Goal: Transaction & Acquisition: Purchase product/service

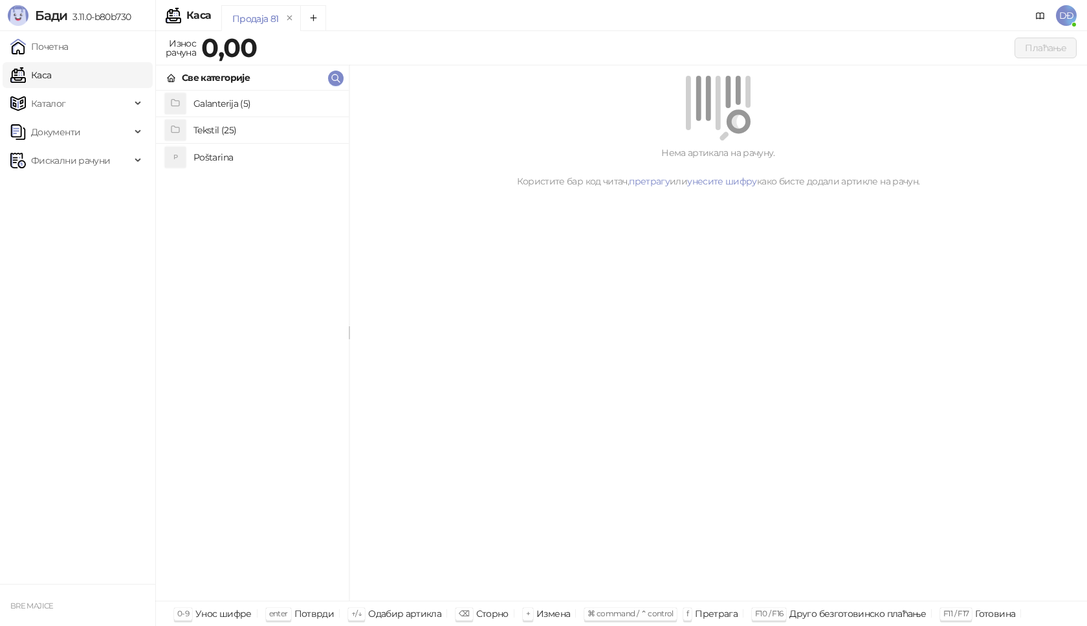
click at [51, 76] on link "Каса" at bounding box center [30, 75] width 41 height 26
click at [235, 151] on h4 "Poštarina" at bounding box center [266, 157] width 145 height 21
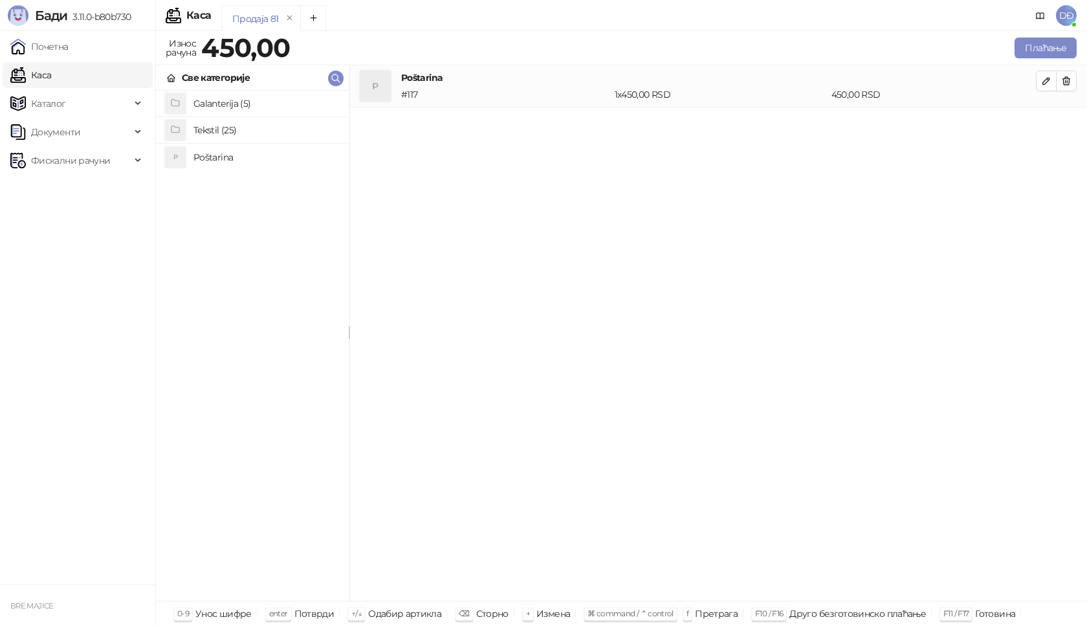
click at [239, 129] on h4 "Tekstil (25)" at bounding box center [266, 130] width 145 height 21
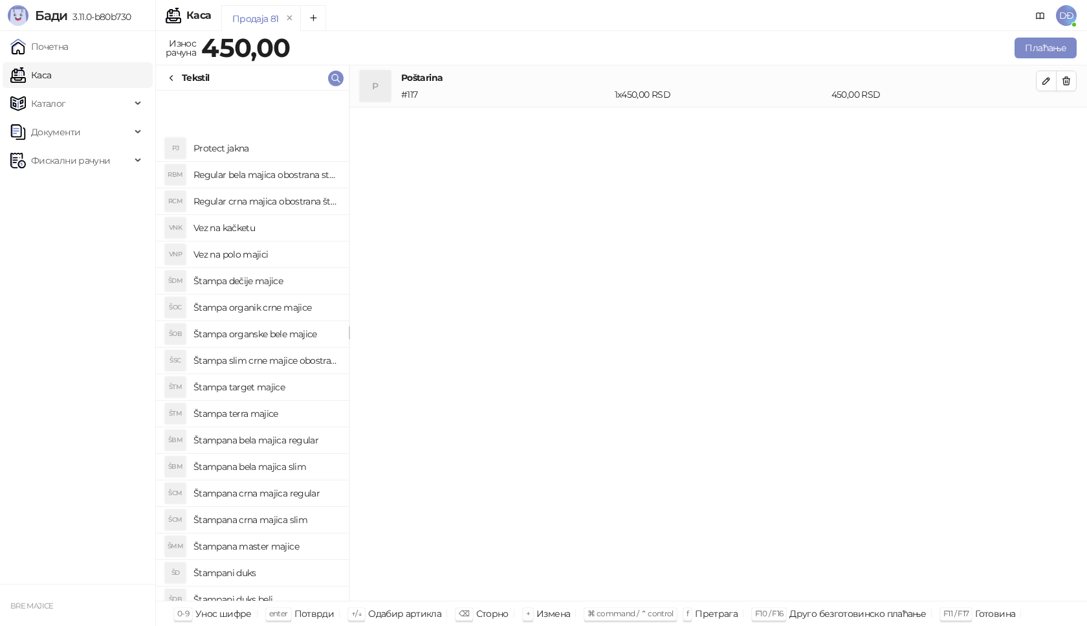
scroll to position [153, 0]
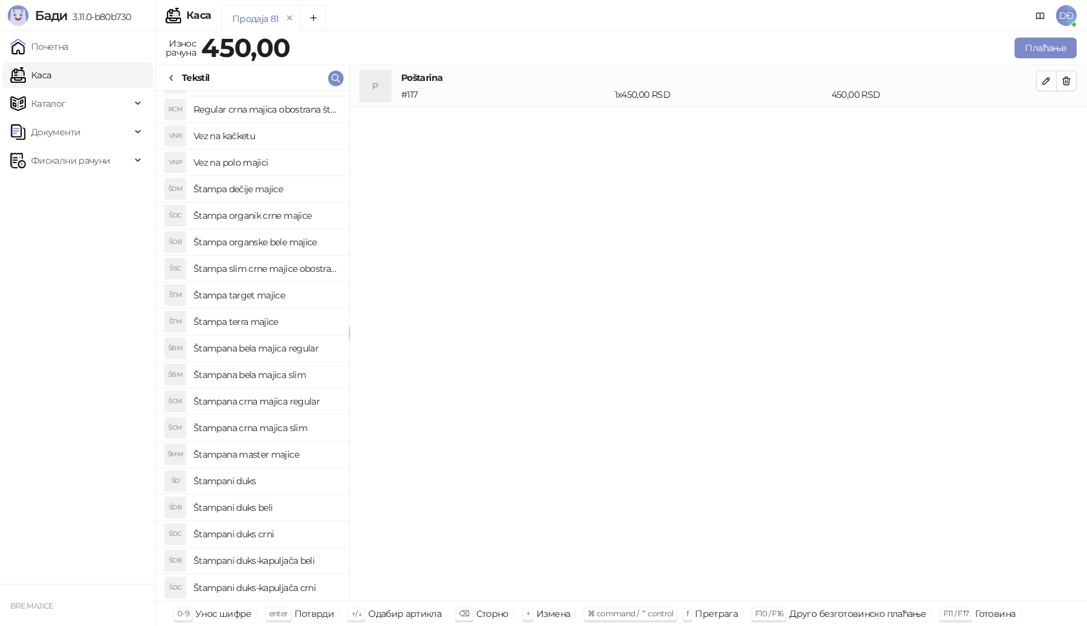
click at [278, 454] on h4 "Štampana master majice" at bounding box center [266, 454] width 145 height 21
click at [1042, 120] on icon "button" at bounding box center [1046, 123] width 10 height 10
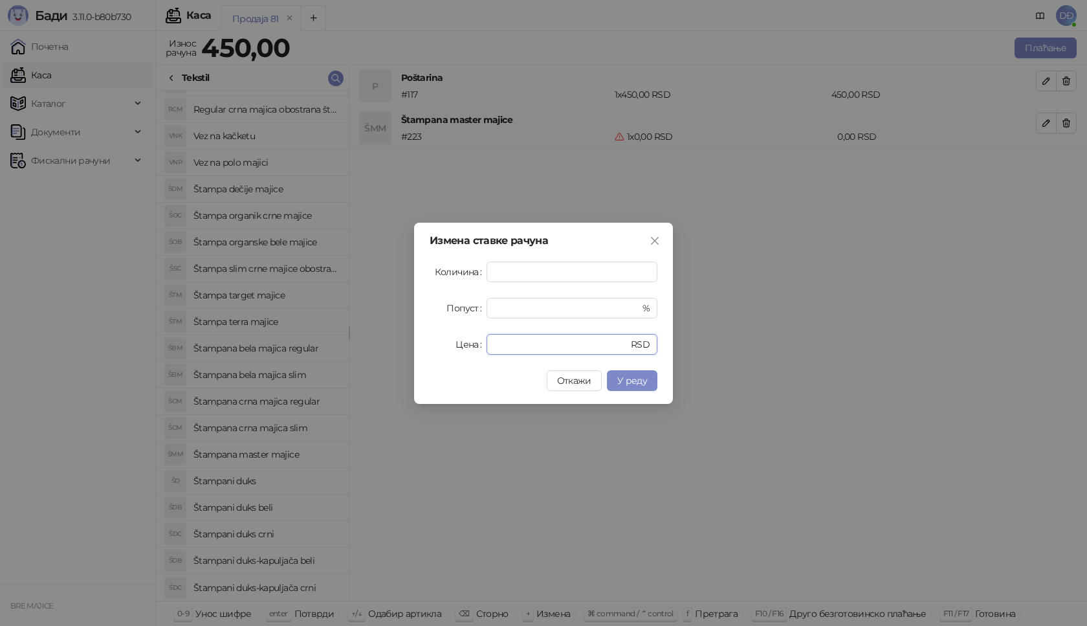
drag, startPoint x: 512, startPoint y: 347, endPoint x: 445, endPoint y: 345, distance: 67.3
click at [445, 346] on div "Цена * RSD" at bounding box center [544, 344] width 228 height 21
type input "****"
click at [626, 386] on span "У реду" at bounding box center [632, 381] width 30 height 12
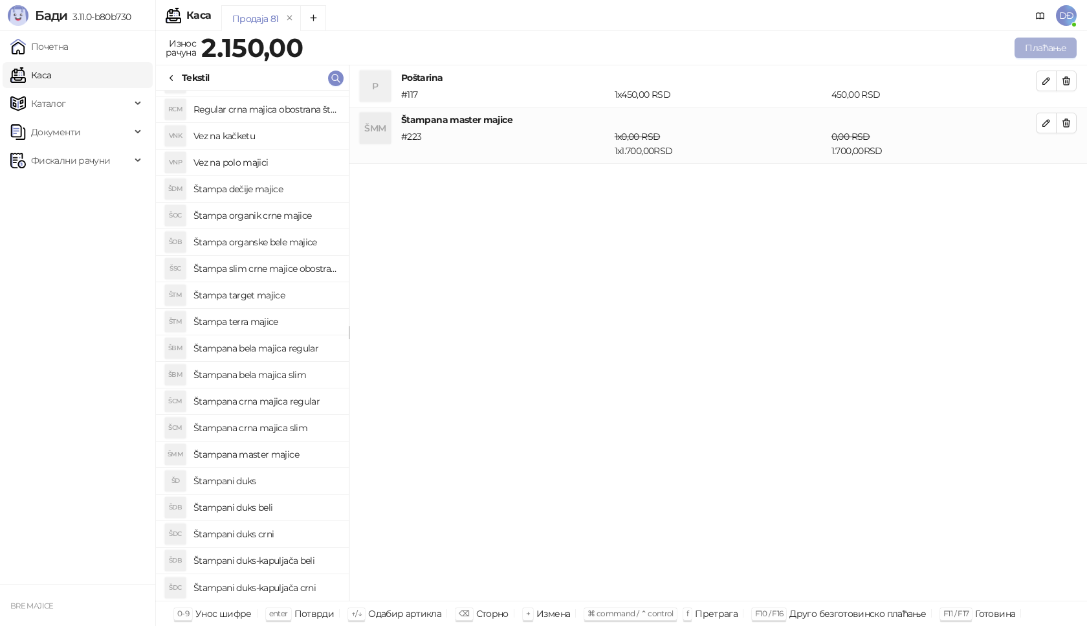
click at [1058, 47] on button "Плаћање" at bounding box center [1046, 48] width 62 height 21
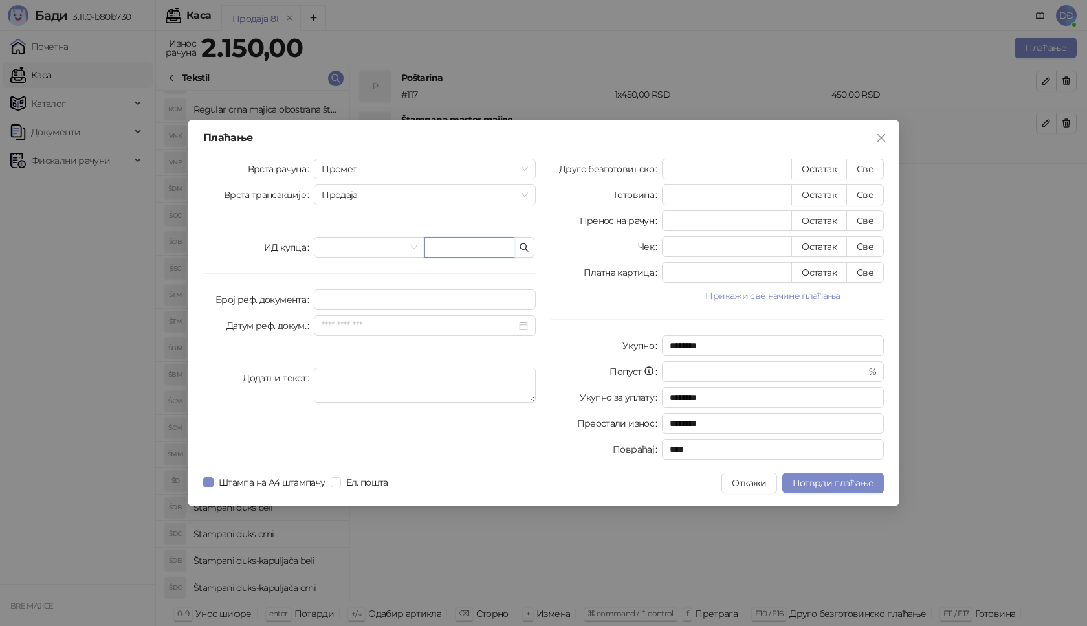
click at [446, 248] on input "text" at bounding box center [470, 247] width 90 height 21
paste input "**********"
type input "**********"
click at [862, 166] on button "Све" at bounding box center [866, 169] width 38 height 21
type input "****"
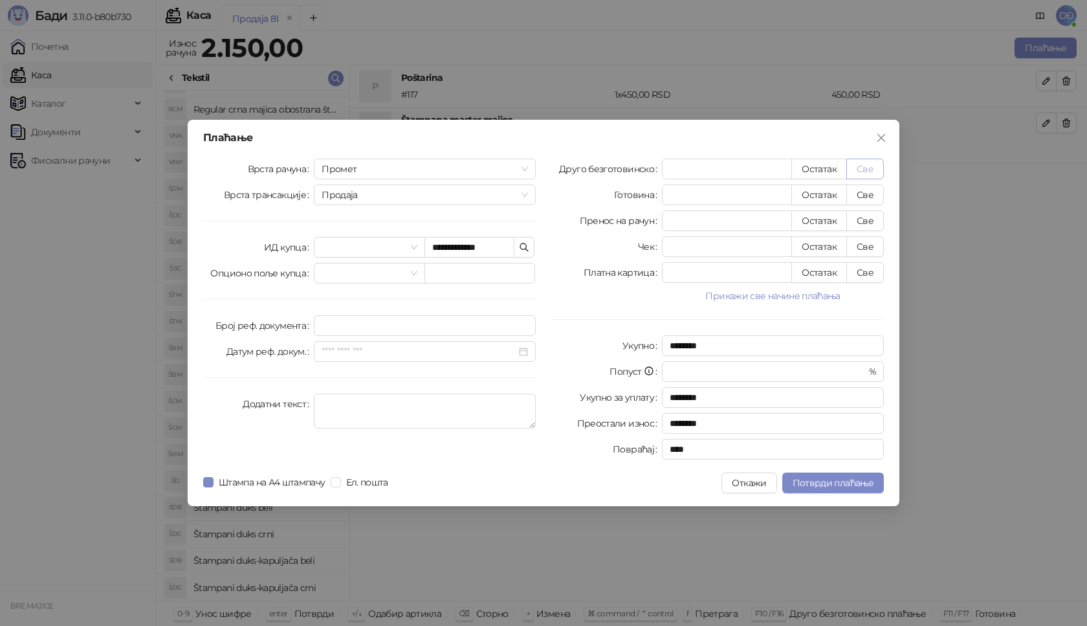
type input "****"
click at [813, 479] on span "Потврди плаћање" at bounding box center [833, 483] width 81 height 12
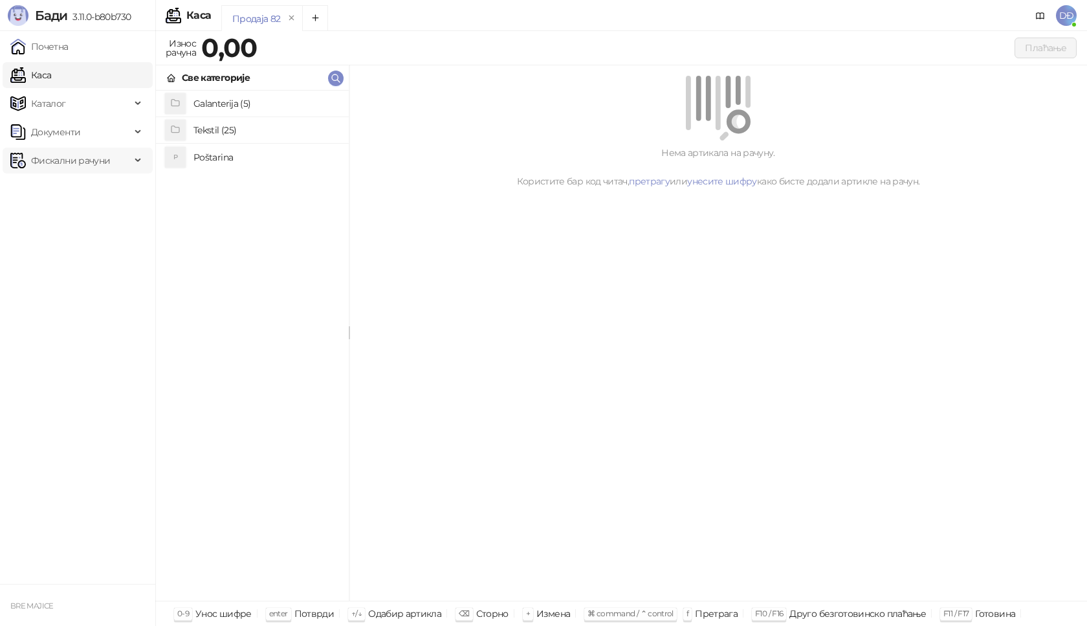
click at [134, 157] on div "Фискални рачуни" at bounding box center [78, 161] width 150 height 26
click at [102, 194] on link "Издати рачуни" at bounding box center [59, 189] width 87 height 26
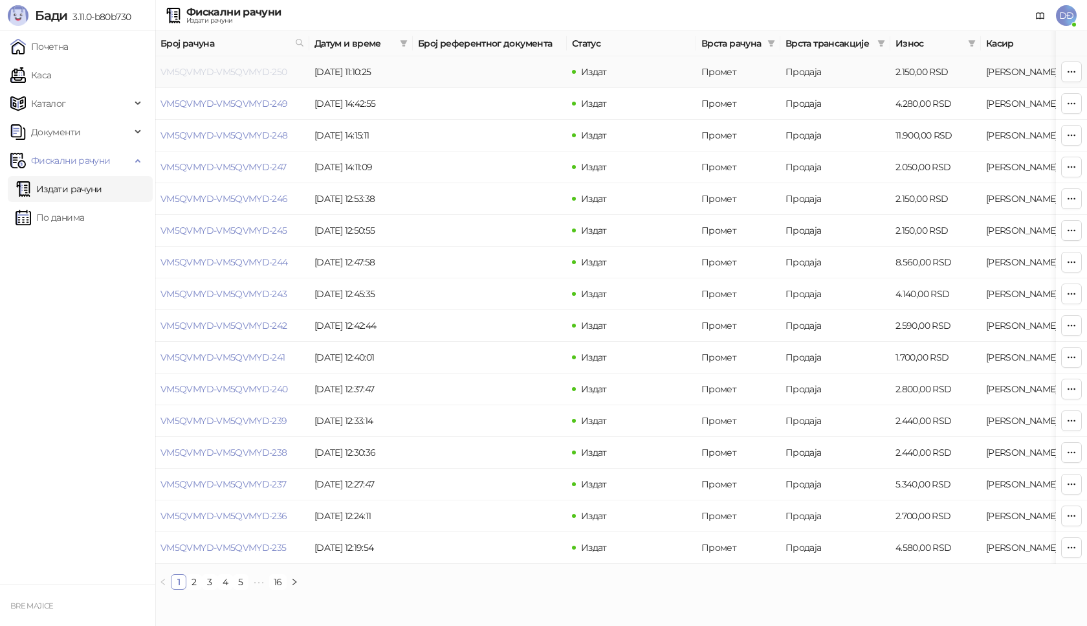
click at [241, 72] on link "VM5QVMYD-VM5QVMYD-250" at bounding box center [224, 72] width 127 height 12
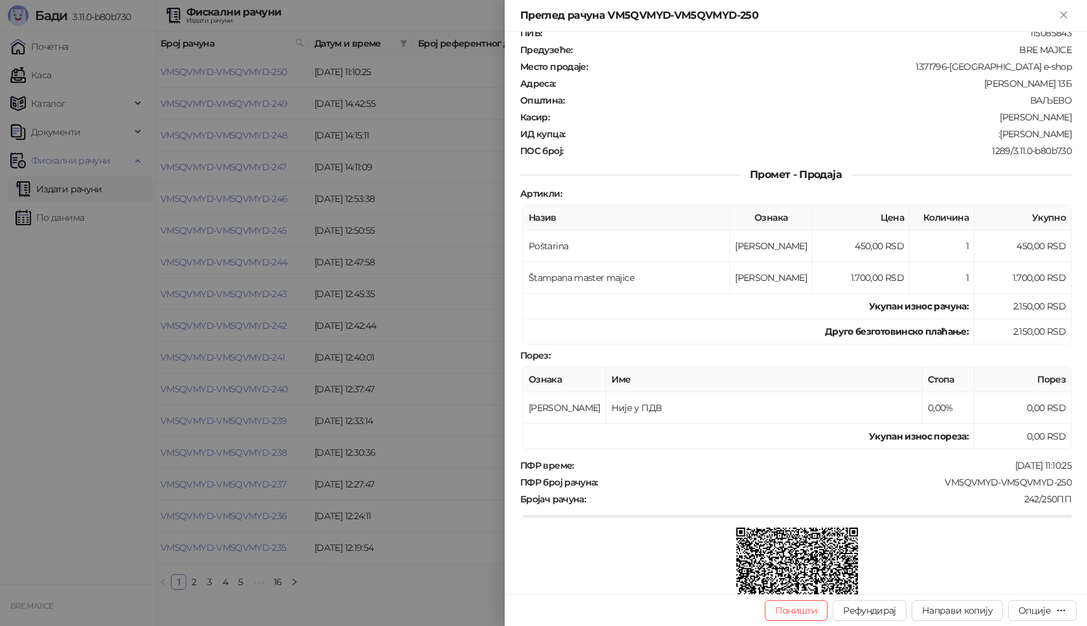
scroll to position [65, 0]
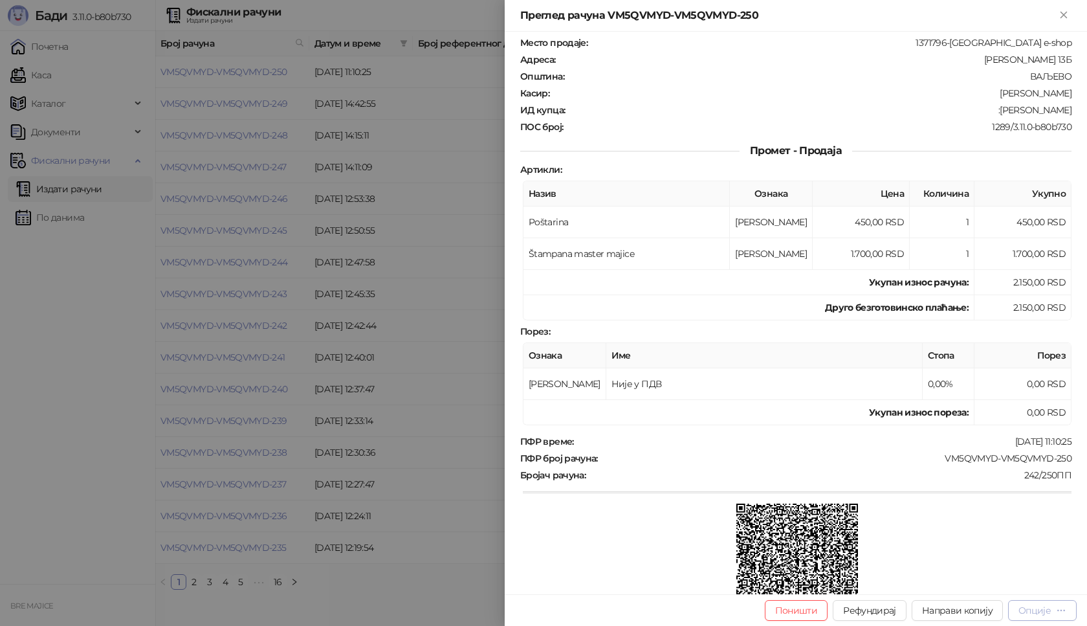
click at [1030, 608] on div "Опције" at bounding box center [1035, 611] width 32 height 12
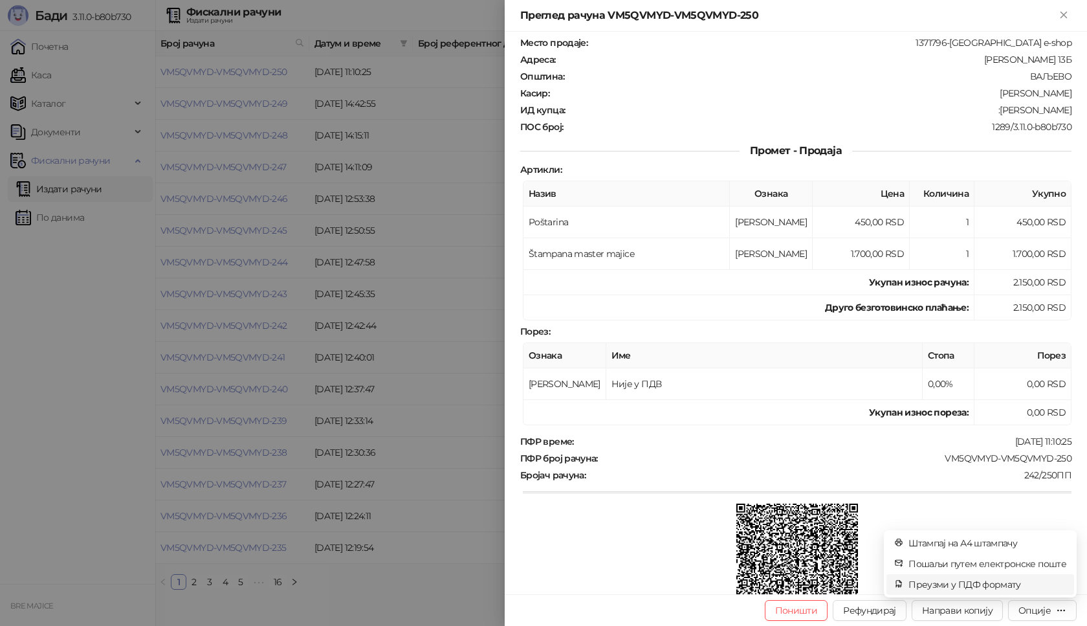
click at [984, 586] on span "Преузми у ПДФ формату" at bounding box center [988, 584] width 158 height 14
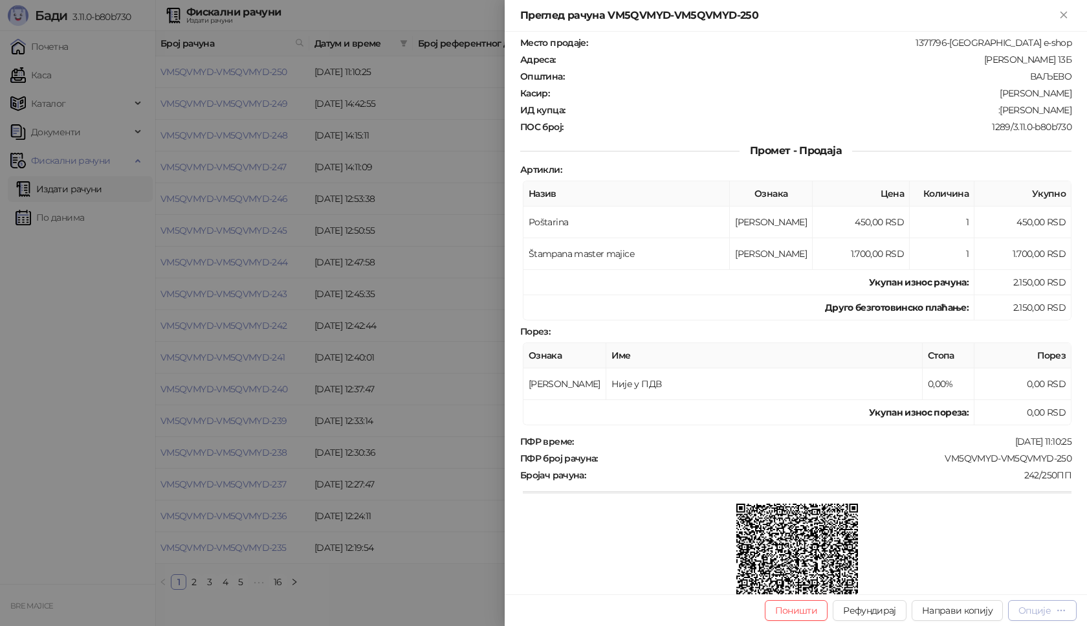
click at [1058, 608] on icon "button" at bounding box center [1061, 610] width 10 height 10
drag, startPoint x: 1073, startPoint y: 453, endPoint x: 934, endPoint y: 457, distance: 138.6
click at [934, 457] on div "Фискални рачун ПИБ : 115085843 Предузеће : BRE MAJICE Место продаје : 1371796-[…" at bounding box center [796, 313] width 583 height 562
copy div "VM5QVMYD-VM5QVMYD-250"
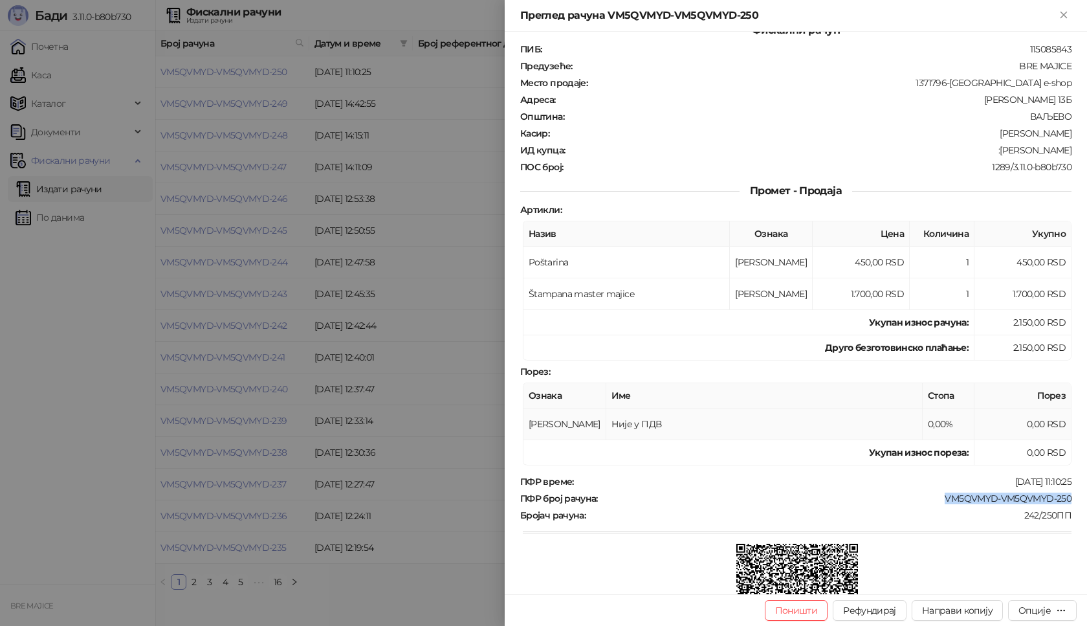
scroll to position [0, 0]
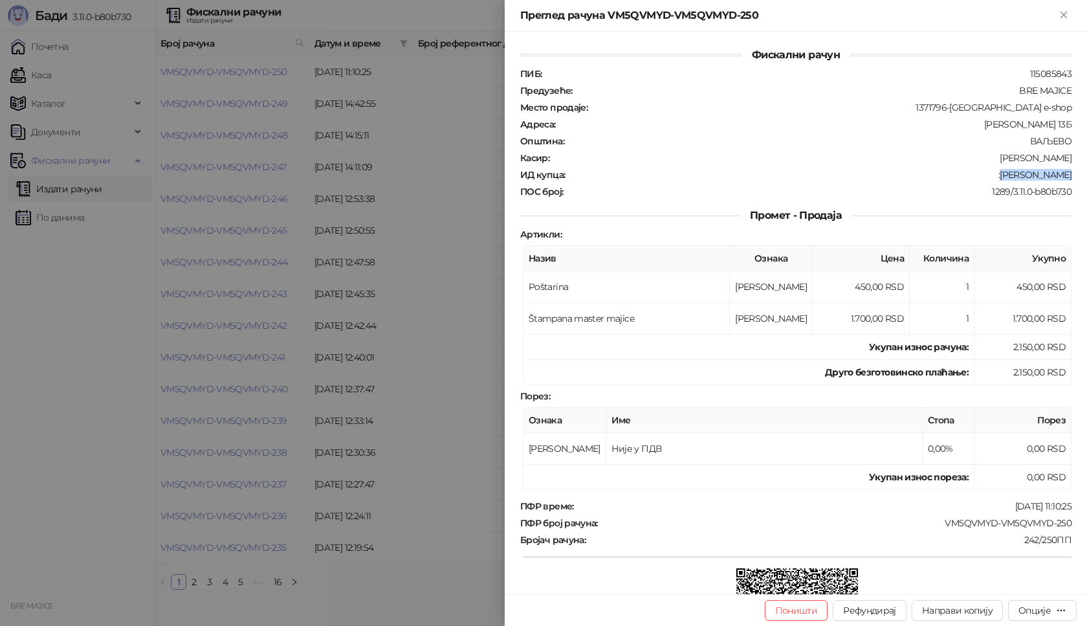
drag, startPoint x: 1067, startPoint y: 173, endPoint x: 1007, endPoint y: 173, distance: 60.2
click at [1007, 173] on div "Фискални рачун ПИБ : 115085843 Предузеће : BRE MAJICE Место продаје : 1371796-[…" at bounding box center [796, 313] width 583 height 562
copy div "[PERSON_NAME]"
click at [1071, 15] on button "Close" at bounding box center [1064, 16] width 16 height 16
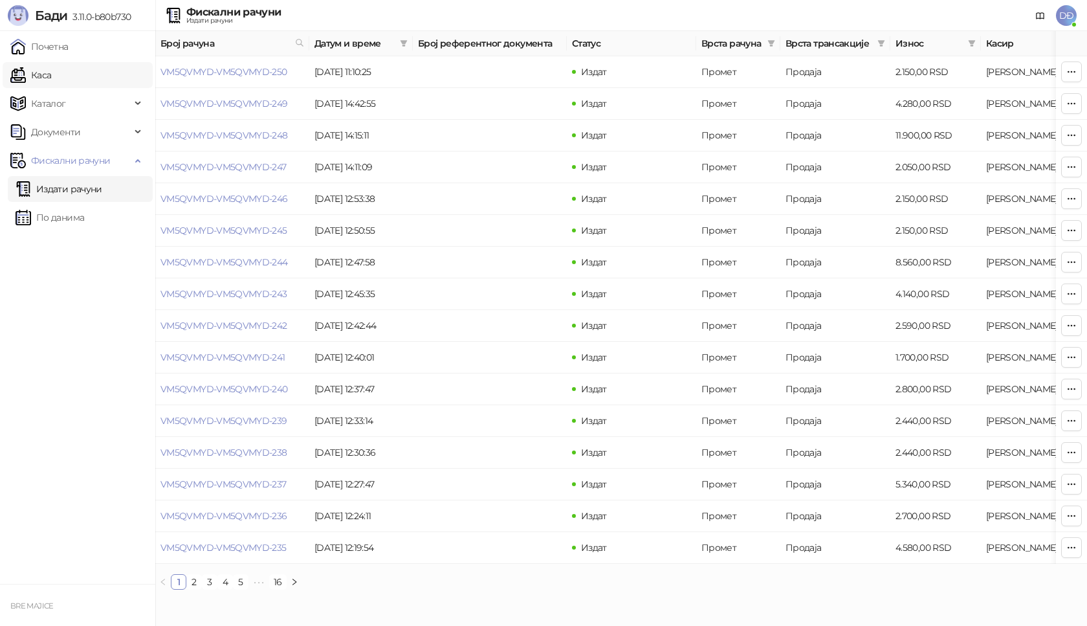
click at [51, 78] on link "Каса" at bounding box center [30, 75] width 41 height 26
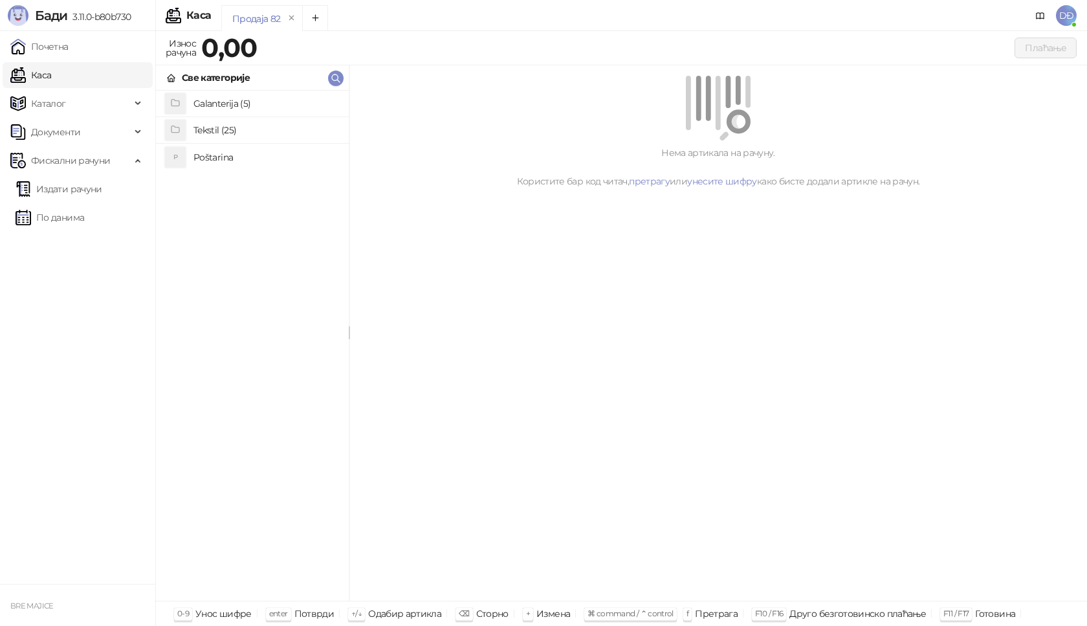
click at [209, 151] on h4 "Poštarina" at bounding box center [266, 157] width 145 height 21
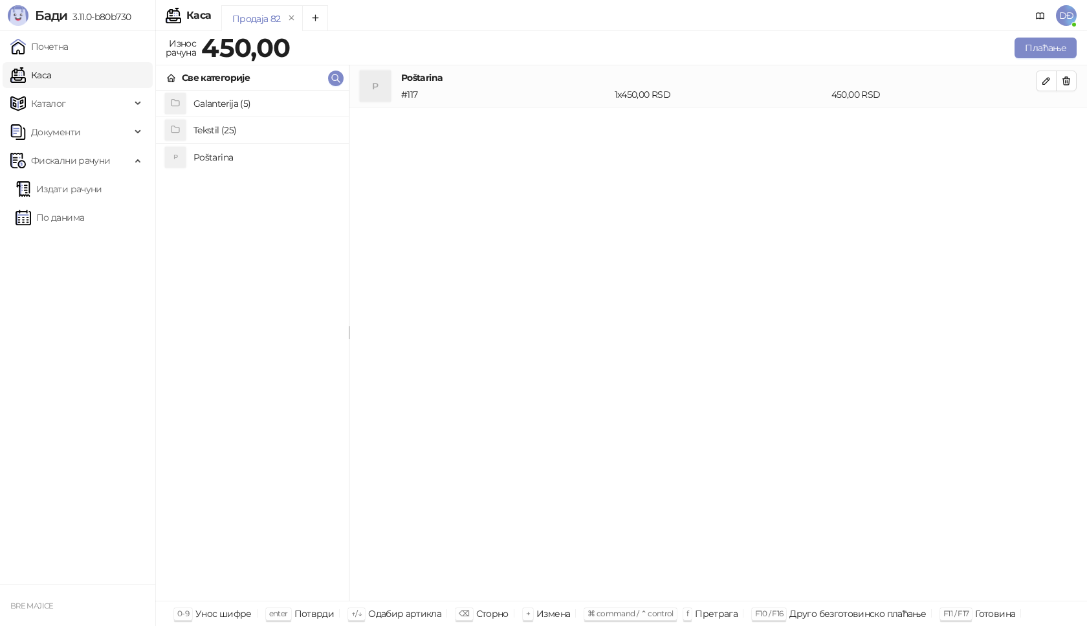
click at [214, 127] on h4 "Tekstil (25)" at bounding box center [266, 130] width 145 height 21
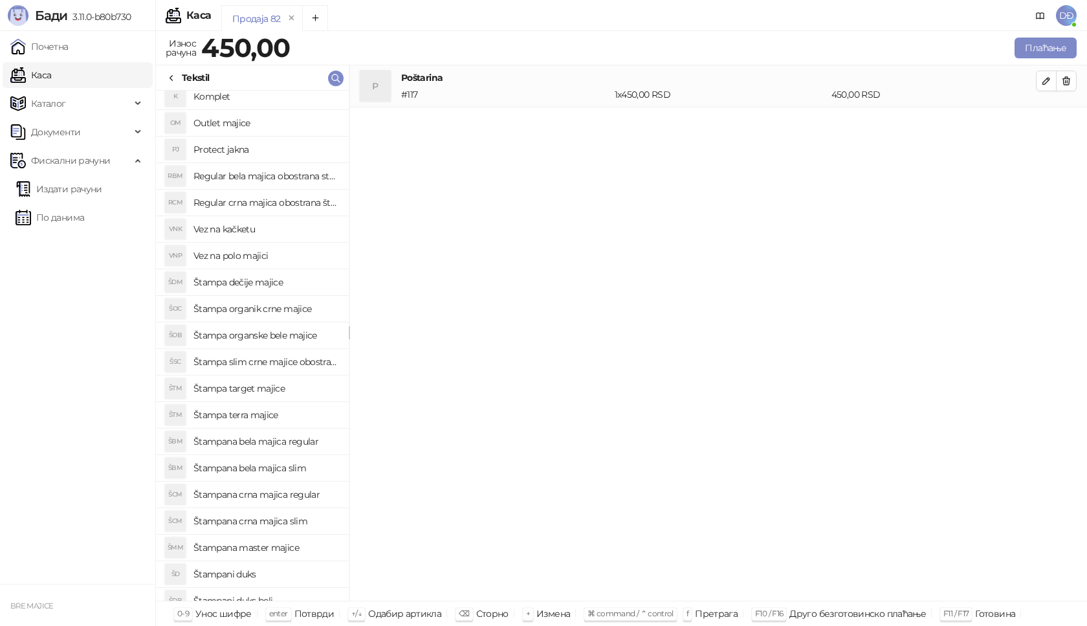
scroll to position [153, 0]
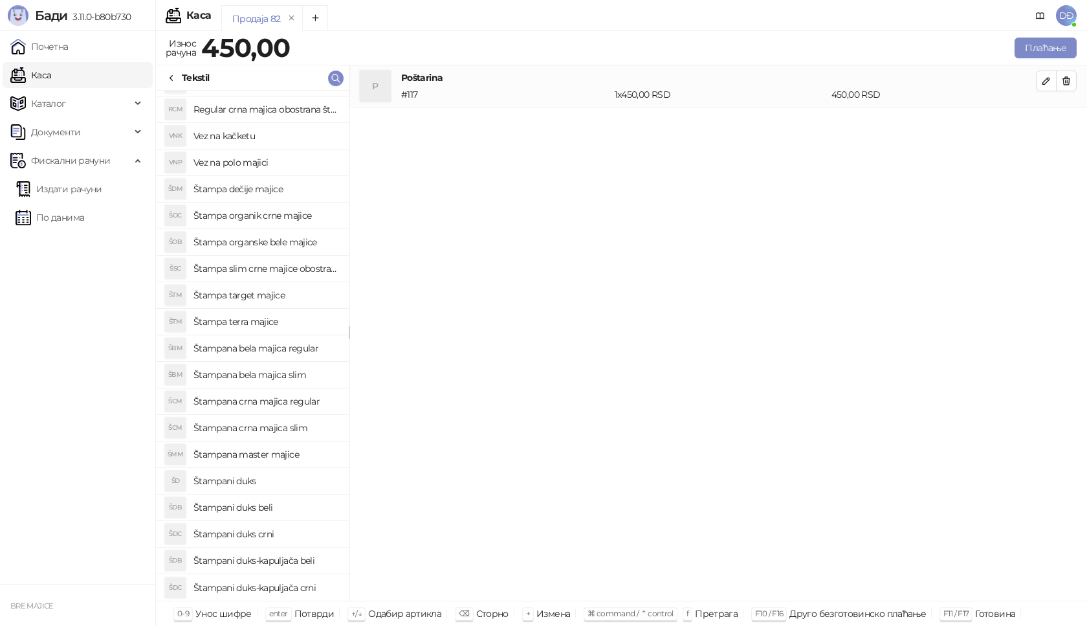
click at [295, 400] on h4 "Štampana crna majica regular" at bounding box center [266, 401] width 145 height 21
click at [1050, 122] on icon "button" at bounding box center [1046, 123] width 10 height 10
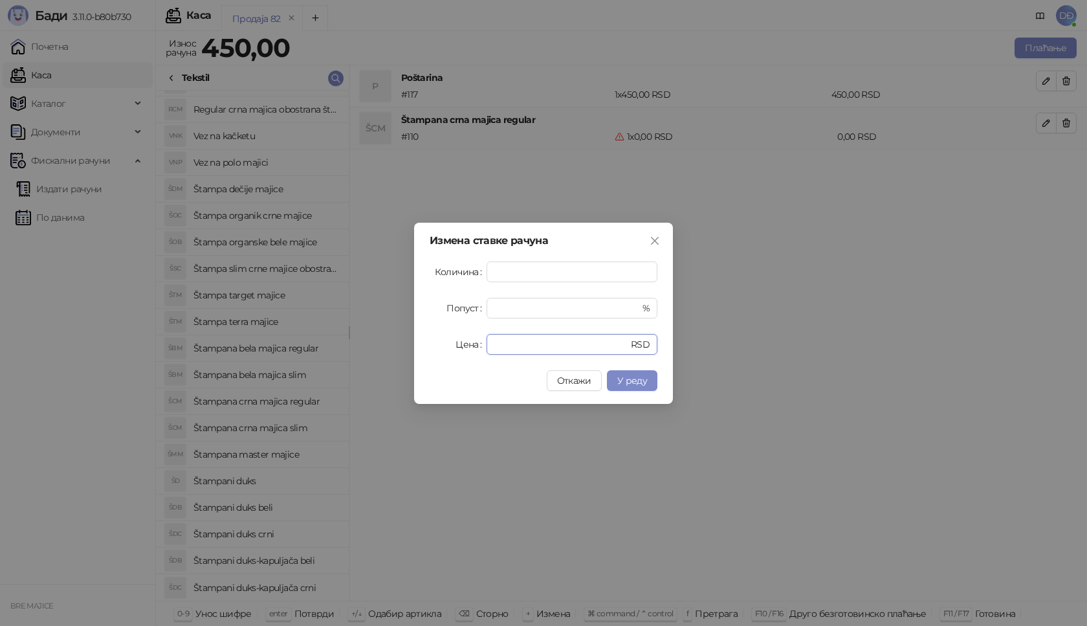
drag, startPoint x: 502, startPoint y: 342, endPoint x: 418, endPoint y: 331, distance: 84.1
click at [429, 342] on div "Измена ставке рачуна Количина * Попуст * % Цена * RSD Откажи У реду" at bounding box center [543, 313] width 259 height 181
type input "****"
click at [630, 379] on span "У реду" at bounding box center [632, 381] width 30 height 12
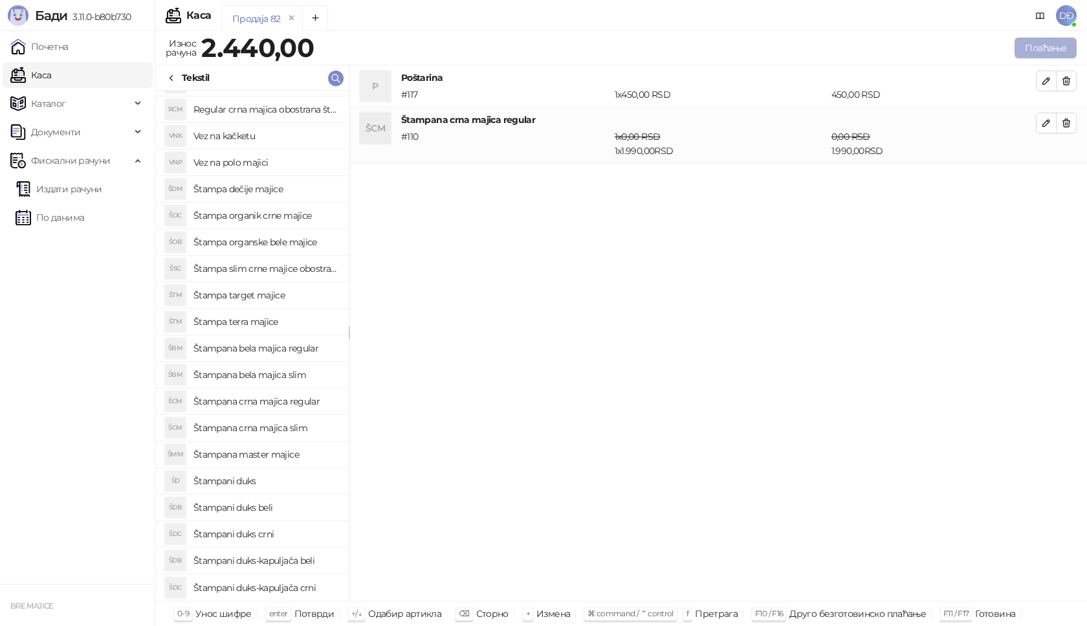
click at [1050, 42] on button "Плаћање" at bounding box center [1046, 48] width 62 height 21
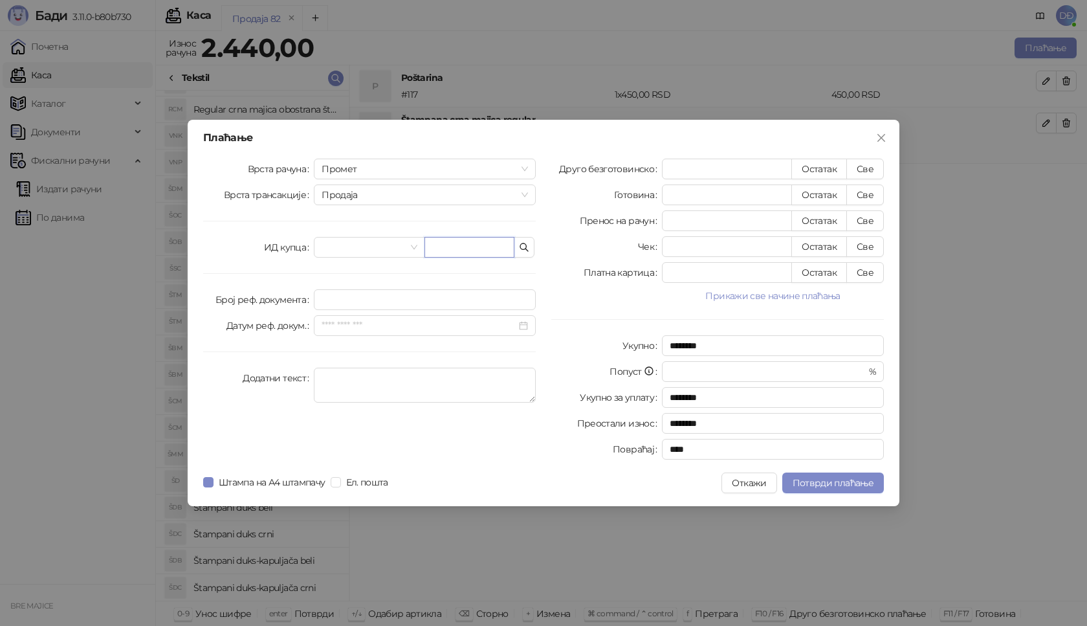
click at [471, 247] on input "text" at bounding box center [470, 247] width 90 height 21
paste input "**********"
type input "**********"
click at [872, 171] on button "Све" at bounding box center [866, 169] width 38 height 21
type input "****"
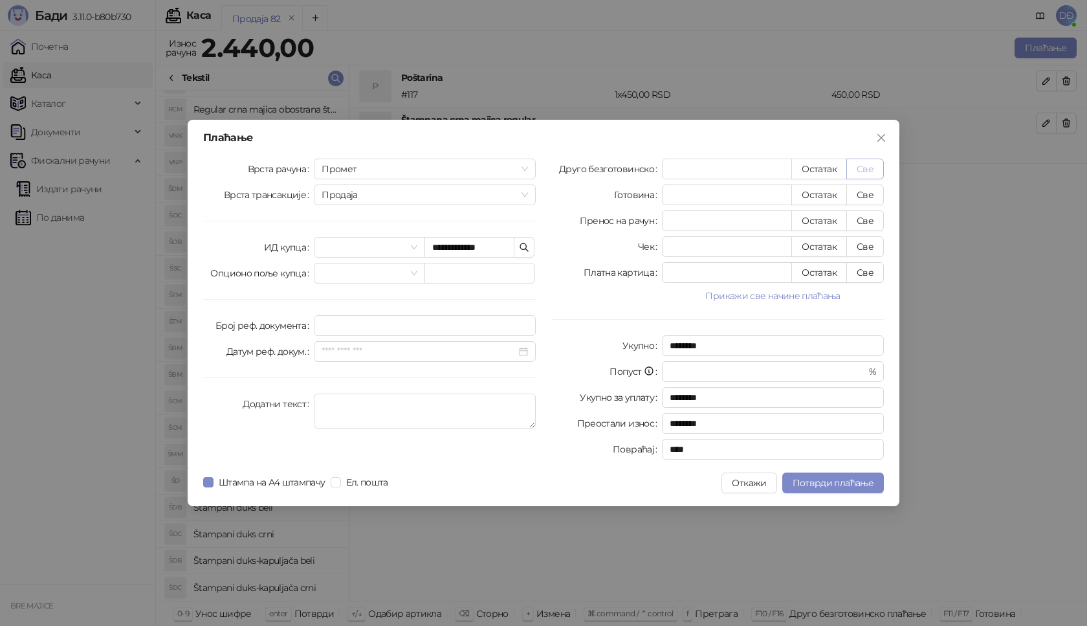
type input "****"
click at [822, 487] on span "Потврди плаћање" at bounding box center [833, 483] width 81 height 12
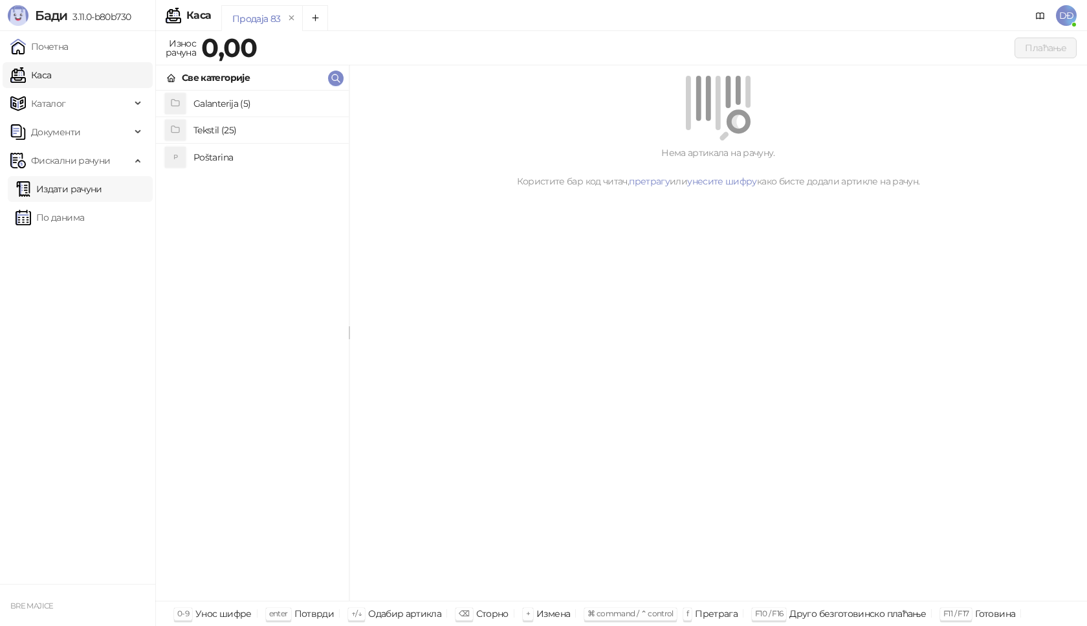
click at [95, 191] on link "Издати рачуни" at bounding box center [59, 189] width 87 height 26
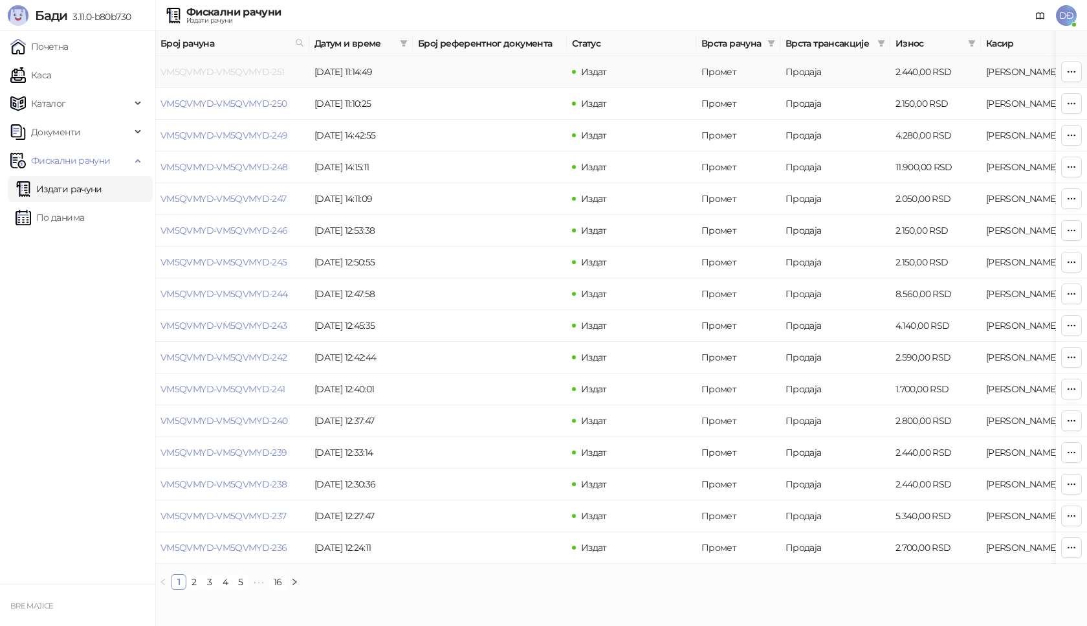
click at [229, 71] on link "VM5QVMYD-VM5QVMYD-251" at bounding box center [223, 72] width 124 height 12
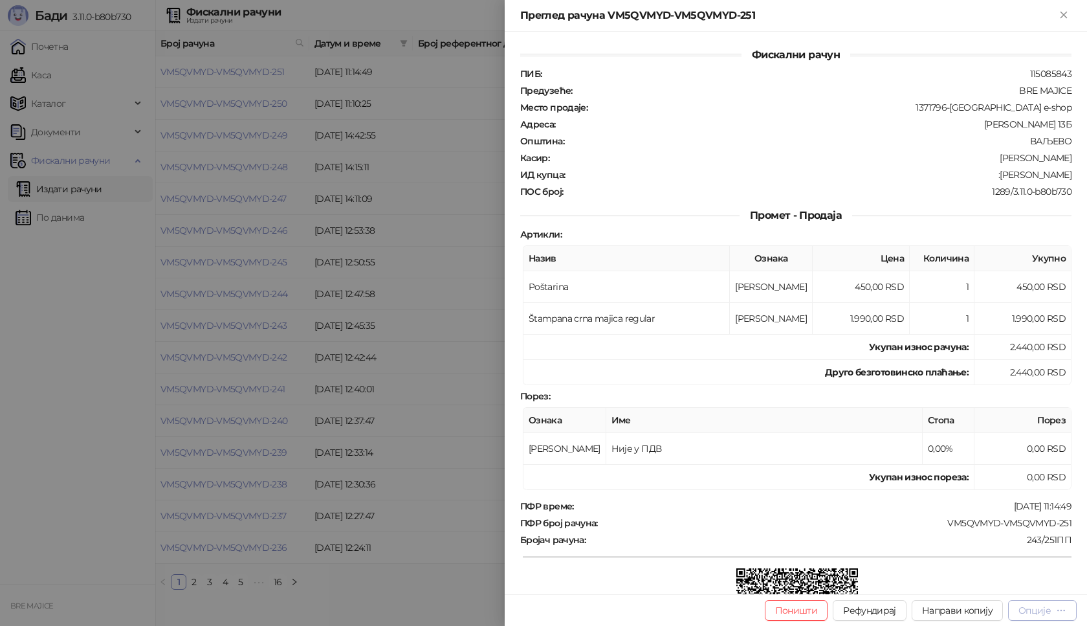
click at [1041, 617] on button "Опције" at bounding box center [1042, 610] width 69 height 21
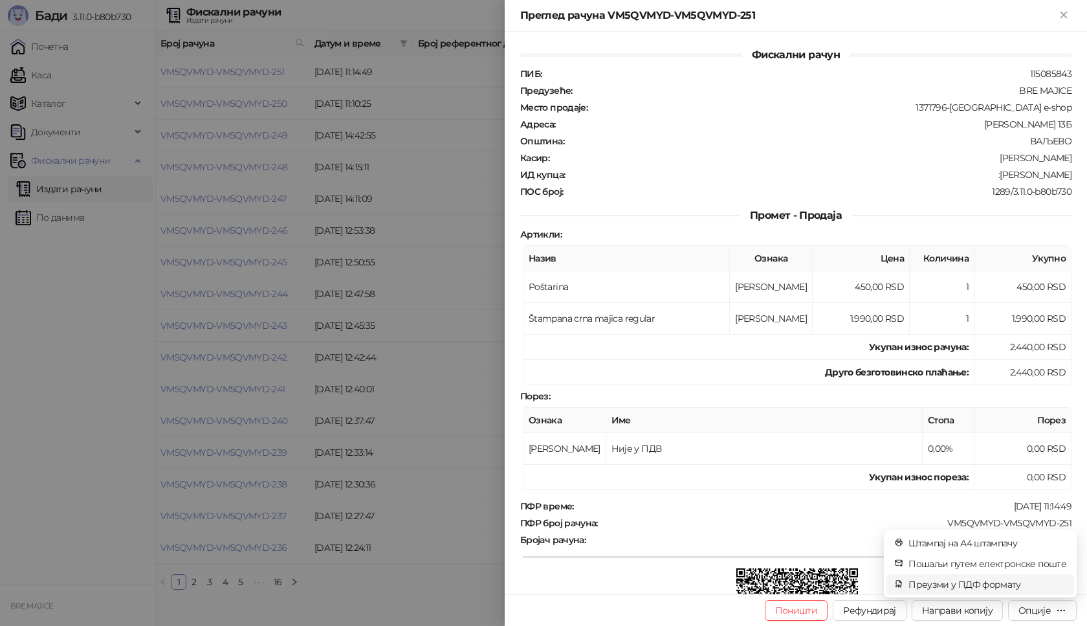
click at [979, 586] on span "Преузми у ПДФ формату" at bounding box center [988, 584] width 158 height 14
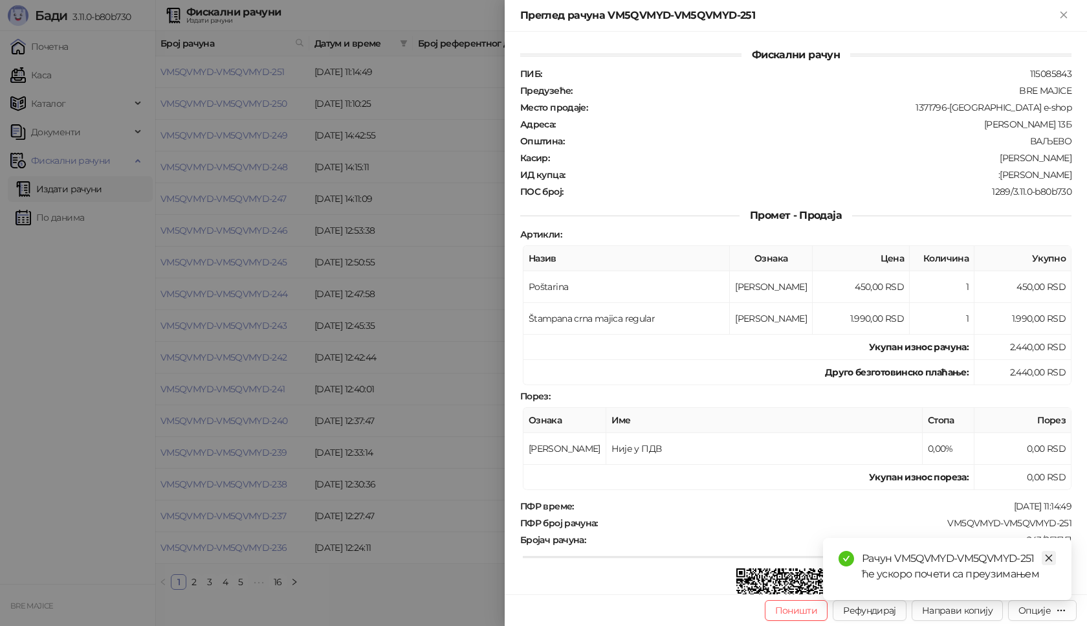
click at [1049, 559] on icon "close" at bounding box center [1049, 557] width 9 height 9
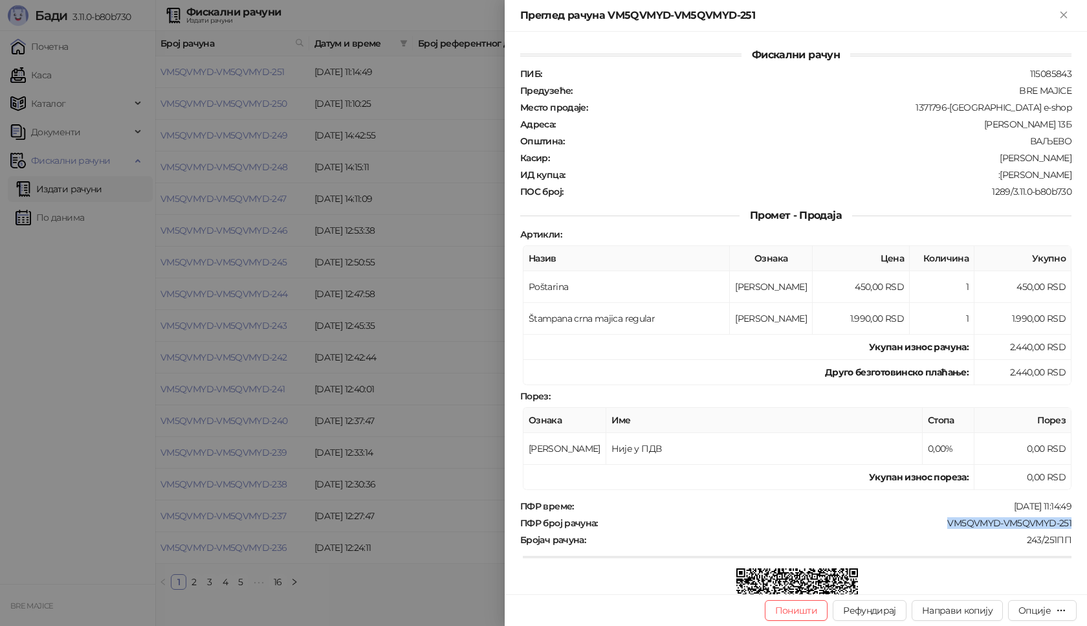
drag, startPoint x: 1065, startPoint y: 522, endPoint x: 924, endPoint y: 522, distance: 141.8
click at [935, 522] on div "Фискални рачун ПИБ : 115085843 Предузеће : BRE MAJICE Место продаје : 1371796-[…" at bounding box center [796, 313] width 583 height 562
copy div "VM5QVMYD-VM5QVMYD-251"
drag, startPoint x: 1062, startPoint y: 173, endPoint x: 1010, endPoint y: 175, distance: 51.8
click at [1010, 175] on div ":[PERSON_NAME]" at bounding box center [819, 175] width 507 height 12
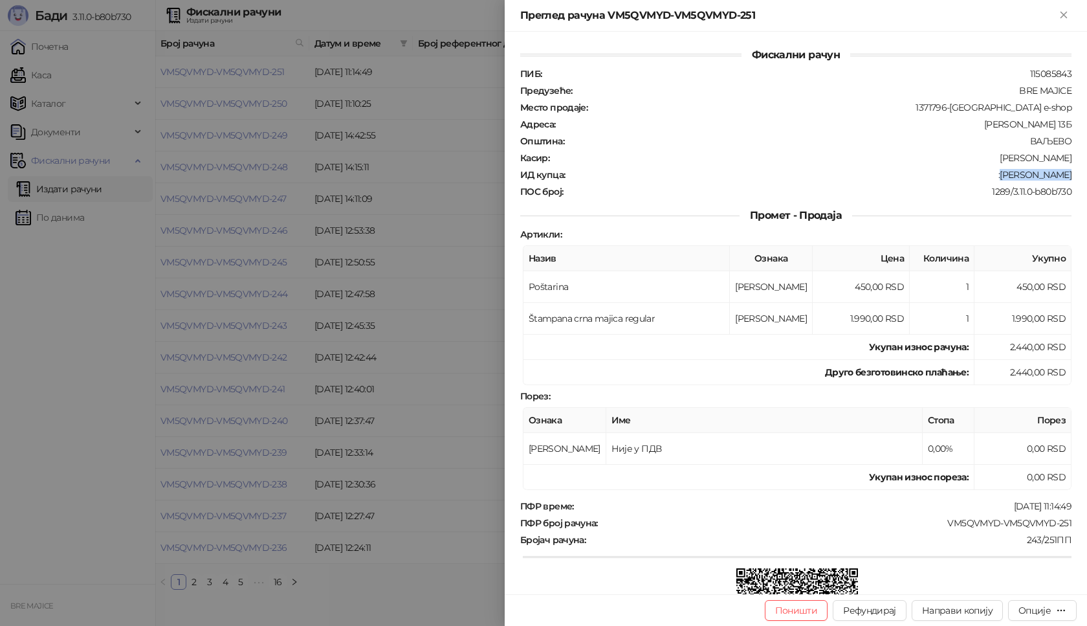
copy div "[PERSON_NAME]"
click at [1065, 14] on icon "Close" at bounding box center [1064, 15] width 6 height 6
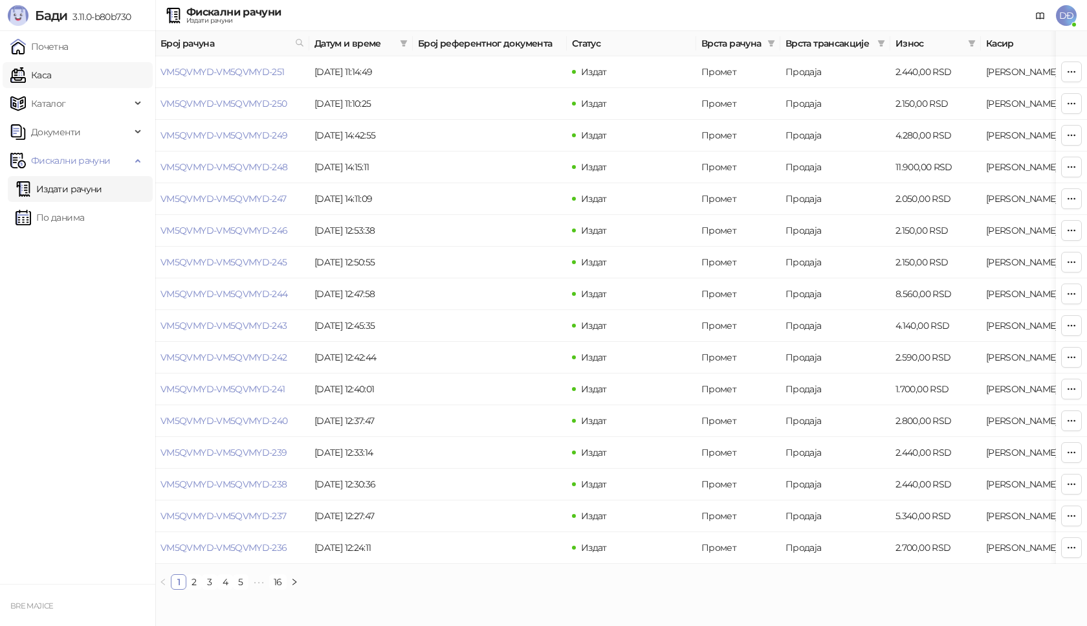
click at [51, 74] on link "Каса" at bounding box center [30, 75] width 41 height 26
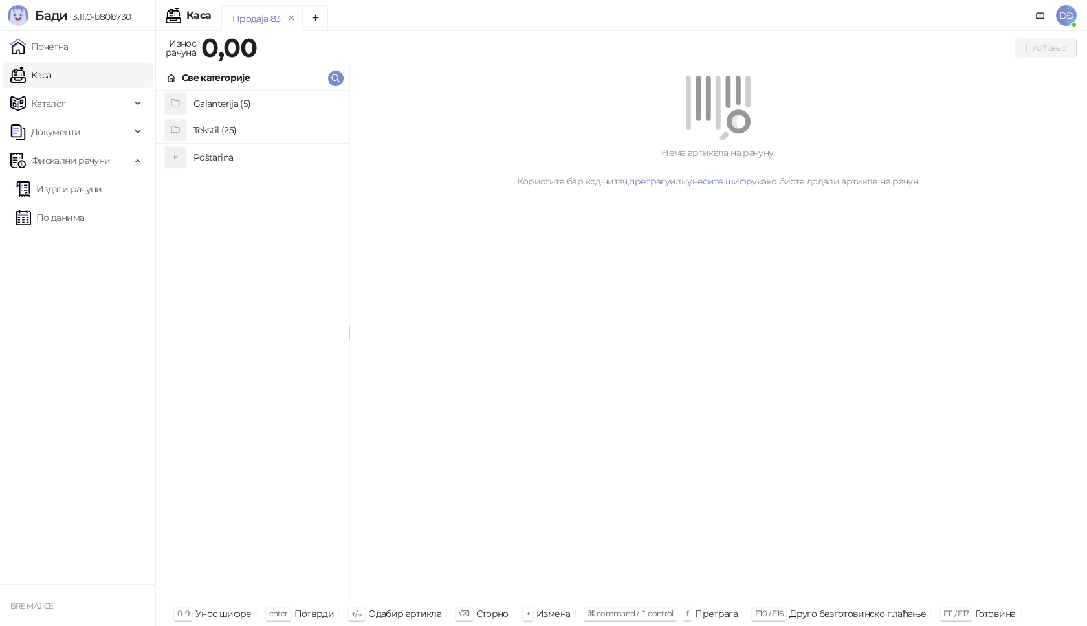
click at [211, 156] on h4 "Poštarina" at bounding box center [266, 157] width 145 height 21
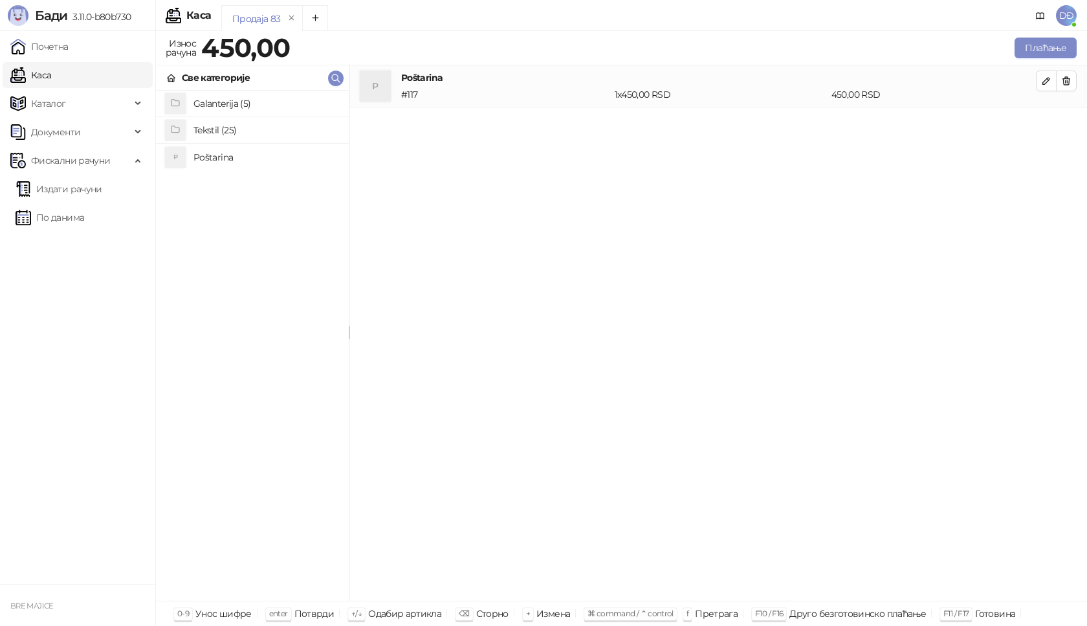
click at [213, 128] on h4 "Tekstil (25)" at bounding box center [266, 130] width 145 height 21
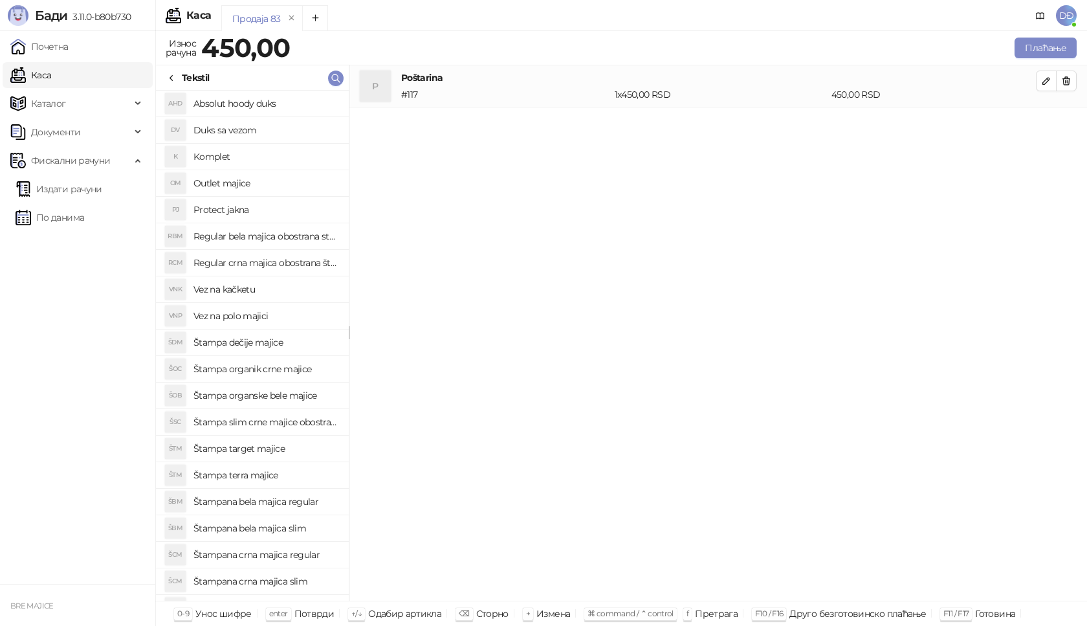
click at [267, 394] on h4 "Štampa organske bele majice" at bounding box center [266, 395] width 145 height 21
click at [1049, 122] on icon "button" at bounding box center [1046, 123] width 6 height 6
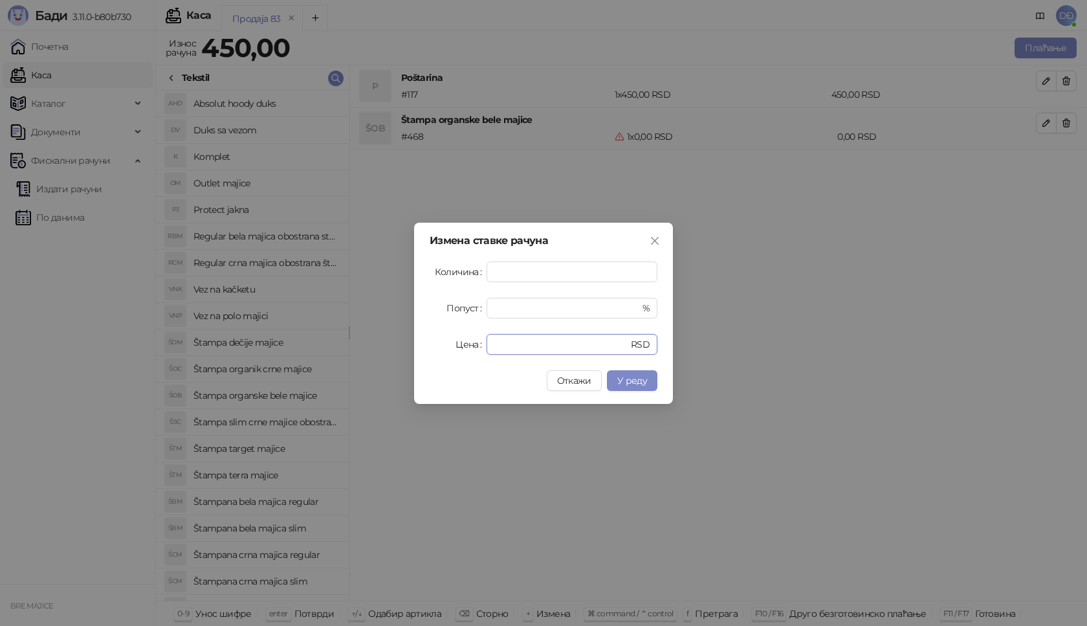
drag, startPoint x: 513, startPoint y: 340, endPoint x: 444, endPoint y: 344, distance: 69.4
click at [445, 346] on div "Цена * RSD" at bounding box center [544, 344] width 228 height 21
type input "****"
click at [638, 384] on span "У реду" at bounding box center [632, 381] width 30 height 12
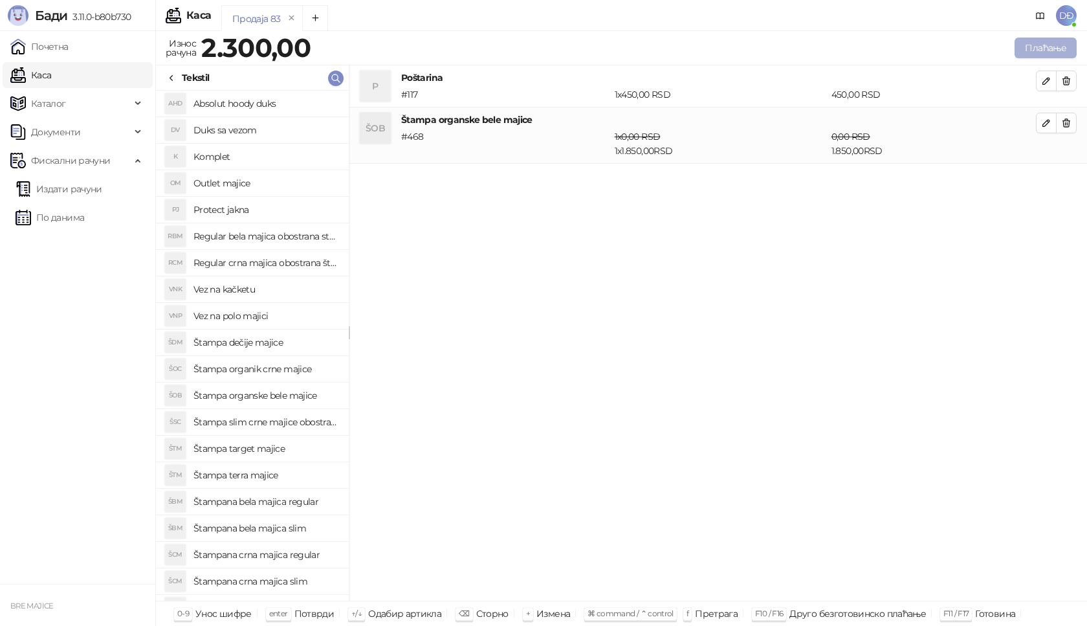
click at [1040, 46] on button "Плаћање" at bounding box center [1046, 48] width 62 height 21
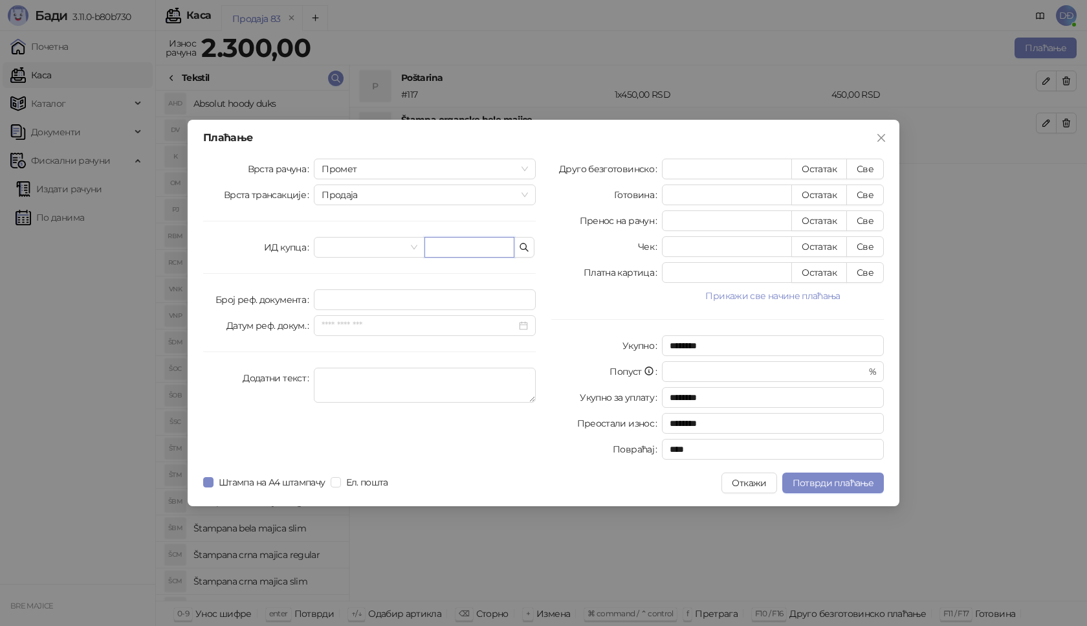
click at [450, 246] on input "text" at bounding box center [470, 247] width 90 height 21
paste input "**********"
type input "**********"
click at [867, 170] on button "Све" at bounding box center [866, 169] width 38 height 21
type input "****"
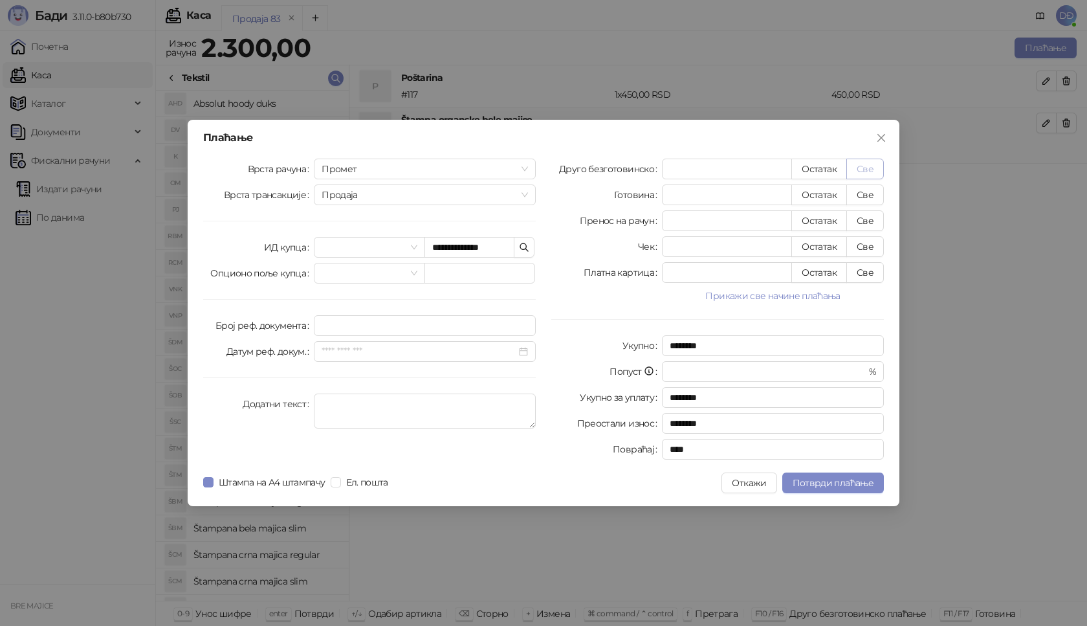
type input "****"
click at [866, 480] on span "Потврди плаћање" at bounding box center [833, 483] width 81 height 12
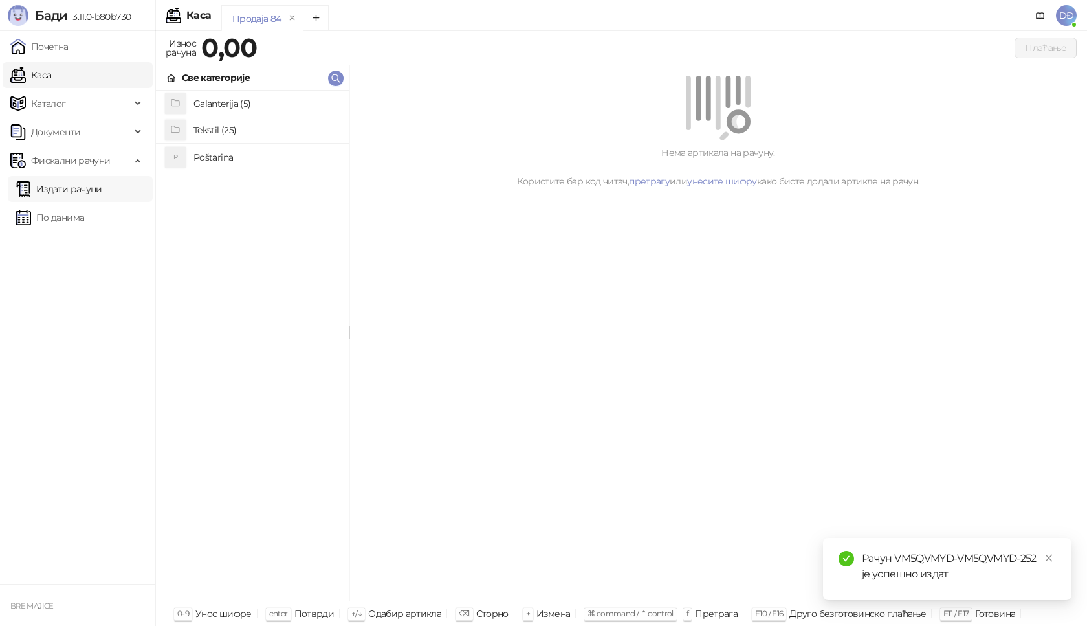
click at [85, 192] on link "Издати рачуни" at bounding box center [59, 189] width 87 height 26
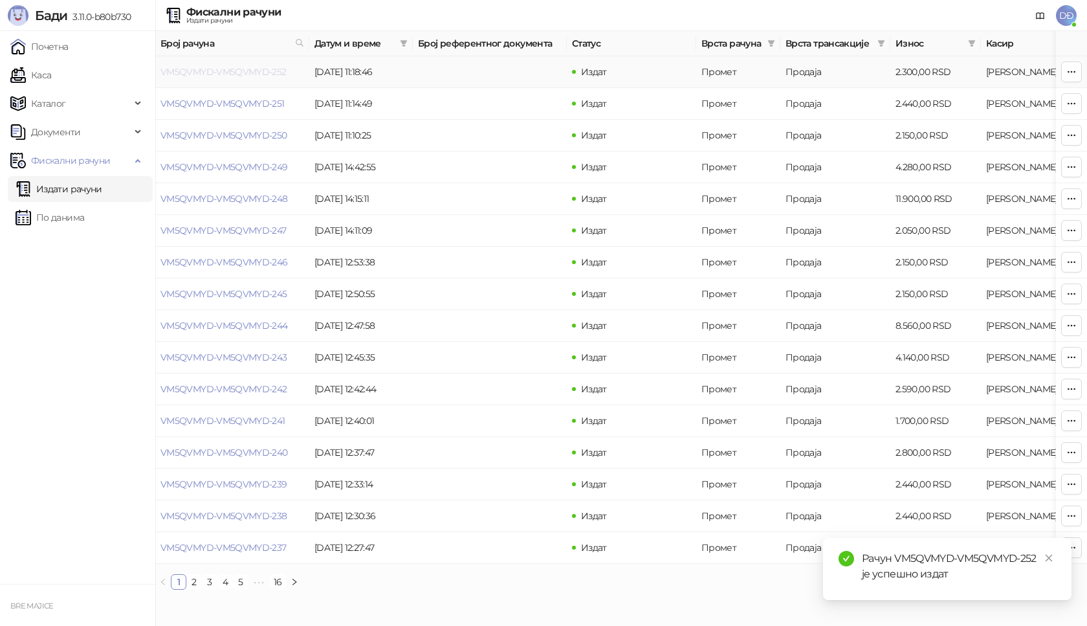
click at [223, 69] on link "VM5QVMYD-VM5QVMYD-252" at bounding box center [224, 72] width 126 height 12
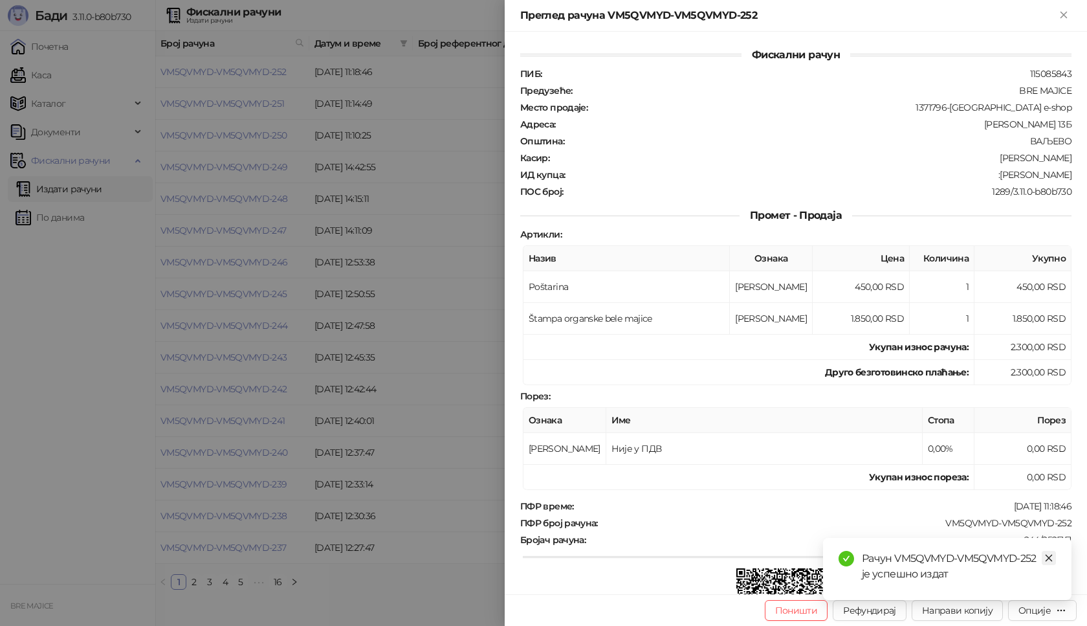
click at [1047, 555] on icon "close" at bounding box center [1049, 557] width 9 height 9
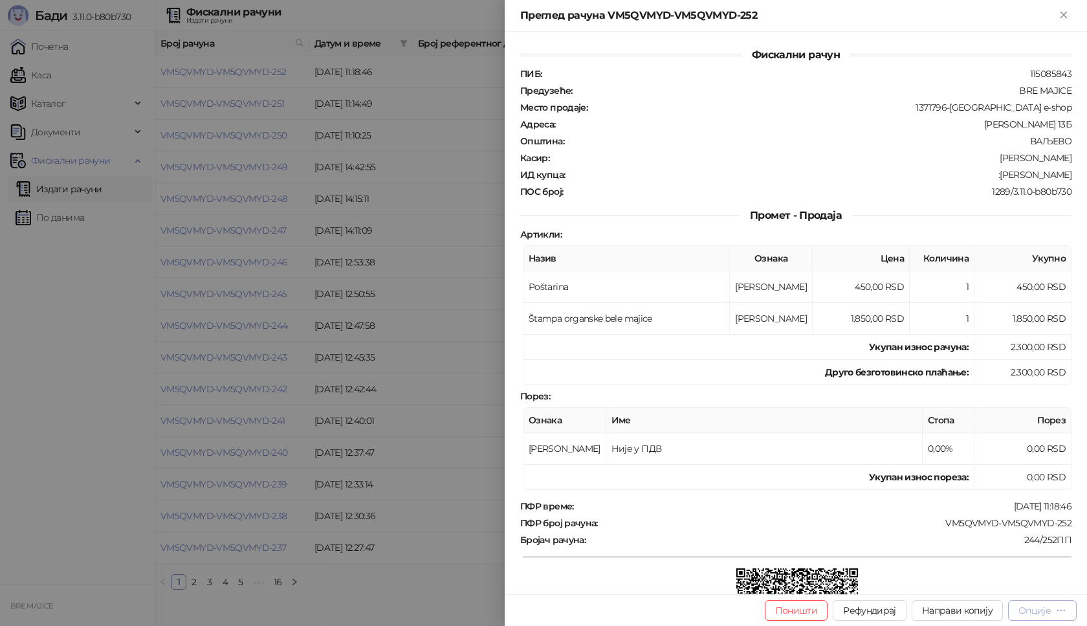
click at [1049, 605] on div "Опције" at bounding box center [1035, 611] width 32 height 12
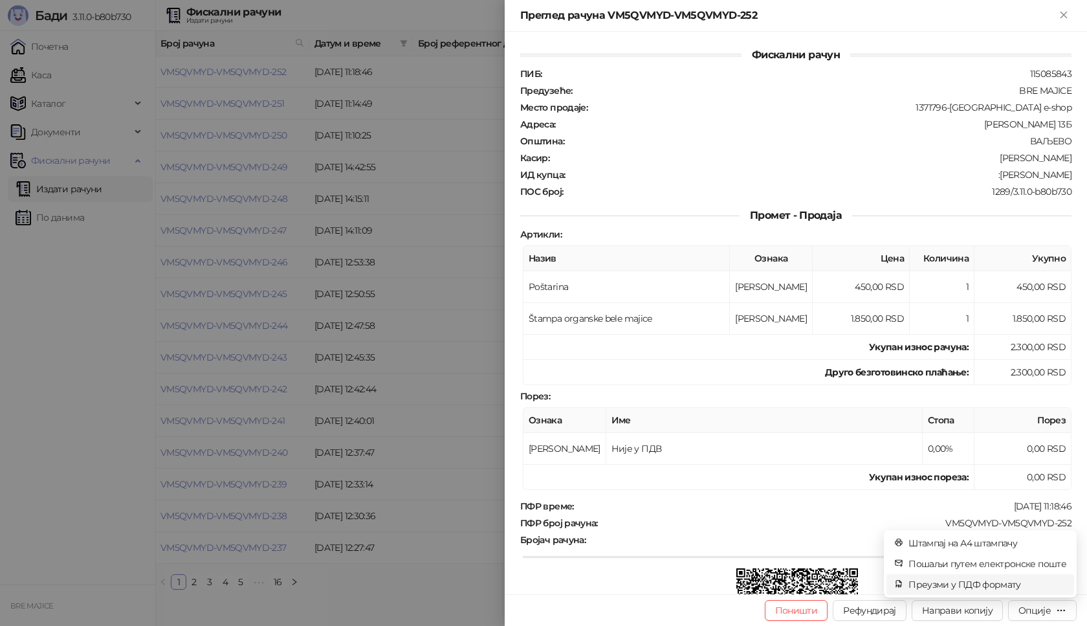
click at [1009, 588] on span "Преузми у ПДФ формату" at bounding box center [988, 584] width 158 height 14
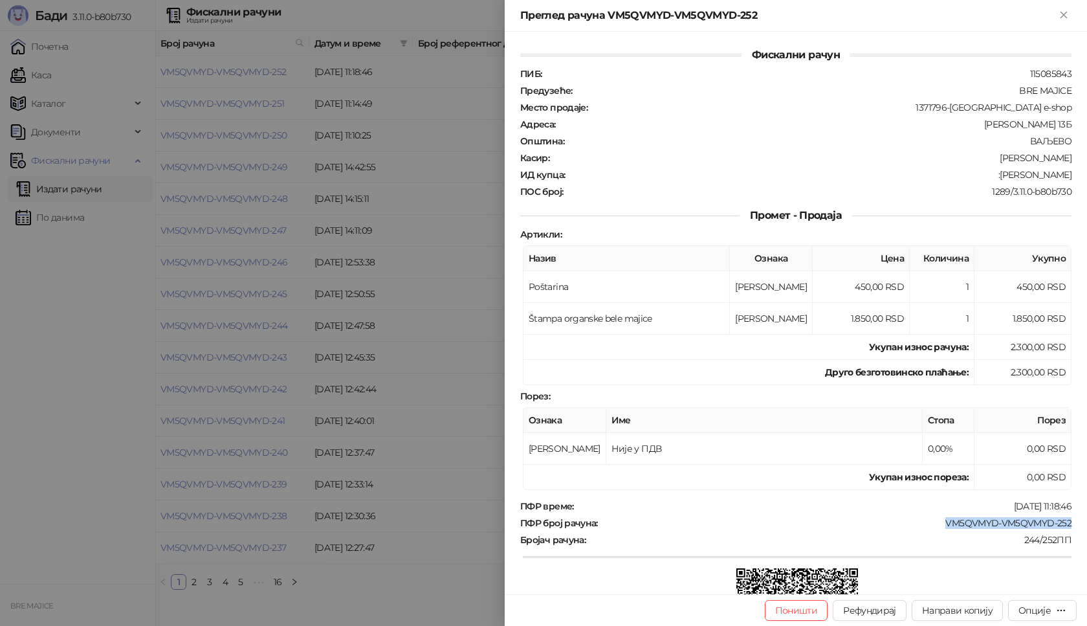
drag, startPoint x: 1063, startPoint y: 522, endPoint x: 934, endPoint y: 524, distance: 129.5
click at [934, 524] on div "Фискални рачун ПИБ : 115085843 Предузеће : BRE MAJICE Место продаје : 1371796-[…" at bounding box center [796, 313] width 583 height 562
copy div "VM5QVMYD-VM5QVMYD-252"
drag, startPoint x: 1062, startPoint y: 173, endPoint x: 996, endPoint y: 172, distance: 65.4
click at [996, 172] on div ":[PERSON_NAME]" at bounding box center [819, 175] width 507 height 12
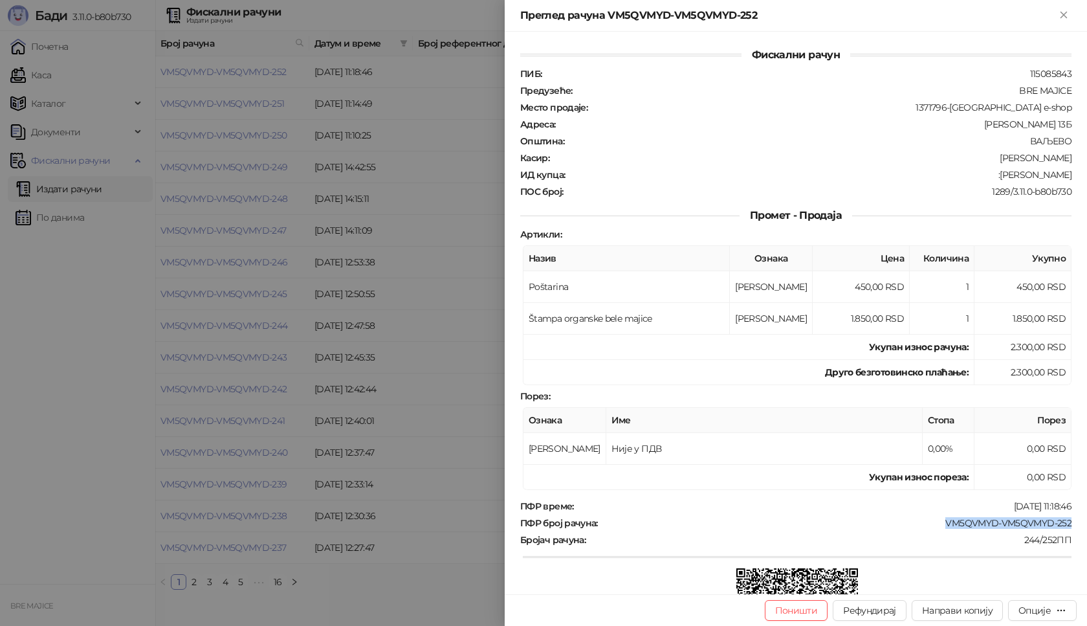
copy div "[PERSON_NAME]"
click at [1067, 11] on icon "Close" at bounding box center [1064, 15] width 12 height 12
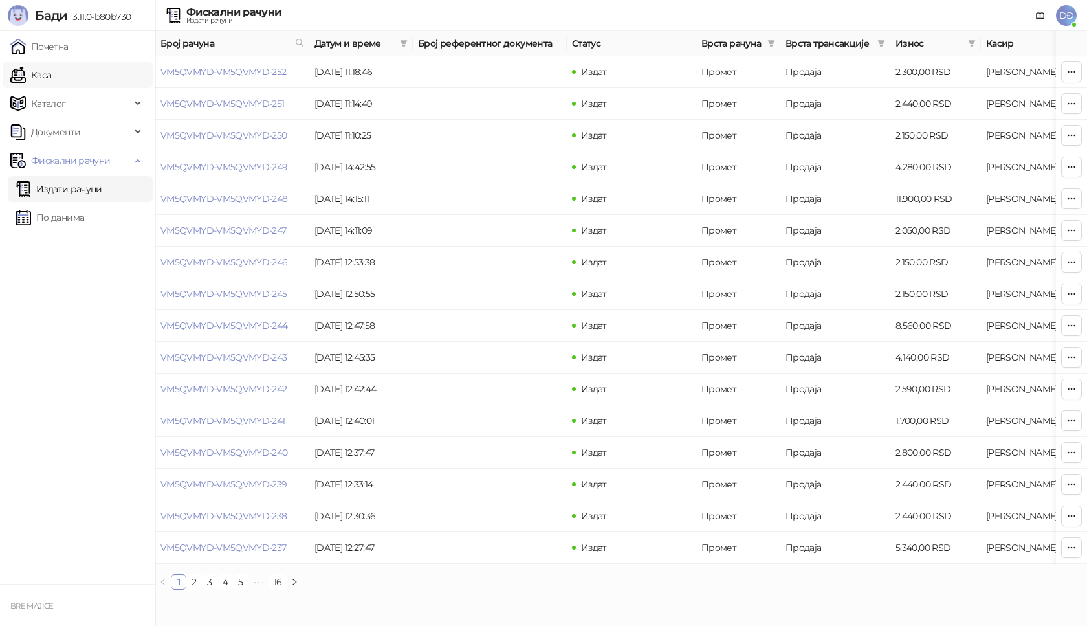
click at [51, 76] on link "Каса" at bounding box center [30, 75] width 41 height 26
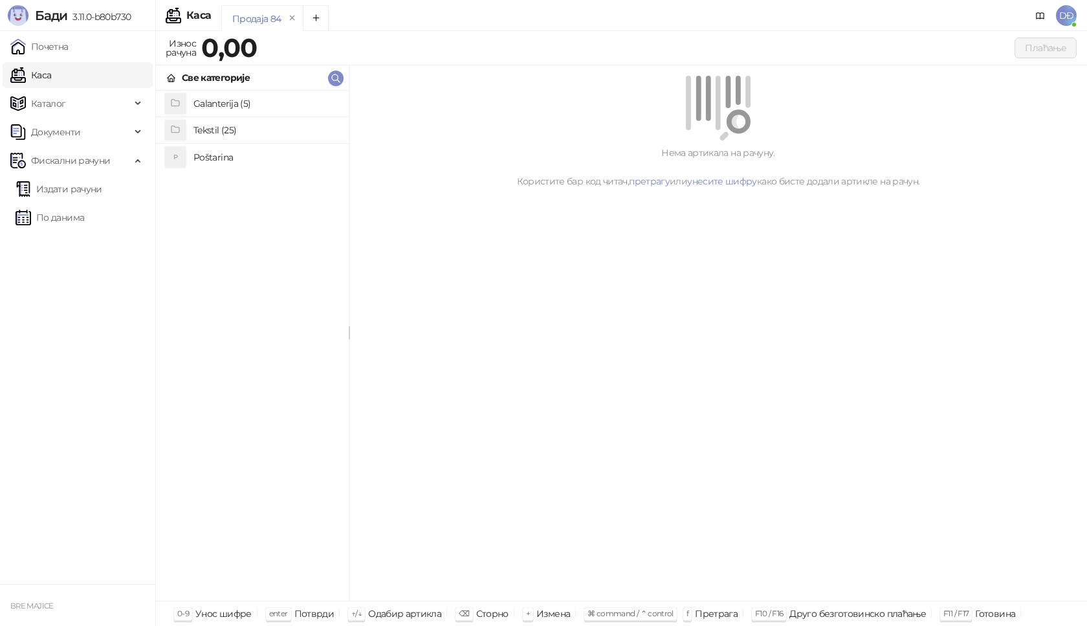
click at [206, 154] on h4 "Poštarina" at bounding box center [266, 157] width 145 height 21
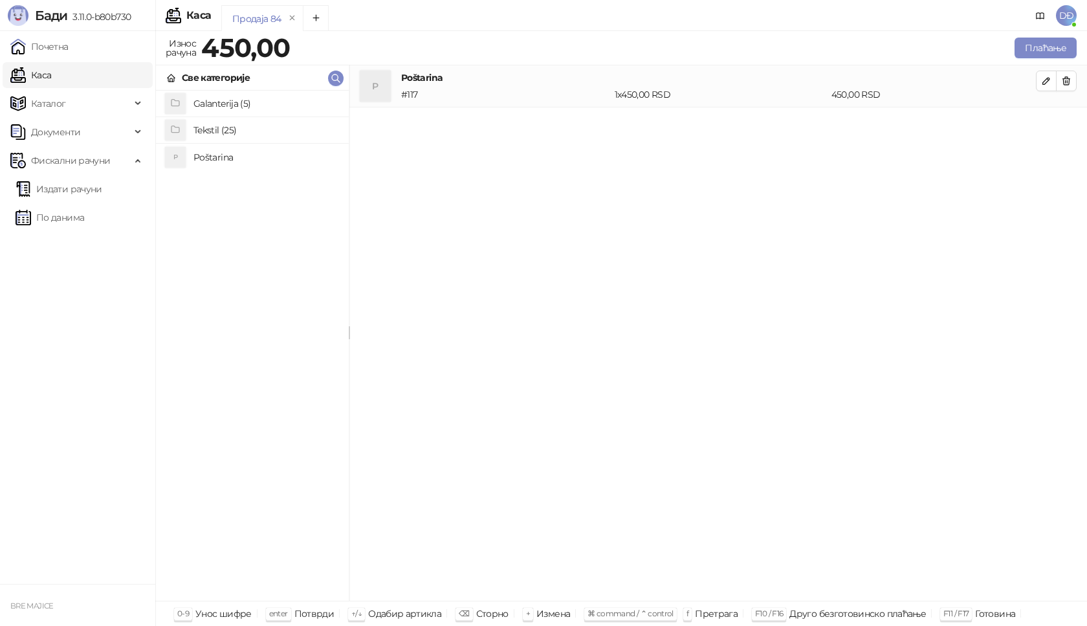
click at [210, 128] on h4 "Tekstil (25)" at bounding box center [266, 130] width 145 height 21
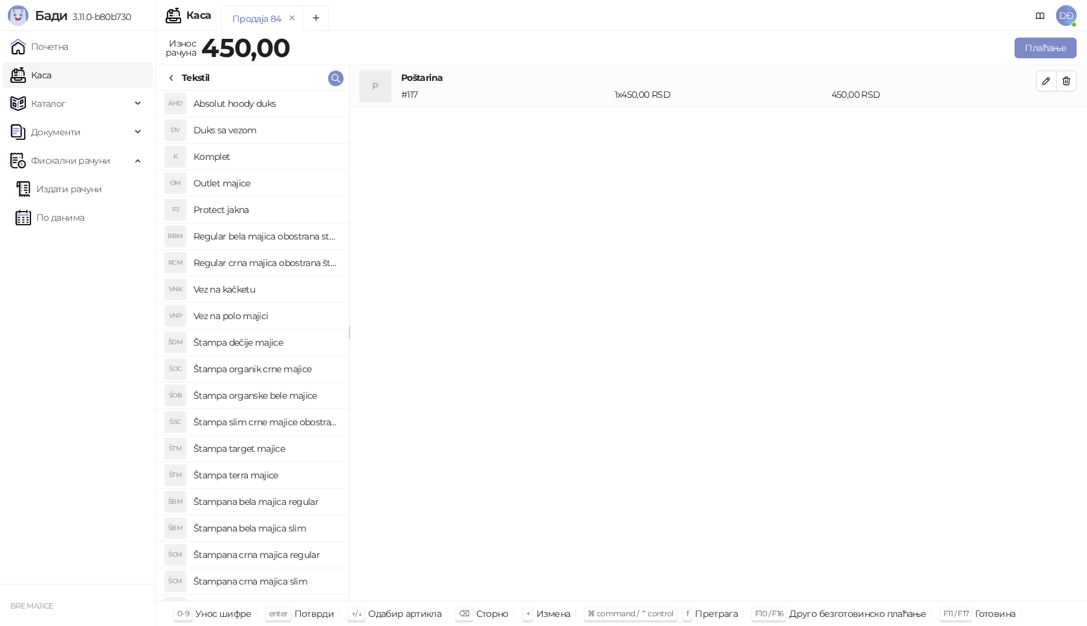
click at [289, 502] on h4 "Štampana bela majica regular" at bounding box center [266, 501] width 145 height 21
click at [1048, 123] on icon "button" at bounding box center [1046, 123] width 6 height 6
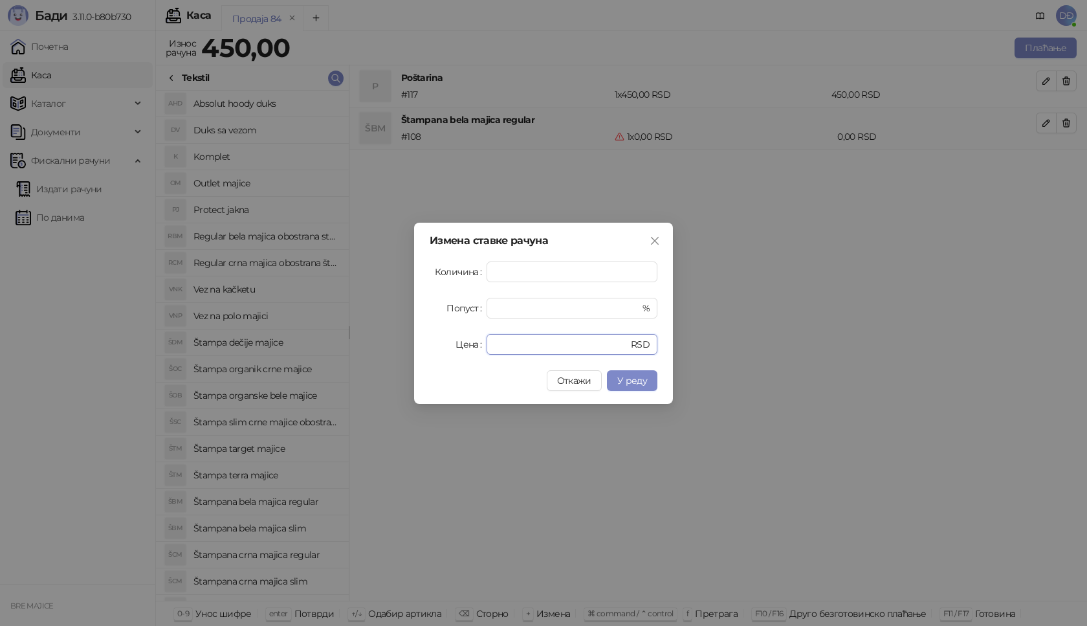
drag, startPoint x: 504, startPoint y: 339, endPoint x: 454, endPoint y: 324, distance: 52.0
click at [461, 345] on div "Цена * RSD" at bounding box center [544, 344] width 228 height 21
click at [644, 381] on span "У реду" at bounding box center [632, 381] width 30 height 12
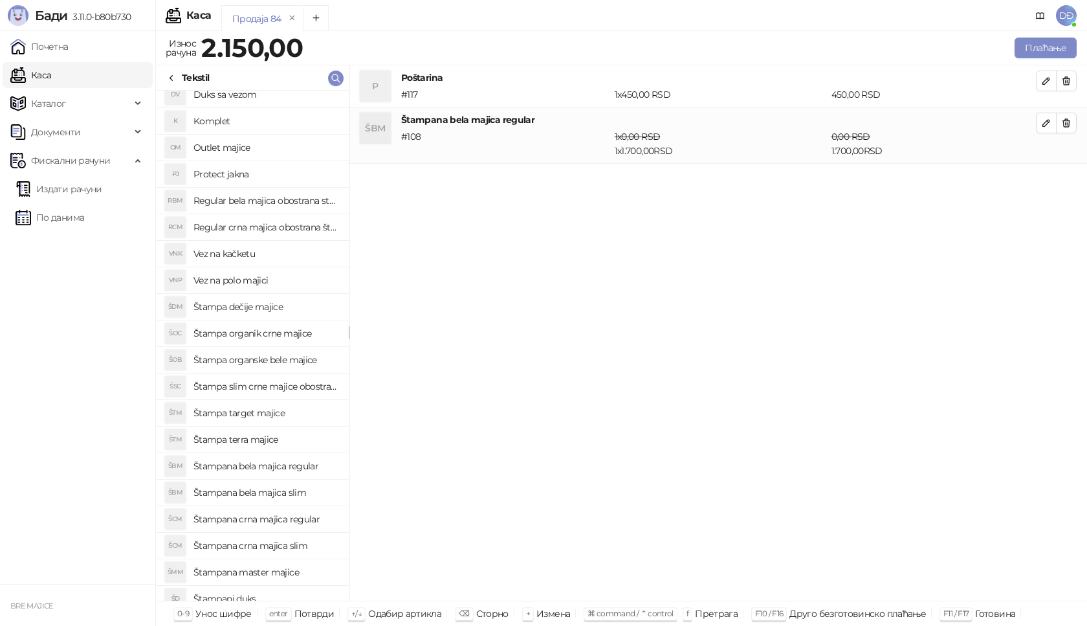
scroll to position [65, 0]
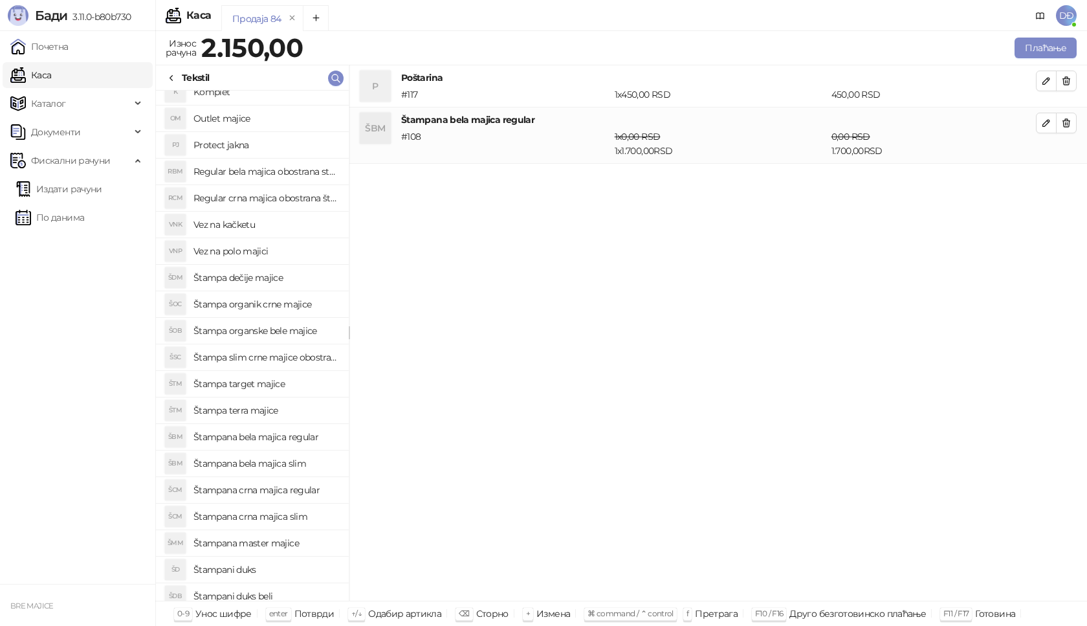
click at [288, 491] on h4 "Štampana crna majica regular" at bounding box center [266, 490] width 145 height 21
click at [1045, 178] on icon "button" at bounding box center [1046, 179] width 10 height 10
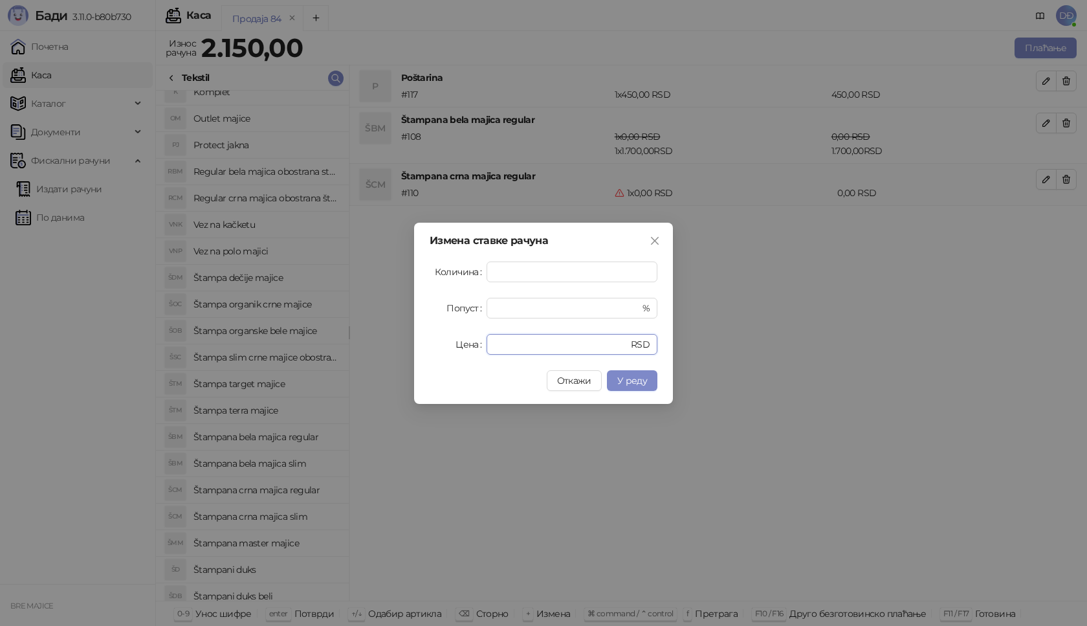
drag, startPoint x: 506, startPoint y: 344, endPoint x: 432, endPoint y: 343, distance: 73.8
click at [441, 347] on div "Цена * RSD" at bounding box center [544, 344] width 228 height 21
type input "****"
click at [626, 381] on span "У реду" at bounding box center [632, 381] width 30 height 12
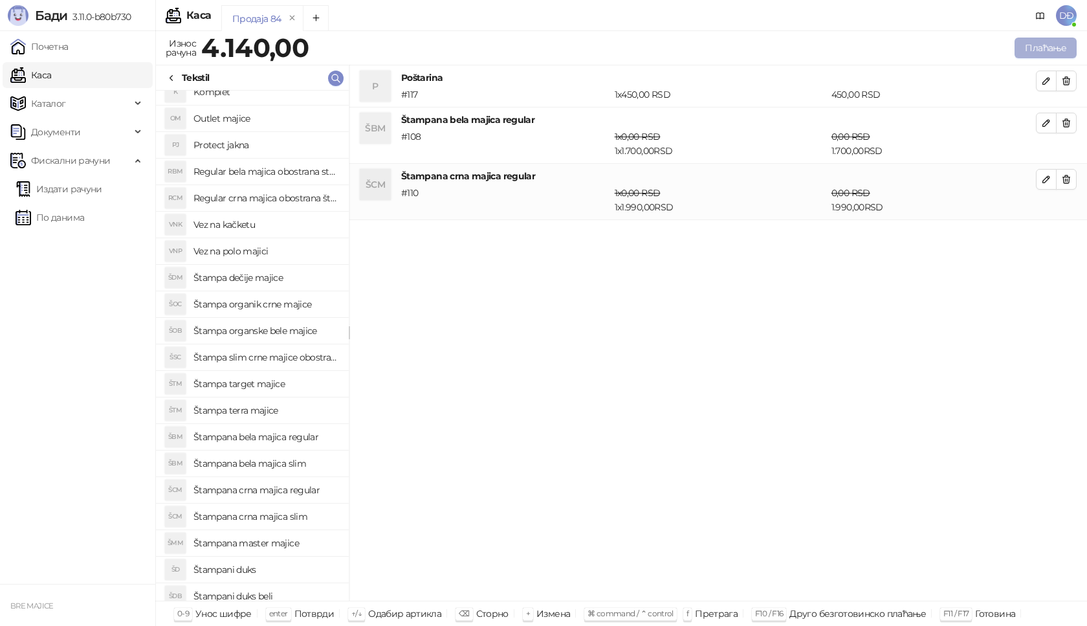
click at [1047, 46] on button "Плаћање" at bounding box center [1046, 48] width 62 height 21
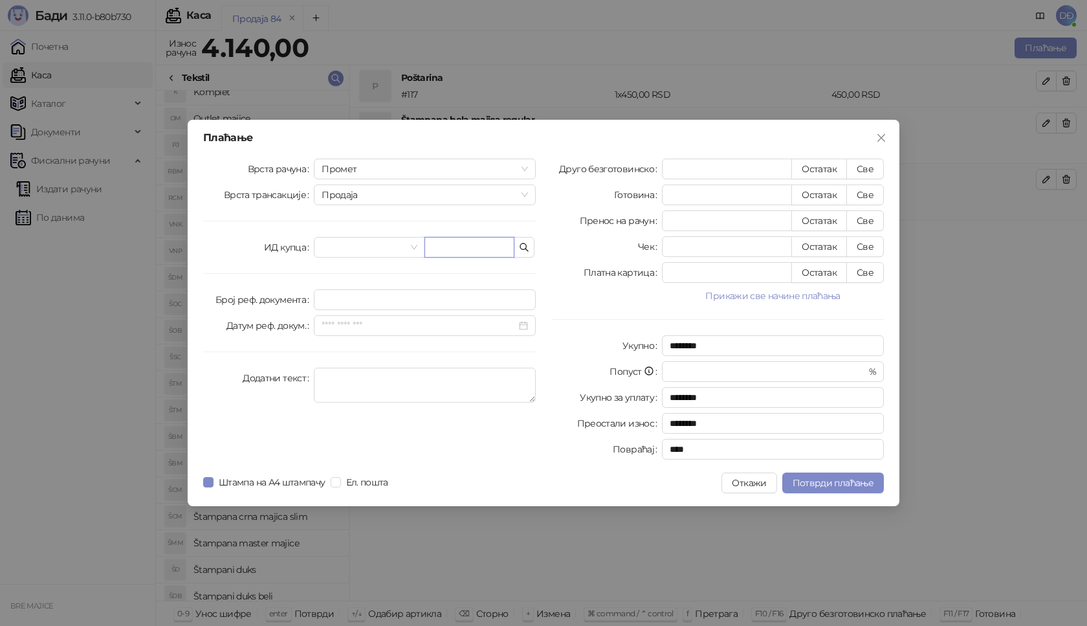
click at [439, 239] on input "text" at bounding box center [470, 247] width 90 height 21
paste input "**********"
type input "**********"
click at [870, 167] on button "Све" at bounding box center [866, 169] width 38 height 21
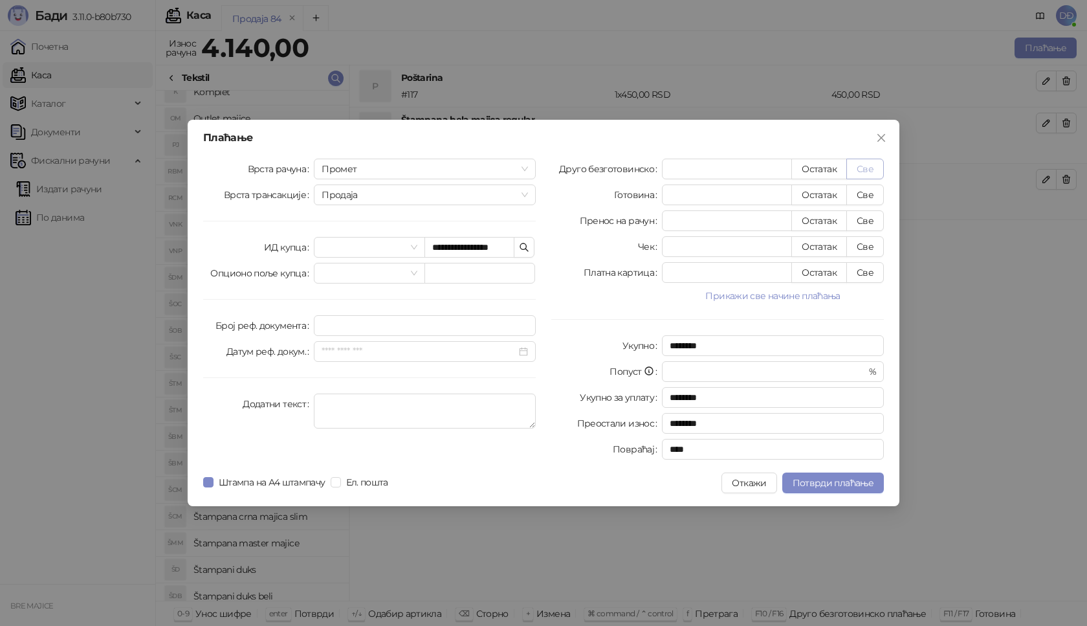
type input "****"
click at [843, 481] on span "Потврди плаћање" at bounding box center [833, 483] width 81 height 12
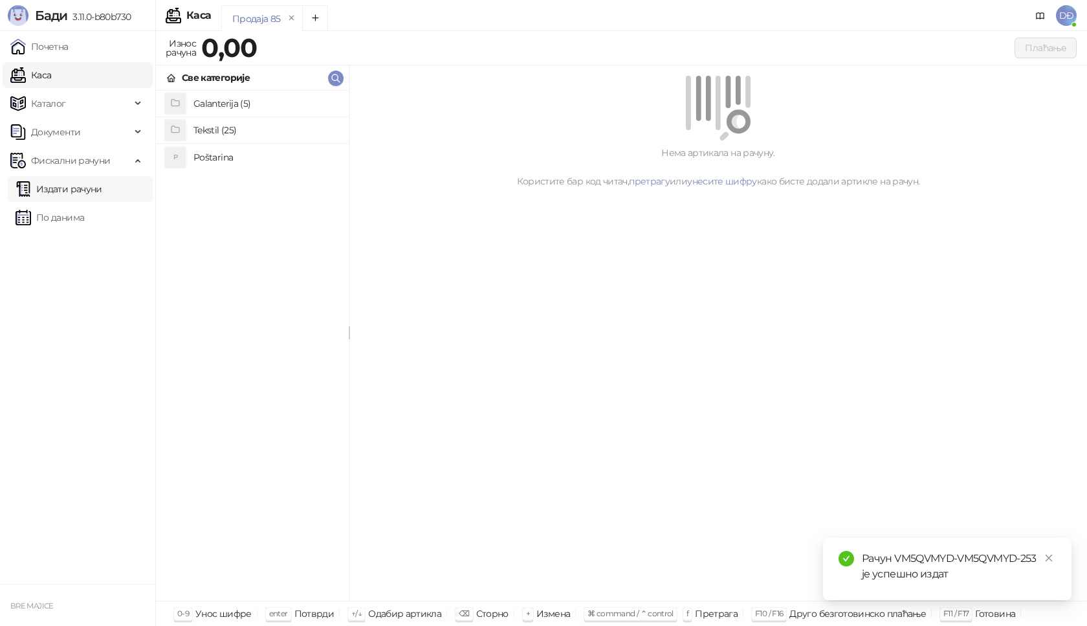
click at [102, 188] on link "Издати рачуни" at bounding box center [59, 189] width 87 height 26
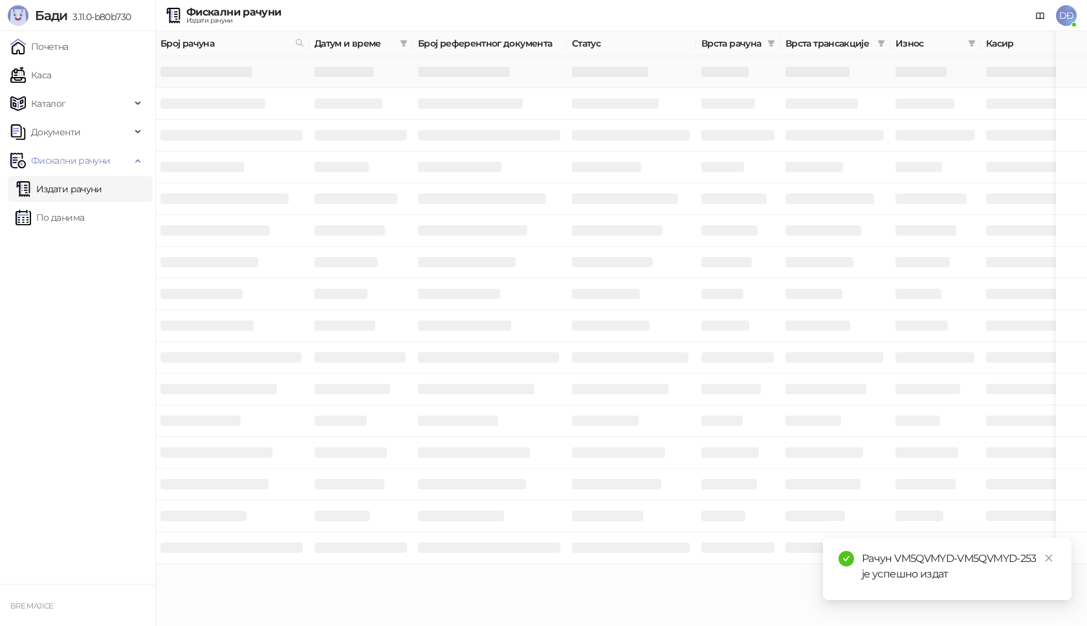
click at [190, 72] on h3 at bounding box center [207, 72] width 92 height 10
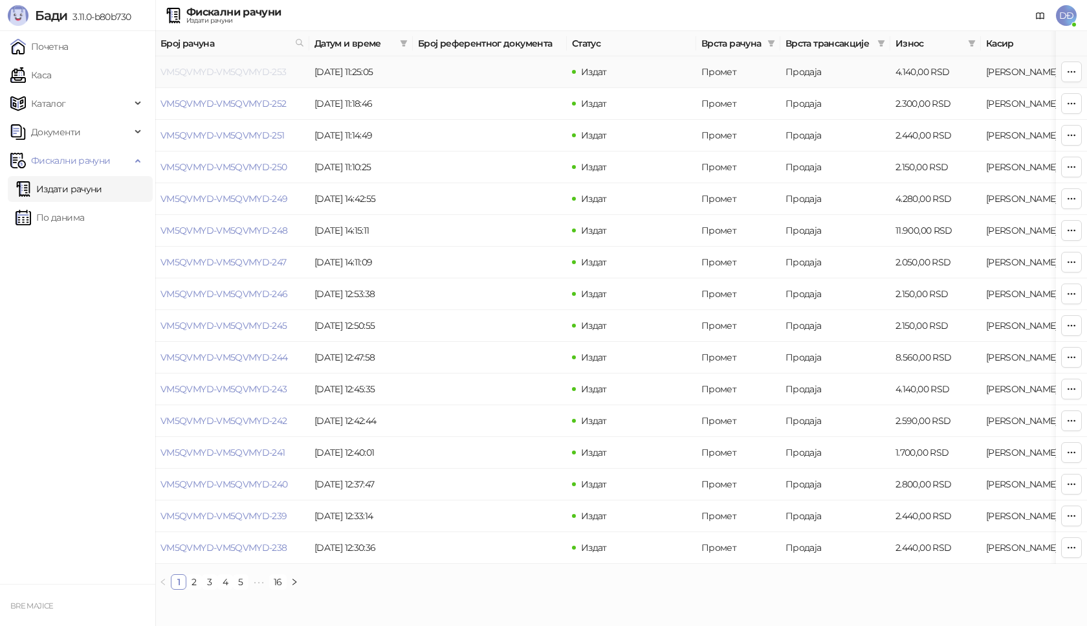
click at [268, 73] on link "VM5QVMYD-VM5QVMYD-253" at bounding box center [224, 72] width 126 height 12
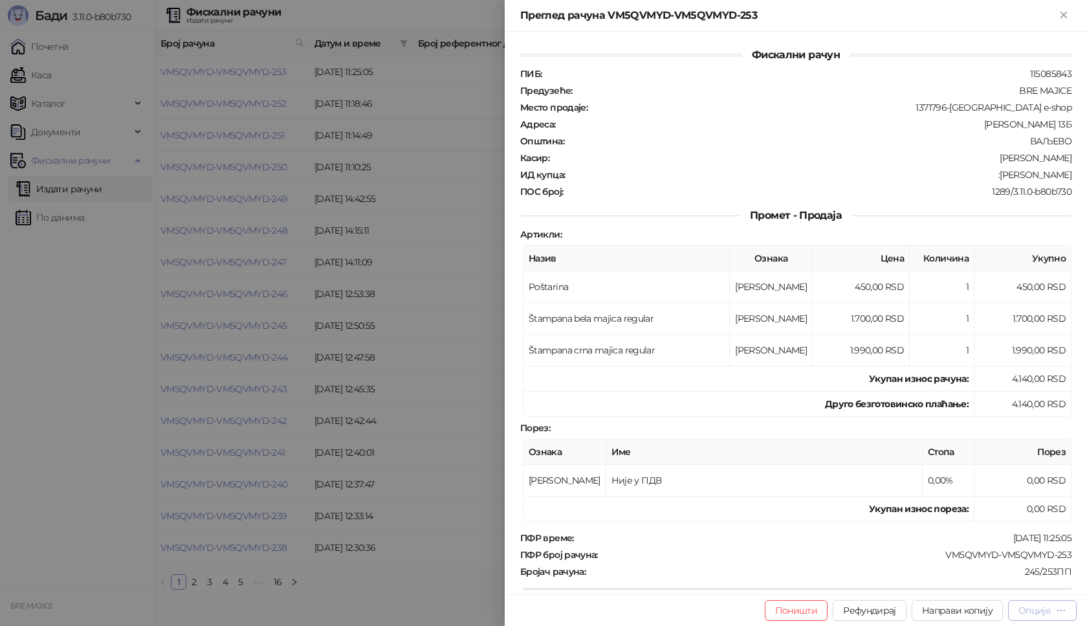
click at [1057, 614] on icon "button" at bounding box center [1061, 610] width 10 height 10
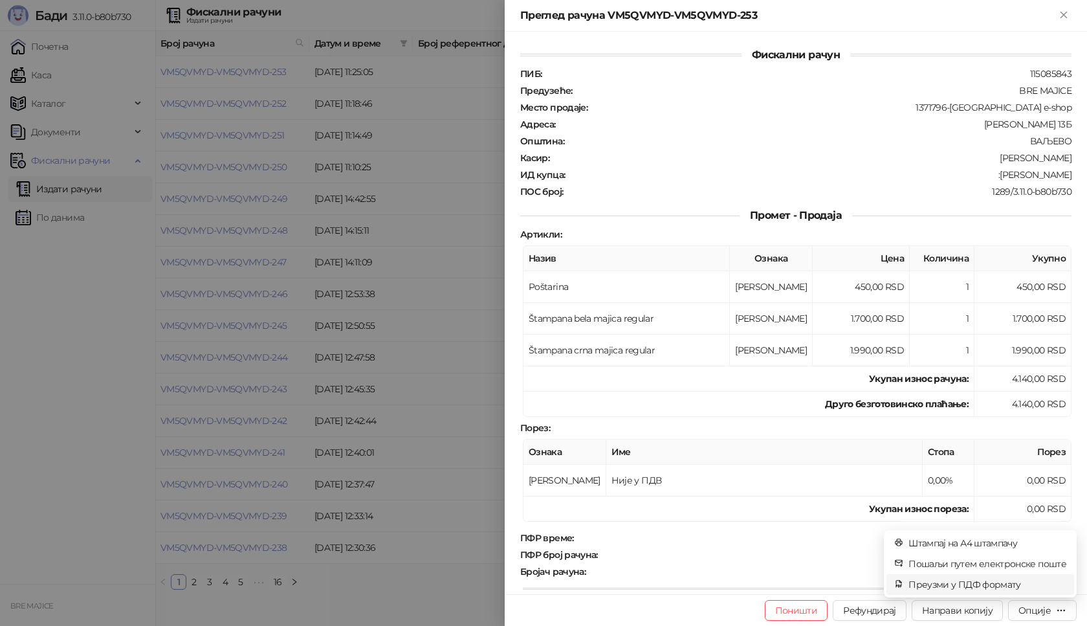
click at [1003, 591] on span "Преузми у ПДФ формату" at bounding box center [988, 584] width 158 height 14
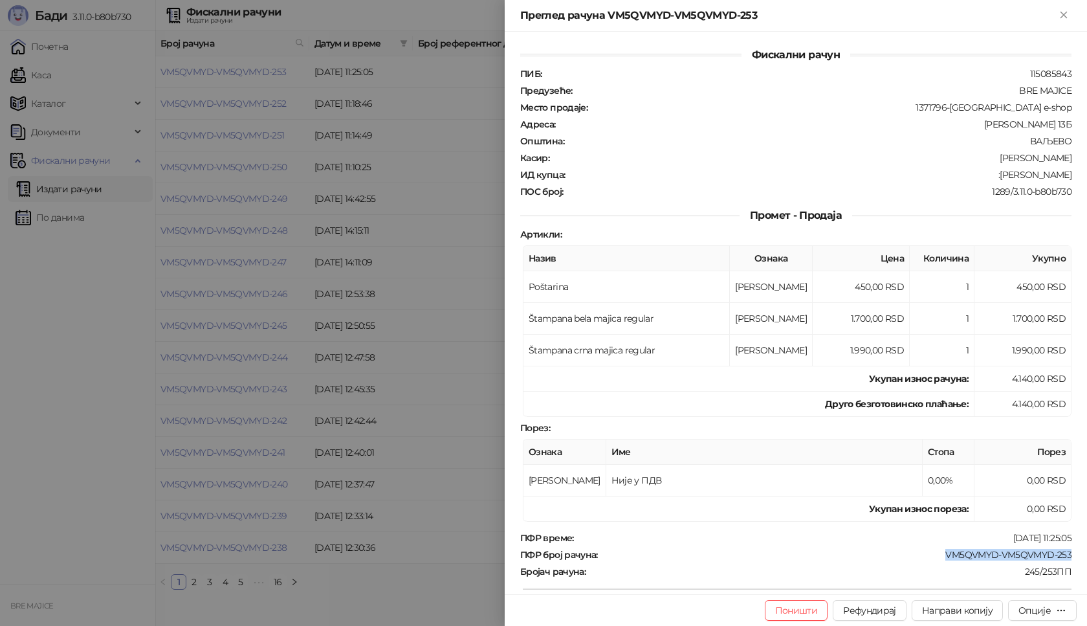
drag, startPoint x: 1069, startPoint y: 555, endPoint x: 933, endPoint y: 559, distance: 136.0
click at [933, 559] on div "Фискални рачун ПИБ : 115085843 Предузеће : BRE MAJICE Место продаје : 1371796-[…" at bounding box center [796, 313] width 583 height 562
copy div "VM5QVMYD-VM5QVMYD-253"
drag, startPoint x: 1050, startPoint y: 173, endPoint x: 983, endPoint y: 176, distance: 66.7
click at [983, 176] on div "ИД купца : :[PERSON_NAME]" at bounding box center [796, 175] width 557 height 12
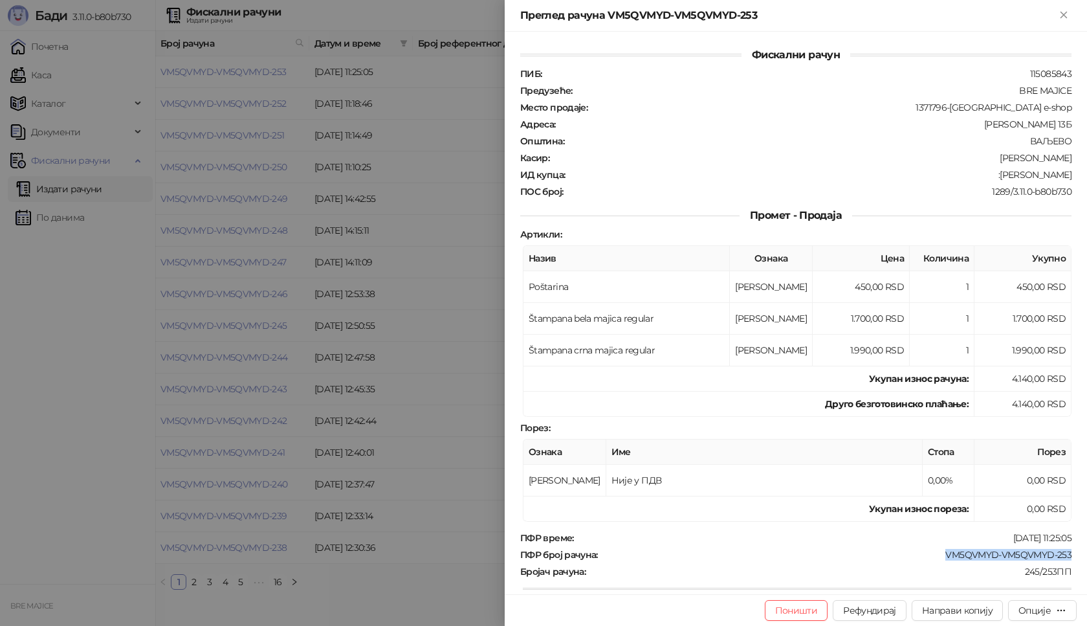
copy div "[PERSON_NAME]"
click at [1058, 11] on icon "Close" at bounding box center [1064, 15] width 12 height 12
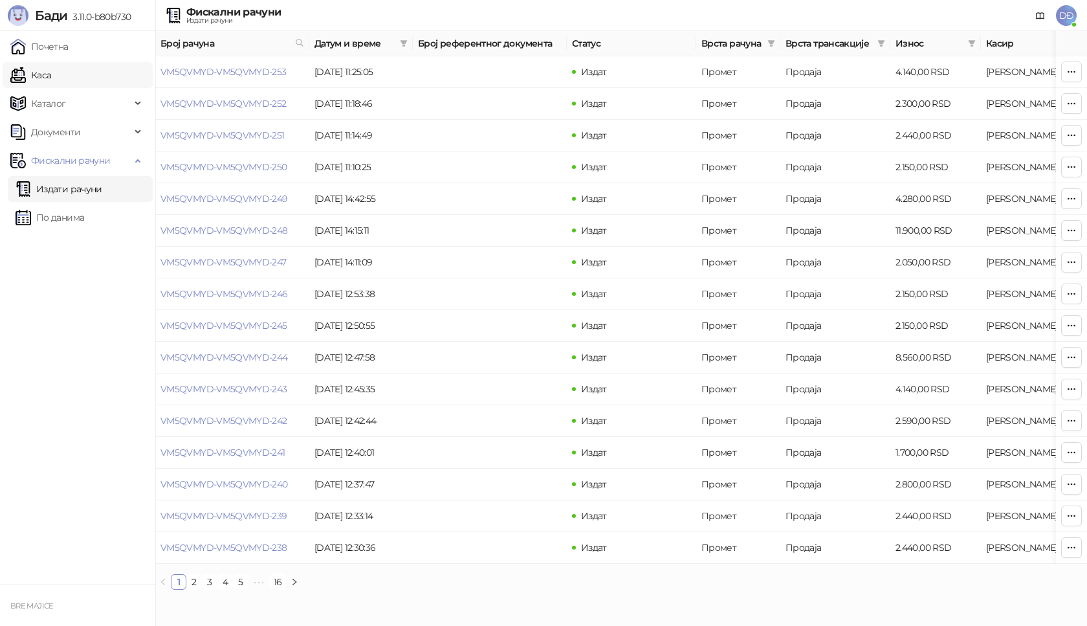
click at [39, 78] on link "Каса" at bounding box center [30, 75] width 41 height 26
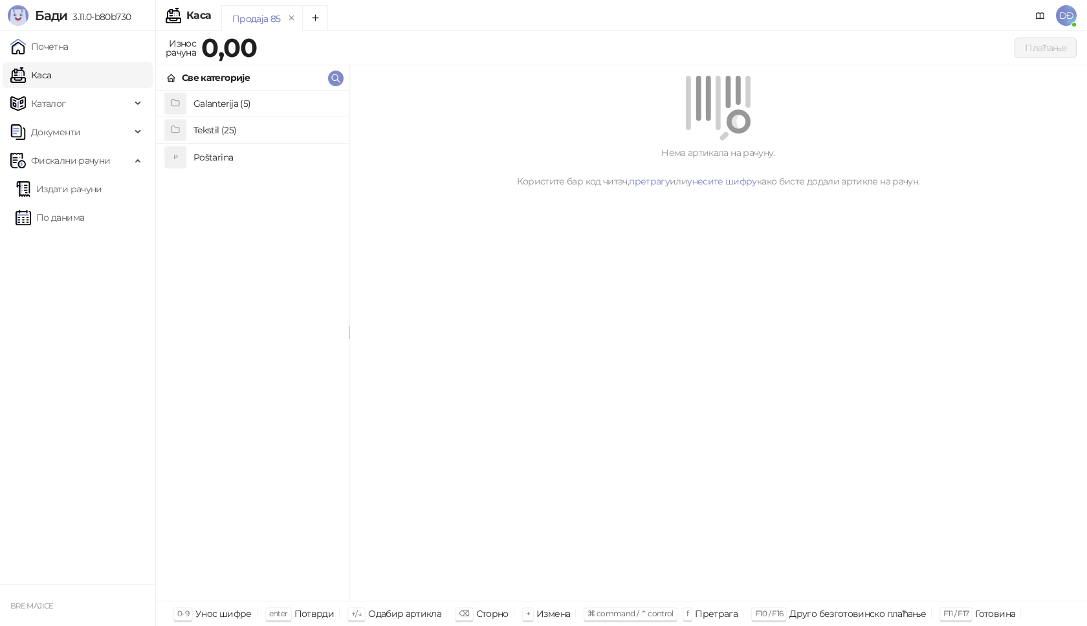
click at [210, 155] on h4 "Poštarina" at bounding box center [266, 157] width 145 height 21
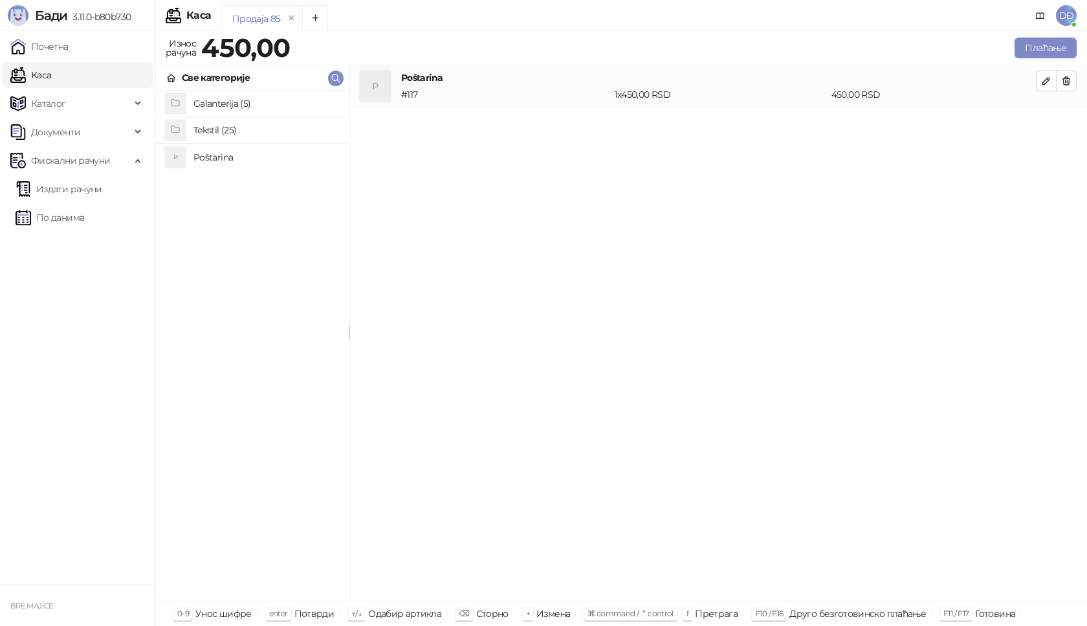
click at [218, 129] on h4 "Tekstil (25)" at bounding box center [266, 130] width 145 height 21
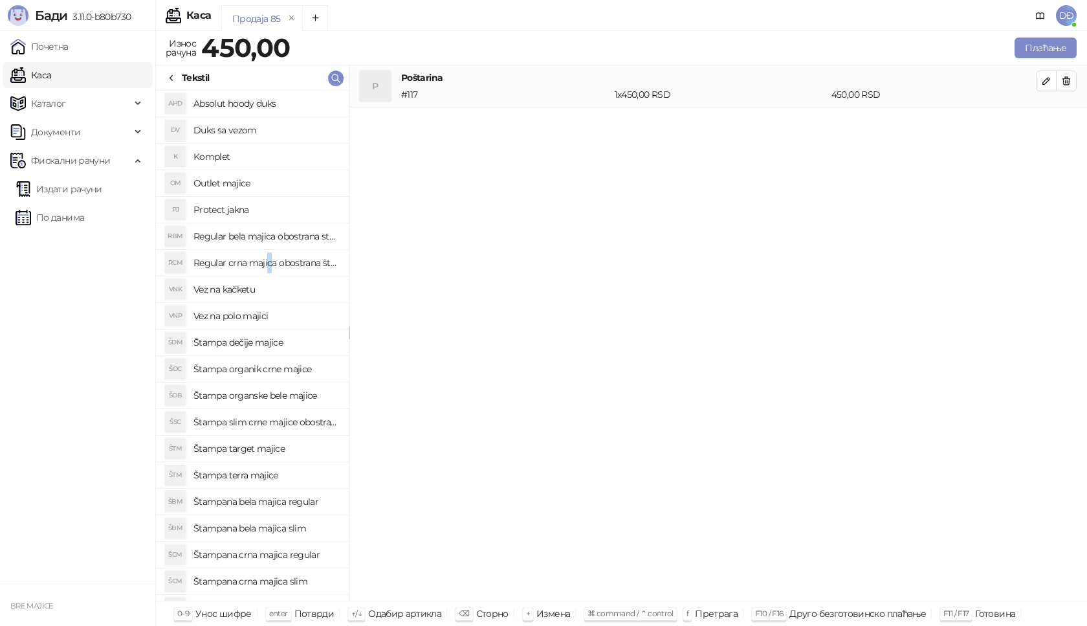
click at [270, 261] on h4 "Regular crna majica obostrana štampa" at bounding box center [266, 262] width 145 height 21
click at [1049, 126] on icon "button" at bounding box center [1046, 123] width 10 height 10
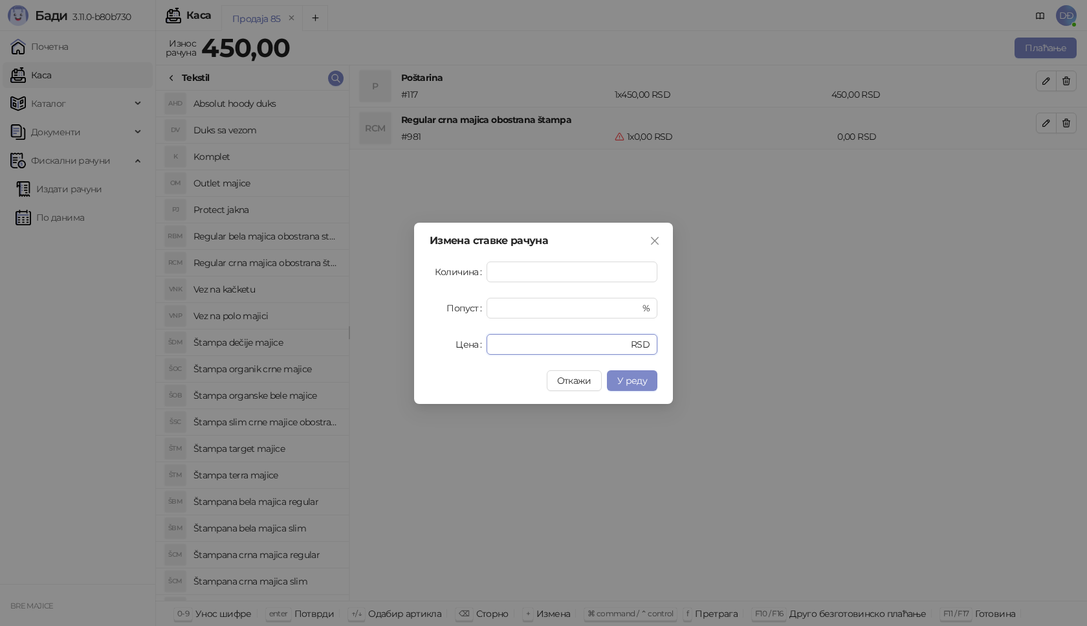
drag, startPoint x: 491, startPoint y: 346, endPoint x: 441, endPoint y: 347, distance: 49.9
click at [445, 346] on div "Цена * RSD" at bounding box center [544, 344] width 228 height 21
type input "****"
click at [636, 381] on span "У реду" at bounding box center [632, 381] width 30 height 12
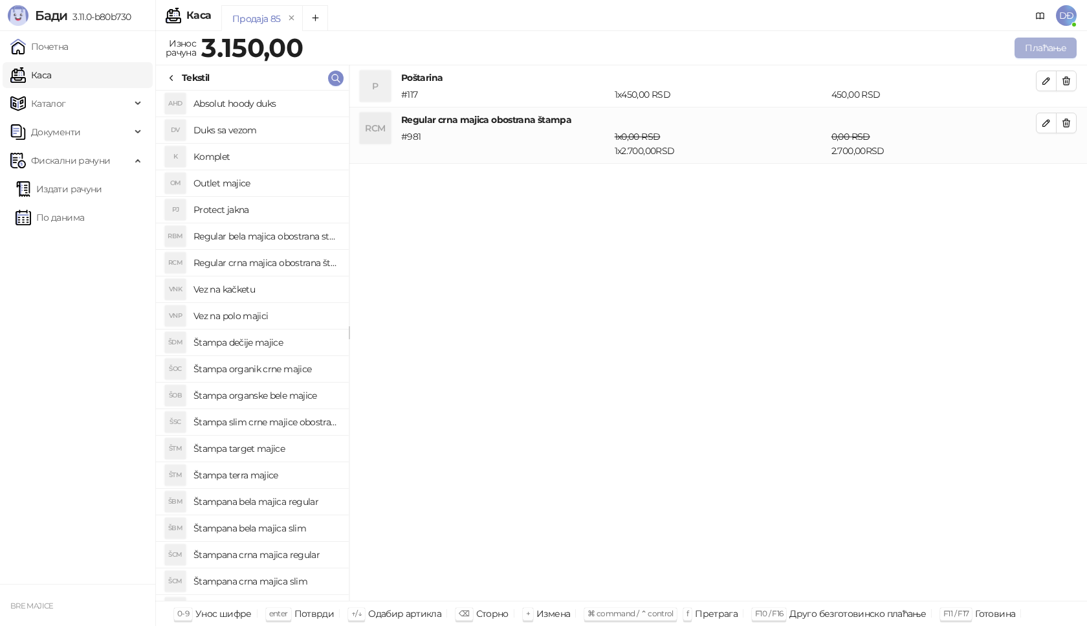
click at [1034, 42] on button "Плаћање" at bounding box center [1046, 48] width 62 height 21
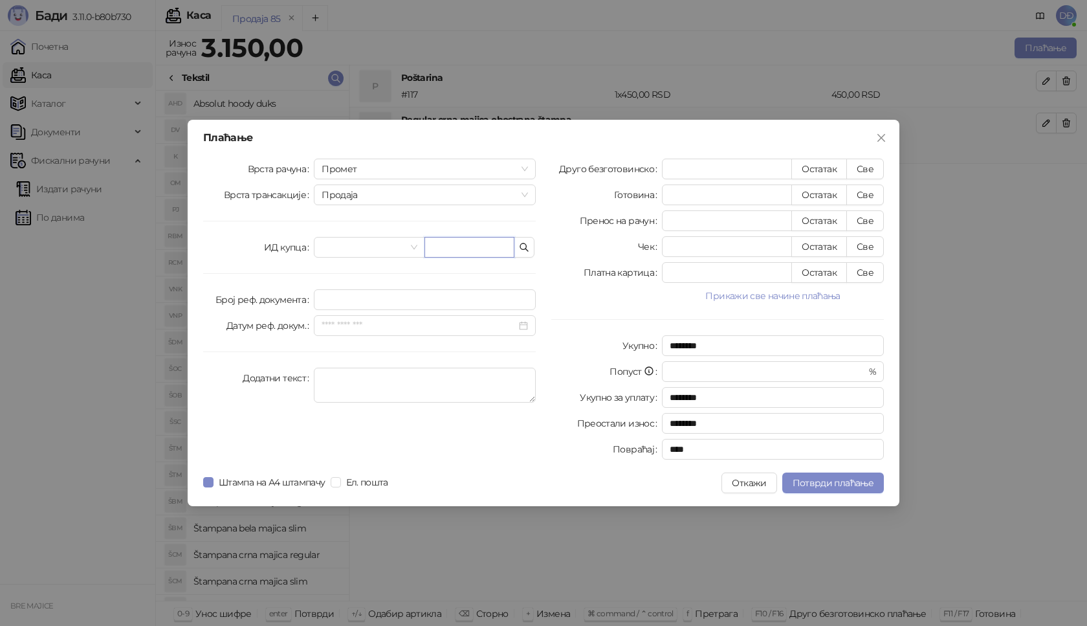
click at [458, 251] on input "text" at bounding box center [470, 247] width 90 height 21
paste input "**********"
type input "**********"
click at [862, 169] on button "Све" at bounding box center [866, 169] width 38 height 21
type input "****"
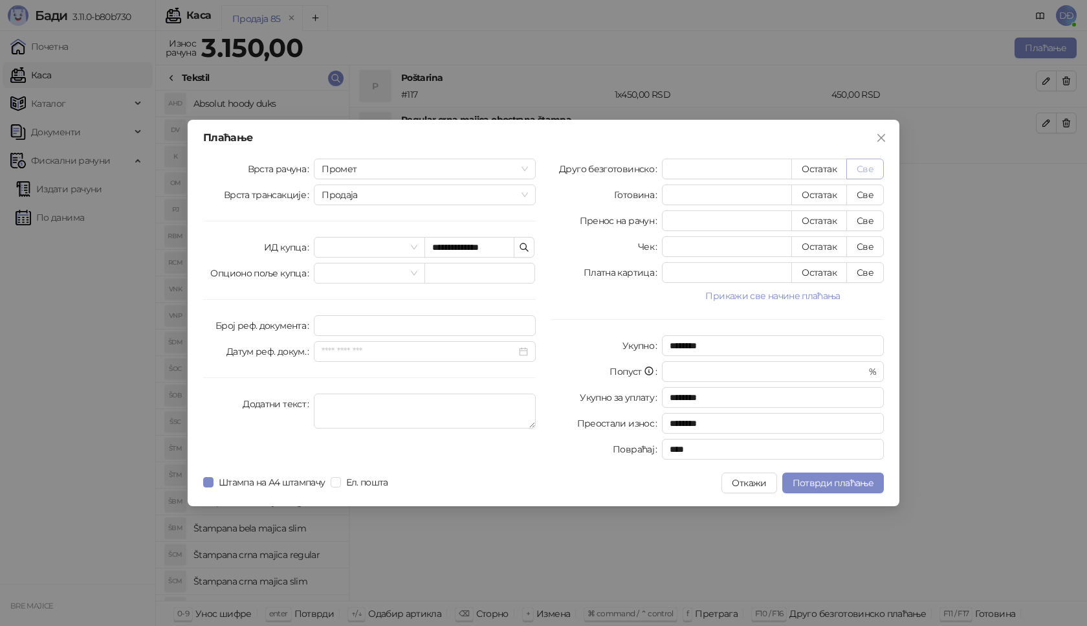
type input "****"
click at [826, 506] on div "**********" at bounding box center [544, 313] width 712 height 386
click at [825, 482] on span "Потврди плаћање" at bounding box center [833, 483] width 81 height 12
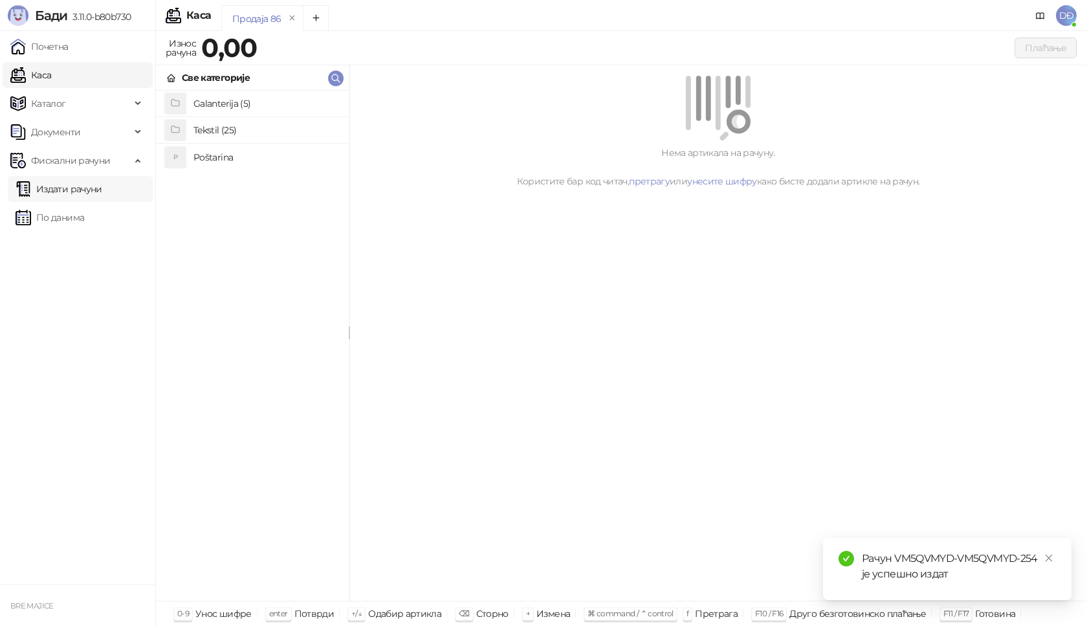
click at [88, 195] on link "Издати рачуни" at bounding box center [59, 189] width 87 height 26
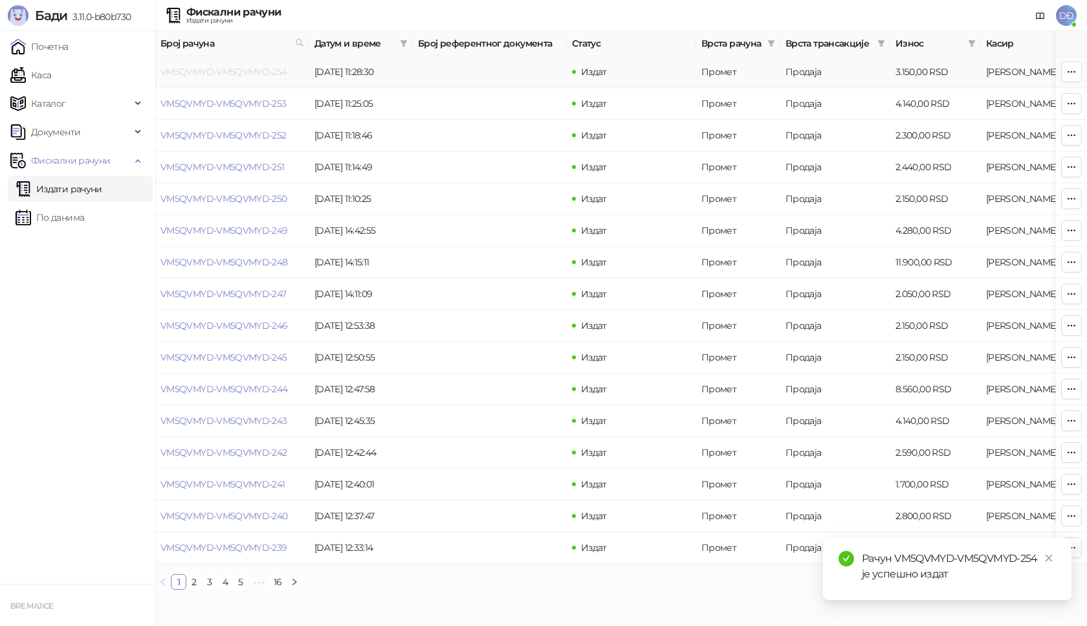
click at [221, 71] on link "VM5QVMYD-VM5QVMYD-254" at bounding box center [224, 72] width 127 height 12
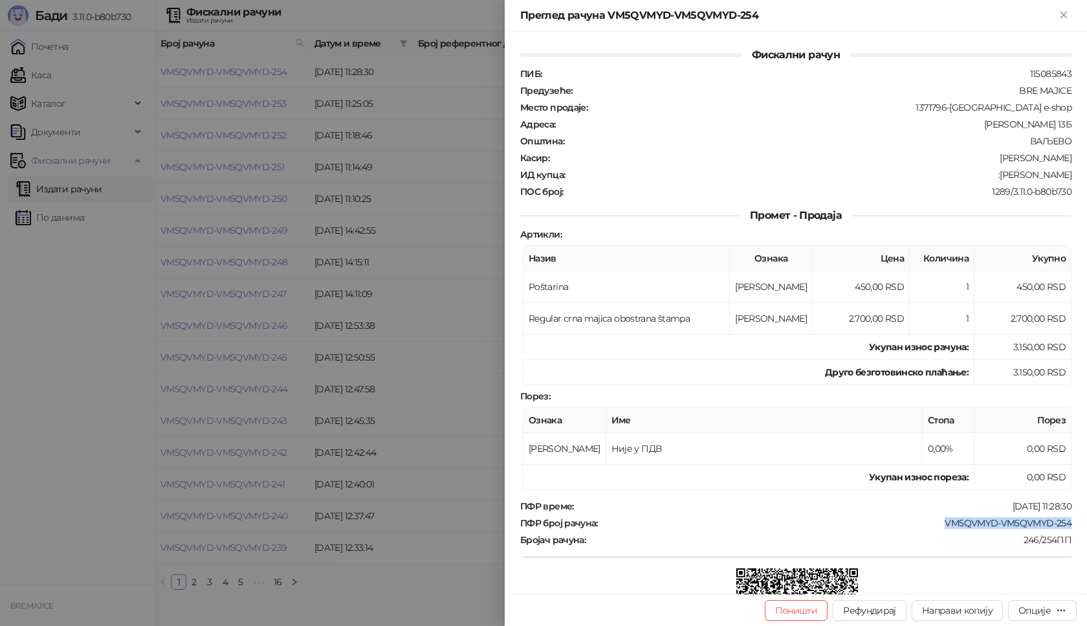
drag, startPoint x: 1067, startPoint y: 520, endPoint x: 937, endPoint y: 527, distance: 129.6
click at [933, 528] on div "Фискални рачун ПИБ : 115085843 Предузеће : BRE MAJICE Место продаје : 1371796-[…" at bounding box center [796, 313] width 583 height 562
copy div "VM5QVMYD-VM5QVMYD-254"
drag, startPoint x: 1064, startPoint y: 172, endPoint x: 1003, endPoint y: 172, distance: 60.8
click at [1003, 172] on div "Фискални рачун ПИБ : 115085843 Предузеће : BRE MAJICE Место продаје : 1371796-[…" at bounding box center [796, 313] width 583 height 562
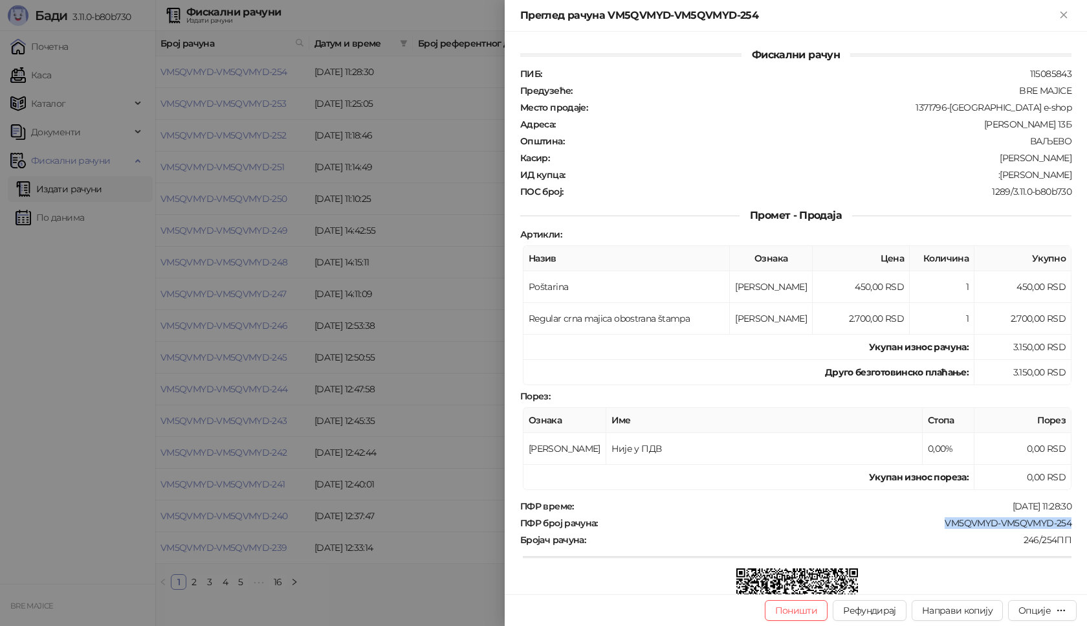
copy div "[PERSON_NAME]"
click at [1061, 17] on icon "Close" at bounding box center [1064, 15] width 12 height 12
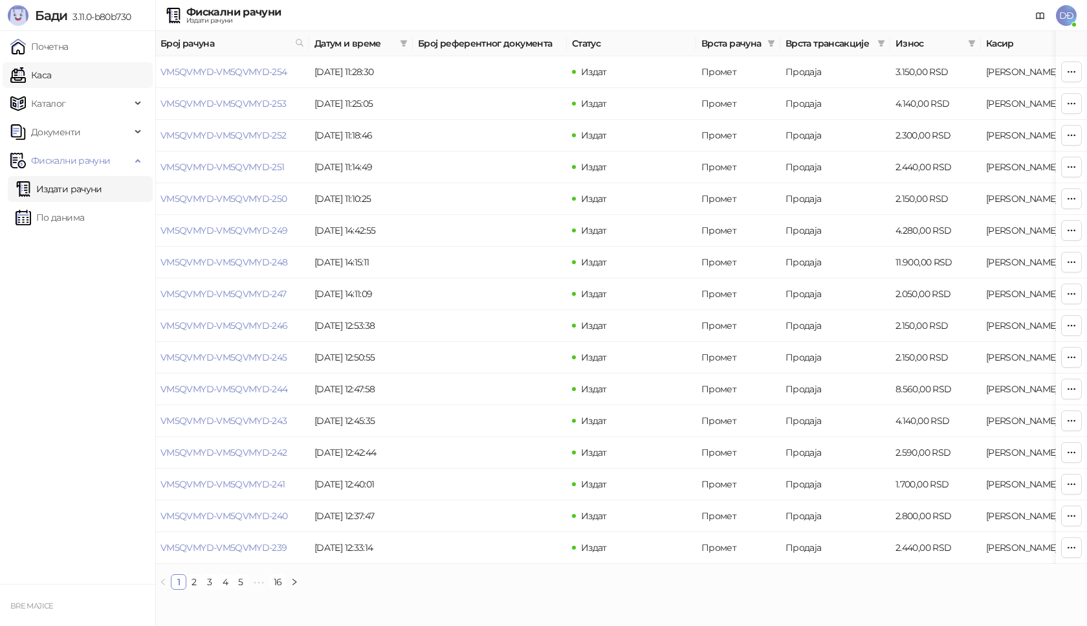
click at [51, 71] on link "Каса" at bounding box center [30, 75] width 41 height 26
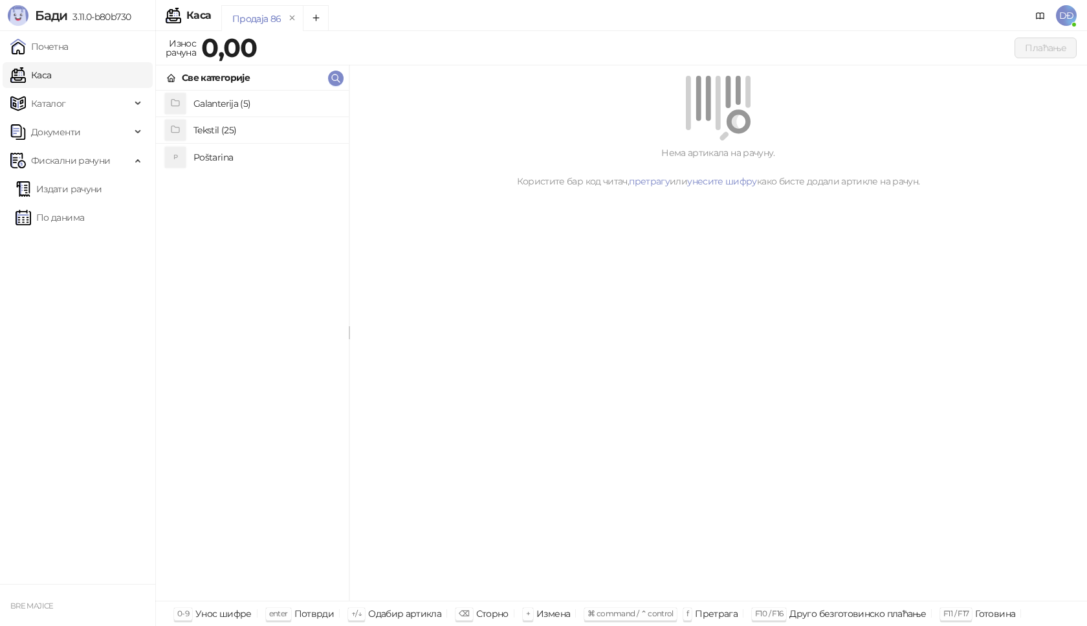
click at [206, 153] on h4 "Poštarina" at bounding box center [266, 157] width 145 height 21
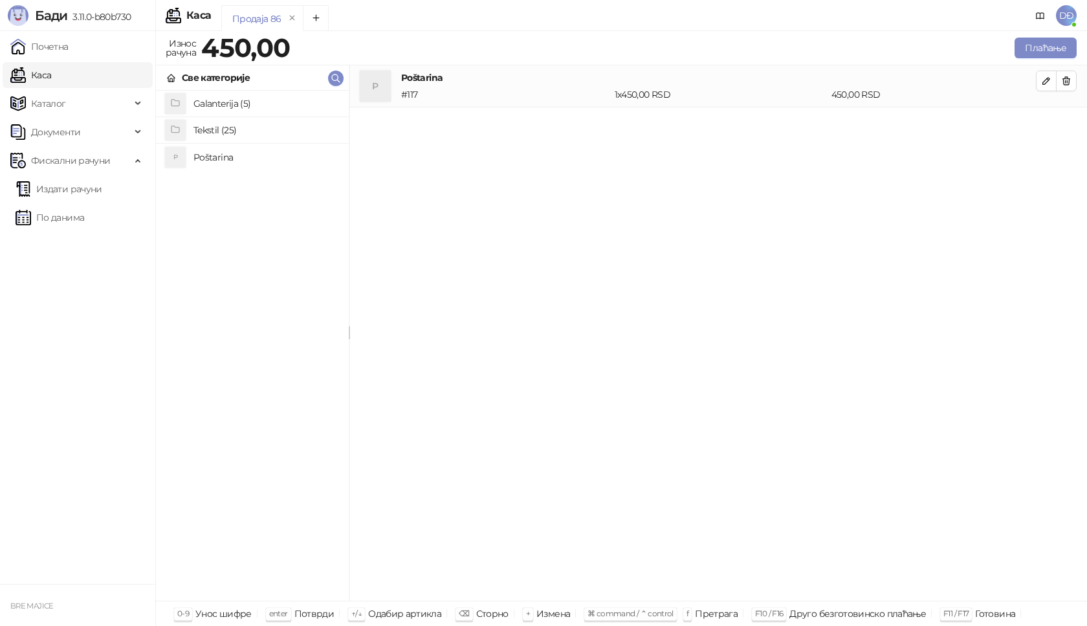
click at [222, 129] on h4 "Tekstil (25)" at bounding box center [266, 130] width 145 height 21
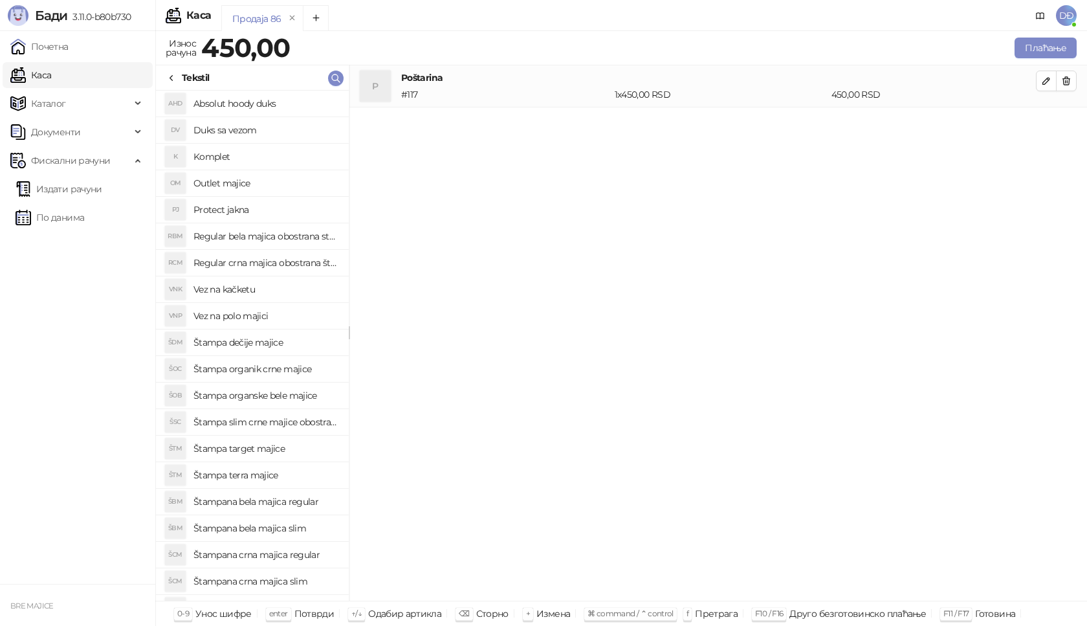
click at [274, 556] on h4 "Štampana crna majica regular" at bounding box center [266, 554] width 145 height 21
click at [1046, 127] on icon "button" at bounding box center [1046, 123] width 10 height 10
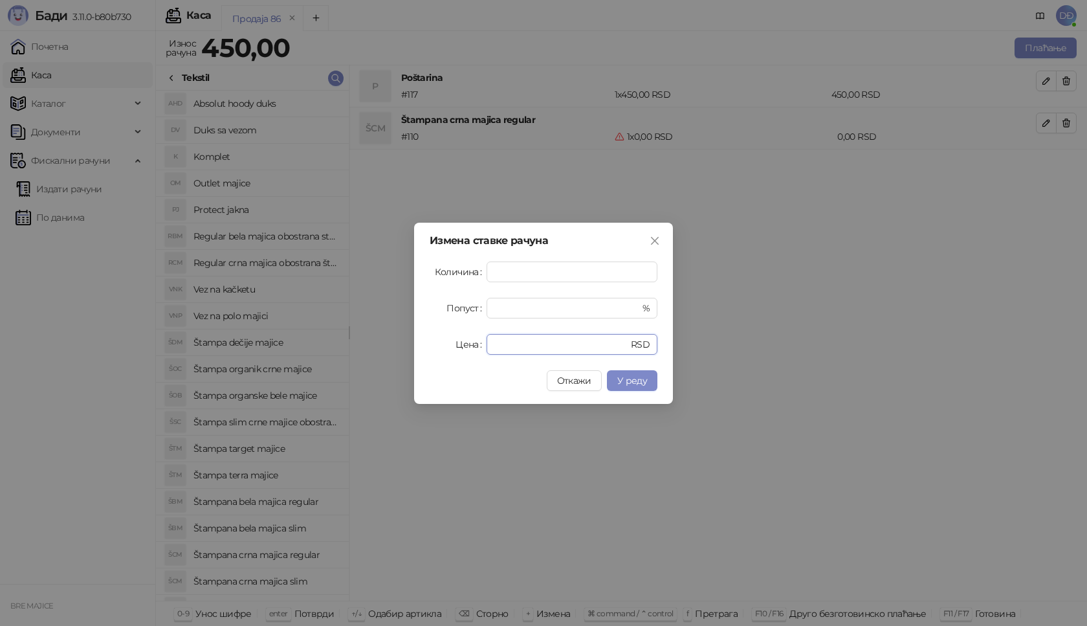
drag, startPoint x: 507, startPoint y: 342, endPoint x: 427, endPoint y: 334, distance: 80.7
click at [444, 346] on div "Цена * RSD" at bounding box center [544, 344] width 228 height 21
type input "****"
click at [630, 378] on span "У реду" at bounding box center [632, 381] width 30 height 12
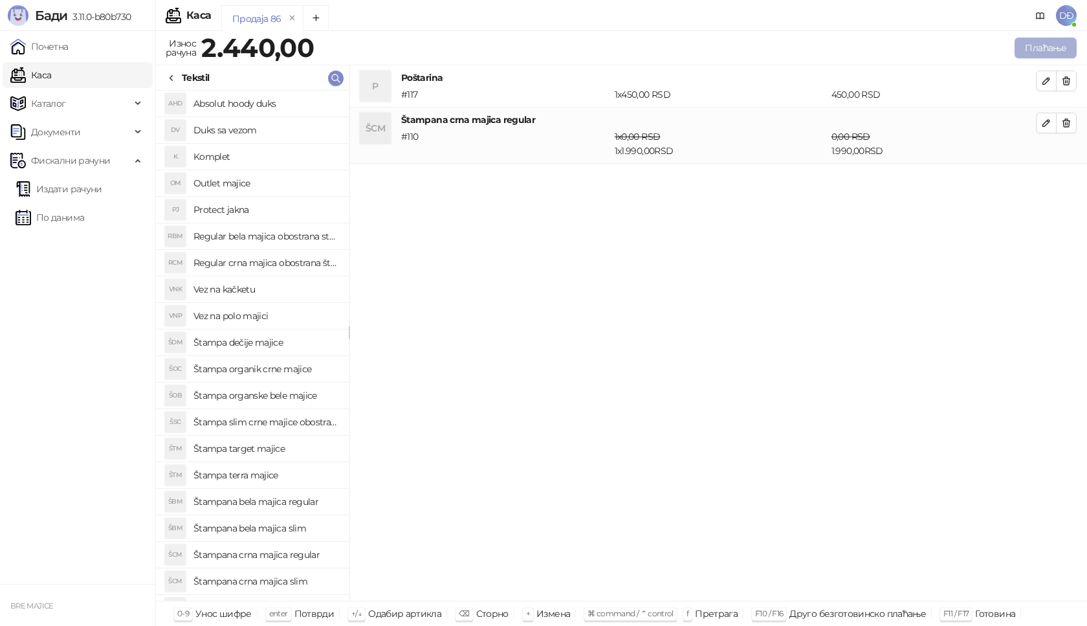
click at [1045, 45] on button "Плаћање" at bounding box center [1046, 48] width 62 height 21
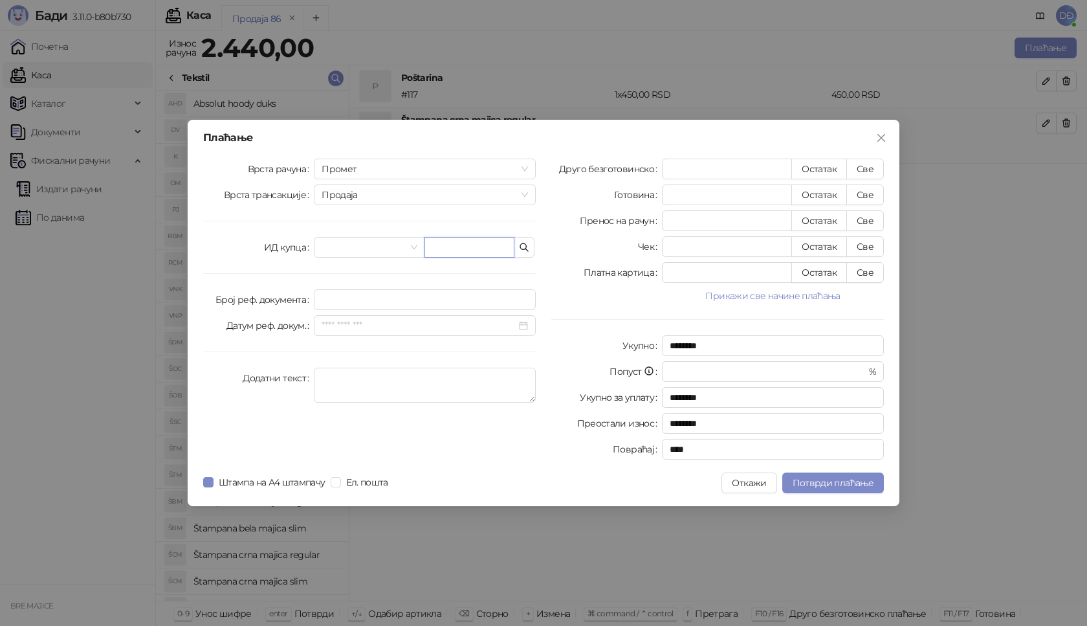
click at [447, 246] on input "text" at bounding box center [470, 247] width 90 height 21
paste input "**********"
type input "**********"
click at [873, 169] on button "Све" at bounding box center [866, 169] width 38 height 21
type input "****"
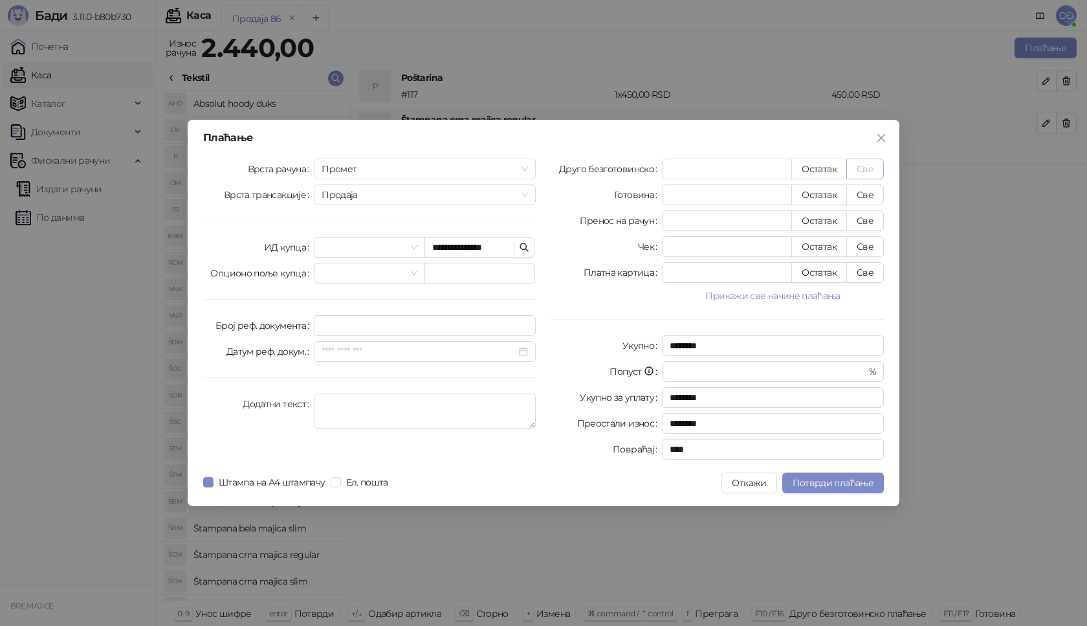
type input "****"
click at [807, 487] on span "Потврди плаћање" at bounding box center [833, 483] width 81 height 12
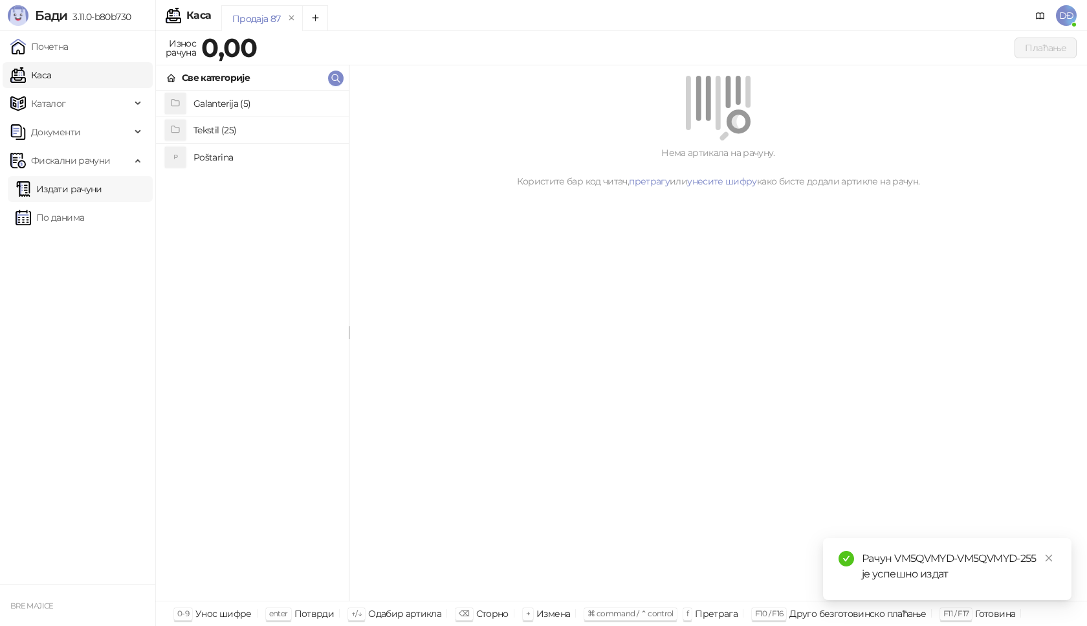
click at [95, 189] on link "Издати рачуни" at bounding box center [59, 189] width 87 height 26
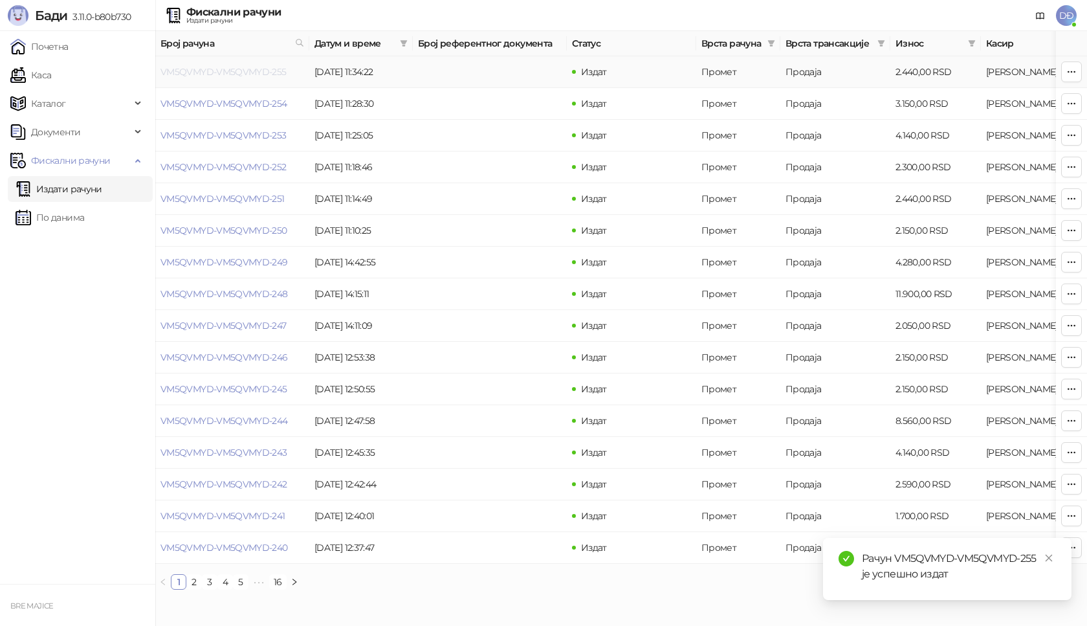
drag, startPoint x: 208, startPoint y: 65, endPoint x: 208, endPoint y: 72, distance: 7.8
click at [208, 72] on link "VM5QVMYD-VM5QVMYD-255" at bounding box center [224, 72] width 126 height 12
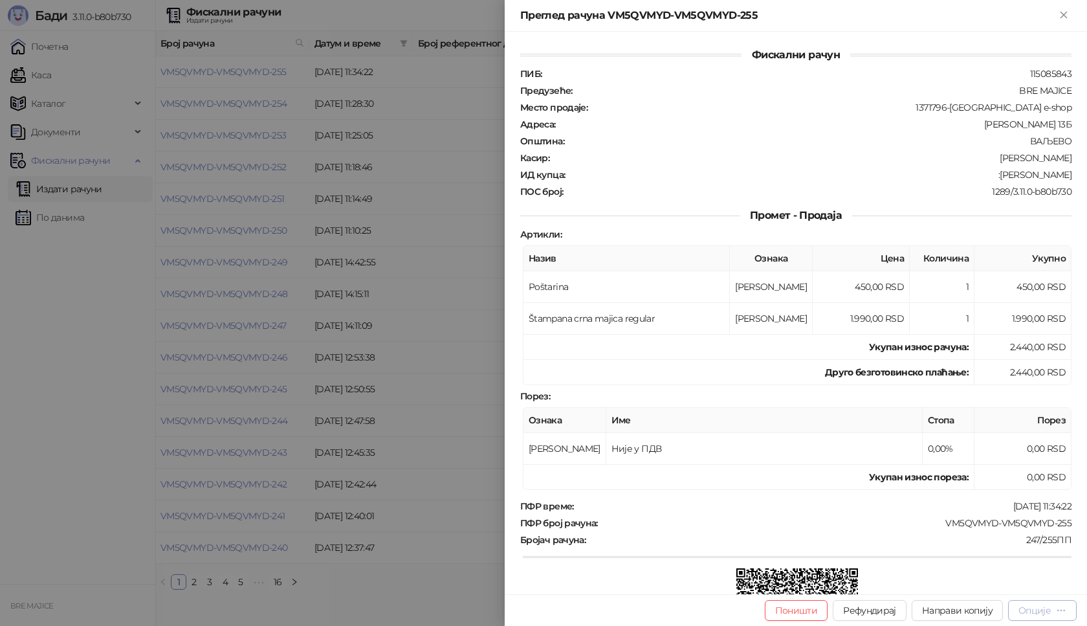
click at [1051, 614] on div "Опције" at bounding box center [1035, 611] width 32 height 12
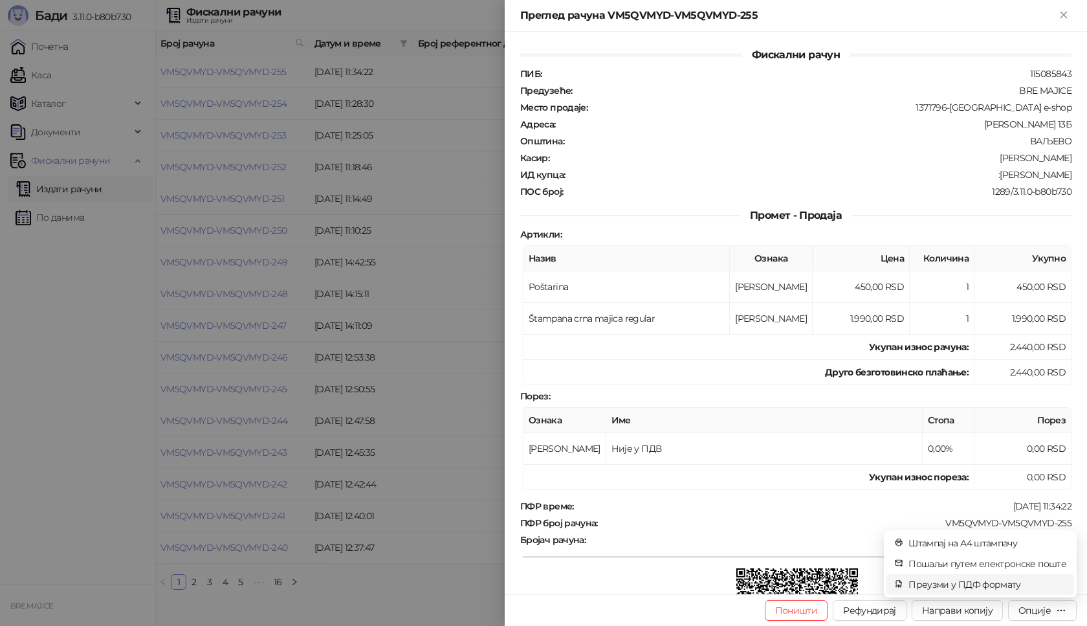
click at [979, 586] on span "Преузми у ПДФ формату" at bounding box center [988, 584] width 158 height 14
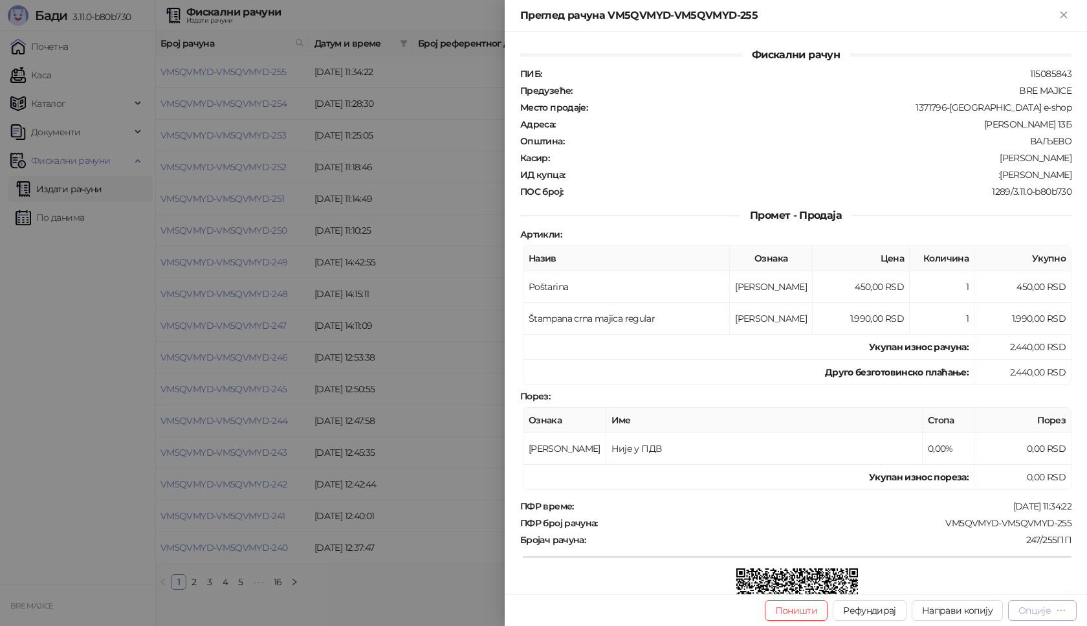
click at [1049, 608] on div "Опције" at bounding box center [1035, 611] width 32 height 12
drag, startPoint x: 1073, startPoint y: 524, endPoint x: 933, endPoint y: 524, distance: 139.8
click at [935, 524] on div "Фискални рачун ПИБ : 115085843 Предузеће : BRE MAJICE Место продаје : 1371796-[…" at bounding box center [796, 313] width 583 height 562
drag, startPoint x: 1064, startPoint y: 173, endPoint x: 994, endPoint y: 173, distance: 70.6
click at [994, 173] on div "Фискални рачун ПИБ : 115085843 Предузеће : BRE MAJICE Место продаје : 1371796-[…" at bounding box center [796, 313] width 583 height 562
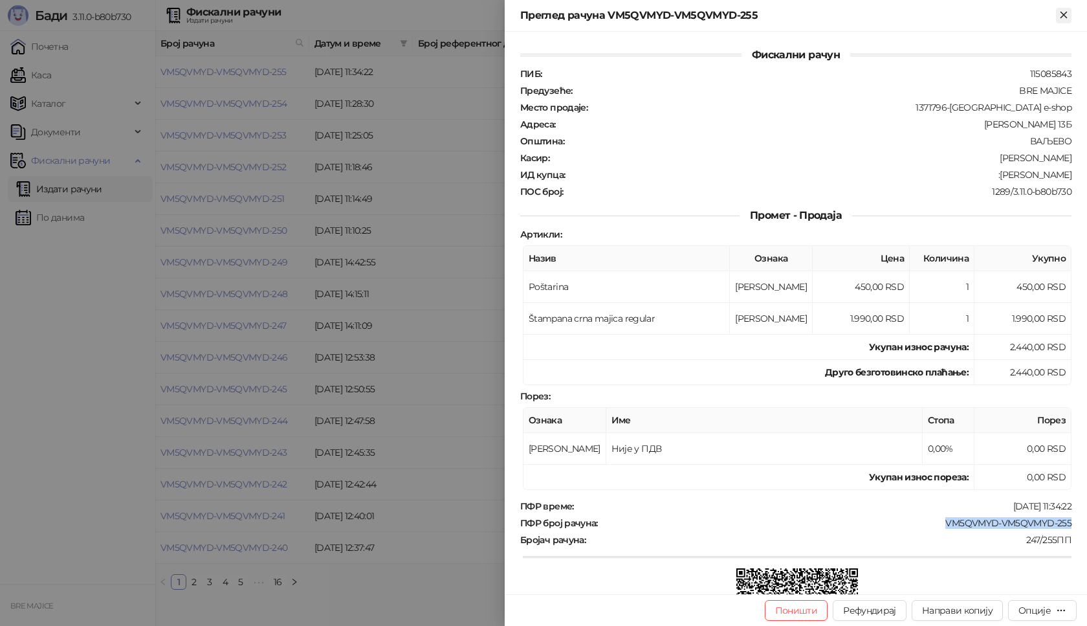
click at [1061, 11] on icon "Close" at bounding box center [1064, 15] width 12 height 12
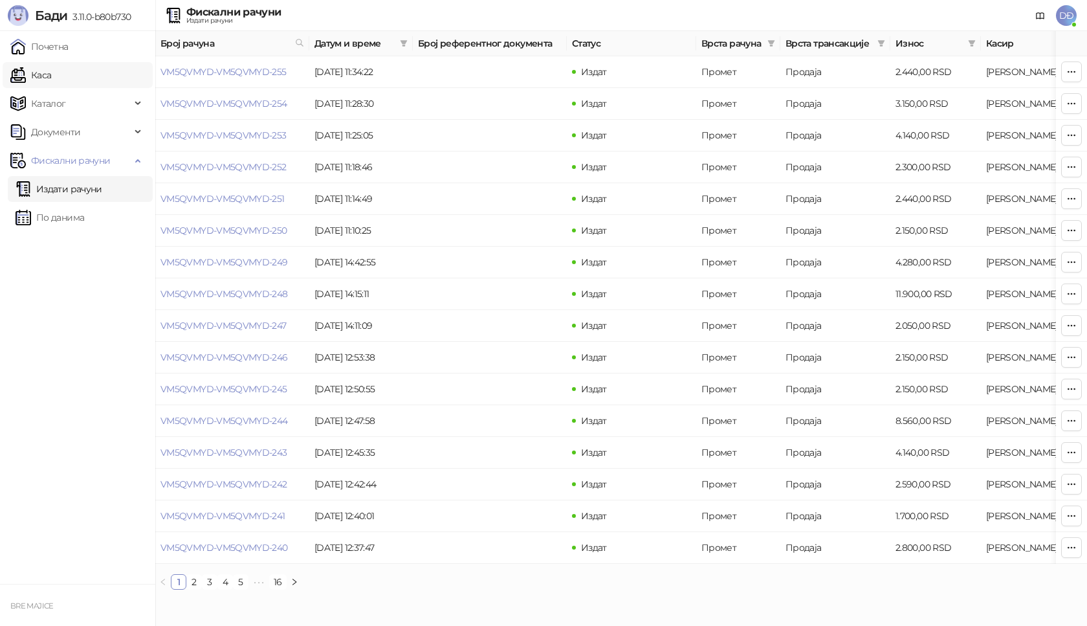
click at [41, 78] on link "Каса" at bounding box center [30, 75] width 41 height 26
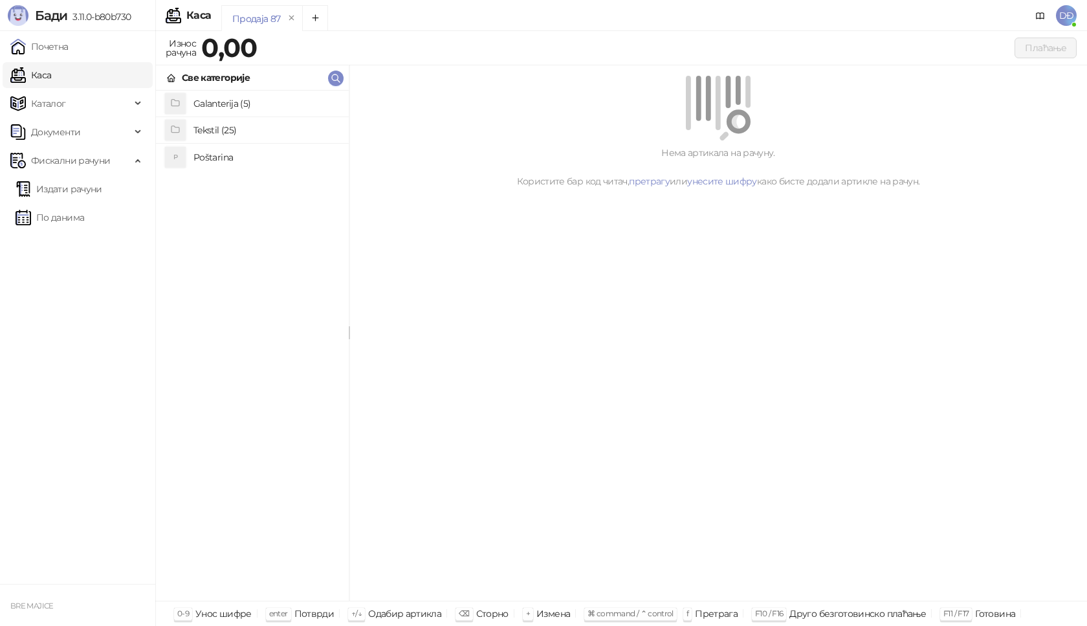
click at [205, 158] on h4 "Poštarina" at bounding box center [266, 157] width 145 height 21
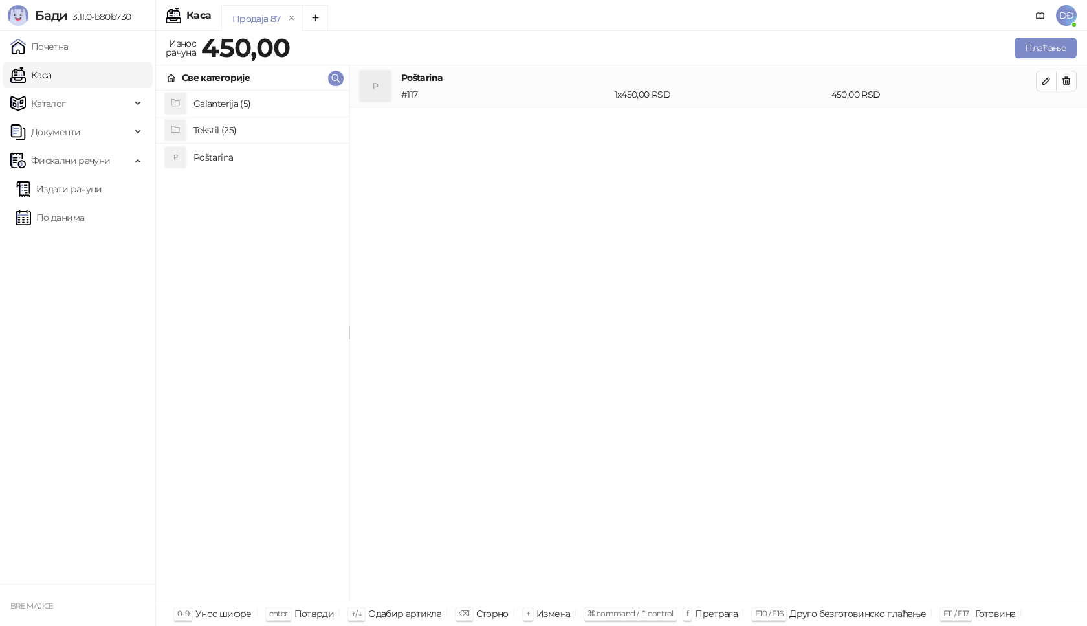
click at [216, 129] on h4 "Tekstil (25)" at bounding box center [266, 130] width 145 height 21
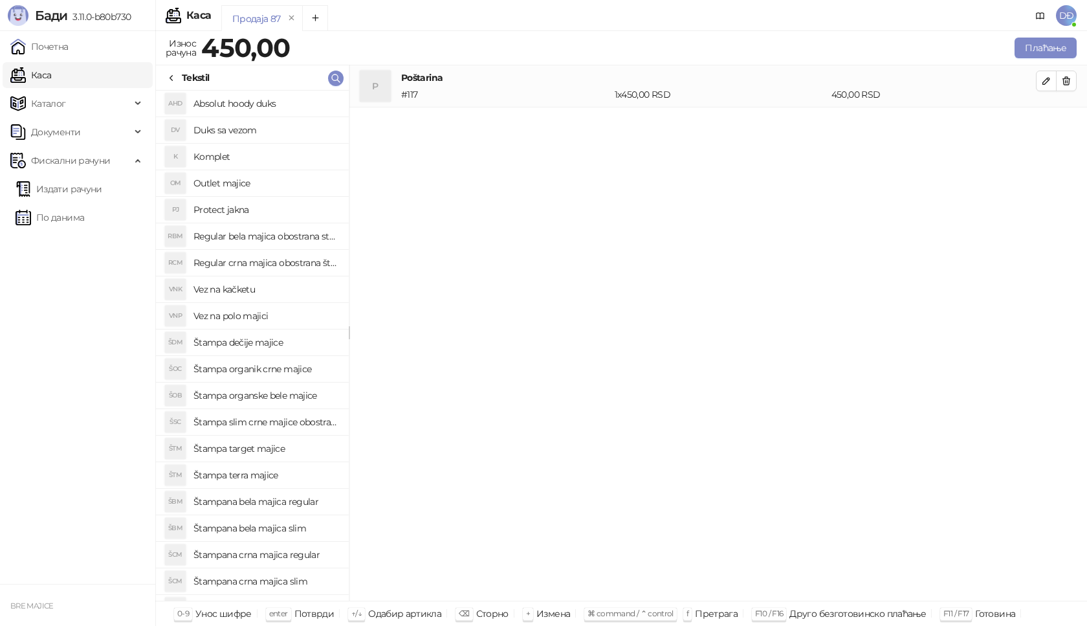
scroll to position [65, 0]
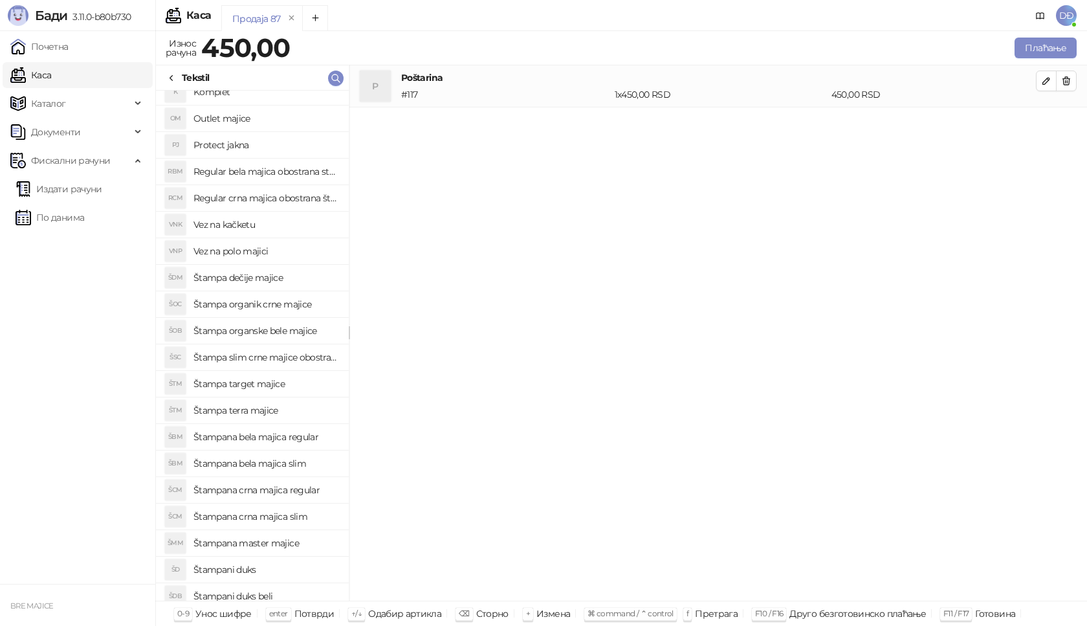
click at [283, 518] on h4 "Štampana crna majica slim" at bounding box center [266, 516] width 145 height 21
click at [1047, 122] on icon "button" at bounding box center [1046, 123] width 10 height 10
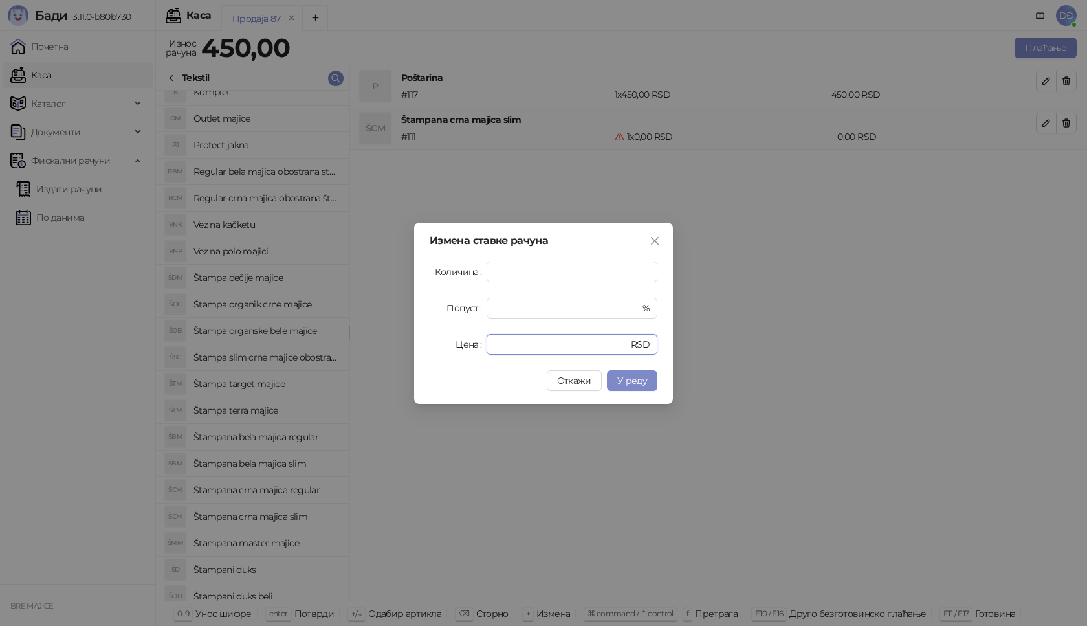
drag, startPoint x: 521, startPoint y: 344, endPoint x: 407, endPoint y: 340, distance: 114.0
click at [426, 350] on div "Измена ставке рачуна Количина * Попуст * % Цена * RSD Откажи У реду" at bounding box center [543, 313] width 259 height 181
type input "****"
click at [628, 384] on span "У реду" at bounding box center [632, 381] width 30 height 12
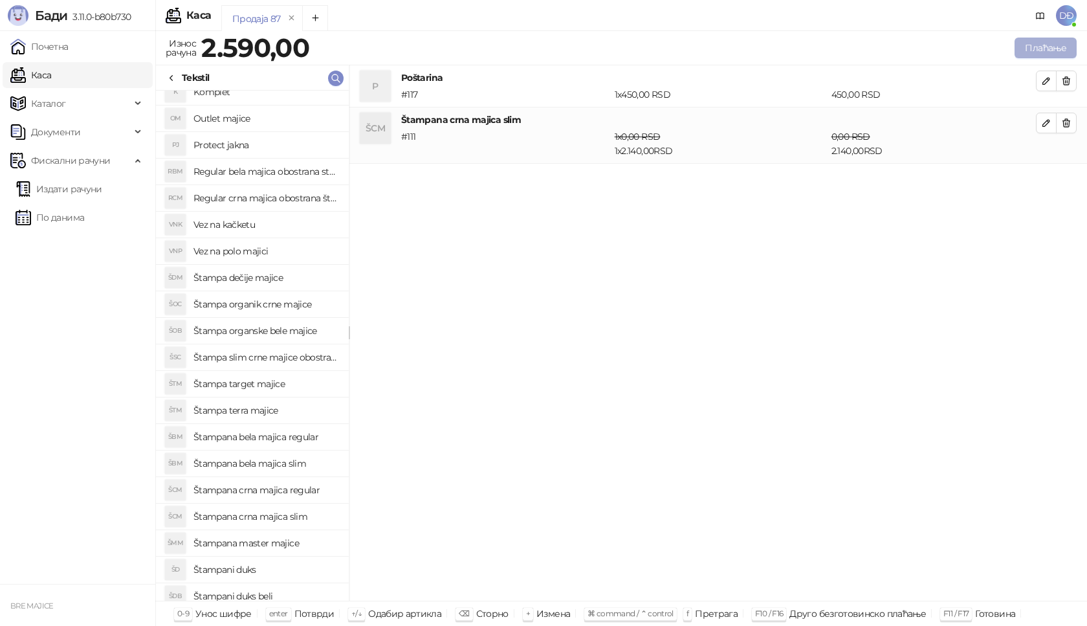
click at [1053, 45] on button "Плаћање" at bounding box center [1046, 48] width 62 height 21
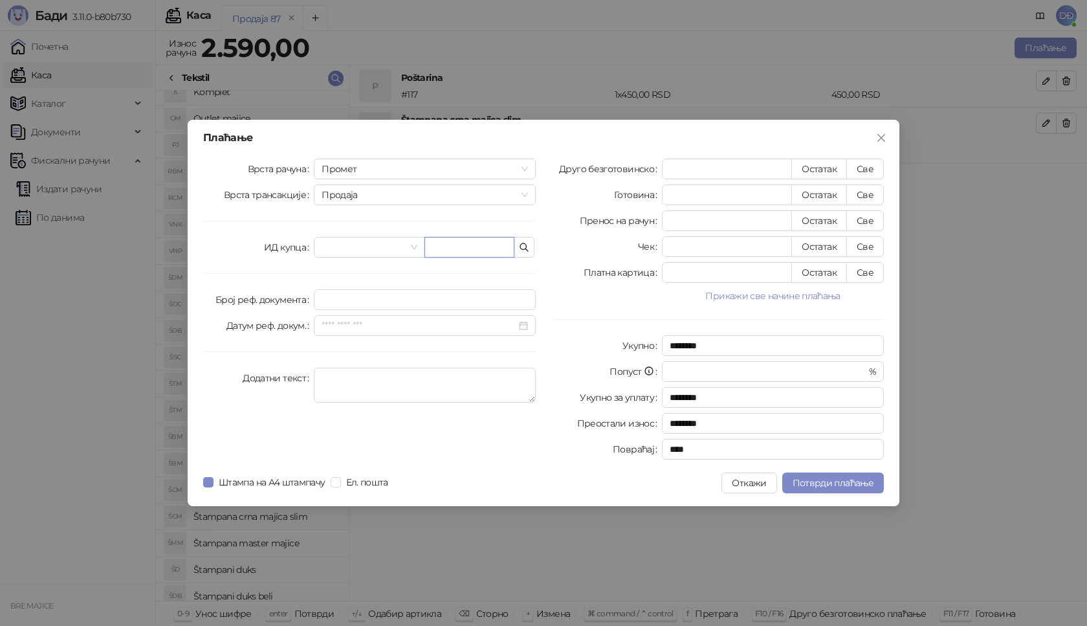
click at [503, 246] on input "text" at bounding box center [470, 247] width 90 height 21
paste input "*********"
type input "*"
paste input "**********"
type input "**********"
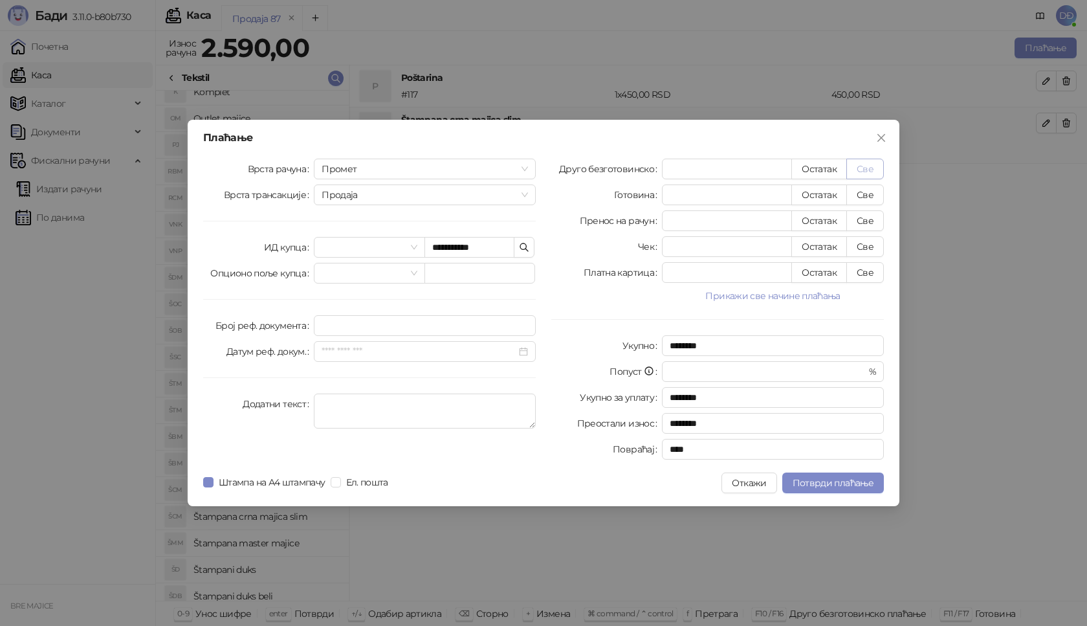
click at [874, 169] on button "Све" at bounding box center [866, 169] width 38 height 21
type input "****"
click at [815, 484] on span "Потврди плаћање" at bounding box center [833, 483] width 81 height 12
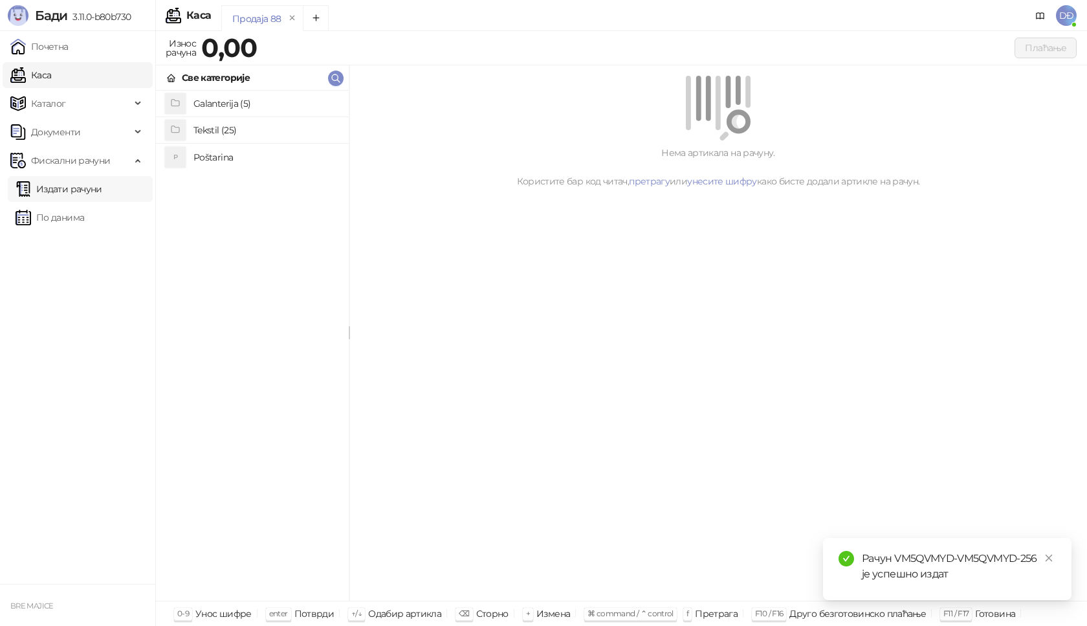
click at [80, 188] on link "Издати рачуни" at bounding box center [59, 189] width 87 height 26
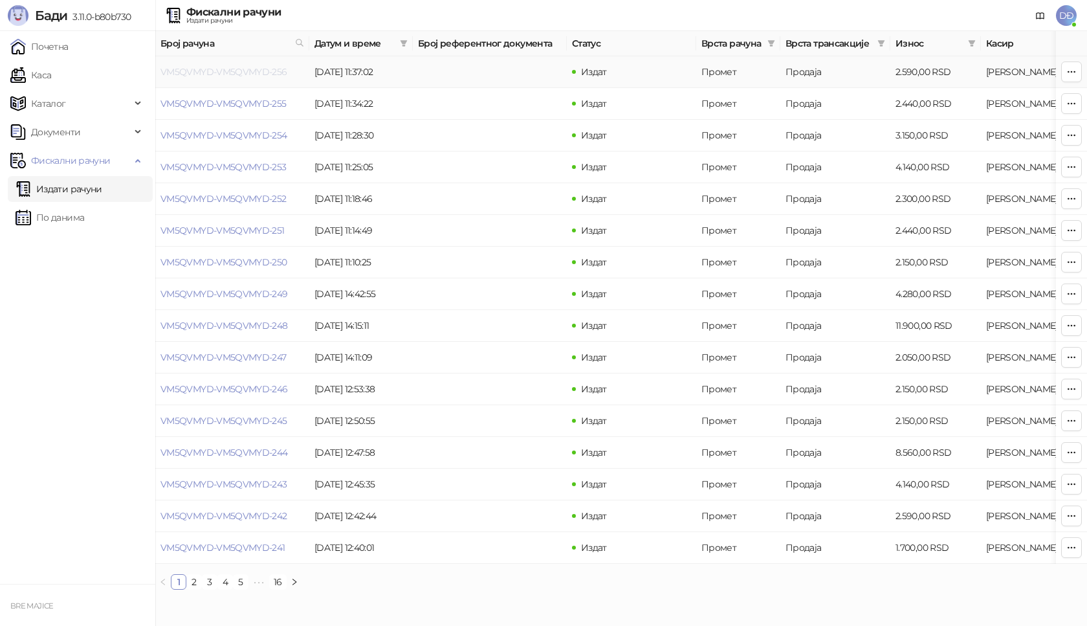
click at [230, 71] on link "VM5QVMYD-VM5QVMYD-256" at bounding box center [224, 72] width 127 height 12
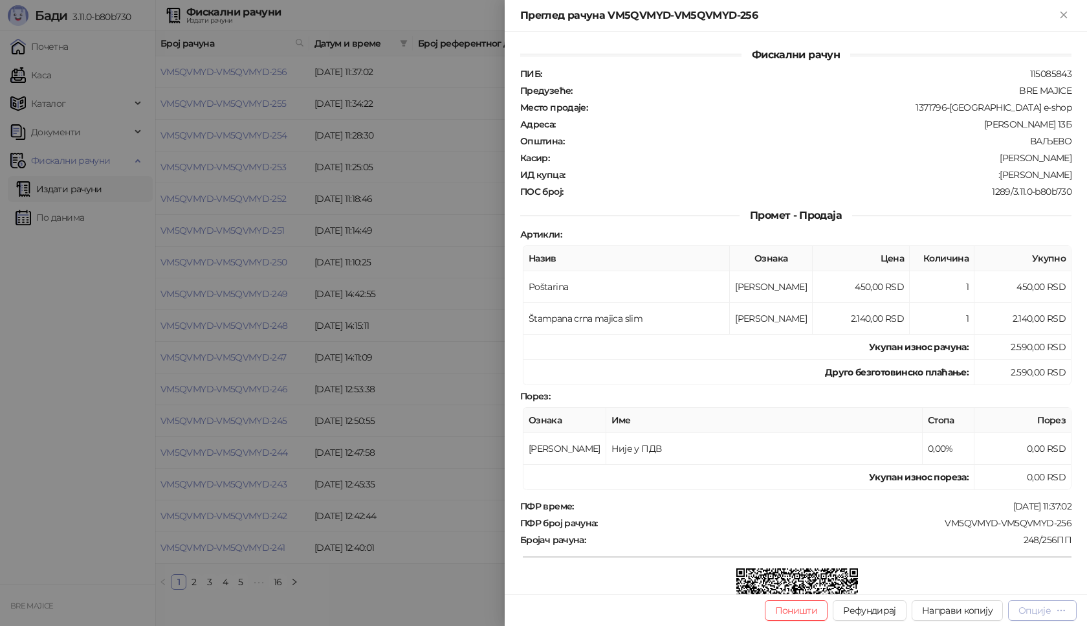
click at [1054, 607] on div "Опције" at bounding box center [1043, 610] width 48 height 12
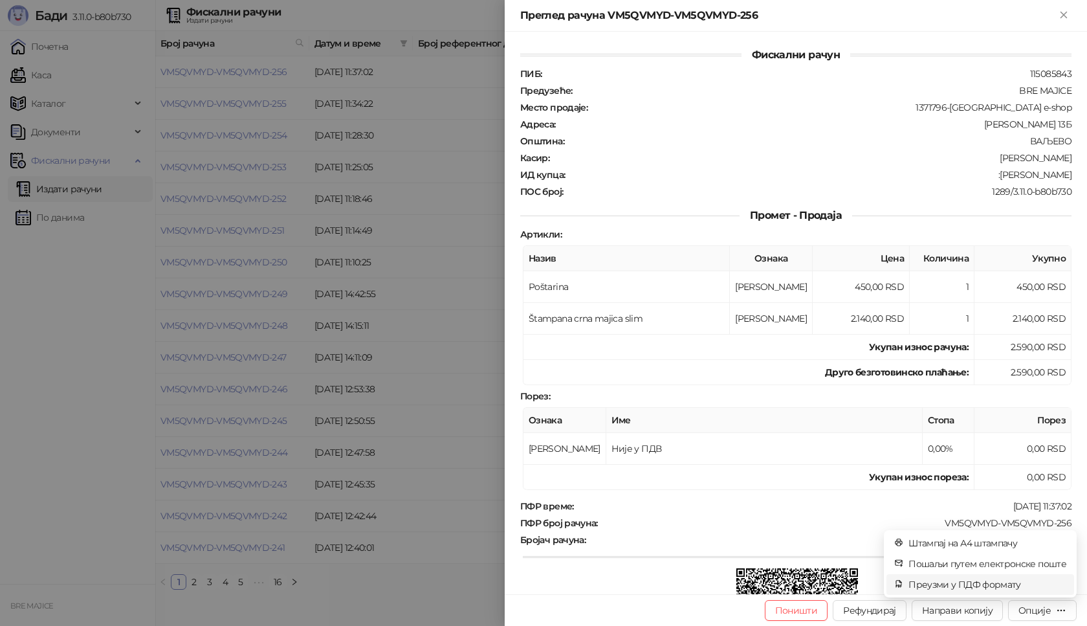
click at [987, 583] on span "Преузми у ПДФ формату" at bounding box center [988, 584] width 158 height 14
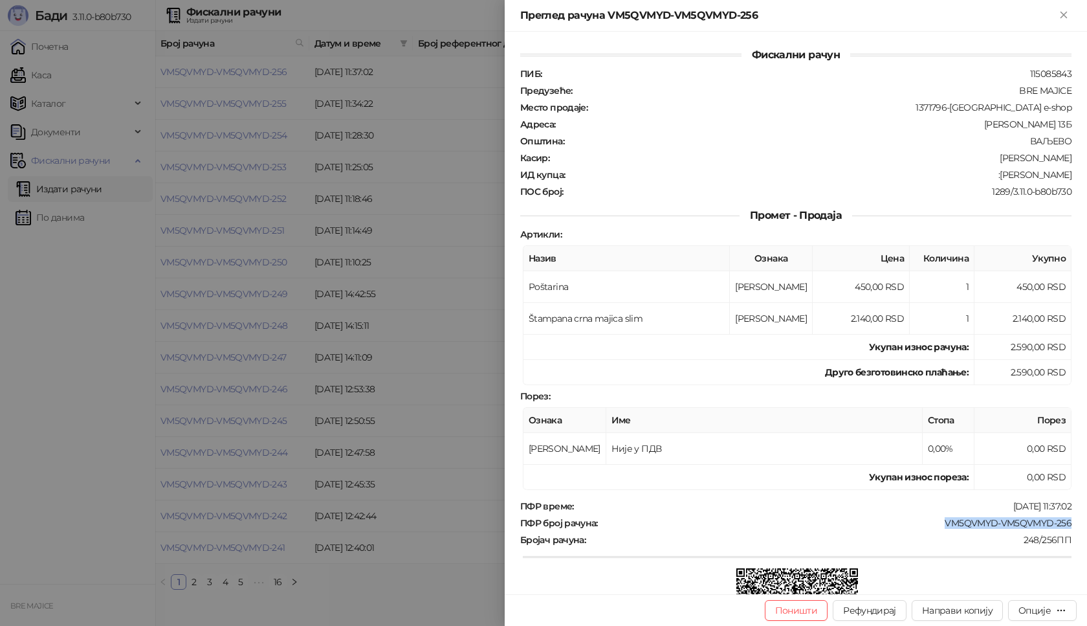
drag, startPoint x: 1069, startPoint y: 524, endPoint x: 935, endPoint y: 524, distance: 134.0
click at [935, 524] on div "Фискални рачун ПИБ : 115085843 Предузеће : BRE MAJICE Место продаје : 1371796-[…" at bounding box center [796, 313] width 583 height 562
drag, startPoint x: 1054, startPoint y: 174, endPoint x: 1015, endPoint y: 174, distance: 39.5
click at [1015, 174] on div "ИД купца : :[PERSON_NAME]" at bounding box center [796, 175] width 557 height 12
click at [1066, 14] on icon "Close" at bounding box center [1064, 15] width 12 height 12
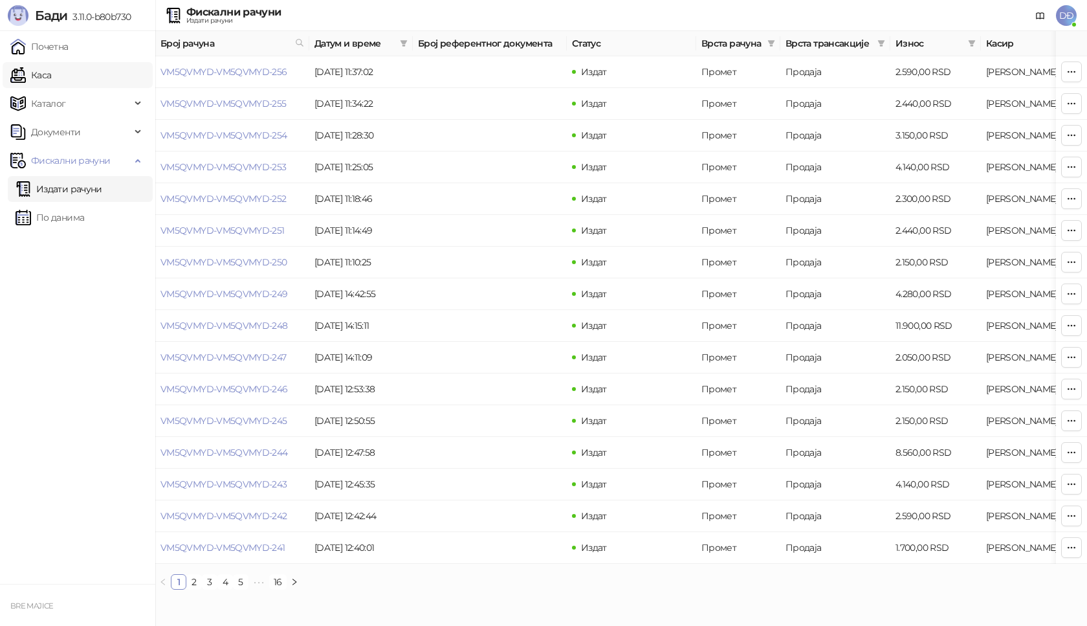
click at [50, 78] on link "Каса" at bounding box center [30, 75] width 41 height 26
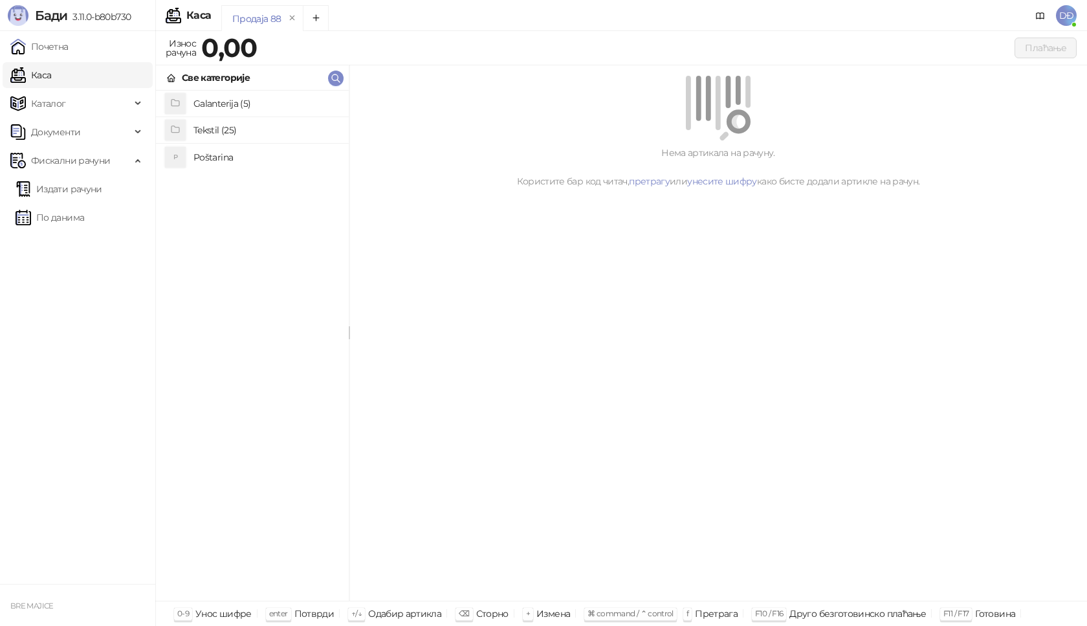
click at [216, 158] on h4 "Poštarina" at bounding box center [266, 157] width 145 height 21
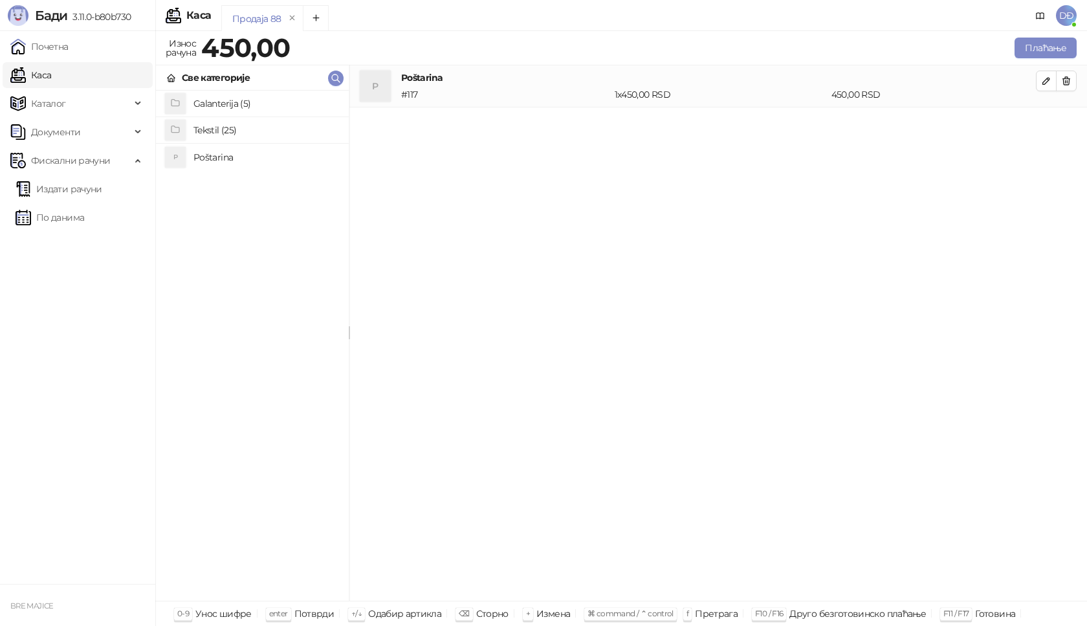
click at [215, 128] on h4 "Tekstil (25)" at bounding box center [266, 130] width 145 height 21
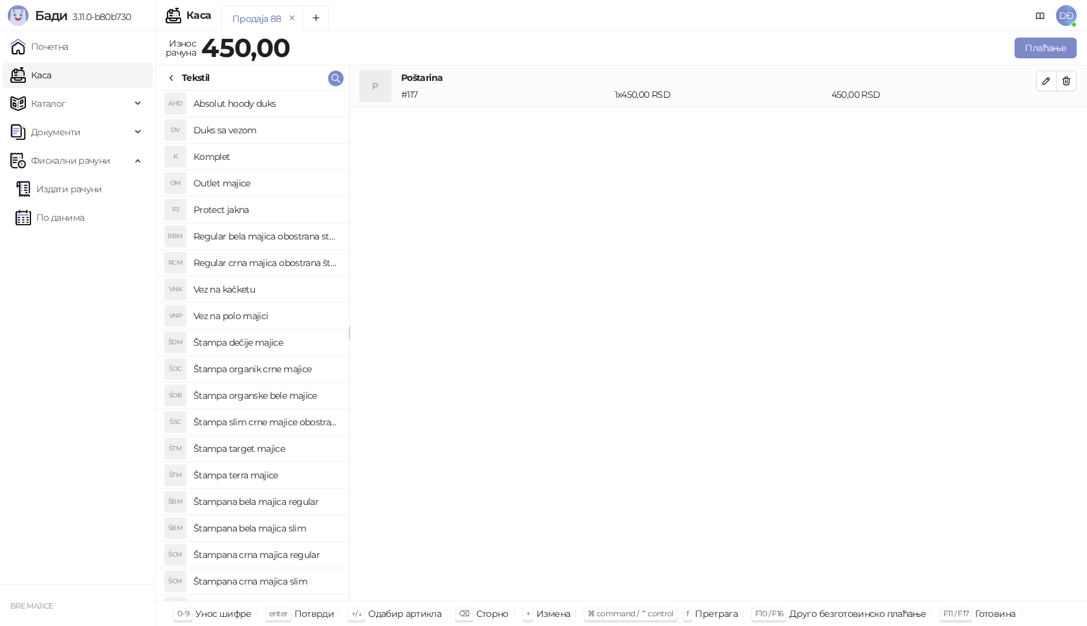
click at [290, 502] on h4 "Štampana bela majica regular" at bounding box center [266, 501] width 145 height 21
click at [1050, 126] on icon "button" at bounding box center [1046, 123] width 10 height 10
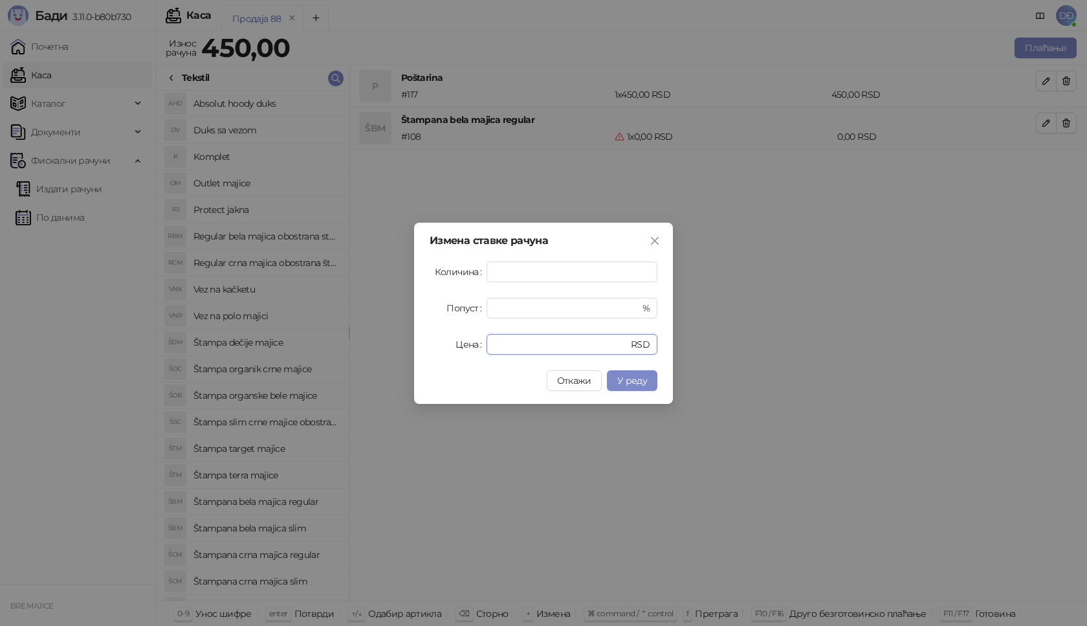
click at [452, 343] on div "Цена * RSD" at bounding box center [544, 344] width 228 height 21
click at [639, 380] on span "У реду" at bounding box center [632, 381] width 30 height 12
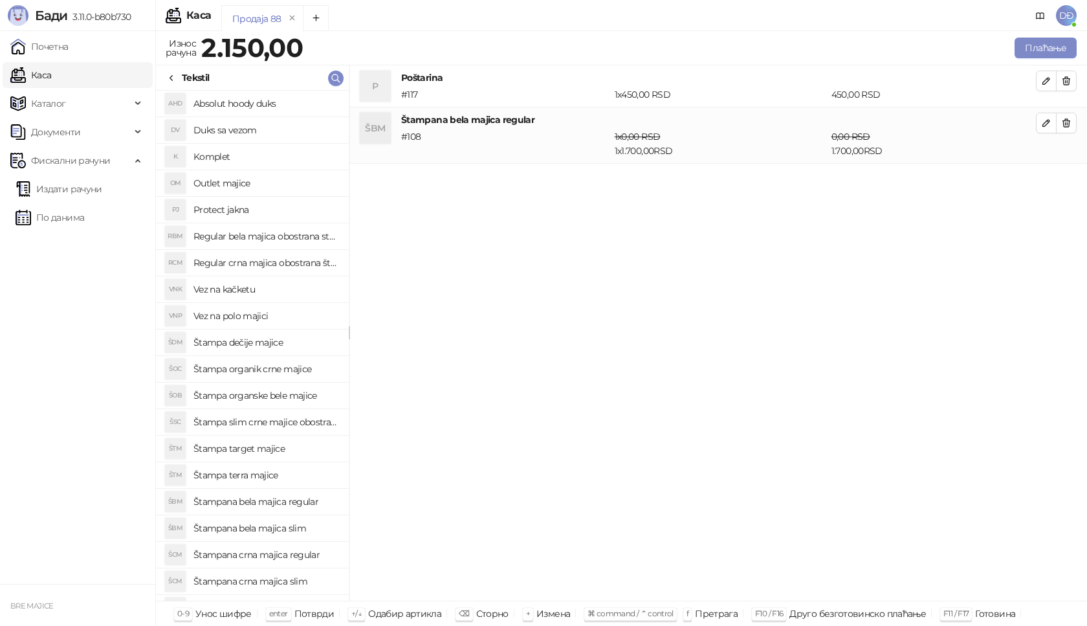
click at [301, 555] on h4 "Štampana crna majica regular" at bounding box center [266, 554] width 145 height 21
click at [1051, 181] on icon "button" at bounding box center [1046, 179] width 10 height 10
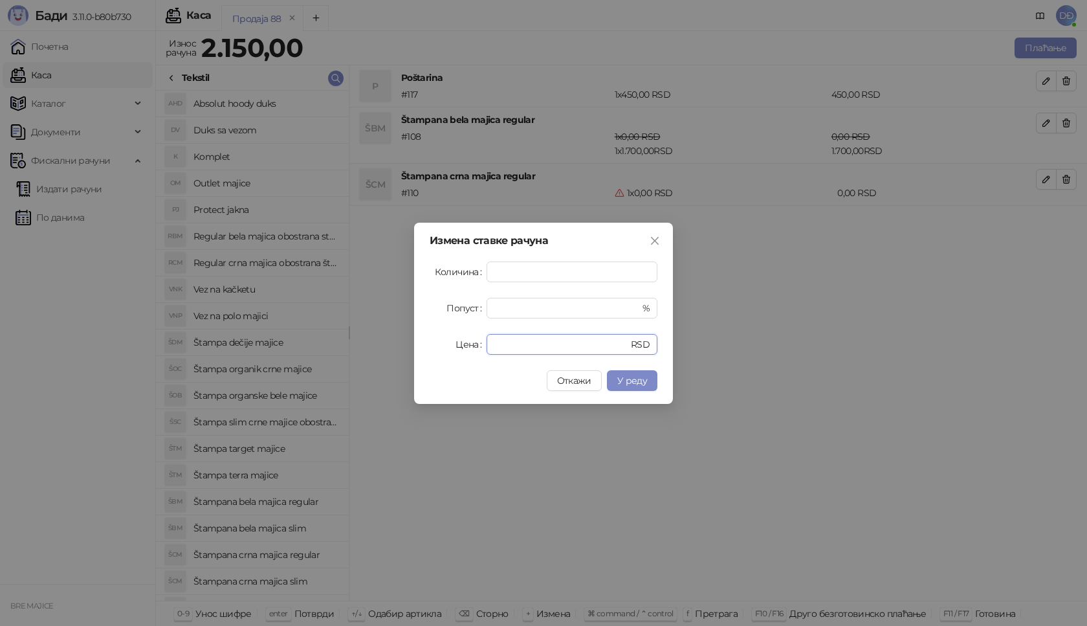
drag, startPoint x: 537, startPoint y: 348, endPoint x: 465, endPoint y: 347, distance: 72.5
click at [469, 348] on div "Цена * RSD" at bounding box center [544, 344] width 228 height 21
type input "****"
click at [637, 376] on span "У реду" at bounding box center [632, 381] width 30 height 12
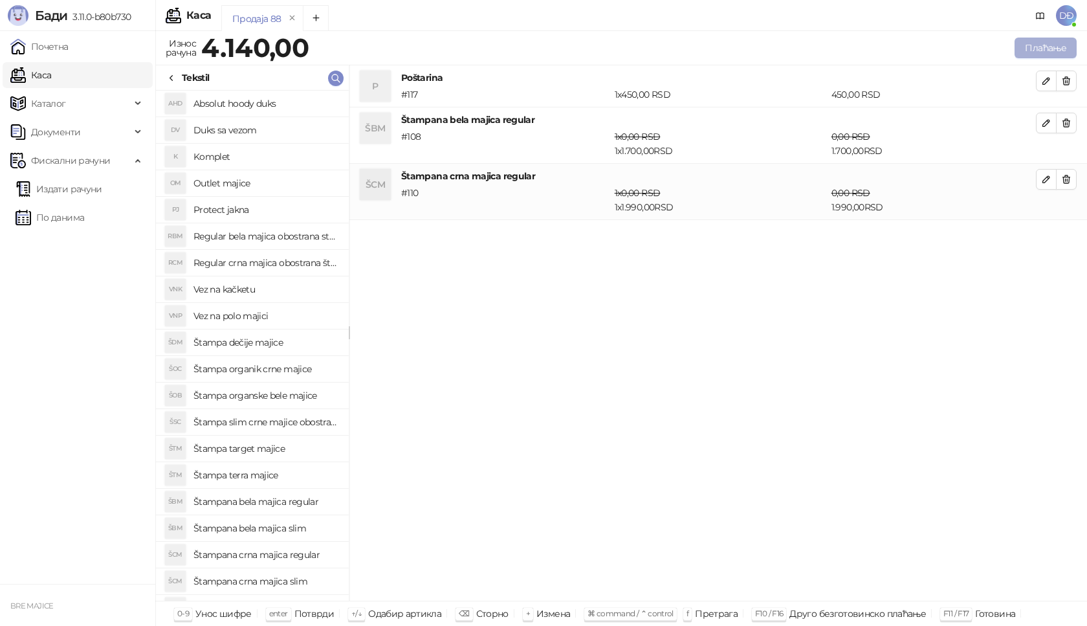
click at [1034, 48] on button "Плаћање" at bounding box center [1046, 48] width 62 height 21
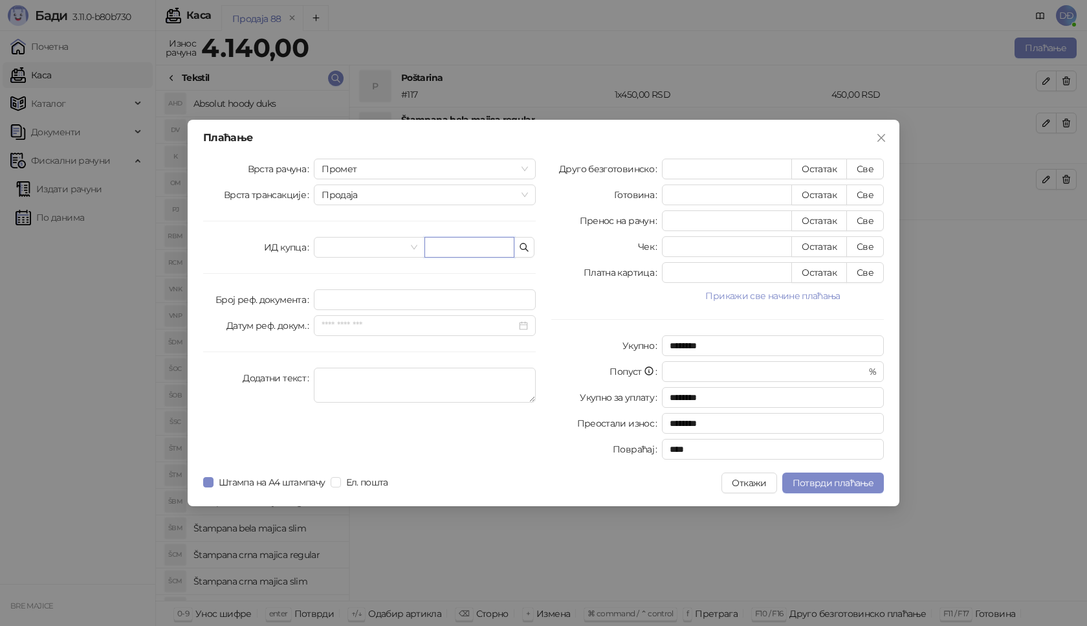
click at [482, 244] on input "text" at bounding box center [470, 247] width 90 height 21
paste input "**********"
type input "**********"
click at [860, 172] on button "Све" at bounding box center [866, 169] width 38 height 21
type input "****"
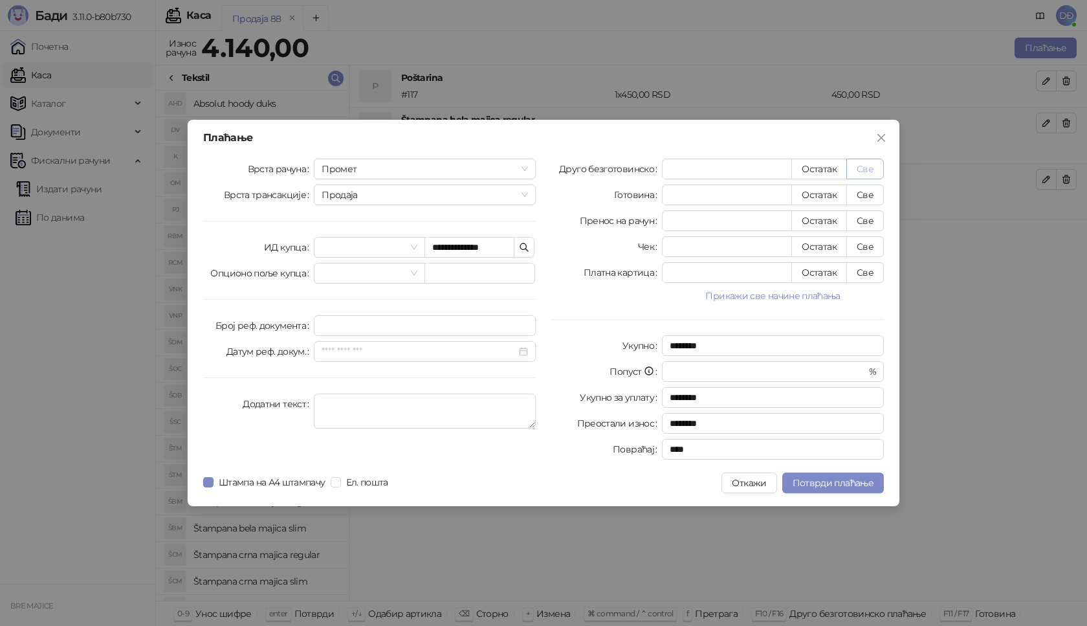
type input "****"
click at [833, 492] on button "Потврди плаћање" at bounding box center [834, 483] width 102 height 21
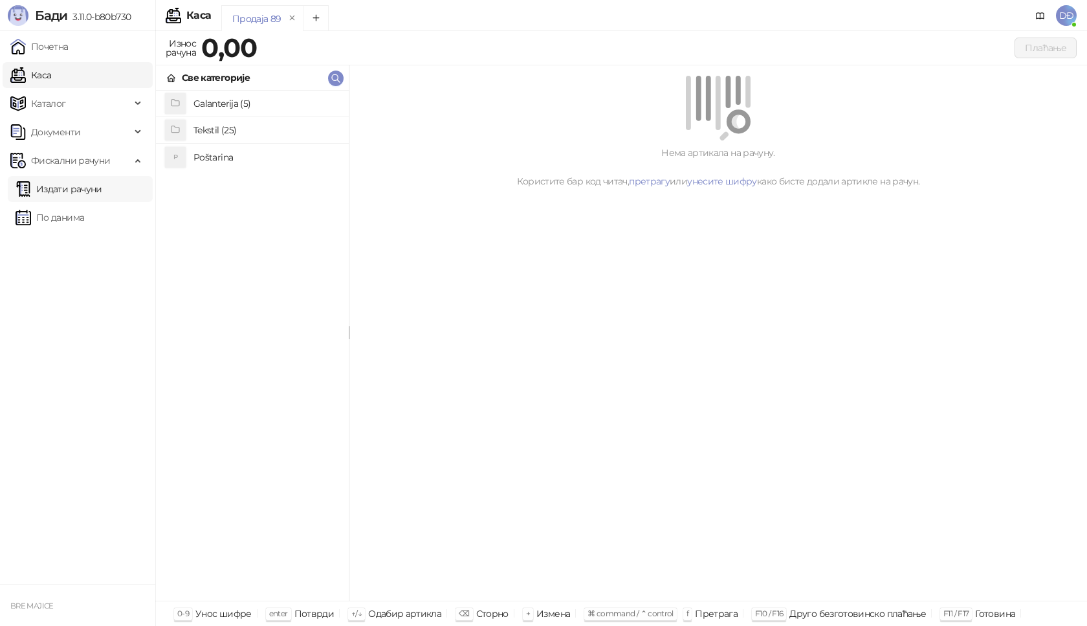
click at [87, 188] on link "Издати рачуни" at bounding box center [59, 189] width 87 height 26
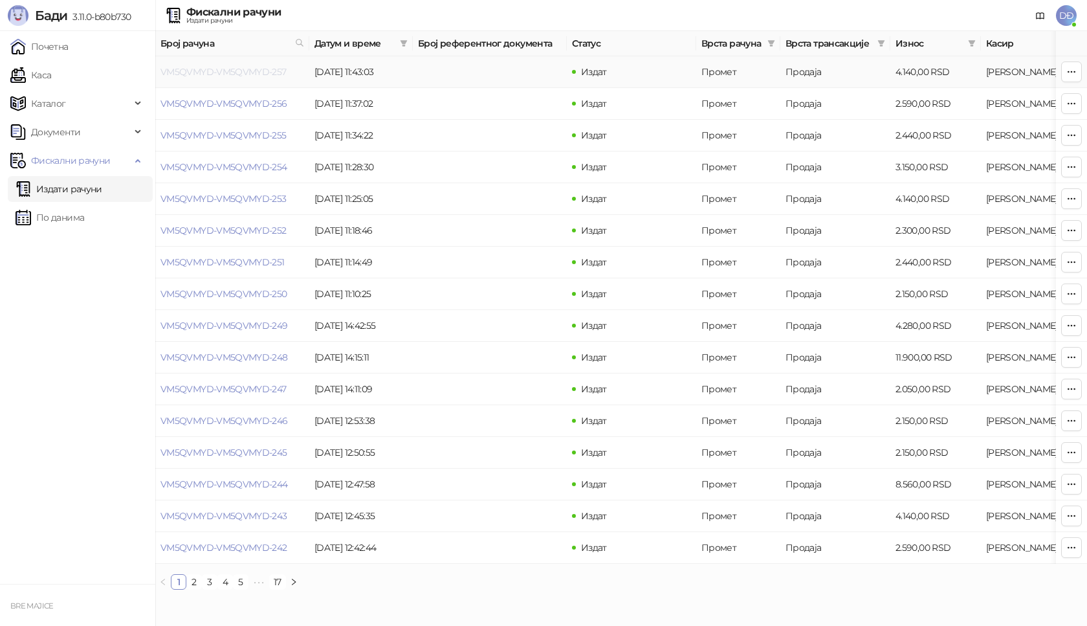
click at [227, 67] on link "VM5QVMYD-VM5QVMYD-257" at bounding box center [224, 72] width 126 height 12
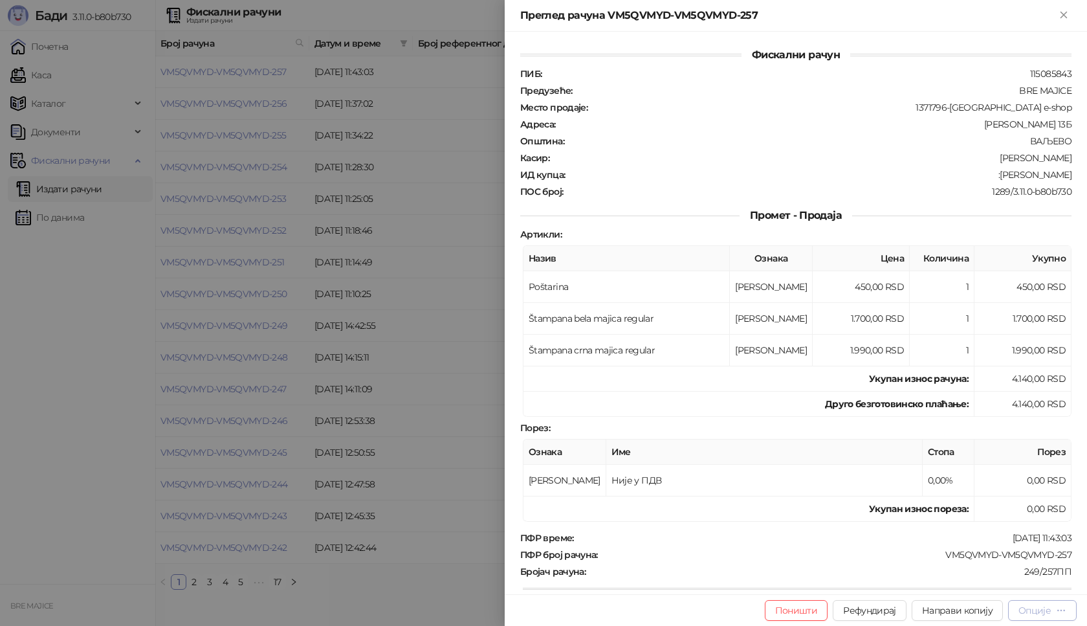
click at [1040, 609] on div "Опције" at bounding box center [1035, 611] width 32 height 12
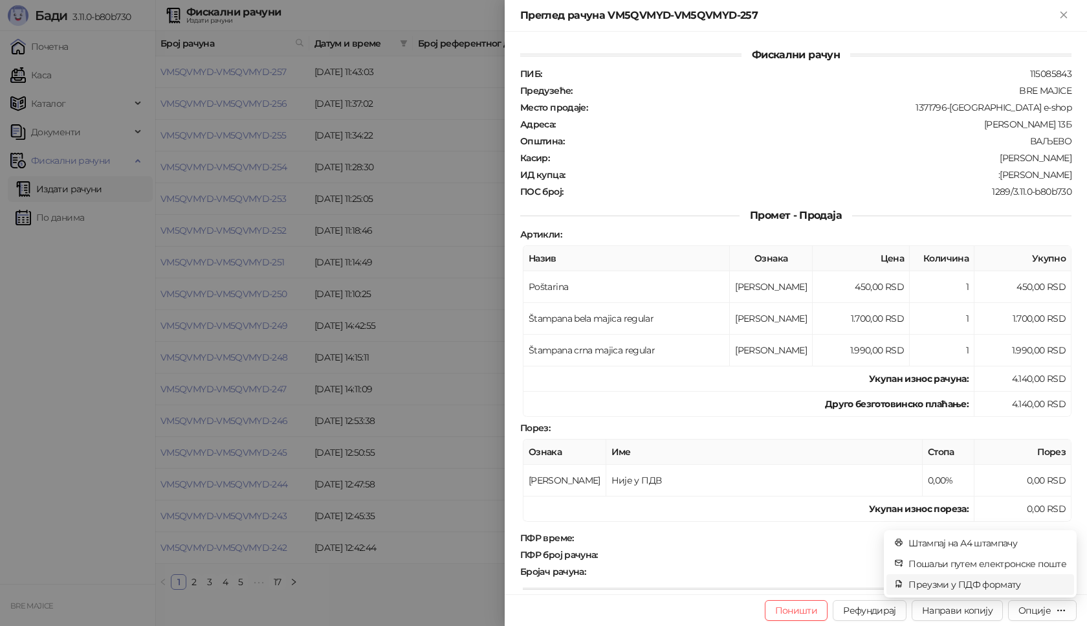
click at [966, 584] on span "Преузми у ПДФ формату" at bounding box center [988, 584] width 158 height 14
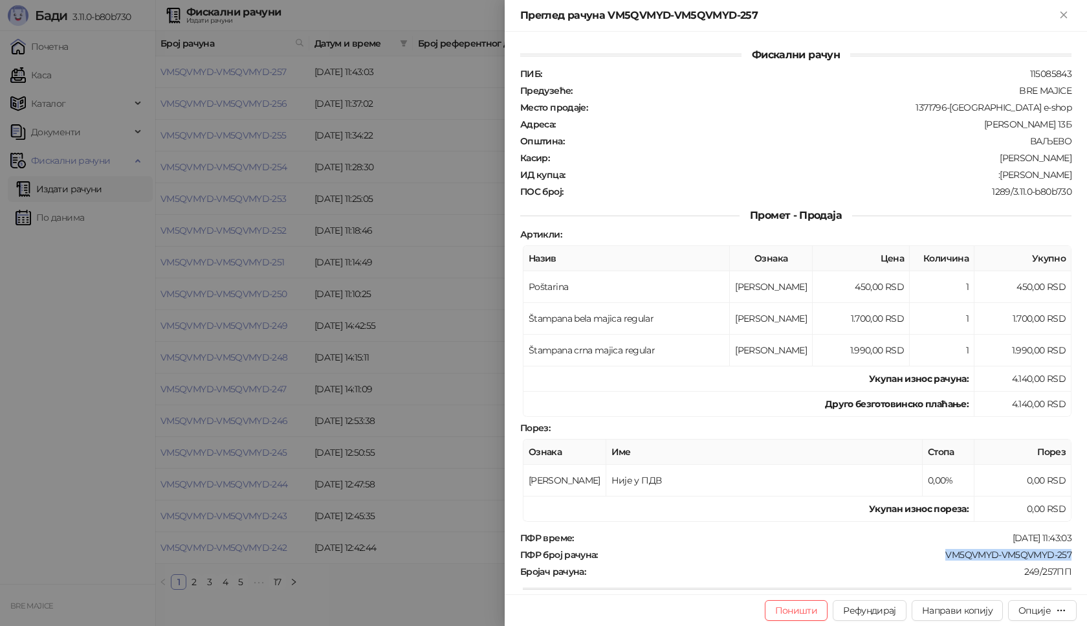
drag, startPoint x: 1075, startPoint y: 549, endPoint x: 934, endPoint y: 555, distance: 141.2
click at [934, 555] on div "Фискални рачун ПИБ : 115085843 Предузеће : BRE MAJICE Место продаје : 1371796-[…" at bounding box center [796, 313] width 583 height 562
drag, startPoint x: 1063, startPoint y: 172, endPoint x: 1004, endPoint y: 175, distance: 59.6
click at [1004, 175] on div "Фискални рачун ПИБ : 115085843 Предузеће : BRE MAJICE Место продаје : 1371796-[…" at bounding box center [796, 313] width 583 height 562
click at [1061, 17] on icon "Close" at bounding box center [1064, 15] width 6 height 6
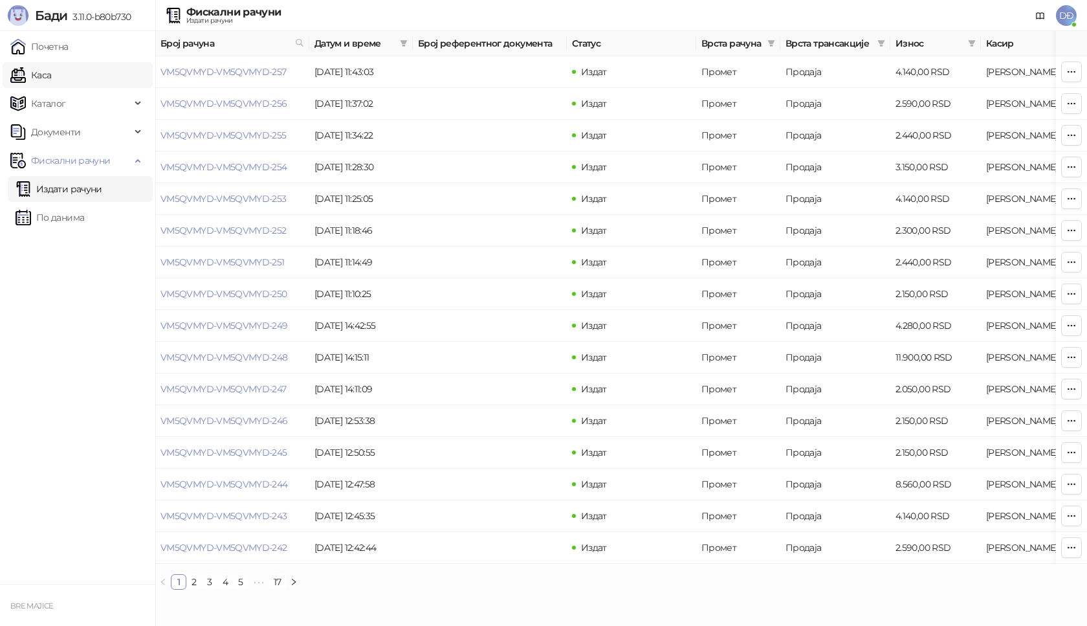
click at [41, 76] on link "Каса" at bounding box center [30, 75] width 41 height 26
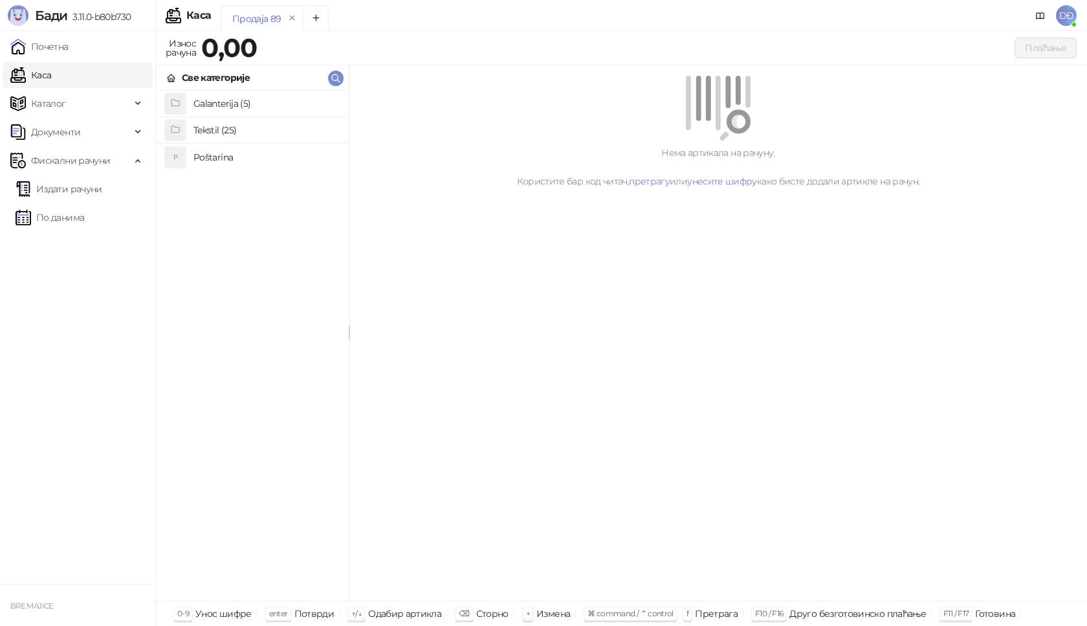
click at [205, 155] on h4 "Poštarina" at bounding box center [266, 157] width 145 height 21
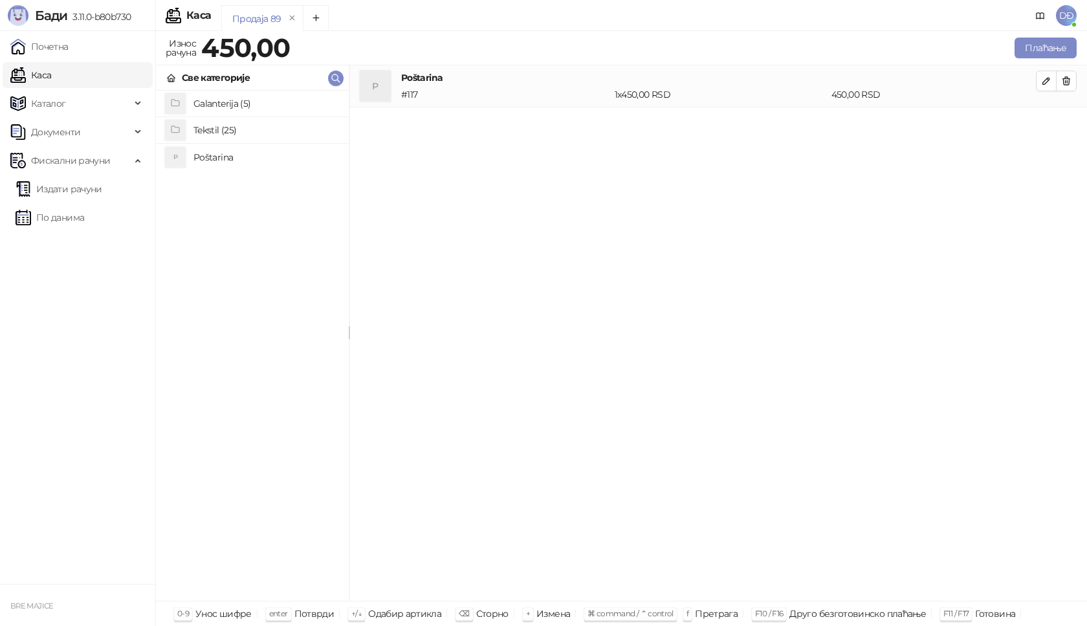
click at [212, 128] on h4 "Tekstil (25)" at bounding box center [266, 130] width 145 height 21
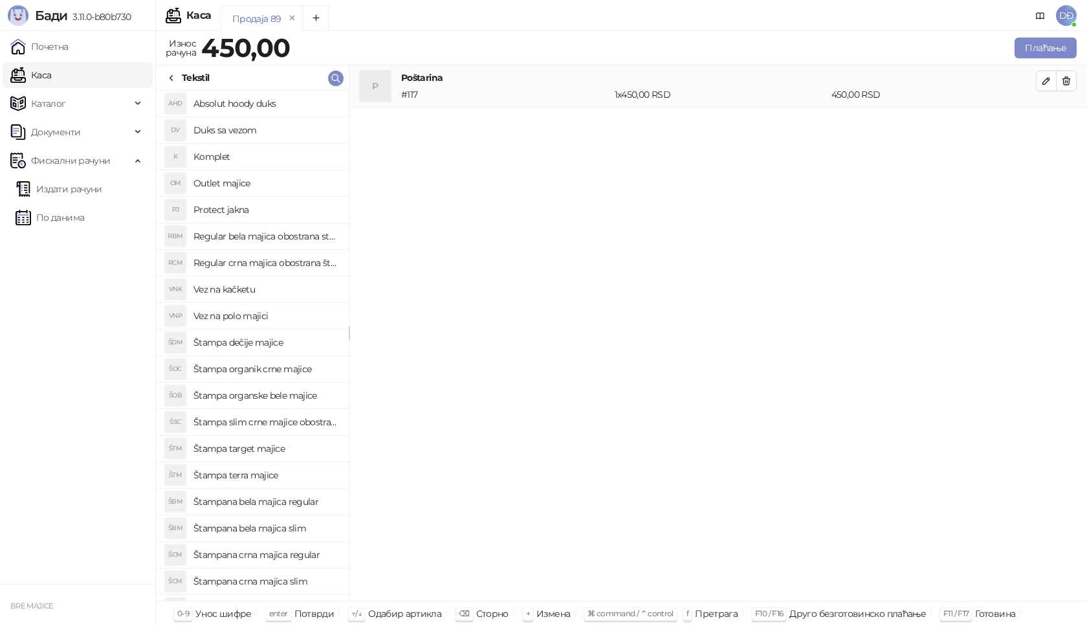
click at [274, 262] on h4 "Regular crna majica obostrana štampa" at bounding box center [266, 262] width 145 height 21
click at [1052, 129] on button "button" at bounding box center [1046, 123] width 21 height 21
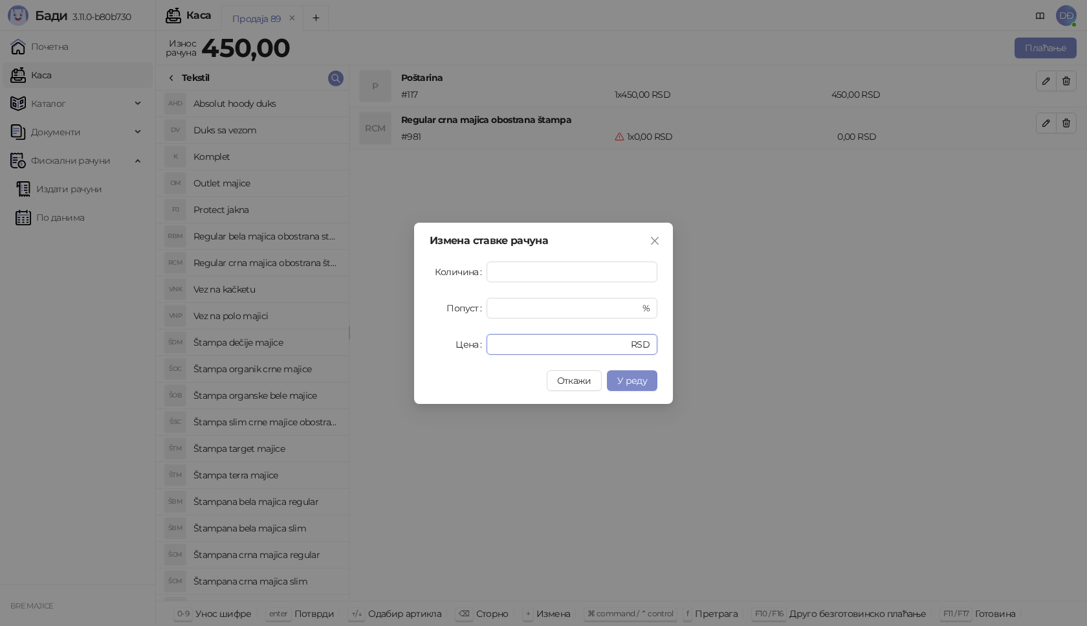
drag, startPoint x: 509, startPoint y: 342, endPoint x: 440, endPoint y: 342, distance: 68.6
click at [472, 348] on div "Цена * RSD" at bounding box center [544, 344] width 228 height 21
type input "****"
click at [623, 377] on span "У реду" at bounding box center [632, 381] width 30 height 12
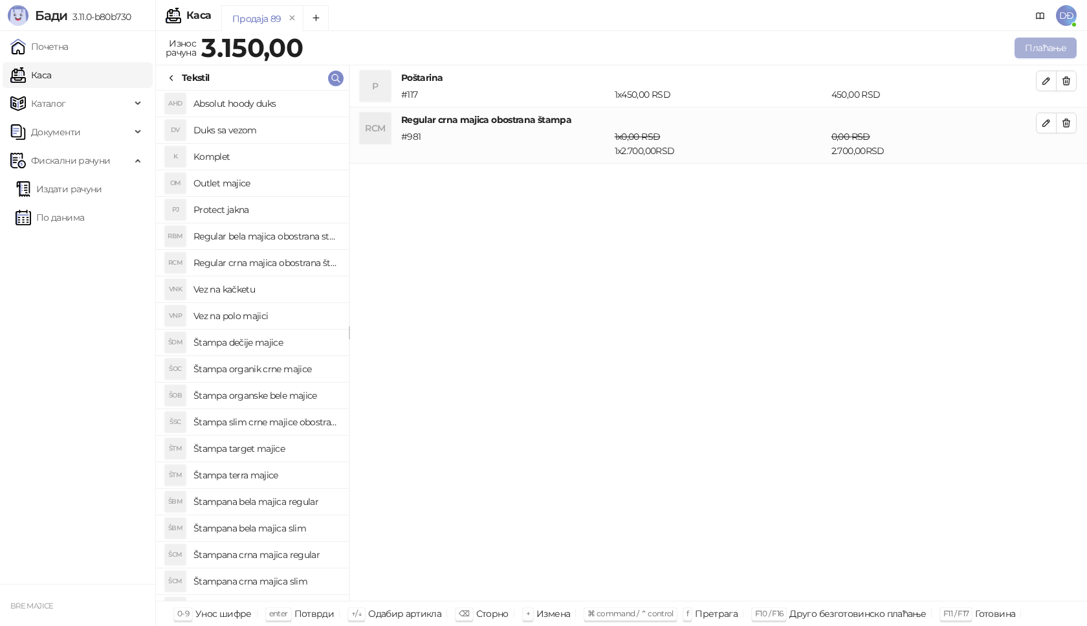
click at [1054, 49] on button "Плаћање" at bounding box center [1046, 48] width 62 height 21
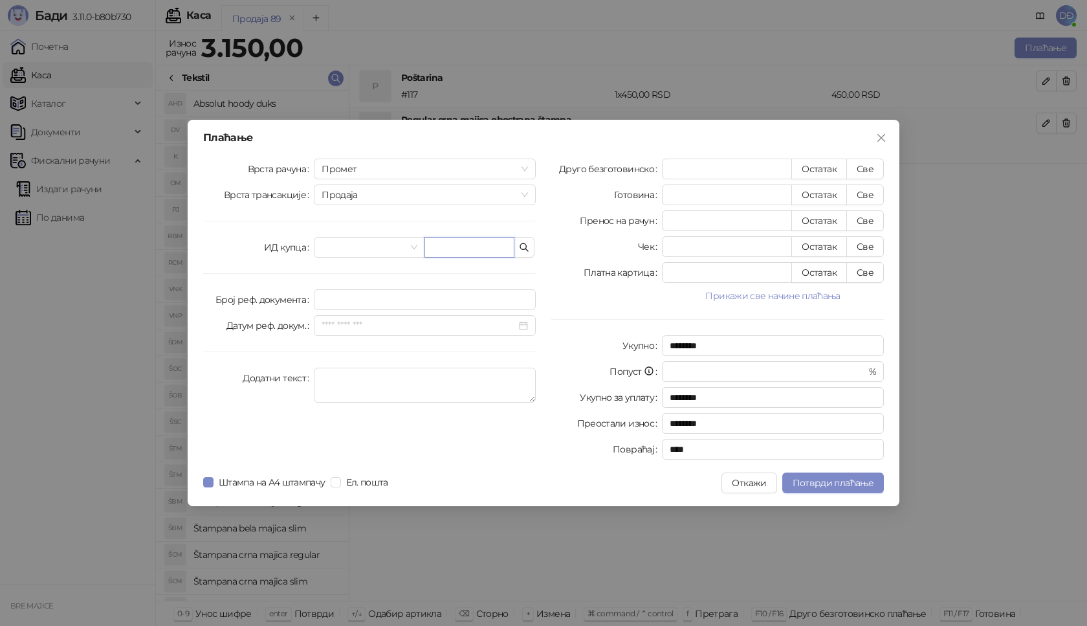
click at [456, 247] on input "text" at bounding box center [470, 247] width 90 height 21
paste input "**********"
type input "**********"
click at [870, 170] on button "Све" at bounding box center [866, 169] width 38 height 21
type input "****"
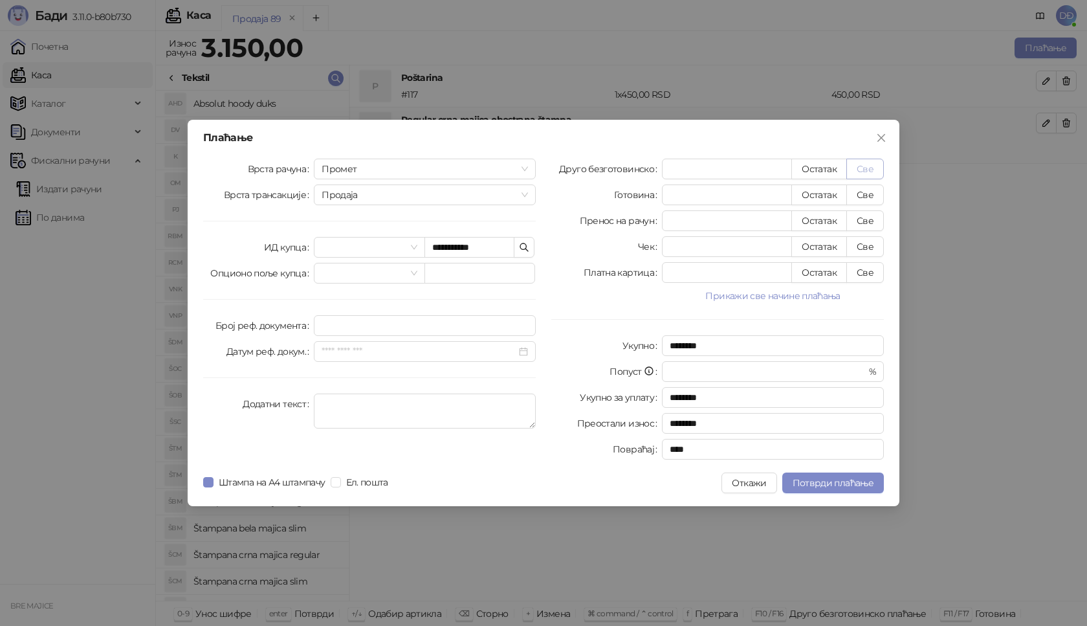
type input "****"
click at [810, 484] on span "Потврди плаћање" at bounding box center [833, 483] width 81 height 12
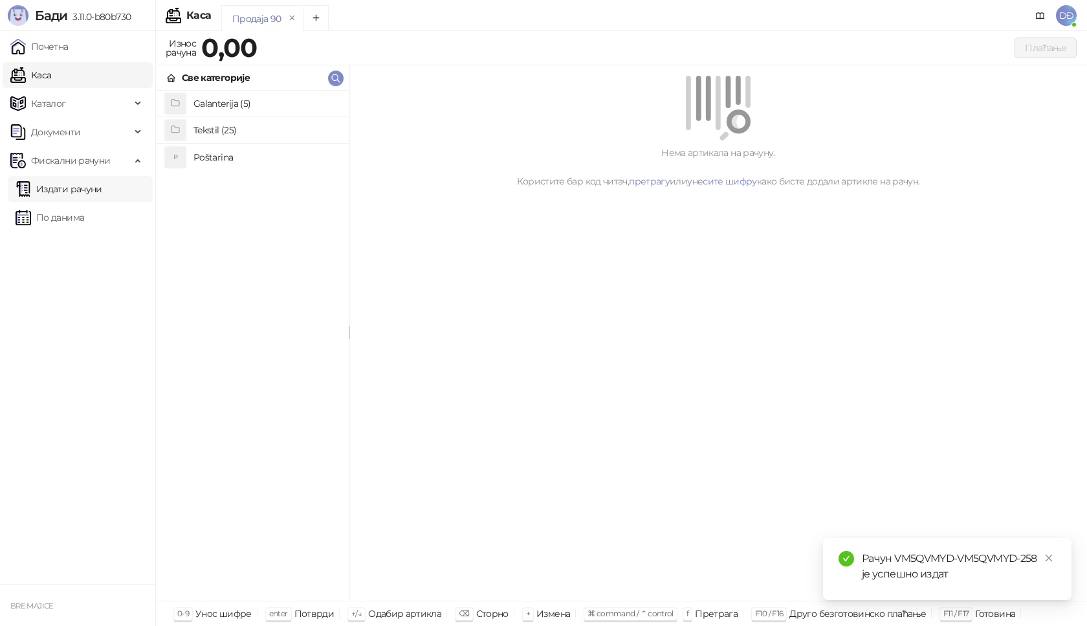
click at [65, 183] on link "Издати рачуни" at bounding box center [59, 189] width 87 height 26
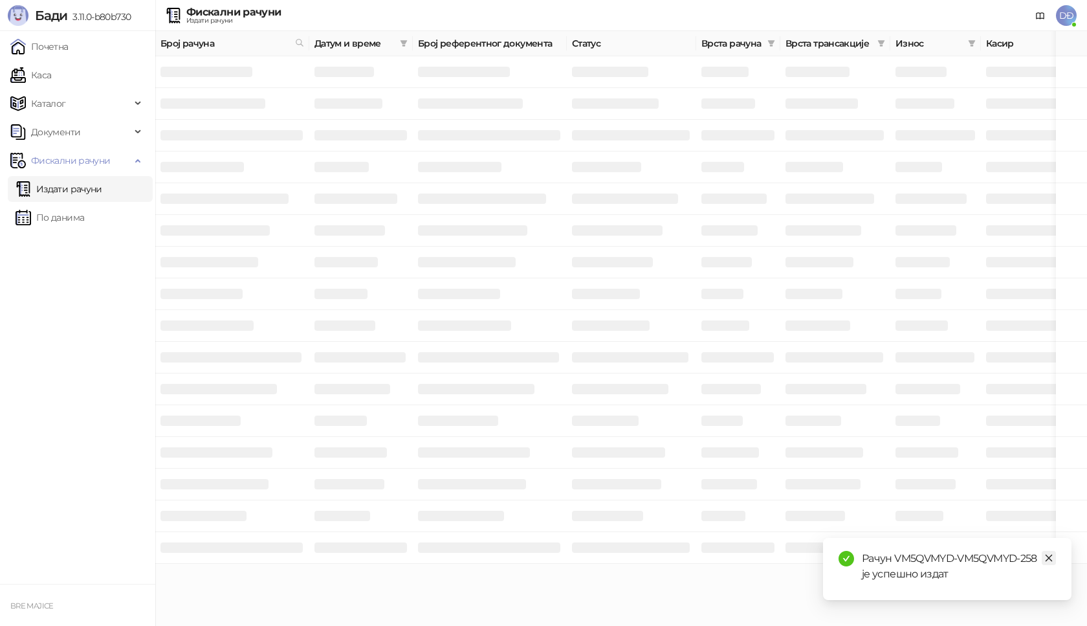
click at [1049, 560] on icon "close" at bounding box center [1049, 557] width 9 height 9
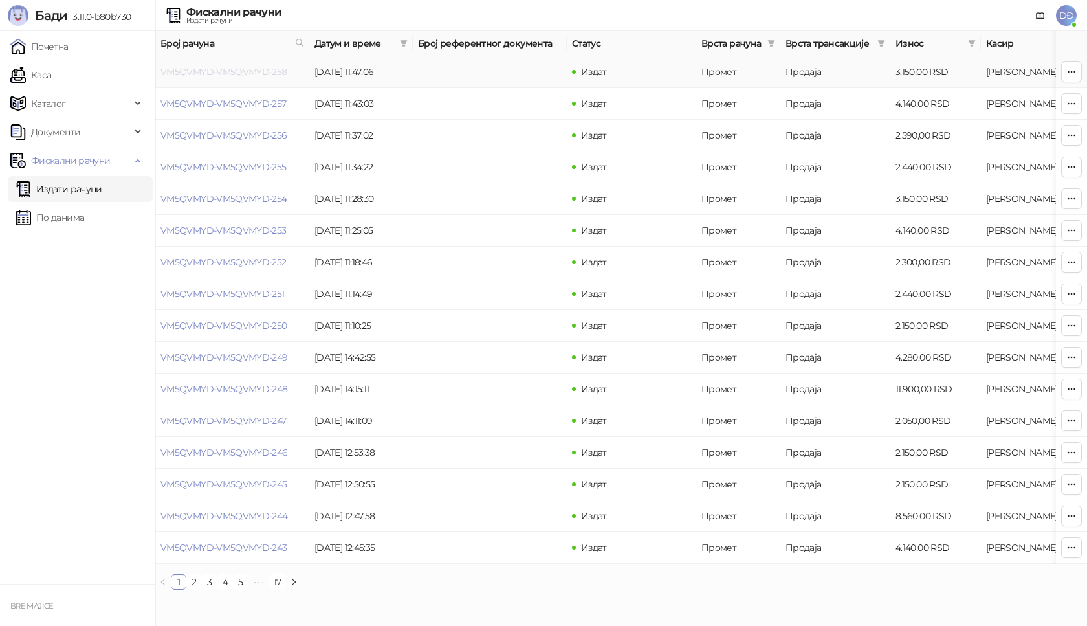
click at [267, 72] on link "VM5QVMYD-VM5QVMYD-258" at bounding box center [224, 72] width 127 height 12
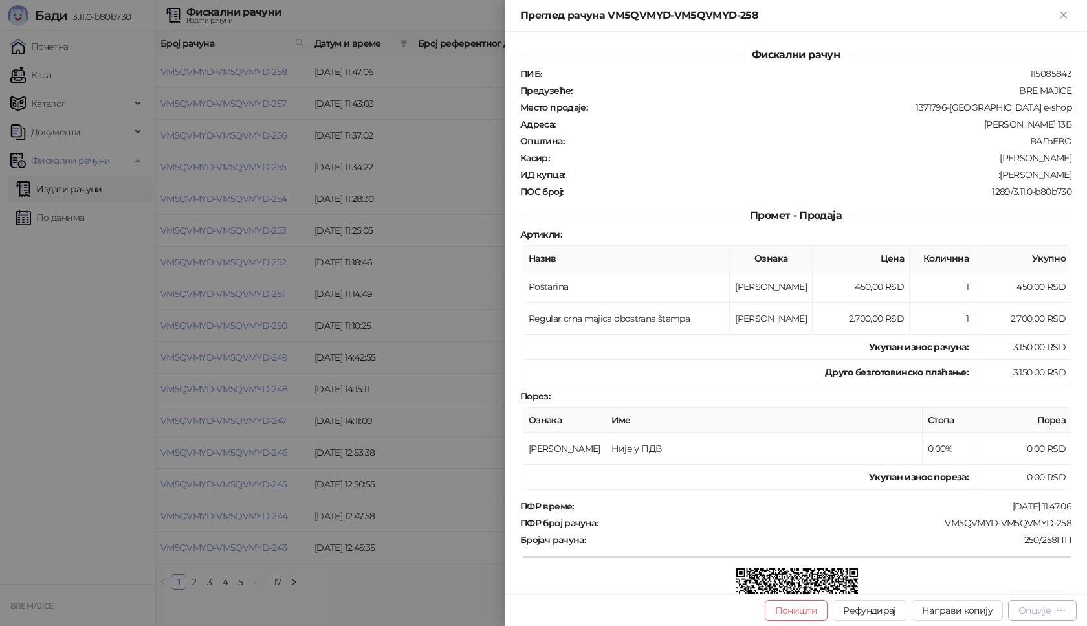
click at [1043, 614] on div "Опције" at bounding box center [1035, 611] width 32 height 12
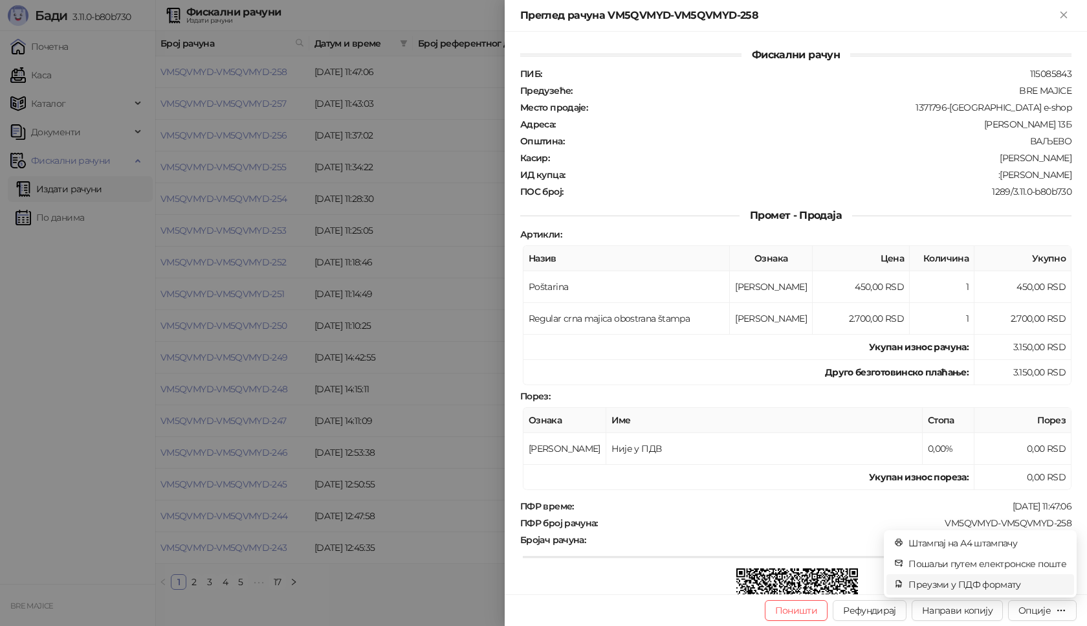
click at [1006, 588] on span "Преузми у ПДФ формату" at bounding box center [988, 584] width 158 height 14
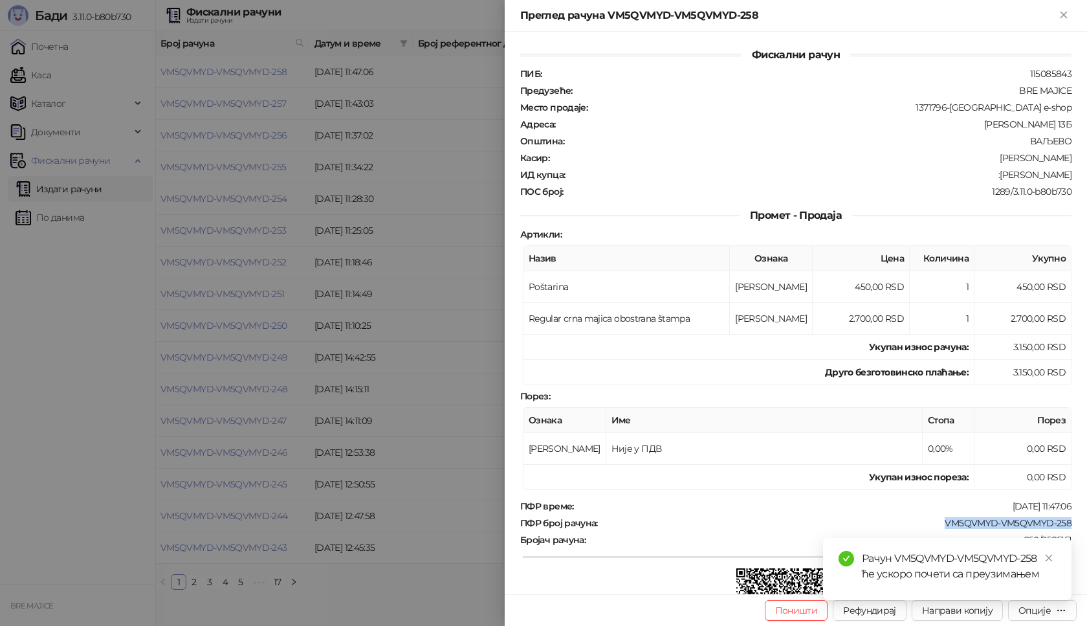
drag, startPoint x: 1069, startPoint y: 525, endPoint x: 937, endPoint y: 525, distance: 132.0
click at [937, 525] on div "Фискални рачун ПИБ : 115085843 Предузеће : BRE MAJICE Место продаје : 1371796-[…" at bounding box center [796, 313] width 583 height 562
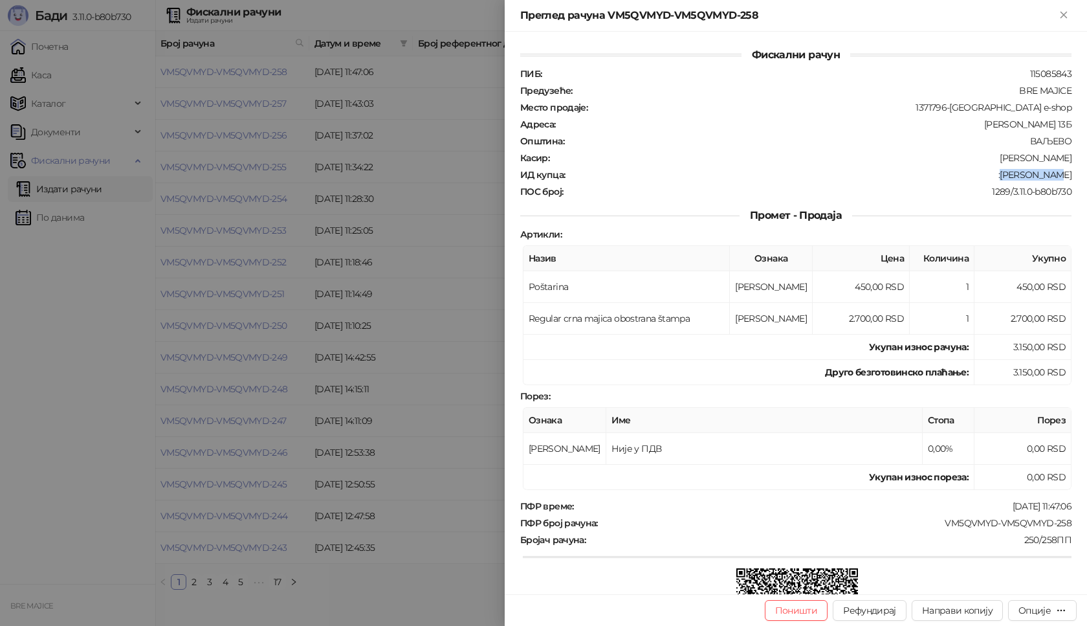
drag, startPoint x: 1061, startPoint y: 173, endPoint x: 1016, endPoint y: 175, distance: 44.7
click at [1016, 175] on div ":[PERSON_NAME]" at bounding box center [819, 175] width 507 height 12
drag, startPoint x: 1063, startPoint y: 12, endPoint x: 682, endPoint y: 168, distance: 411.9
click at [1063, 12] on icon "Close" at bounding box center [1064, 15] width 12 height 12
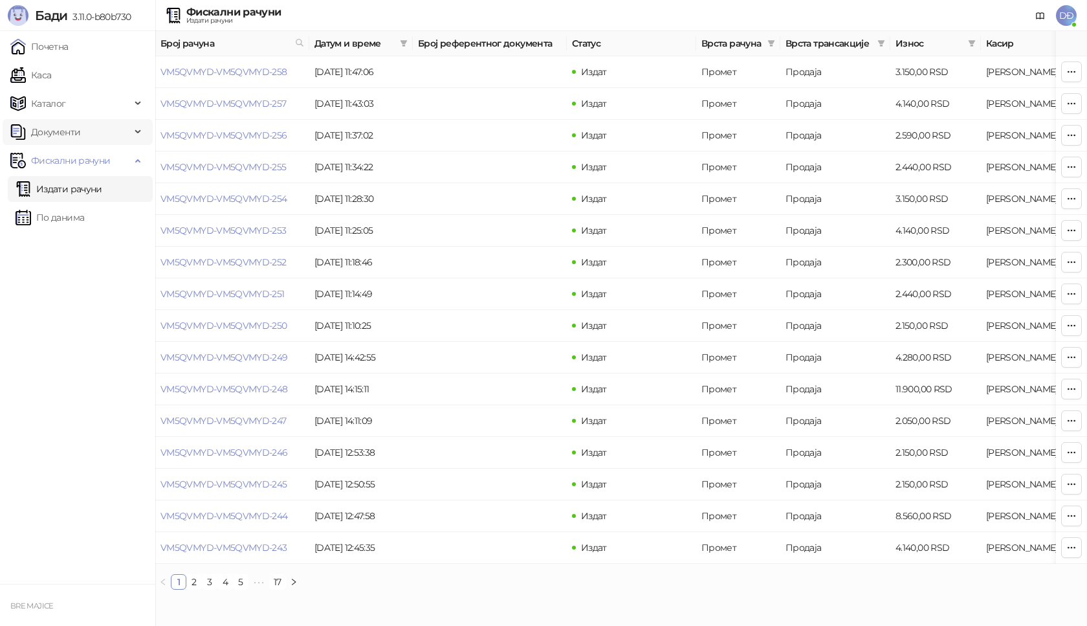
click at [51, 73] on link "Каса" at bounding box center [30, 75] width 41 height 26
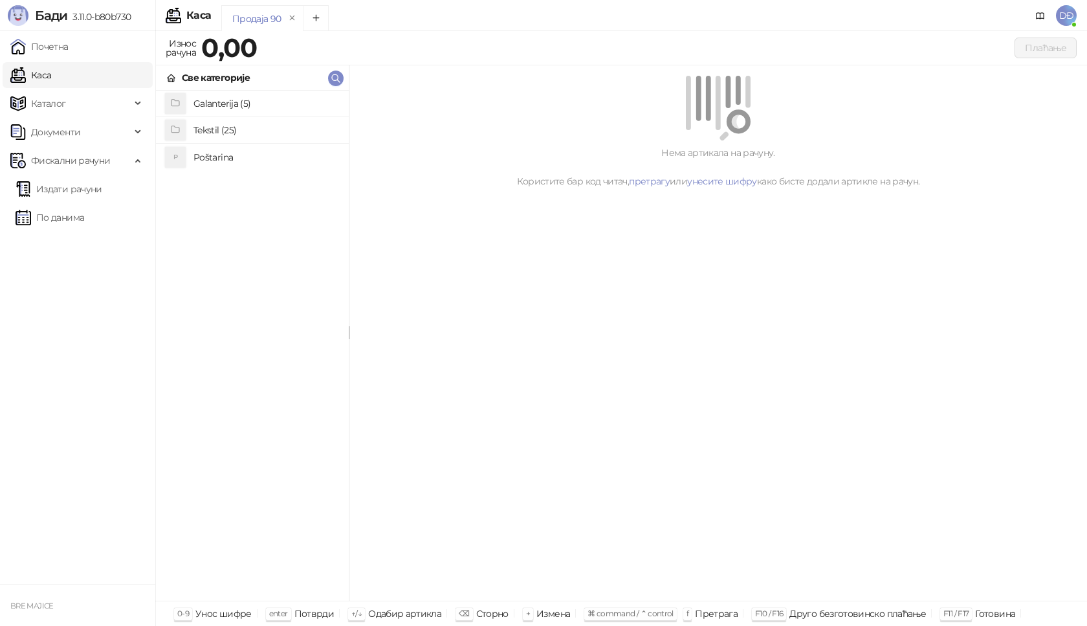
click at [214, 153] on h4 "Poštarina" at bounding box center [266, 157] width 145 height 21
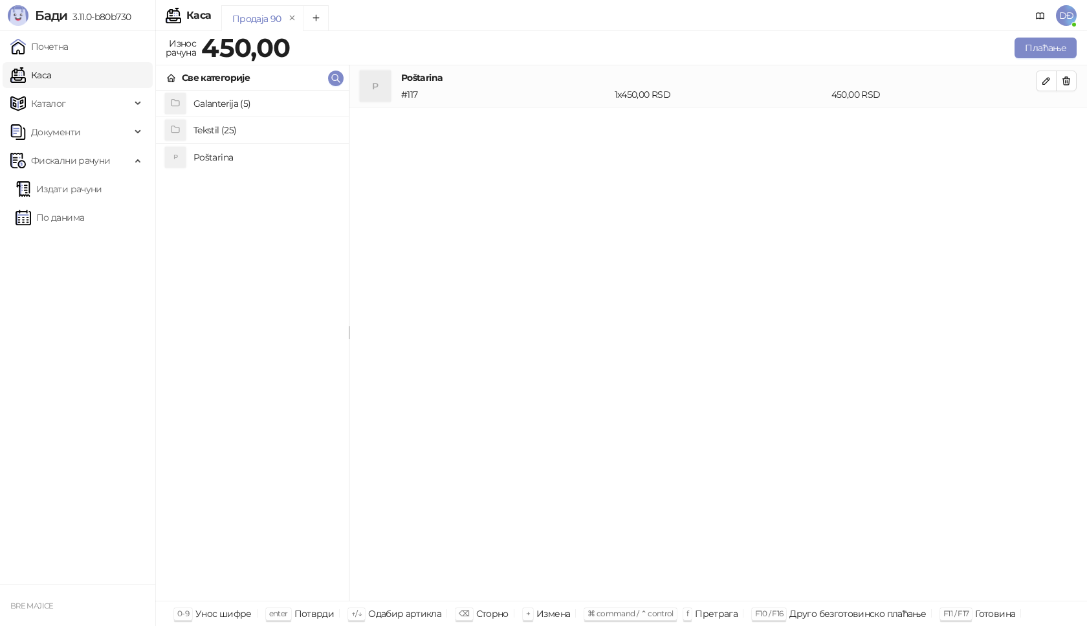
click at [226, 129] on h4 "Tekstil (25)" at bounding box center [266, 130] width 145 height 21
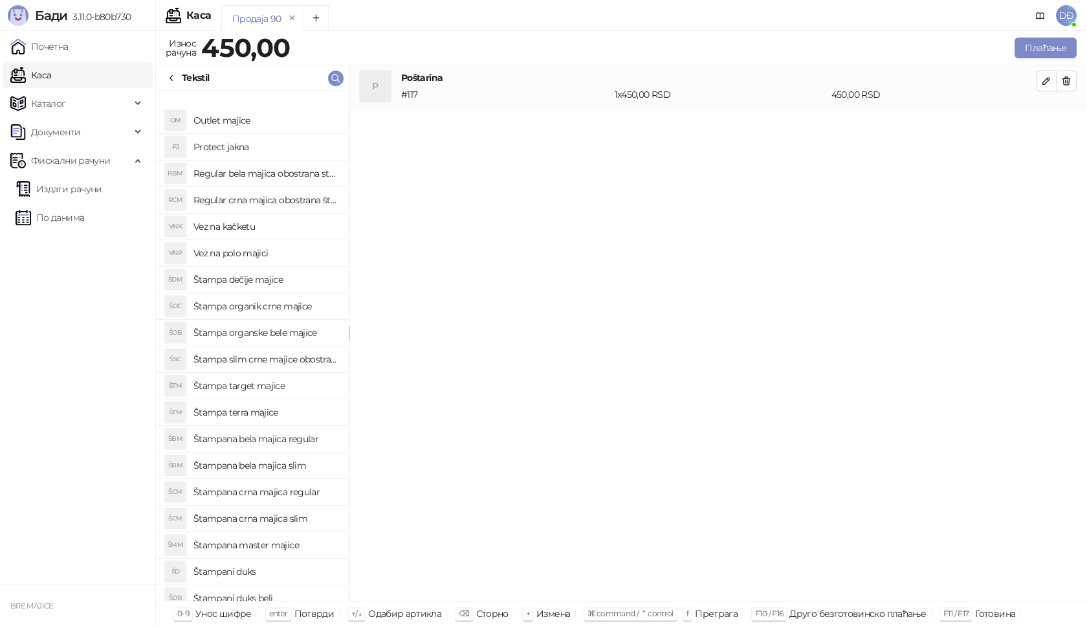
scroll to position [129, 0]
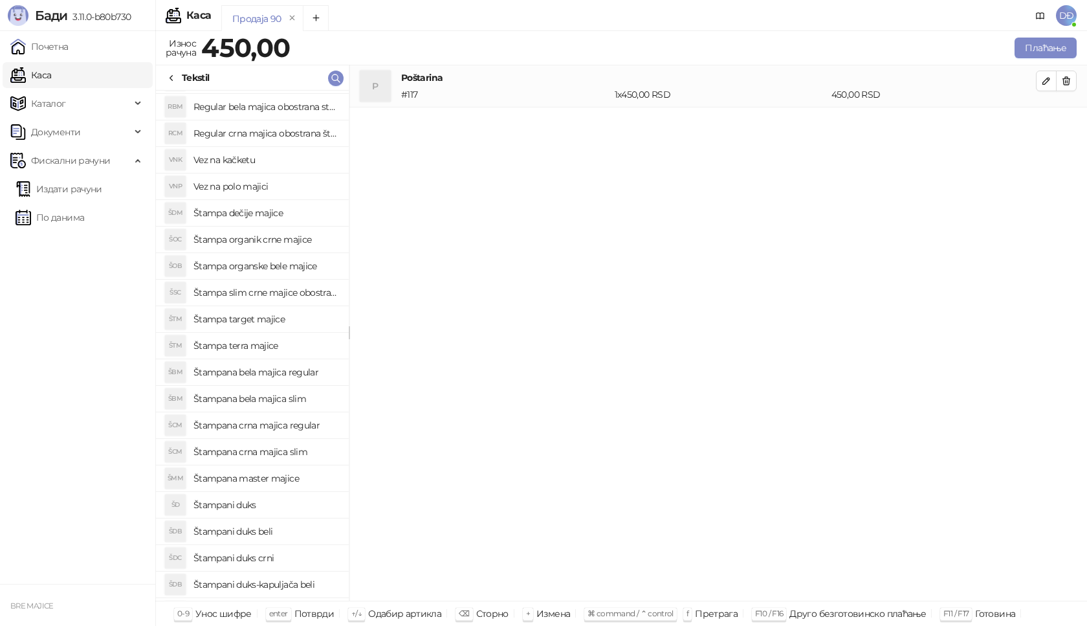
click at [289, 451] on h4 "Štampana crna majica slim" at bounding box center [266, 451] width 145 height 21
click at [1046, 123] on icon "button" at bounding box center [1046, 123] width 10 height 10
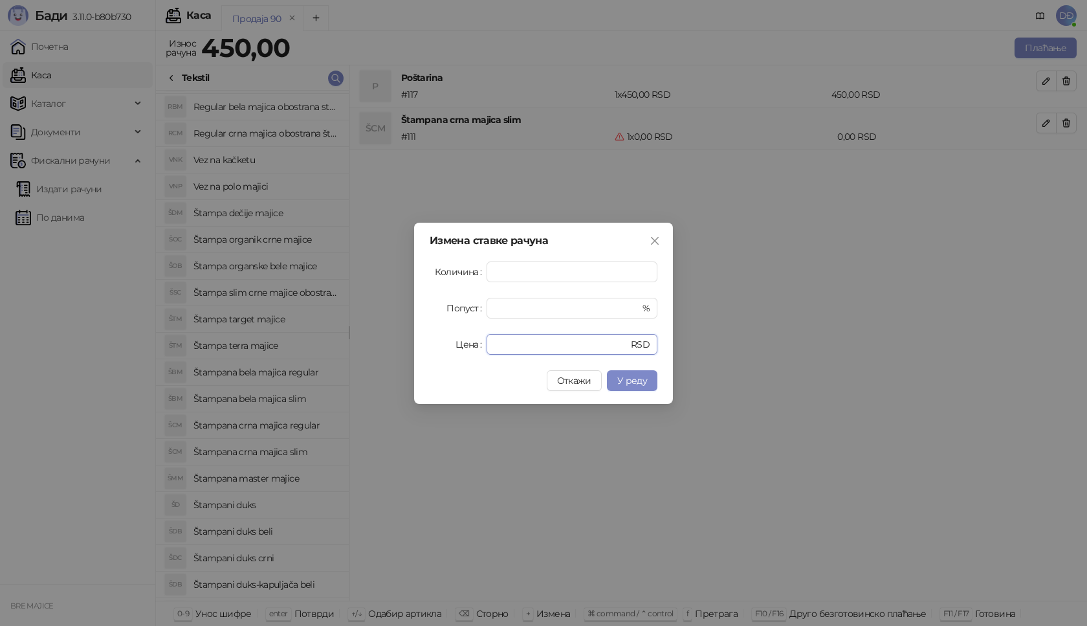
drag, startPoint x: 506, startPoint y: 339, endPoint x: 430, endPoint y: 351, distance: 76.2
click at [455, 348] on div "Цена * RSD" at bounding box center [544, 344] width 228 height 21
type input "****"
click at [632, 377] on span "У реду" at bounding box center [632, 381] width 30 height 12
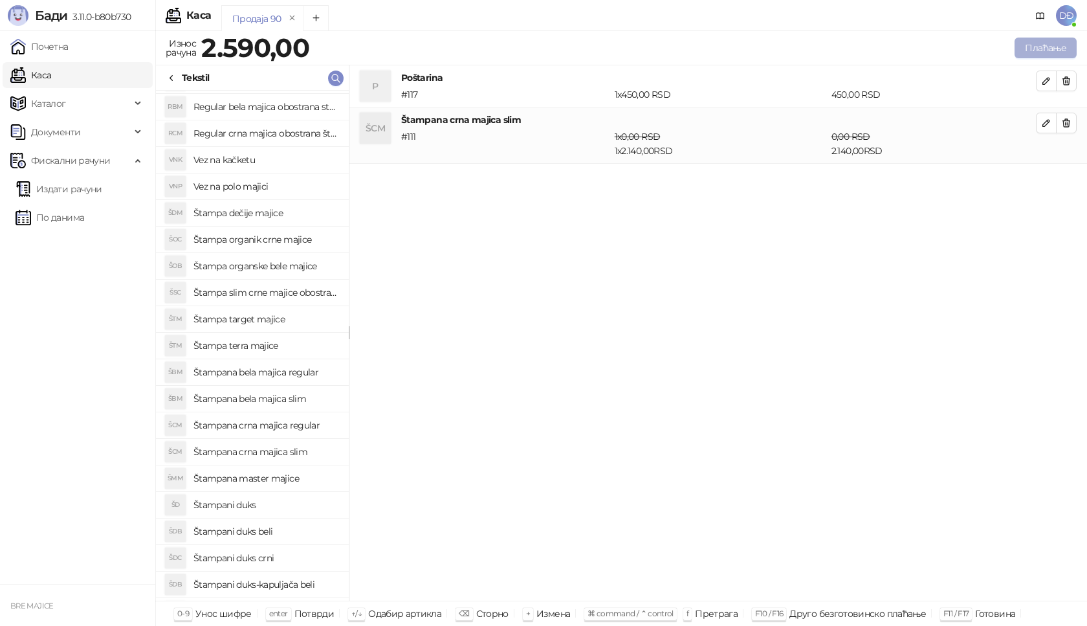
click at [1028, 49] on button "Плаћање" at bounding box center [1046, 48] width 62 height 21
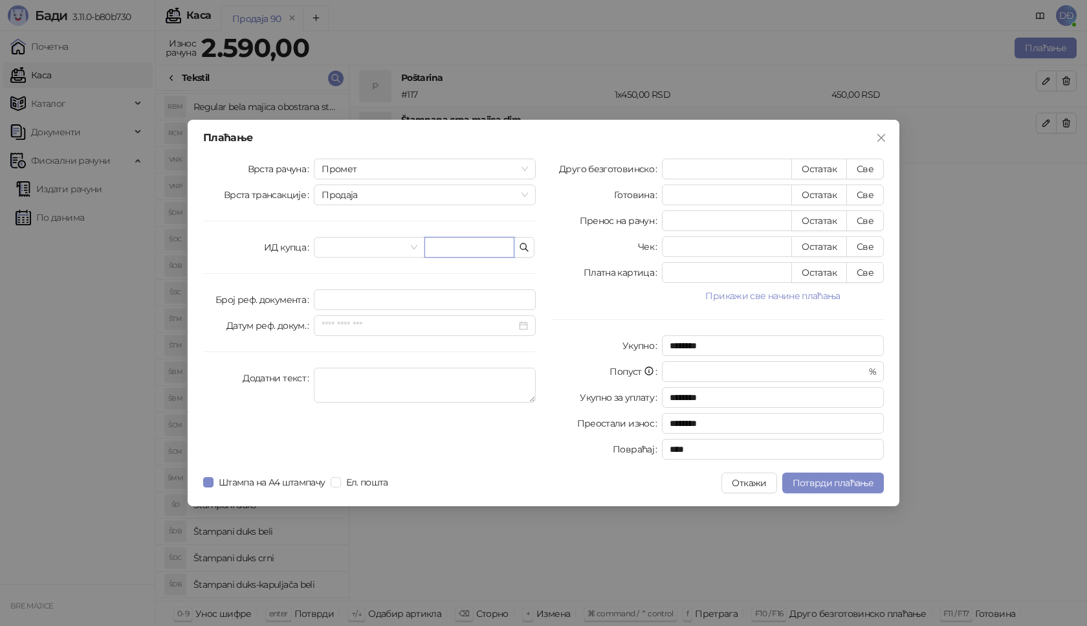
click at [473, 249] on input "text" at bounding box center [470, 247] width 90 height 21
paste input "**********"
type input "**********"
click at [867, 171] on button "Све" at bounding box center [866, 169] width 38 height 21
type input "****"
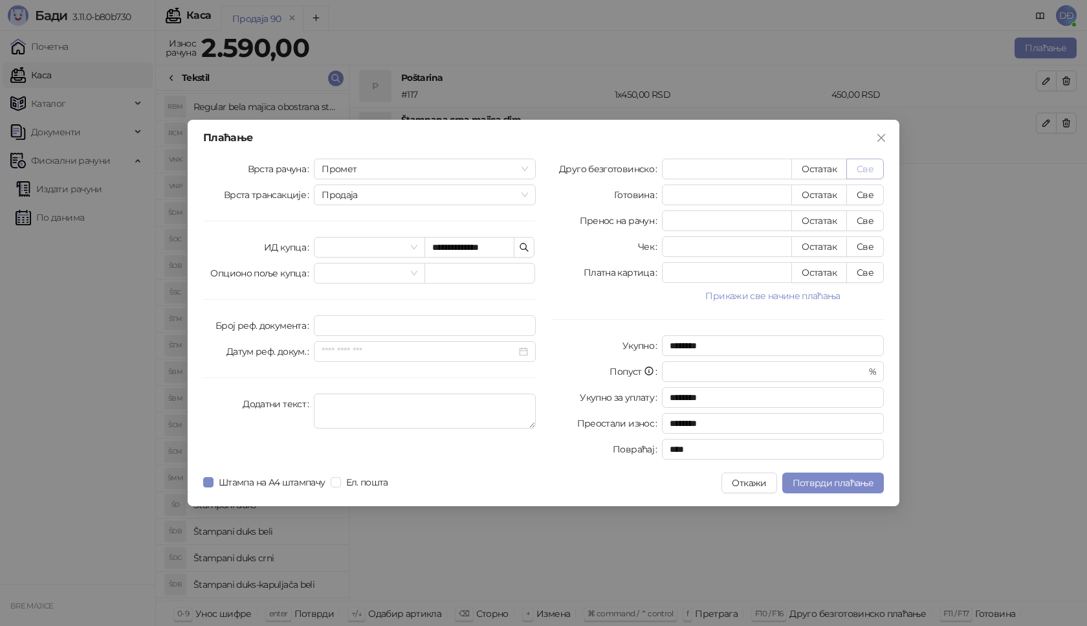
type input "****"
click at [818, 477] on span "Потврди плаћање" at bounding box center [833, 483] width 81 height 12
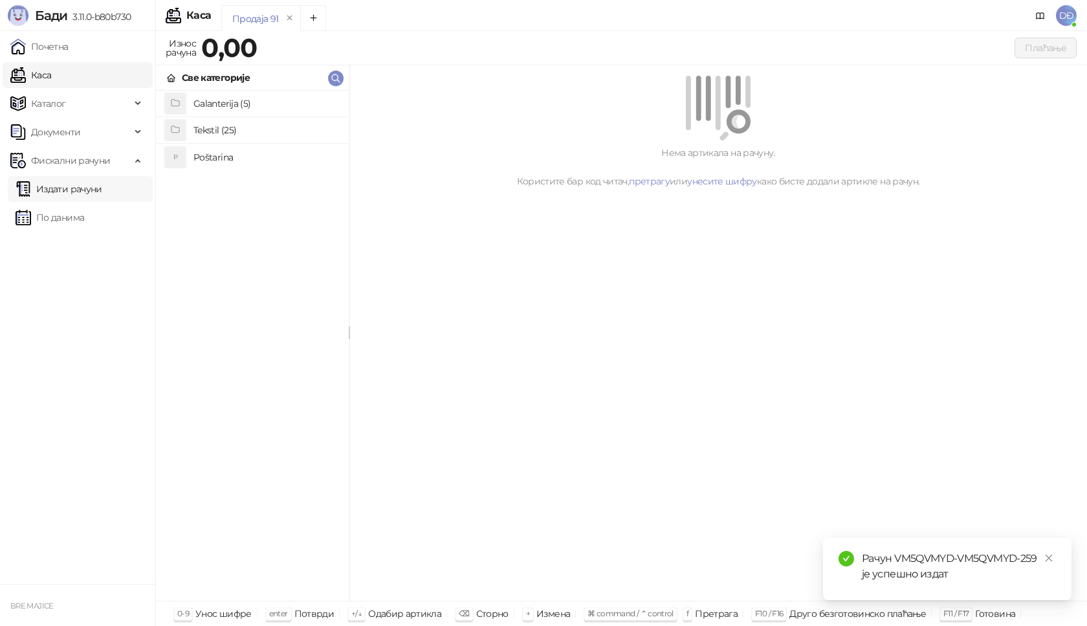
click at [101, 189] on link "Издати рачуни" at bounding box center [59, 189] width 87 height 26
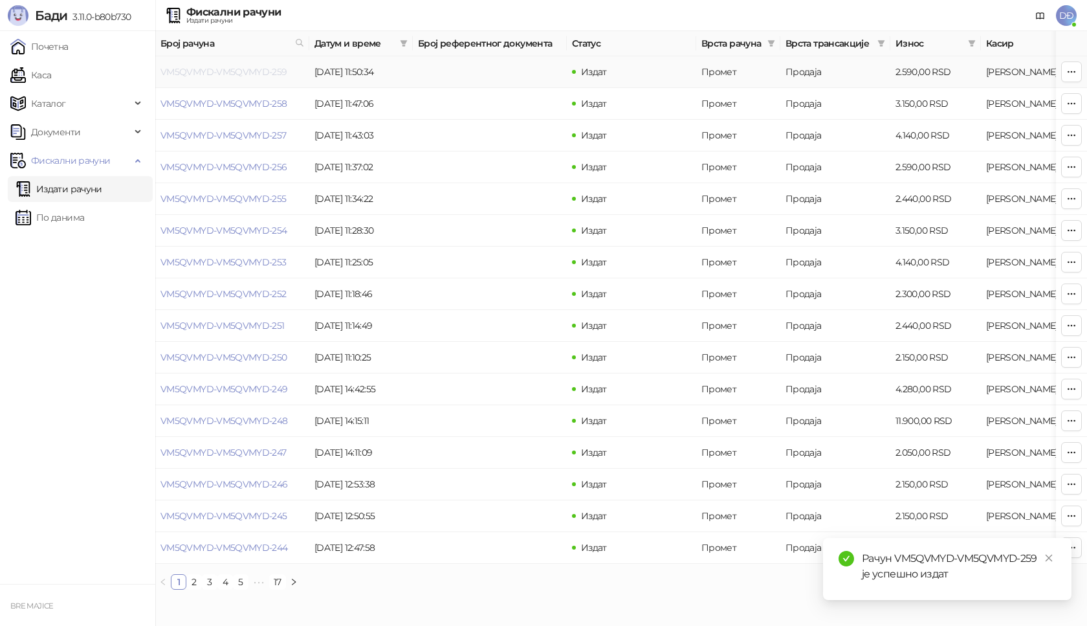
click at [214, 71] on link "VM5QVMYD-VM5QVMYD-259" at bounding box center [224, 72] width 127 height 12
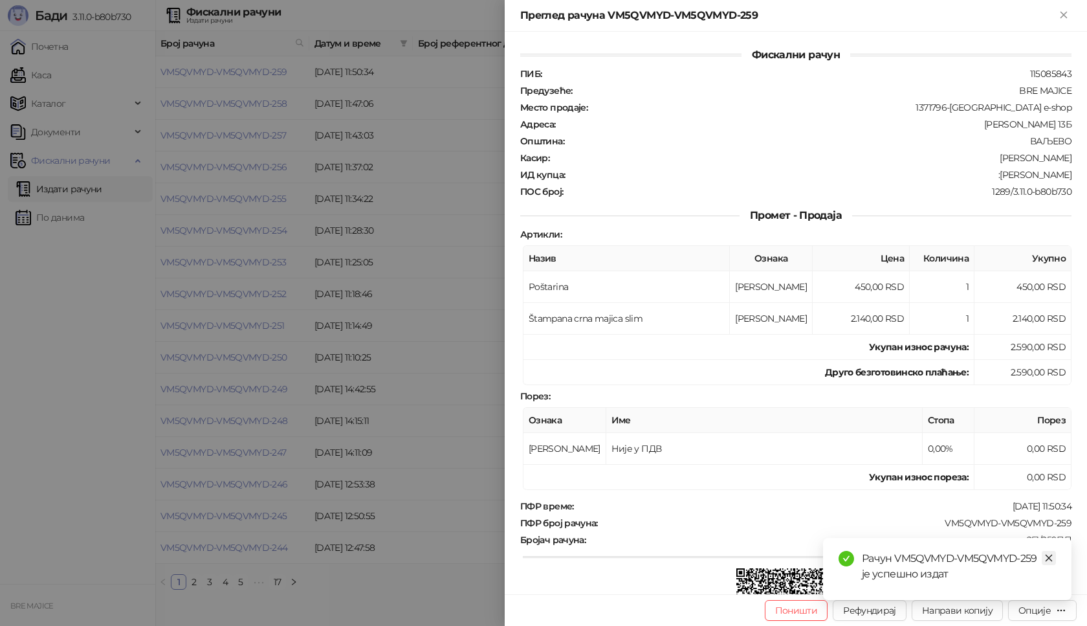
click at [1053, 552] on link "Close" at bounding box center [1049, 558] width 14 height 14
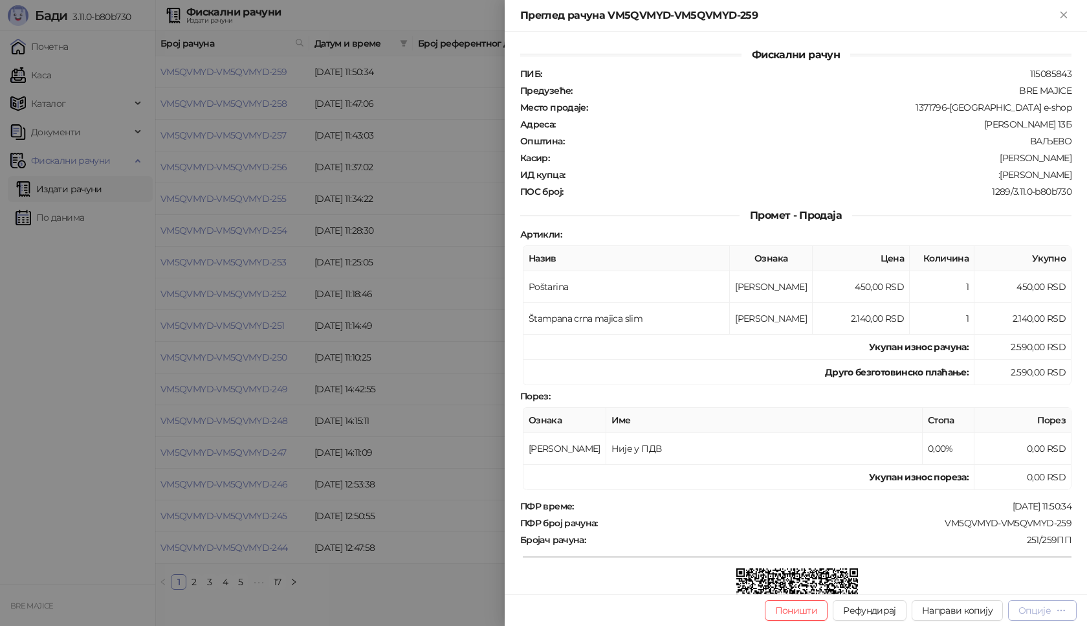
click at [1051, 612] on div "Опције" at bounding box center [1035, 611] width 32 height 12
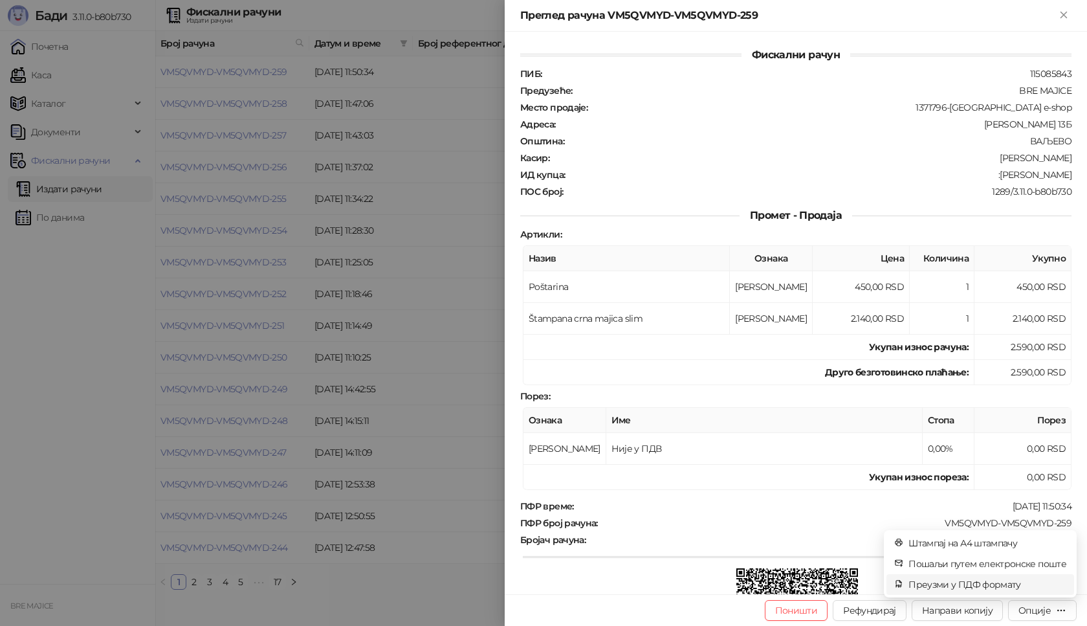
click at [1014, 583] on span "Преузми у ПДФ формату" at bounding box center [988, 584] width 158 height 14
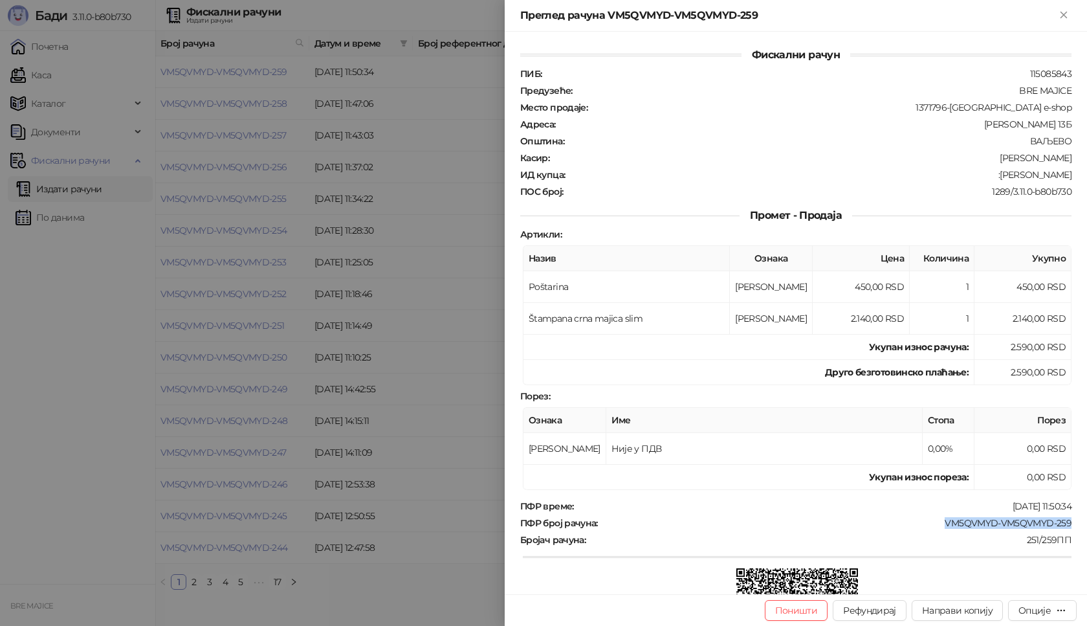
drag, startPoint x: 1065, startPoint y: 523, endPoint x: 936, endPoint y: 526, distance: 129.5
click at [936, 526] on div "Фискални рачун ПИБ : 115085843 Предузеће : BRE MAJICE Место продаје : 1371796-[…" at bounding box center [796, 313] width 583 height 562
drag, startPoint x: 1060, startPoint y: 175, endPoint x: 1003, endPoint y: 177, distance: 57.6
click at [1003, 177] on div "ИД купца : :[PERSON_NAME]" at bounding box center [796, 175] width 557 height 12
click at [1066, 16] on icon "Close" at bounding box center [1064, 15] width 12 height 12
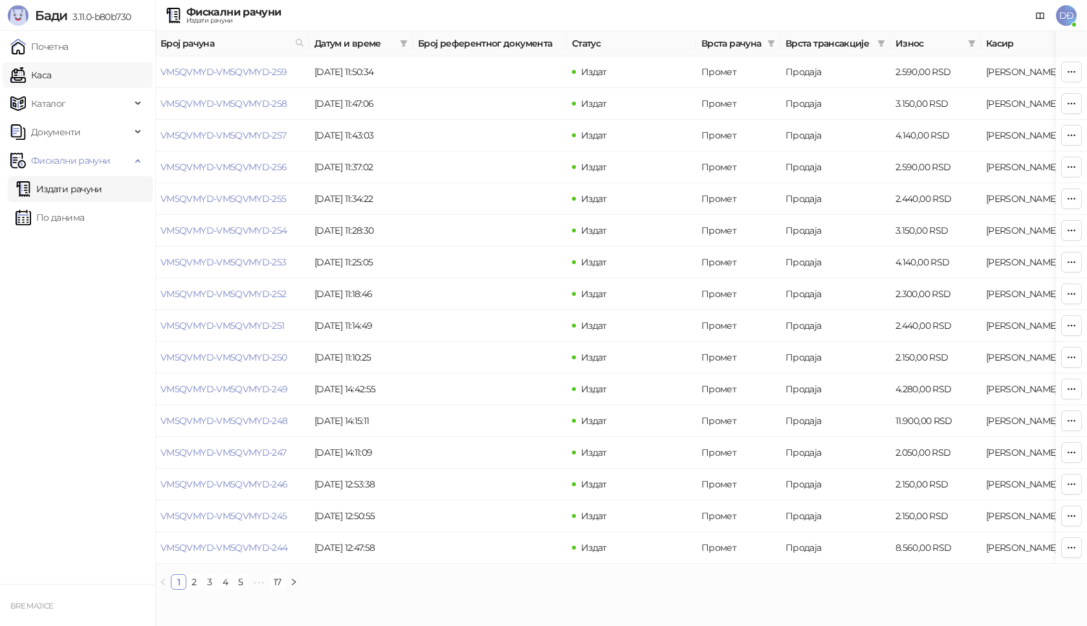
click at [51, 74] on link "Каса" at bounding box center [30, 75] width 41 height 26
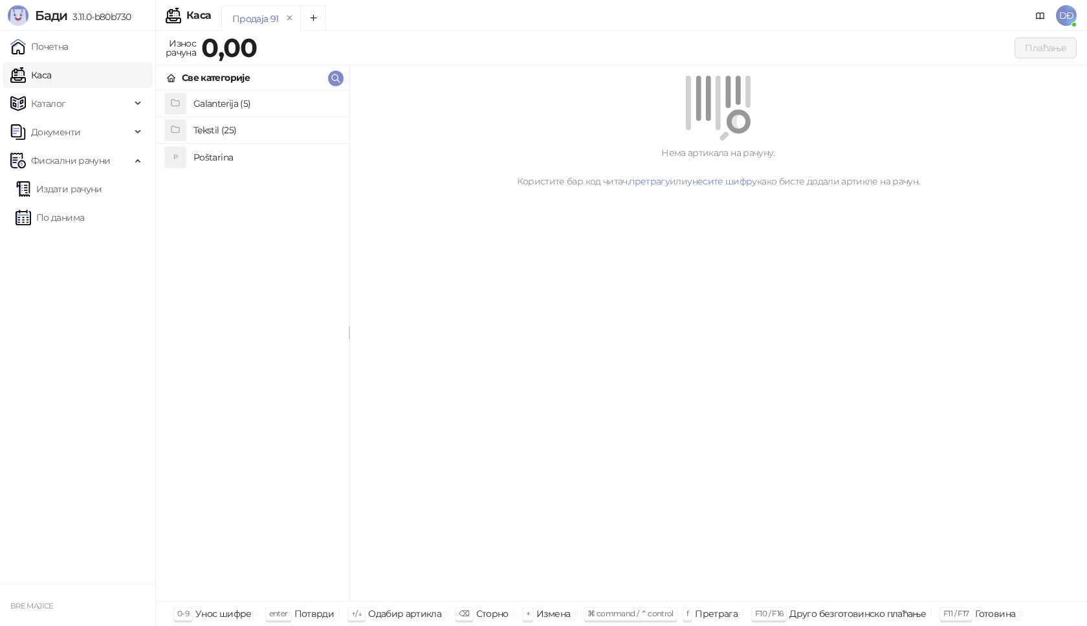
click at [217, 157] on h4 "Poštarina" at bounding box center [266, 157] width 145 height 21
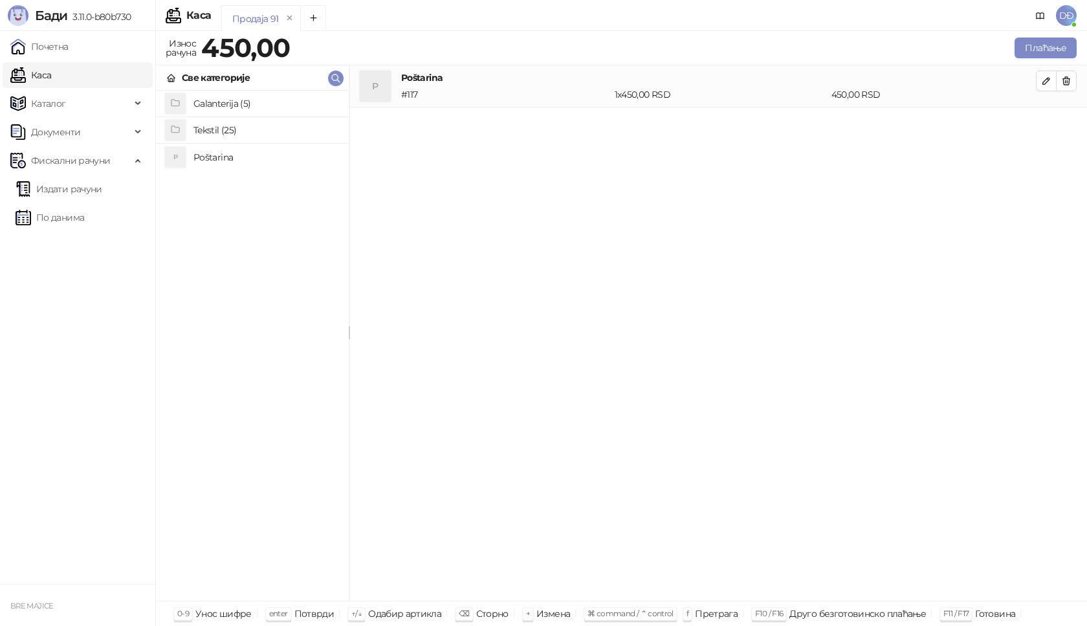
click at [220, 132] on h4 "Tekstil (25)" at bounding box center [266, 130] width 145 height 21
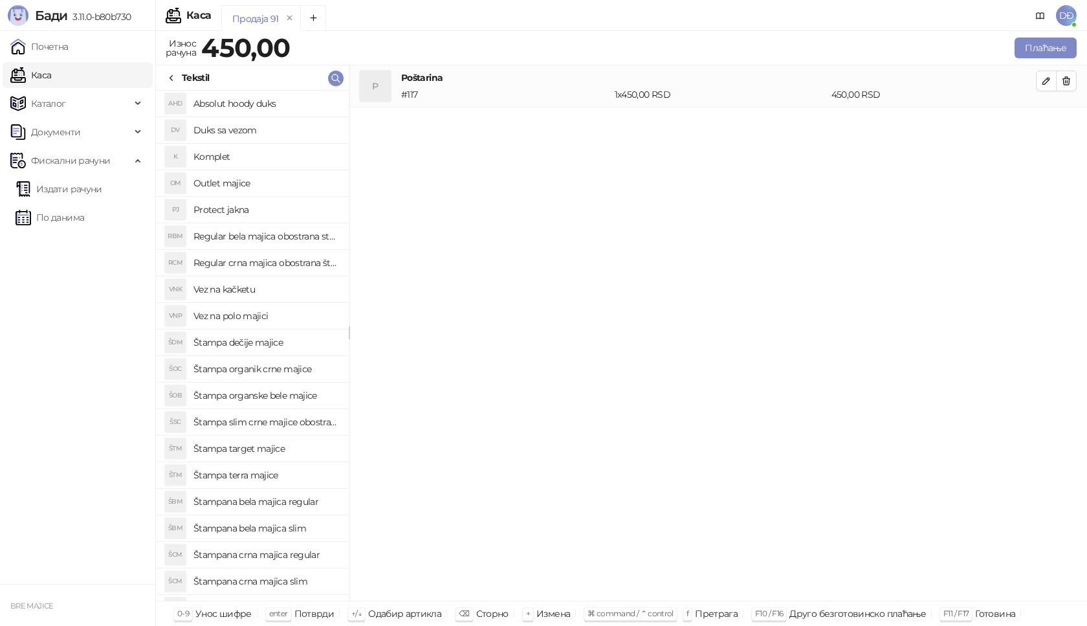
click at [299, 372] on h4 "Štampa organik crne majice" at bounding box center [266, 369] width 145 height 21
click at [1048, 123] on icon "button" at bounding box center [1046, 123] width 6 height 6
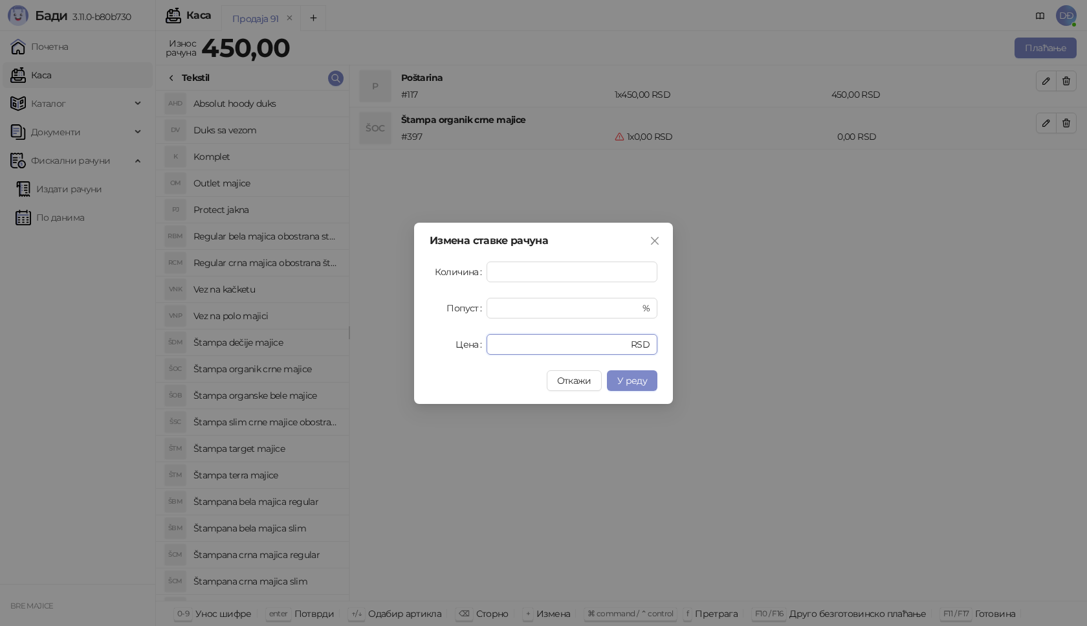
drag, startPoint x: 513, startPoint y: 346, endPoint x: 381, endPoint y: 351, distance: 132.8
click at [385, 351] on div "Измена ставке рачуна Количина * Попуст * % Цена * RSD Откажи У реду" at bounding box center [543, 313] width 1087 height 626
type input "****"
click at [655, 386] on button "У реду" at bounding box center [632, 380] width 50 height 21
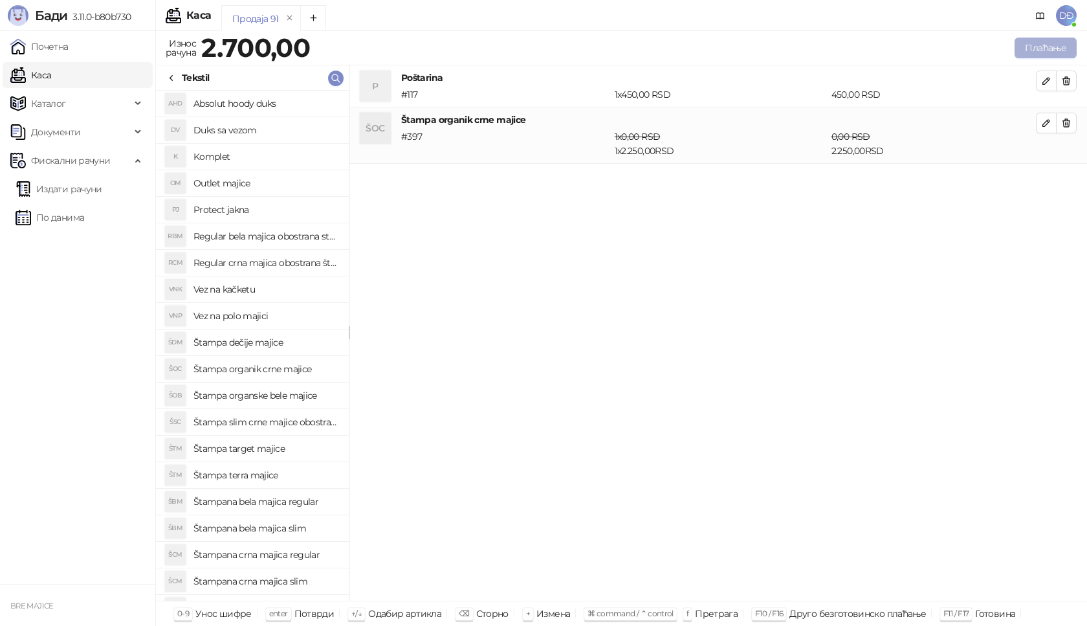
click at [1049, 43] on button "Плаћање" at bounding box center [1046, 48] width 62 height 21
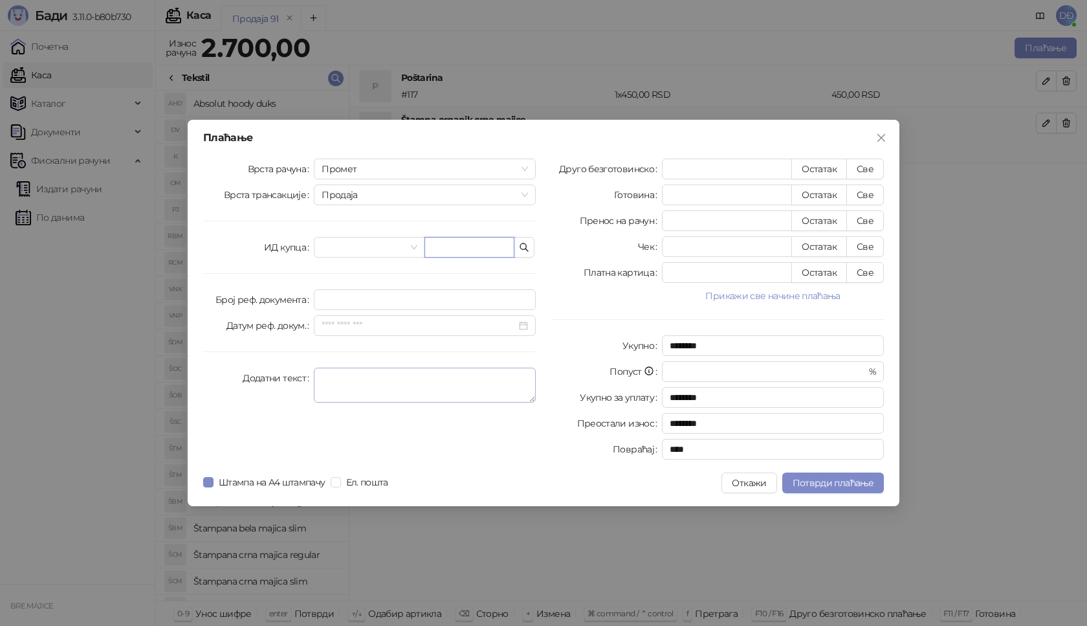
drag, startPoint x: 476, startPoint y: 244, endPoint x: 342, endPoint y: 390, distance: 197.9
click at [474, 245] on input "text" at bounding box center [470, 247] width 90 height 21
paste input "*********"
type input "*********"
click at [867, 167] on button "Све" at bounding box center [866, 169] width 38 height 21
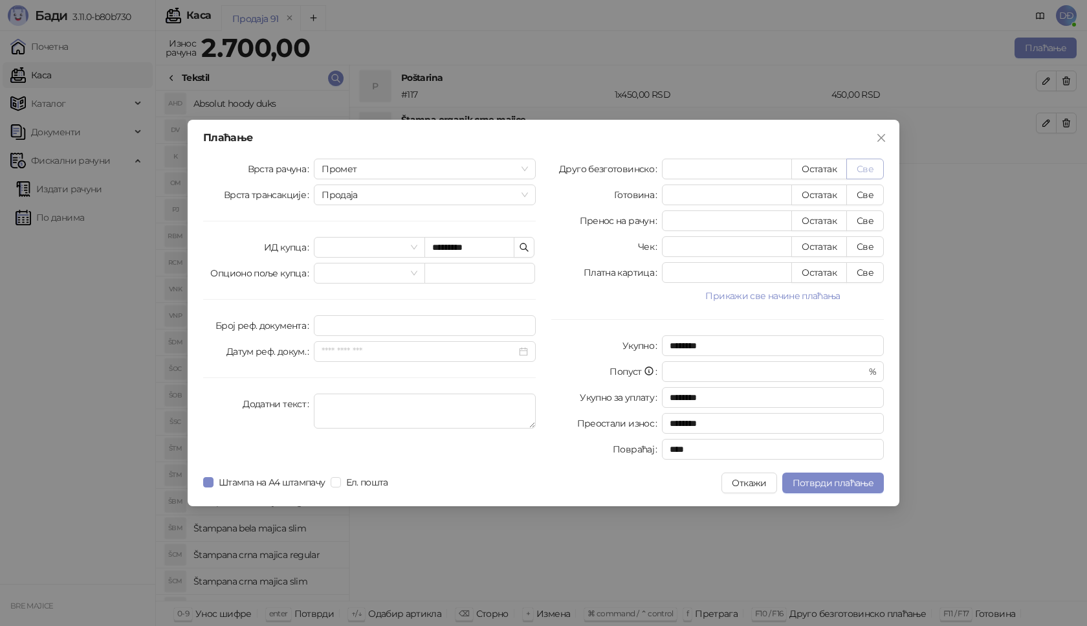
type input "****"
click at [823, 485] on span "Потврди плаћање" at bounding box center [833, 483] width 81 height 12
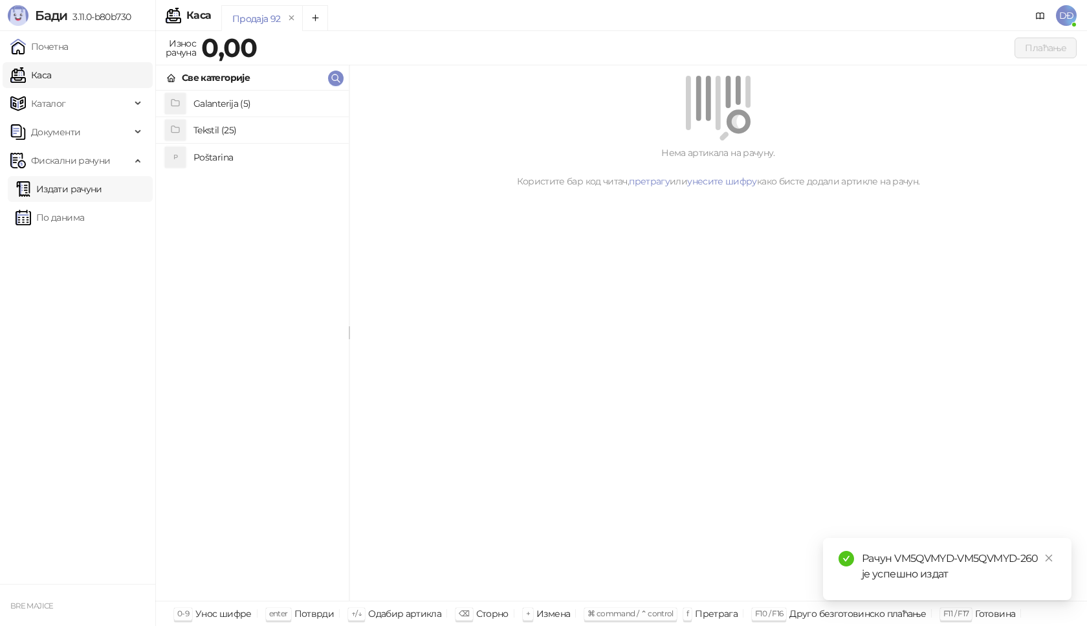
click at [102, 191] on link "Издати рачуни" at bounding box center [59, 189] width 87 height 26
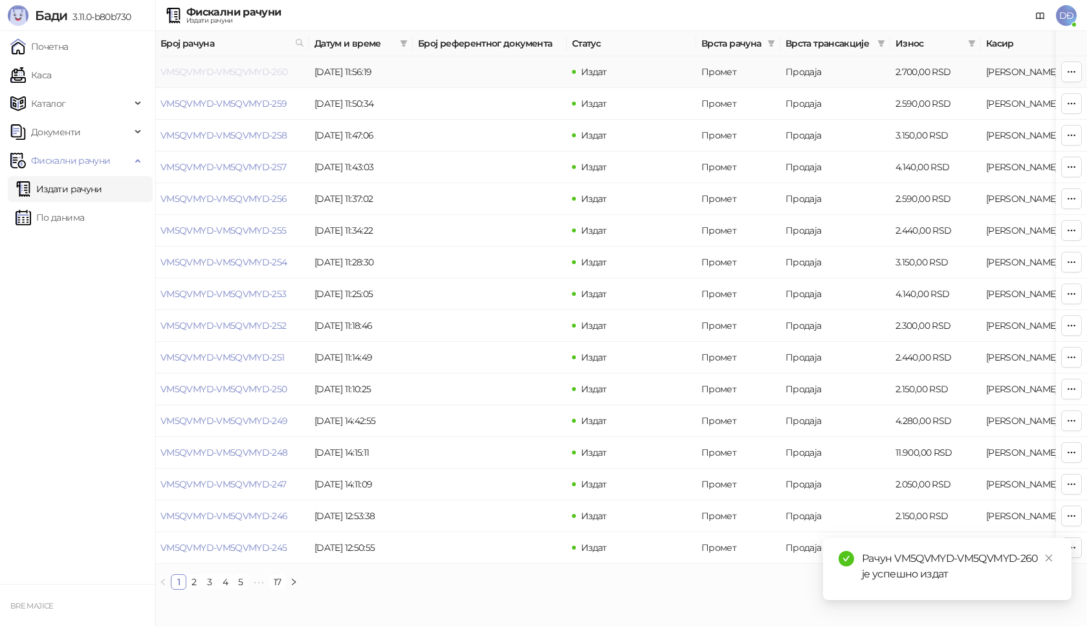
click at [231, 72] on link "VM5QVMYD-VM5QVMYD-260" at bounding box center [225, 72] width 128 height 12
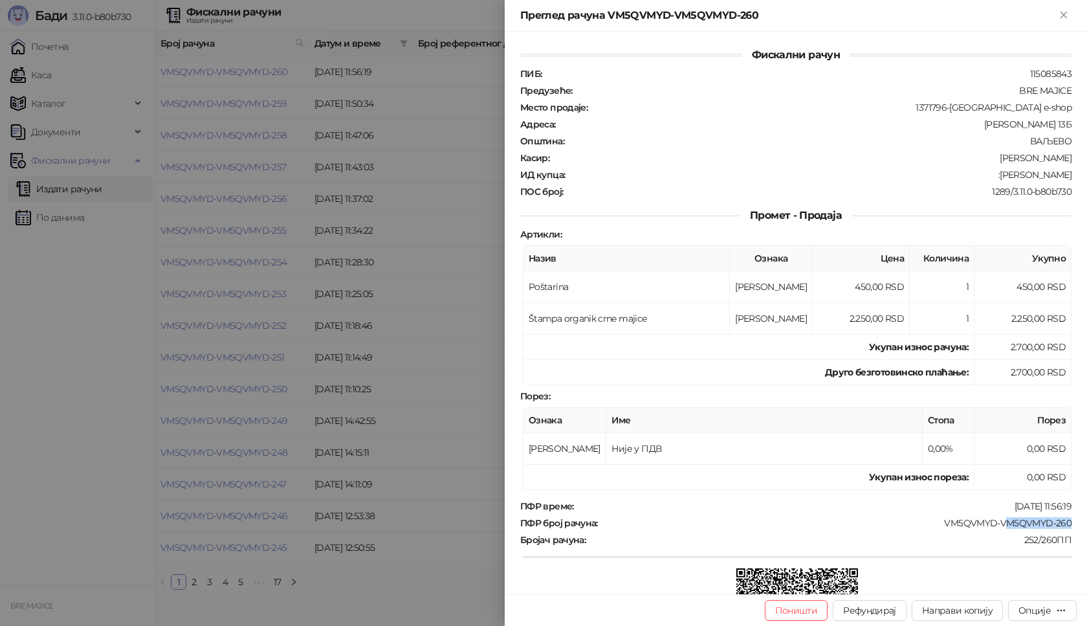
drag, startPoint x: 1062, startPoint y: 524, endPoint x: 1020, endPoint y: 522, distance: 41.5
click at [995, 521] on div "VM5QVMYD-VM5QVMYD-260" at bounding box center [836, 523] width 474 height 12
click at [1032, 541] on div "252/260ПП" at bounding box center [830, 540] width 486 height 12
click at [1038, 609] on div "Опције" at bounding box center [1035, 611] width 32 height 12
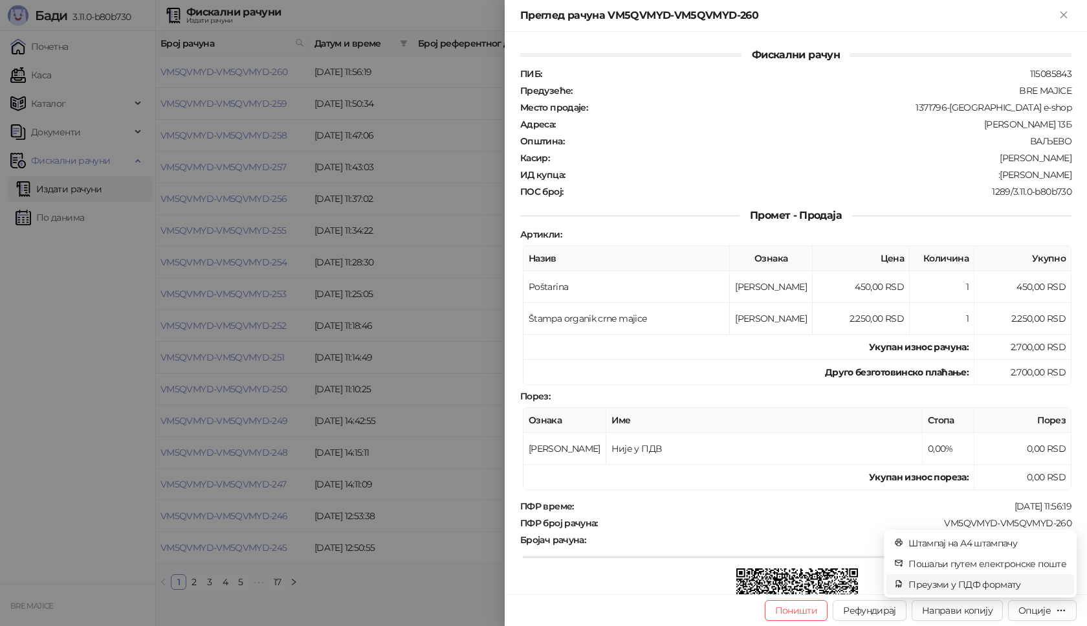
click at [1001, 586] on span "Преузми у ПДФ формату" at bounding box center [988, 584] width 158 height 14
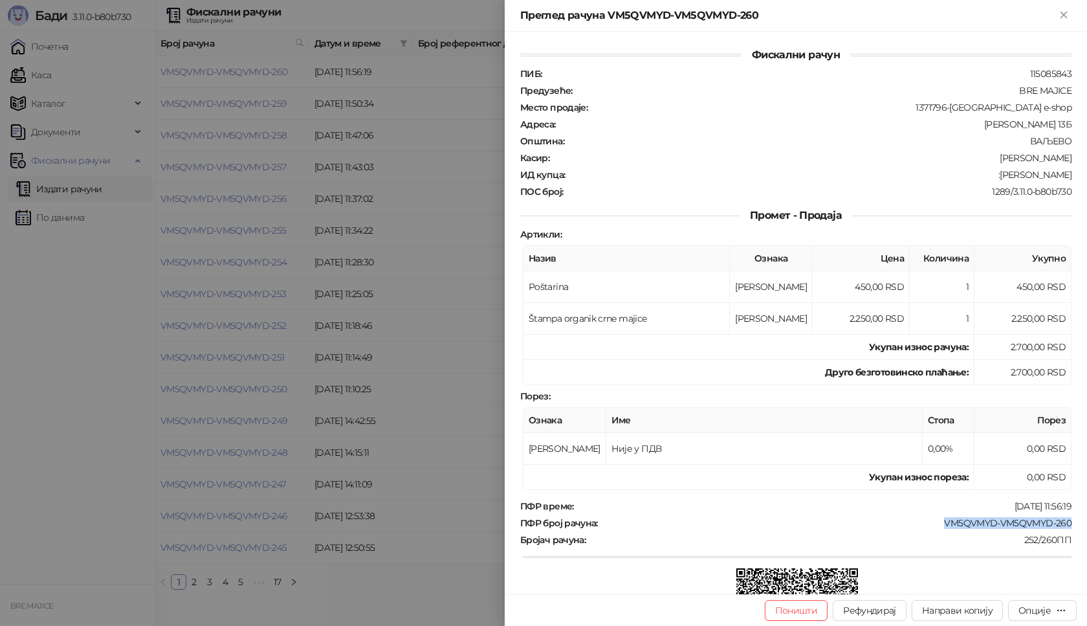
drag, startPoint x: 1070, startPoint y: 517, endPoint x: 937, endPoint y: 522, distance: 133.4
click at [937, 522] on div "Фискални рачун ПИБ : 115085843 Предузеће : BRE MAJICE Место продаје : 1371796-B…" at bounding box center [796, 313] width 583 height 562
drag, startPoint x: 1062, startPoint y: 171, endPoint x: 1023, endPoint y: 171, distance: 38.8
click at [1023, 171] on div ":[PERSON_NAME]" at bounding box center [819, 175] width 507 height 12
click at [1063, 11] on icon "Close" at bounding box center [1064, 15] width 12 height 12
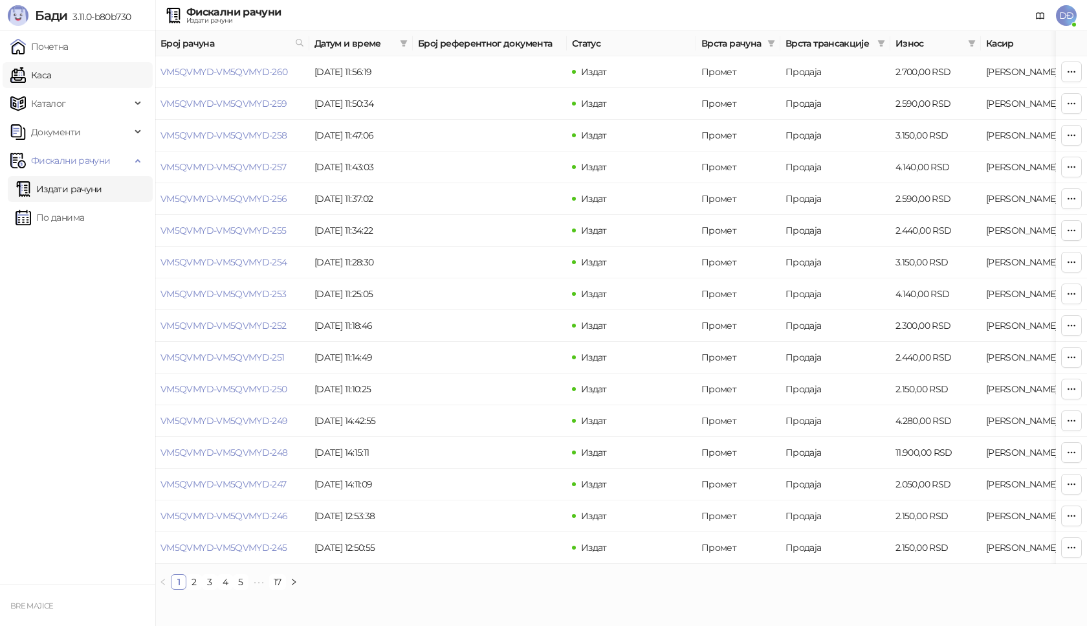
drag, startPoint x: 50, startPoint y: 72, endPoint x: 63, endPoint y: 71, distance: 13.0
click at [50, 74] on link "Каса" at bounding box center [30, 75] width 41 height 26
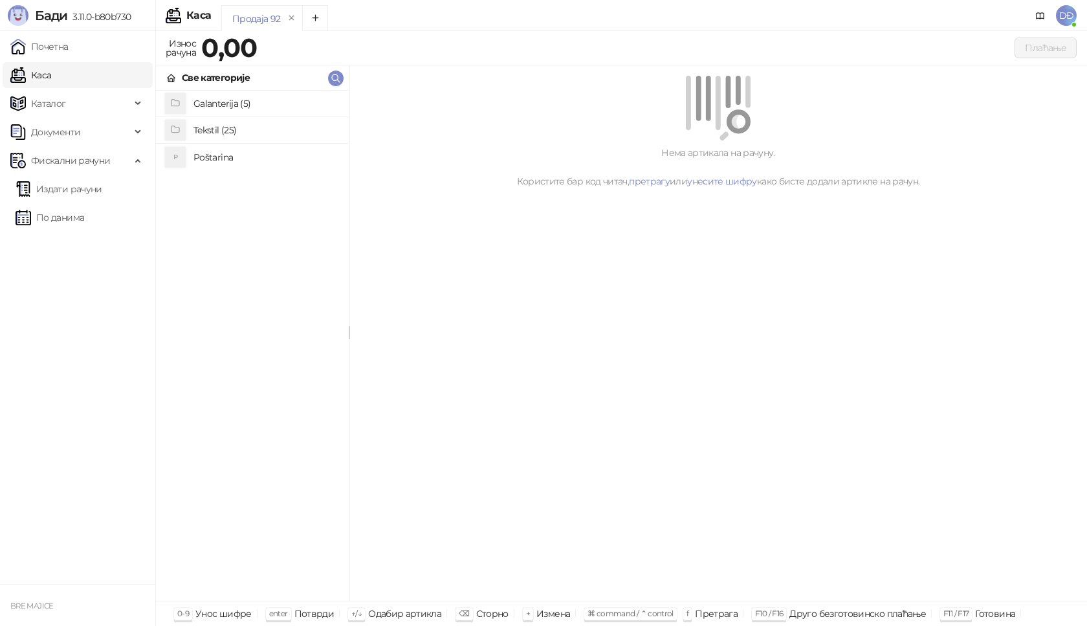
click at [222, 157] on h4 "Poštarina" at bounding box center [266, 157] width 145 height 21
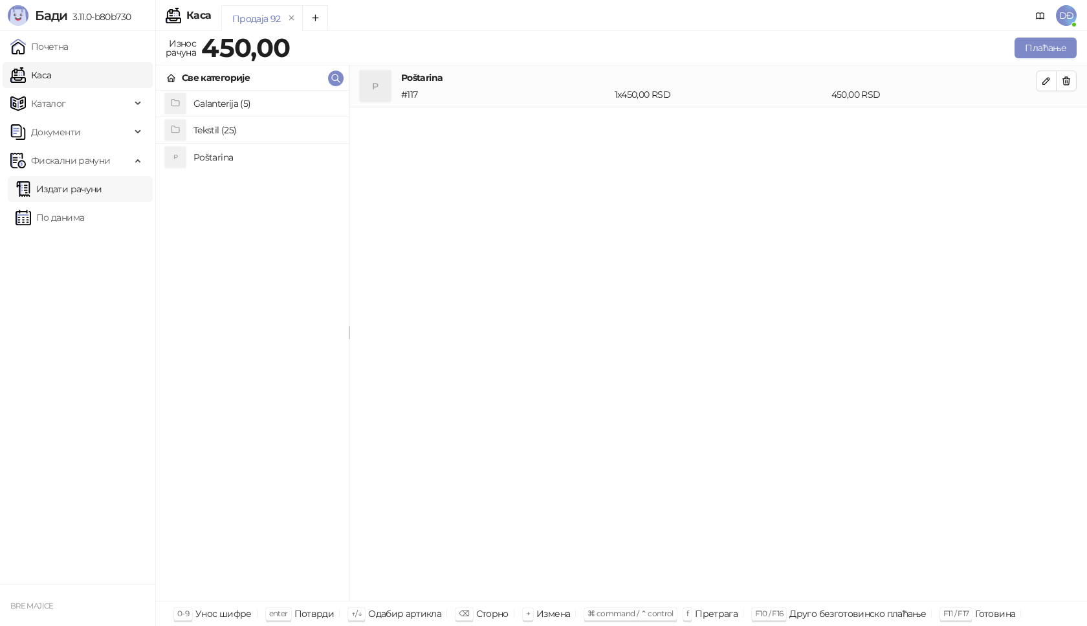
click at [72, 195] on link "Издати рачуни" at bounding box center [59, 189] width 87 height 26
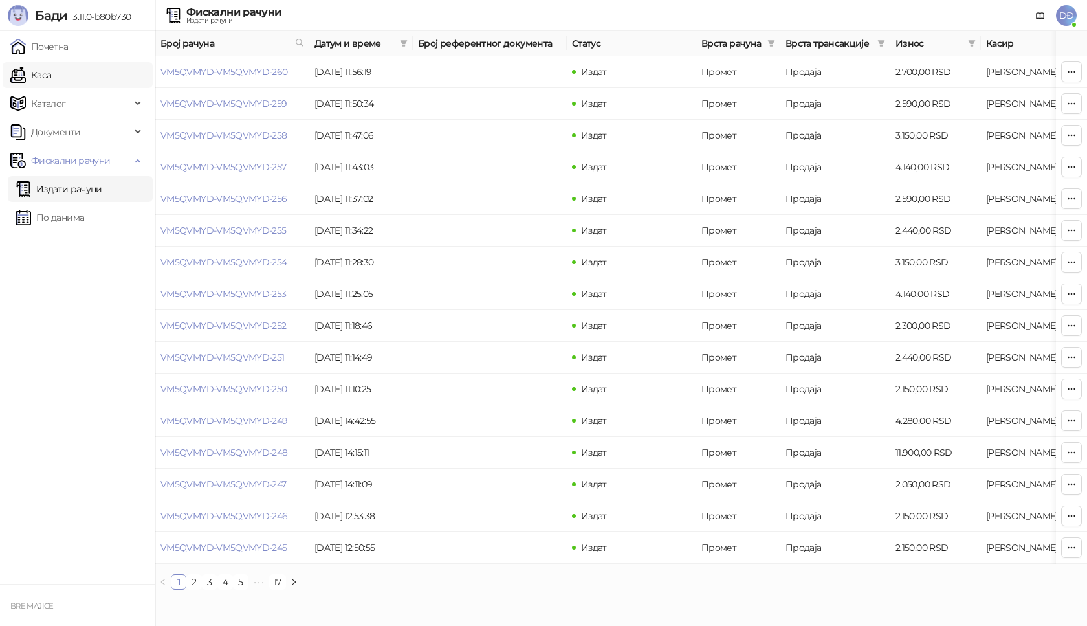
click at [51, 72] on link "Каса" at bounding box center [30, 75] width 41 height 26
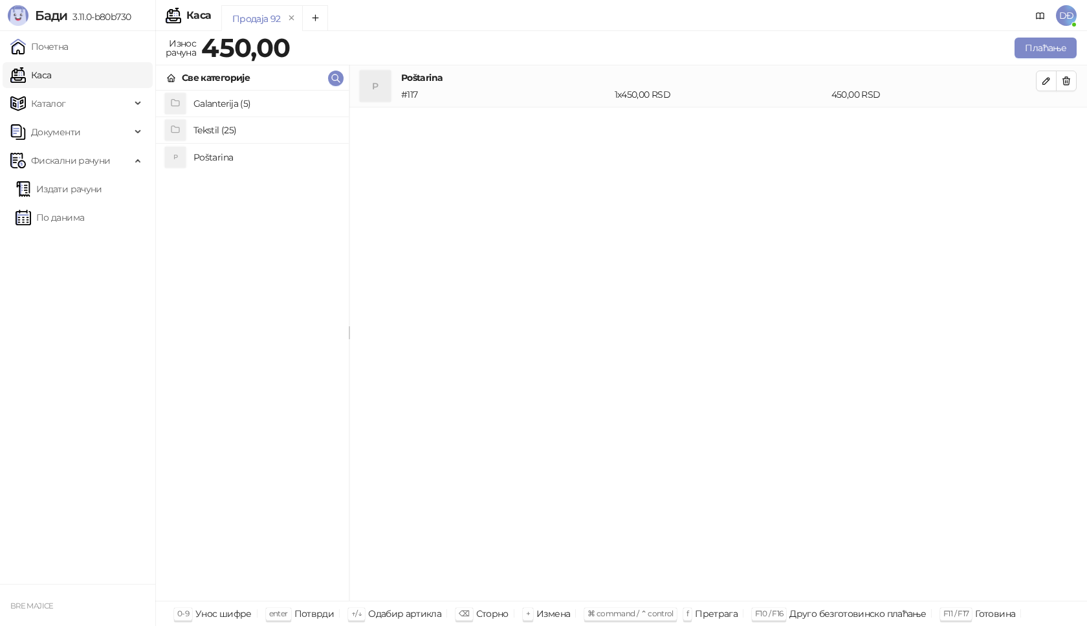
click at [221, 129] on h4 "Tekstil (25)" at bounding box center [266, 130] width 145 height 21
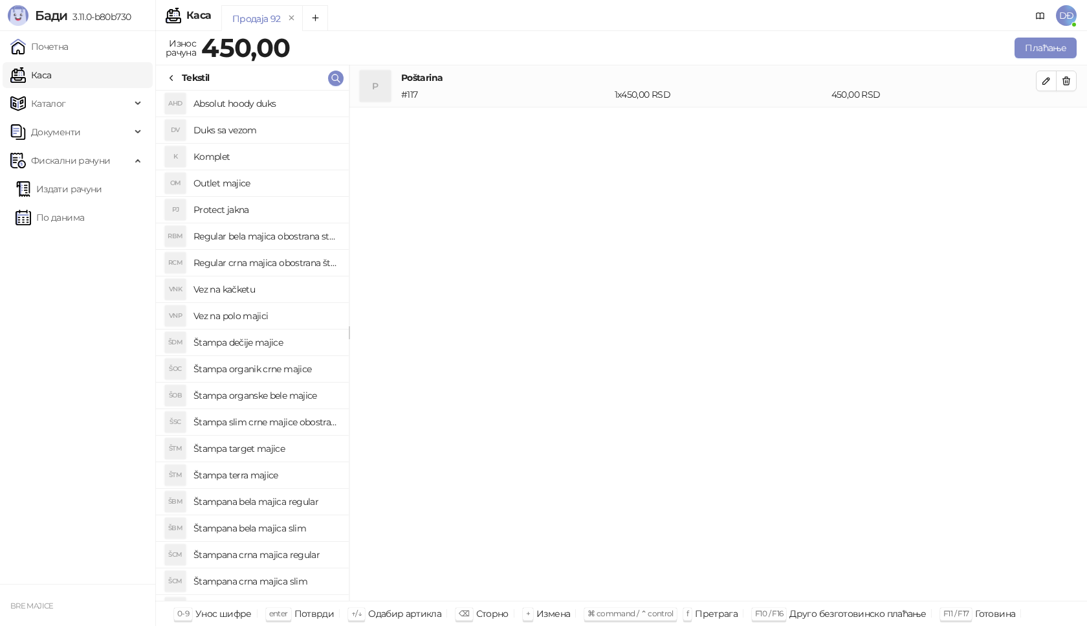
click at [304, 552] on h4 "Štampana crna majica regular" at bounding box center [266, 554] width 145 height 21
click at [1045, 124] on icon "button" at bounding box center [1046, 123] width 10 height 10
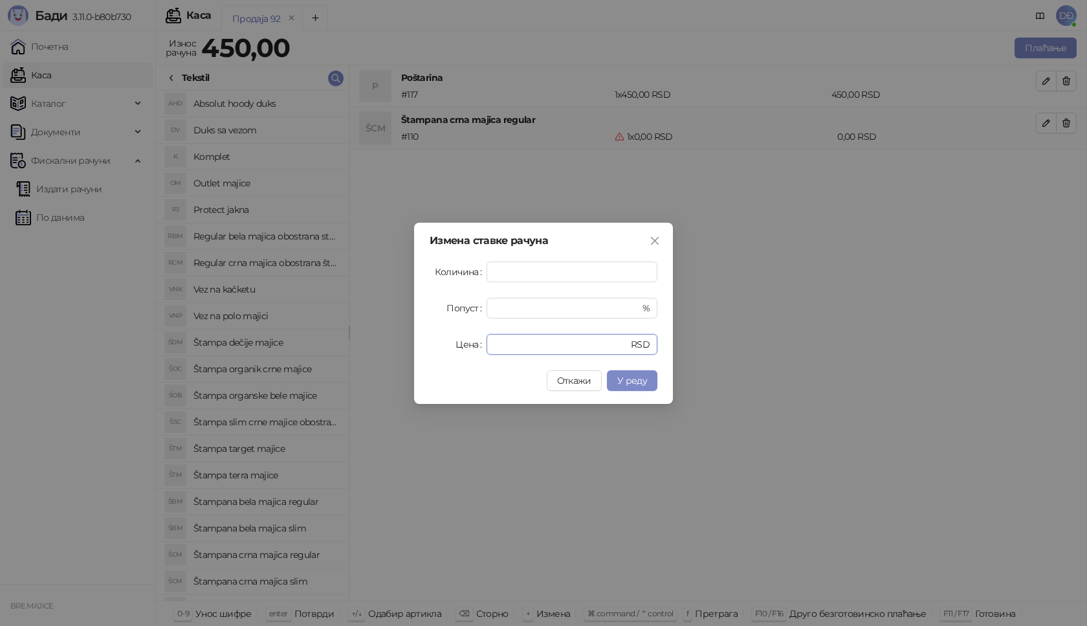
drag, startPoint x: 504, startPoint y: 344, endPoint x: 427, endPoint y: 333, distance: 77.2
click at [428, 335] on div "Измена ставке рачуна Количина * Попуст * % Цена * RSD Откажи У реду" at bounding box center [543, 313] width 259 height 181
type input "****"
click at [625, 381] on span "У реду" at bounding box center [632, 381] width 30 height 12
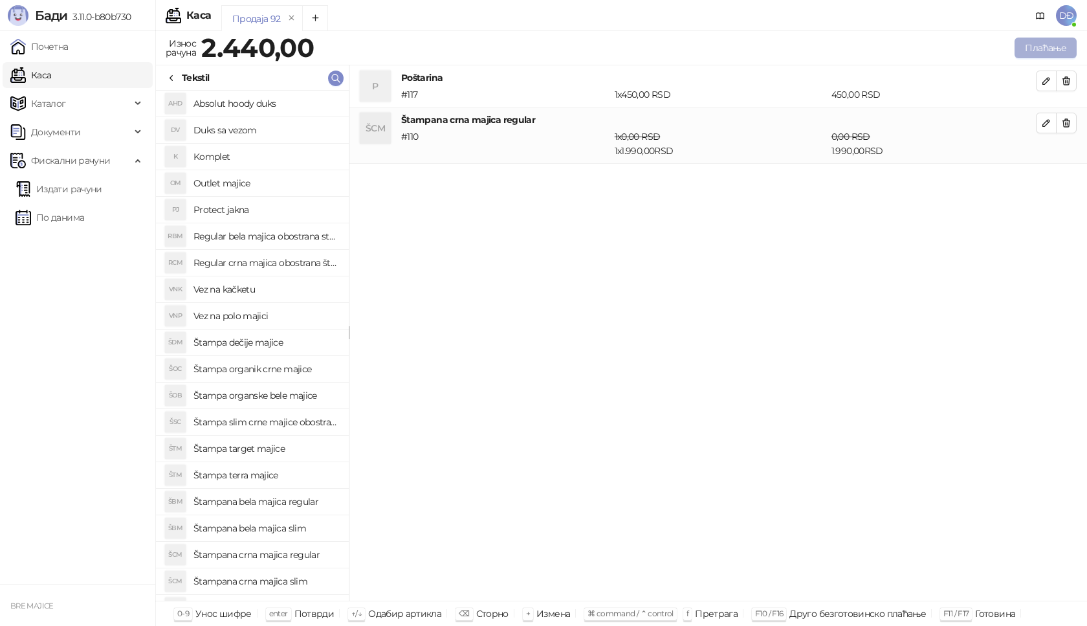
click at [1050, 46] on button "Плаћање" at bounding box center [1046, 48] width 62 height 21
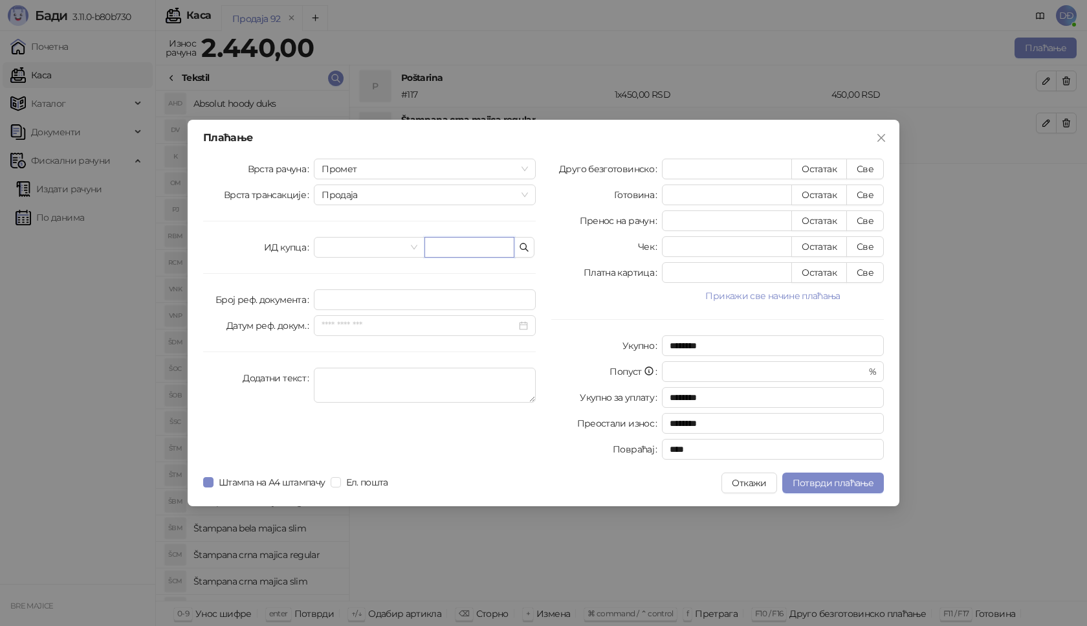
click at [441, 241] on input "text" at bounding box center [470, 247] width 90 height 21
paste input "**********"
type input "**********"
click at [871, 167] on button "Све" at bounding box center [866, 169] width 38 height 21
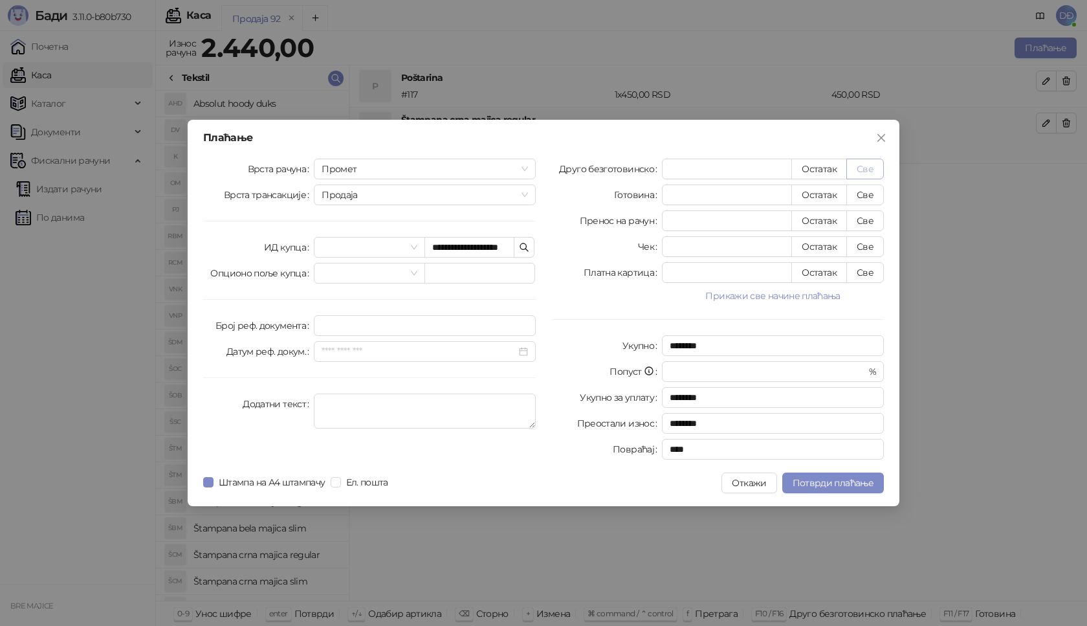
type input "****"
click at [827, 478] on span "Потврди плаћање" at bounding box center [833, 483] width 81 height 12
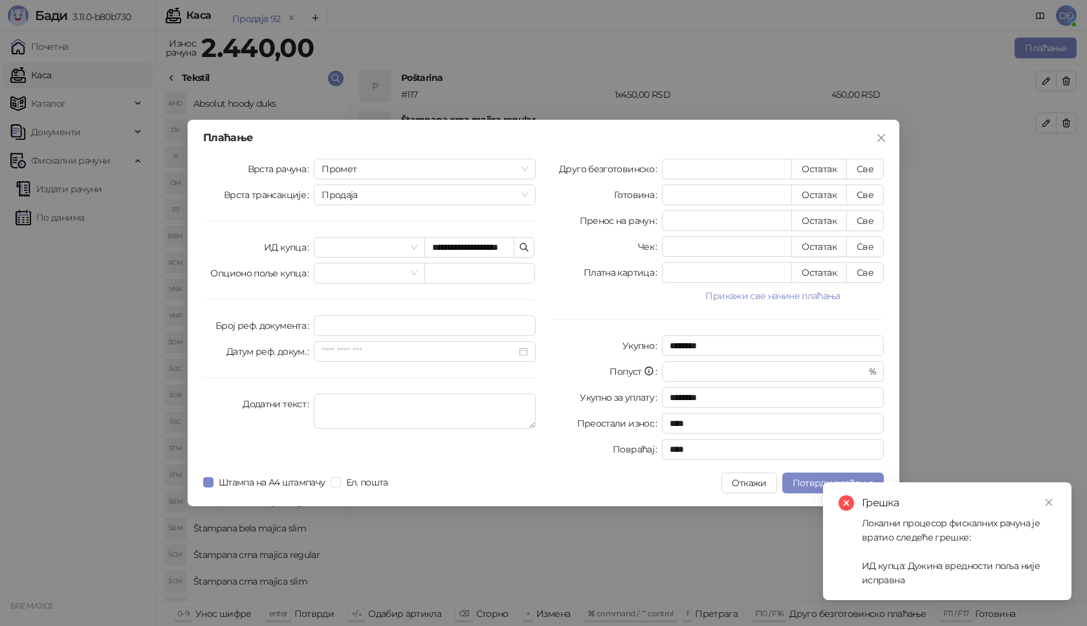
drag, startPoint x: 1053, startPoint y: 505, endPoint x: 1047, endPoint y: 501, distance: 7.0
click at [1054, 504] on link "Close" at bounding box center [1049, 502] width 14 height 14
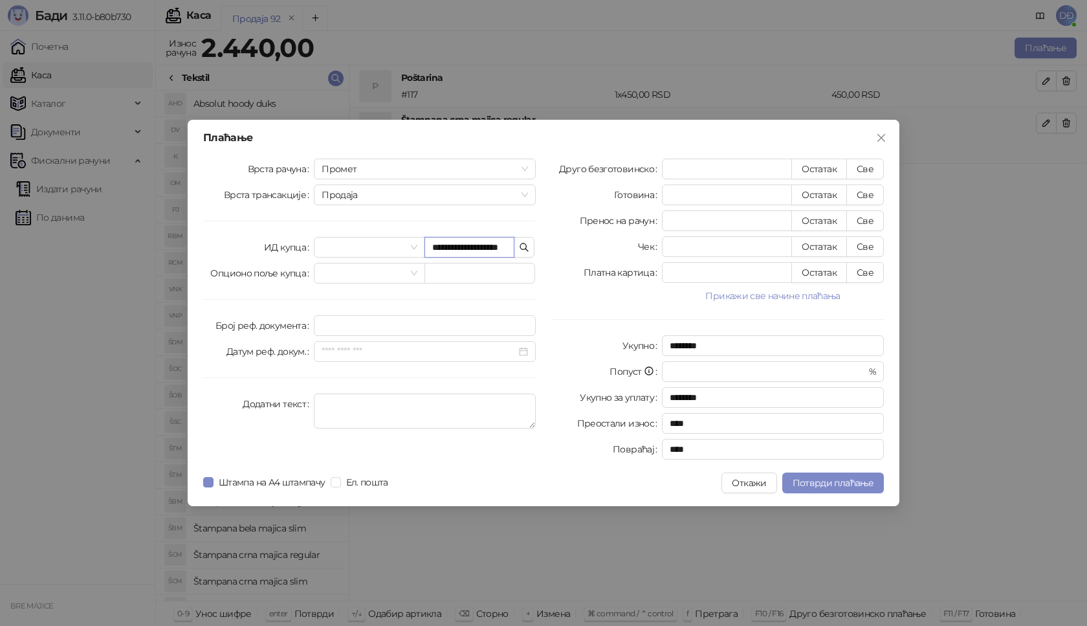
click at [494, 249] on input "**********" at bounding box center [470, 247] width 90 height 21
type input "**********"
click at [801, 482] on span "Потврди плаћање" at bounding box center [833, 483] width 81 height 12
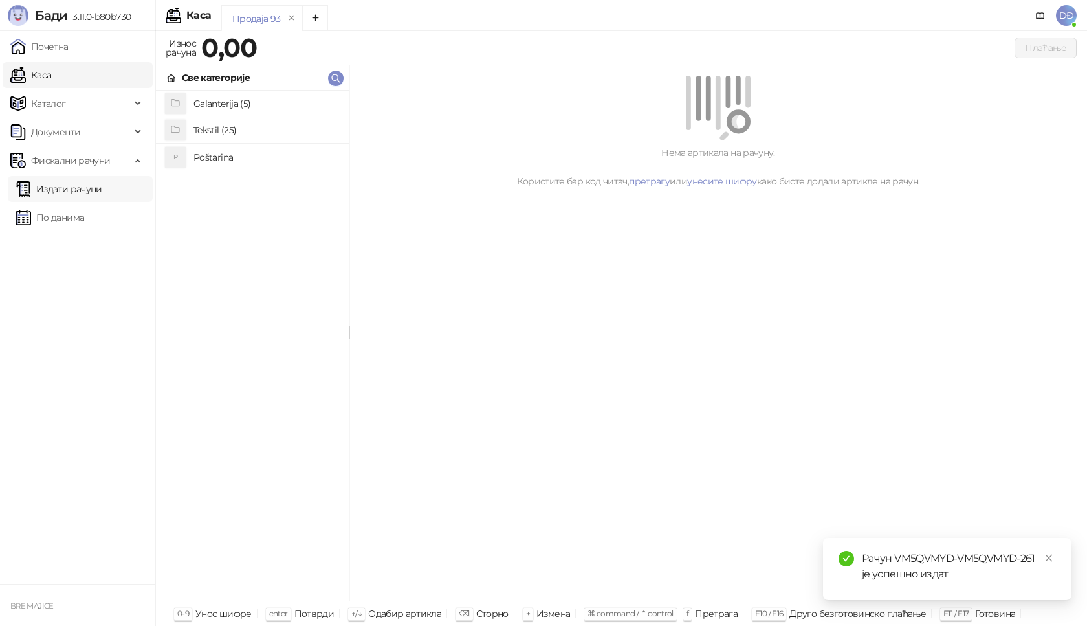
click at [82, 193] on link "Издати рачуни" at bounding box center [59, 189] width 87 height 26
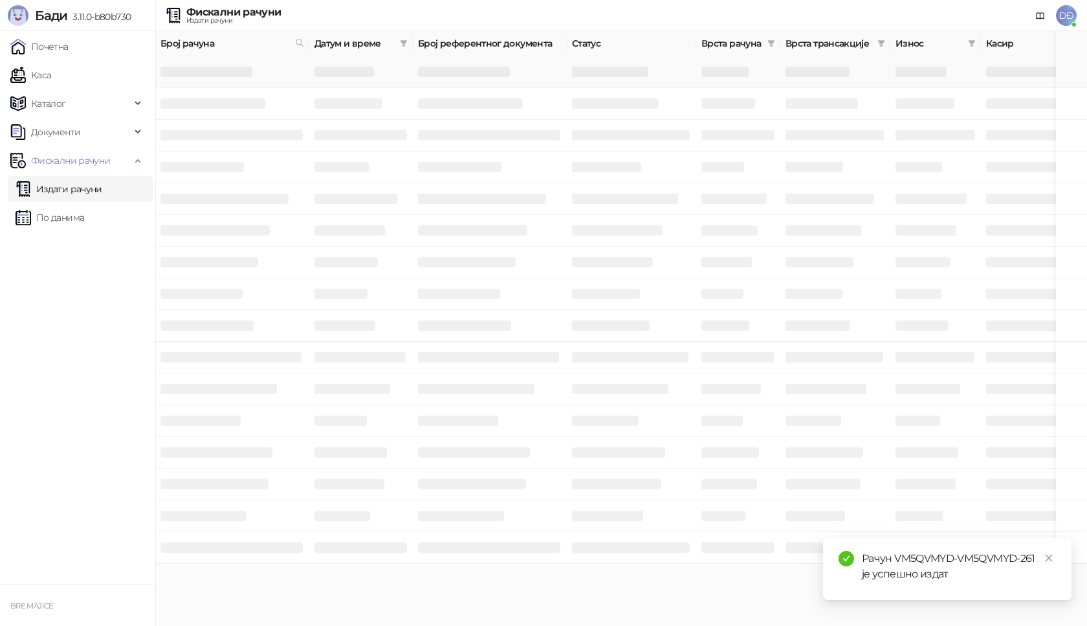
click at [196, 70] on h3 at bounding box center [207, 72] width 92 height 10
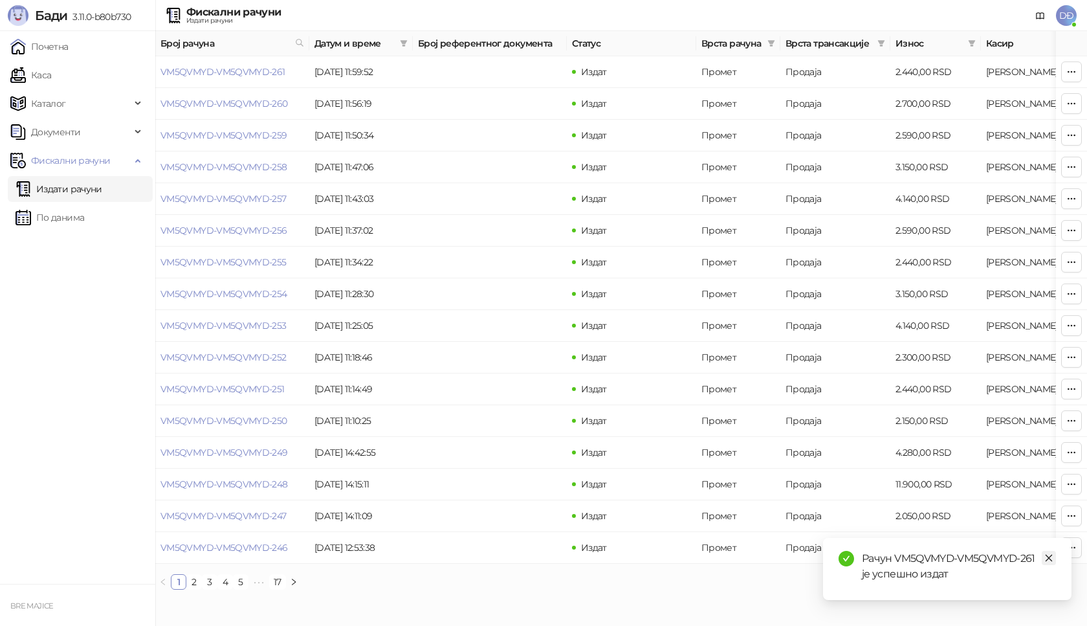
click at [1053, 557] on icon "close" at bounding box center [1049, 557] width 9 height 9
click at [243, 67] on link "VM5QVMYD-VM5QVMYD-261" at bounding box center [223, 72] width 125 height 12
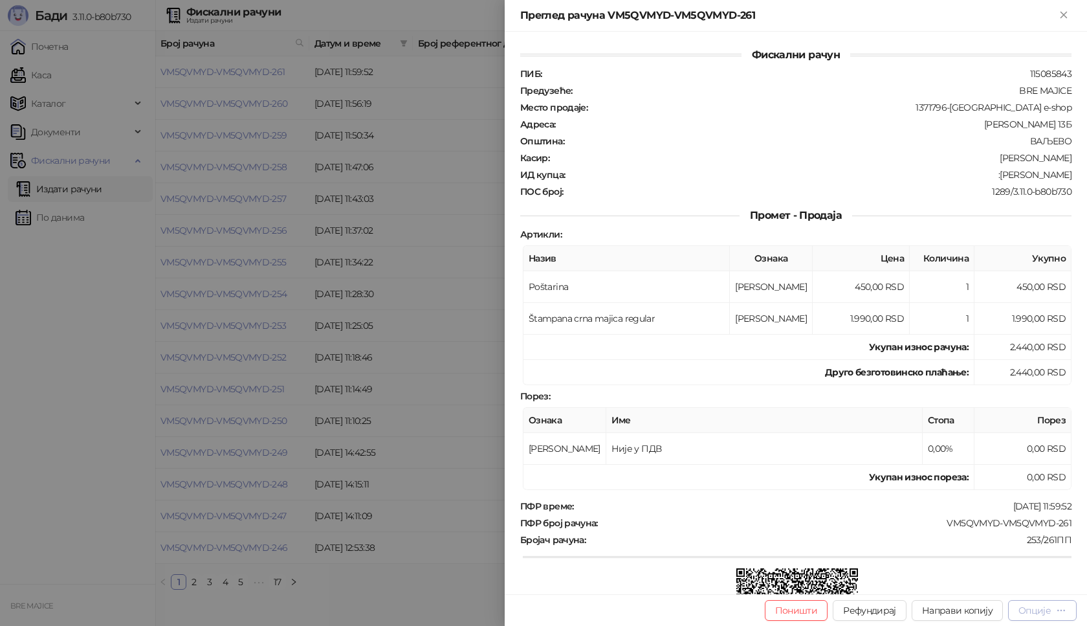
click at [1032, 610] on div "Опције" at bounding box center [1035, 611] width 32 height 12
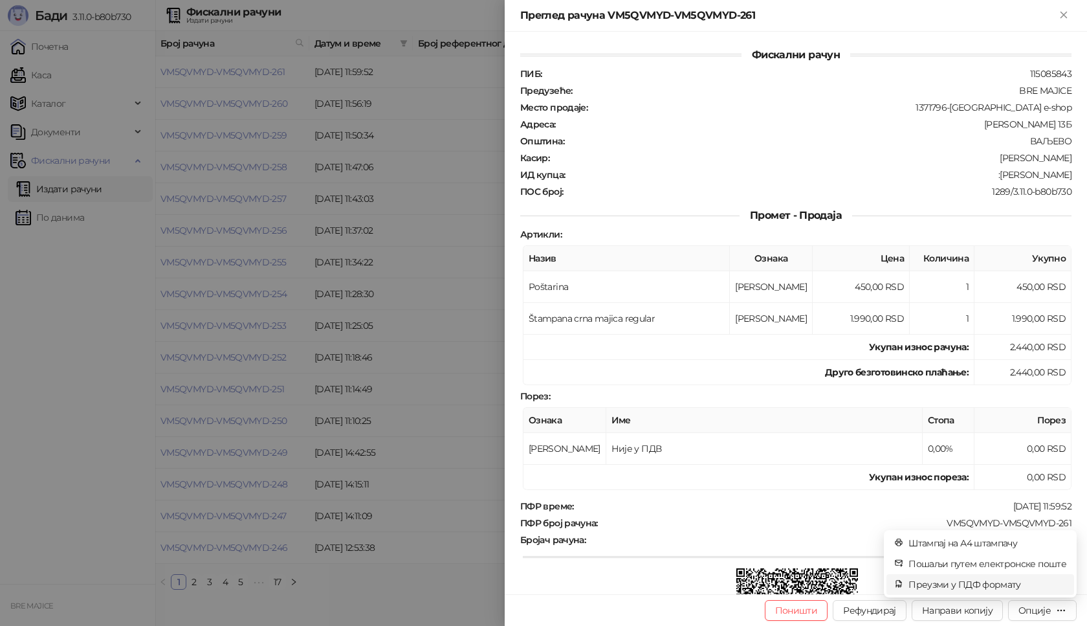
click at [1010, 580] on span "Преузми у ПДФ формату" at bounding box center [988, 584] width 158 height 14
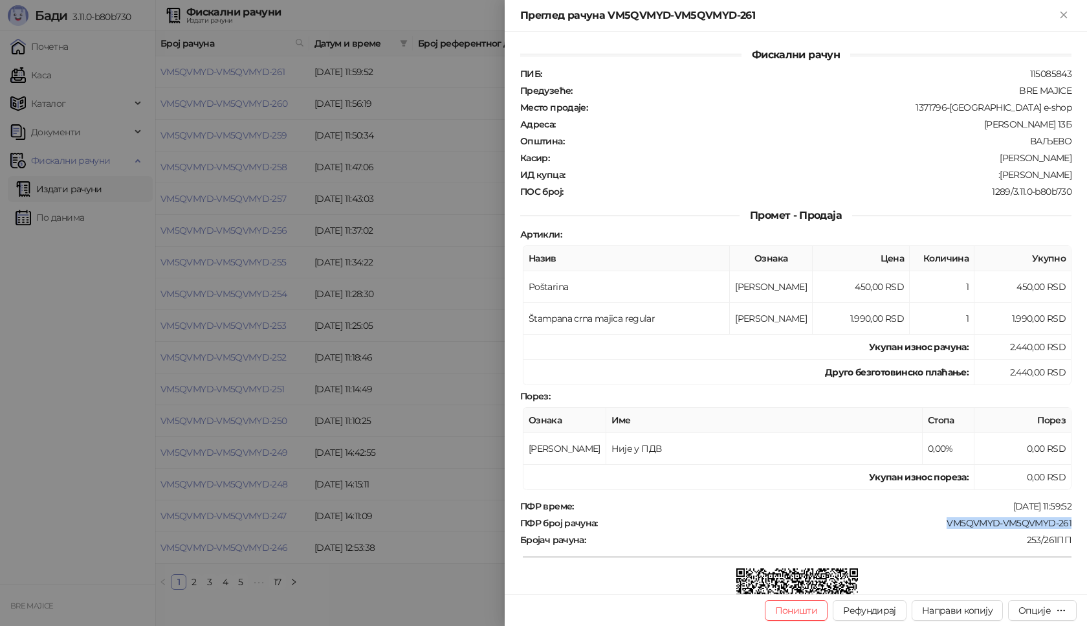
drag, startPoint x: 1061, startPoint y: 520, endPoint x: 934, endPoint y: 520, distance: 126.9
click at [934, 520] on div "VM5QVMYD-VM5QVMYD-261" at bounding box center [836, 523] width 474 height 12
drag, startPoint x: 1061, startPoint y: 175, endPoint x: 988, endPoint y: 178, distance: 72.6
click at [988, 178] on div ":[PERSON_NAME]" at bounding box center [819, 175] width 507 height 12
click at [1060, 15] on icon "Close" at bounding box center [1064, 15] width 12 height 12
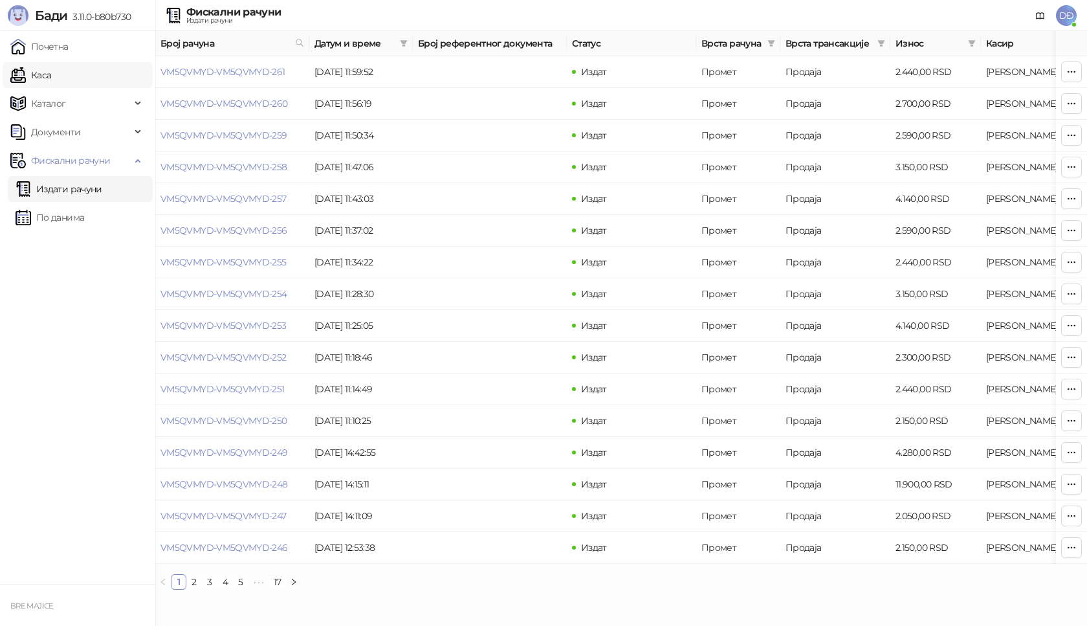
click at [51, 74] on link "Каса" at bounding box center [30, 75] width 41 height 26
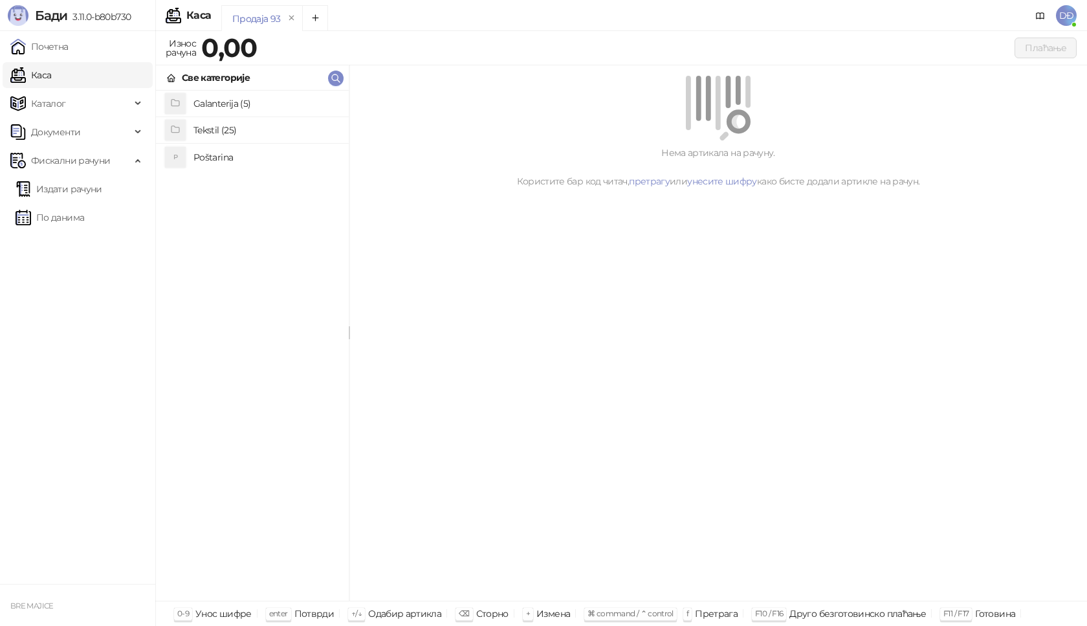
click at [223, 155] on h4 "Poštarina" at bounding box center [266, 157] width 145 height 21
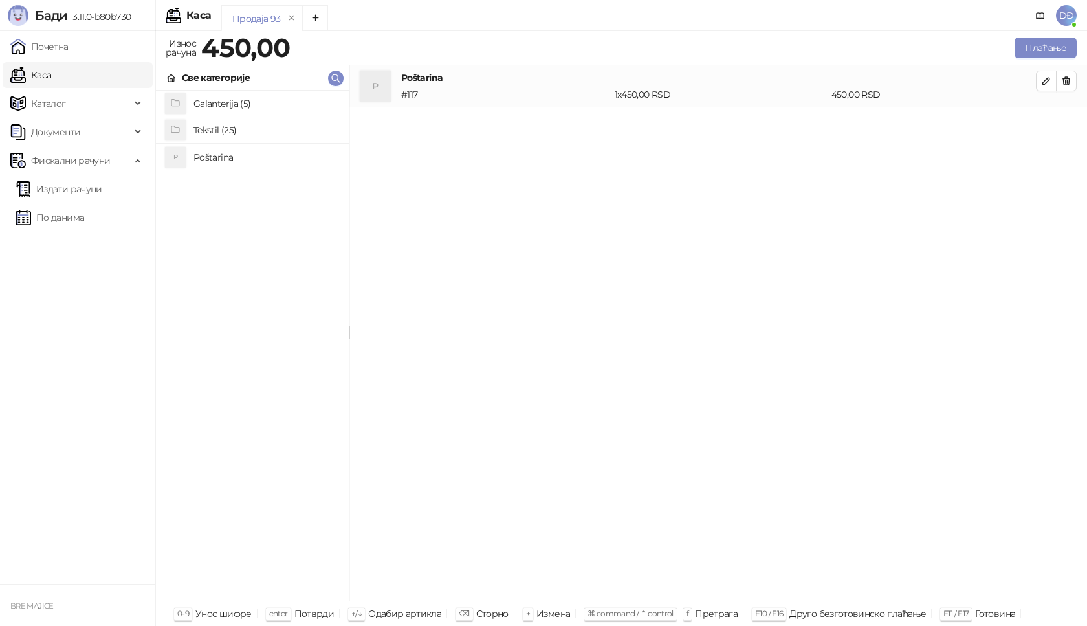
click at [230, 124] on h4 "Tekstil (25)" at bounding box center [266, 130] width 145 height 21
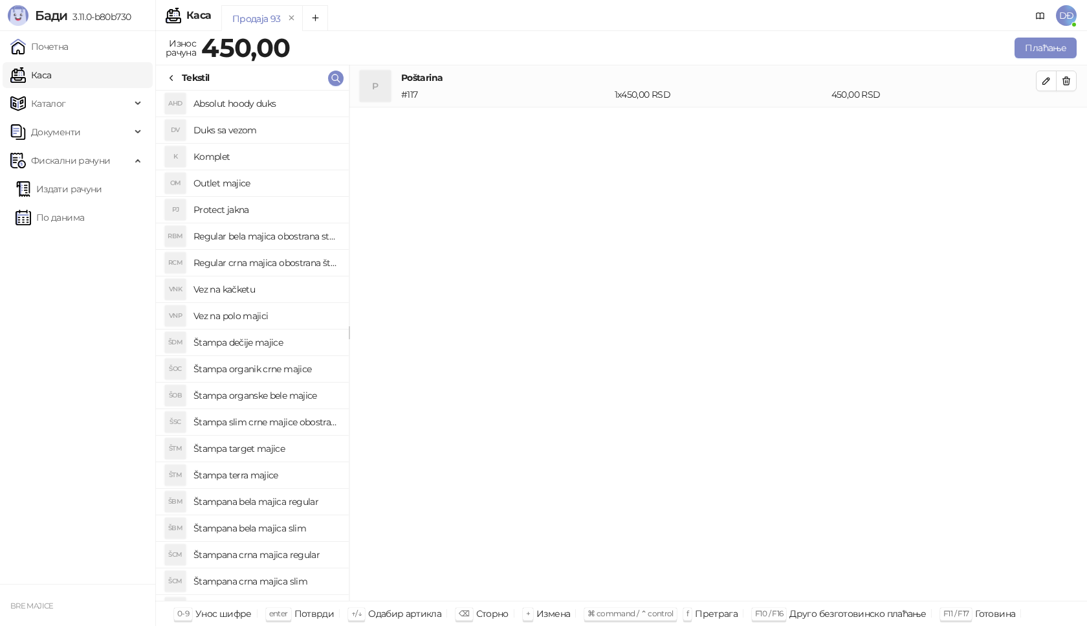
click at [282, 581] on h4 "Štampana crna majica slim" at bounding box center [266, 581] width 145 height 21
click at [1047, 120] on icon "button" at bounding box center [1046, 123] width 6 height 6
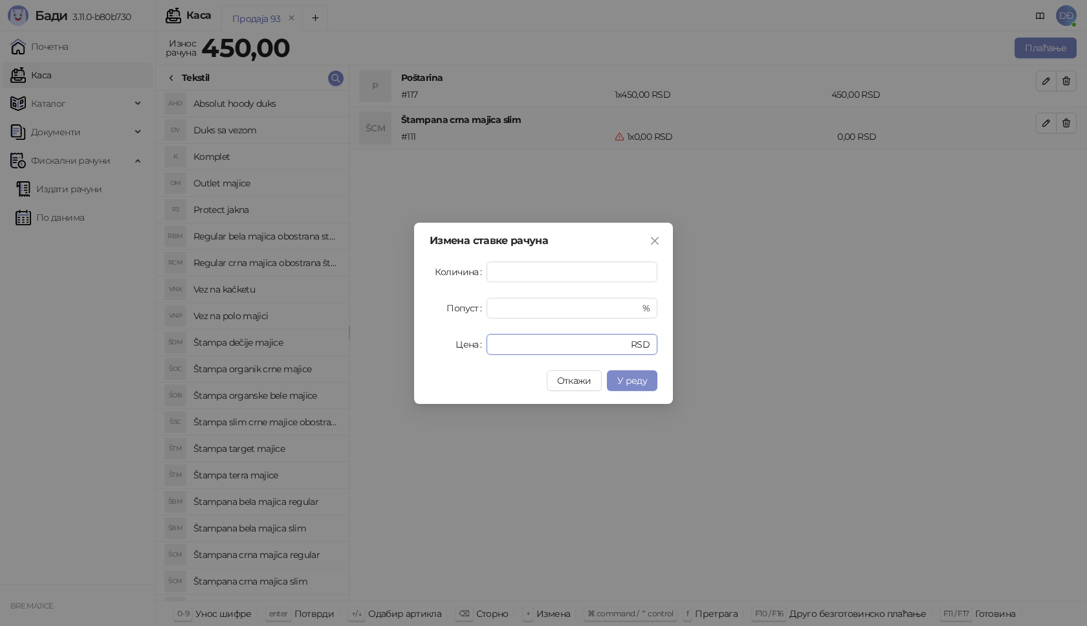
drag, startPoint x: 519, startPoint y: 342, endPoint x: 452, endPoint y: 351, distance: 68.0
click at [457, 351] on div "Цена * RSD" at bounding box center [544, 344] width 228 height 21
type input "****"
click at [637, 384] on span "У реду" at bounding box center [632, 381] width 30 height 12
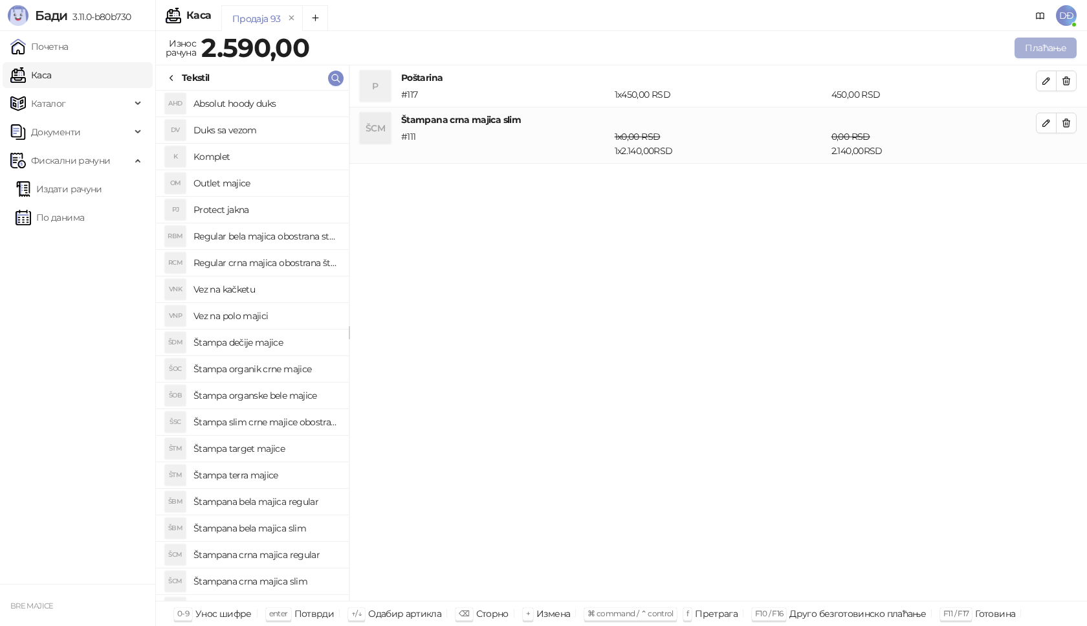
click at [1052, 45] on button "Плаћање" at bounding box center [1046, 48] width 62 height 21
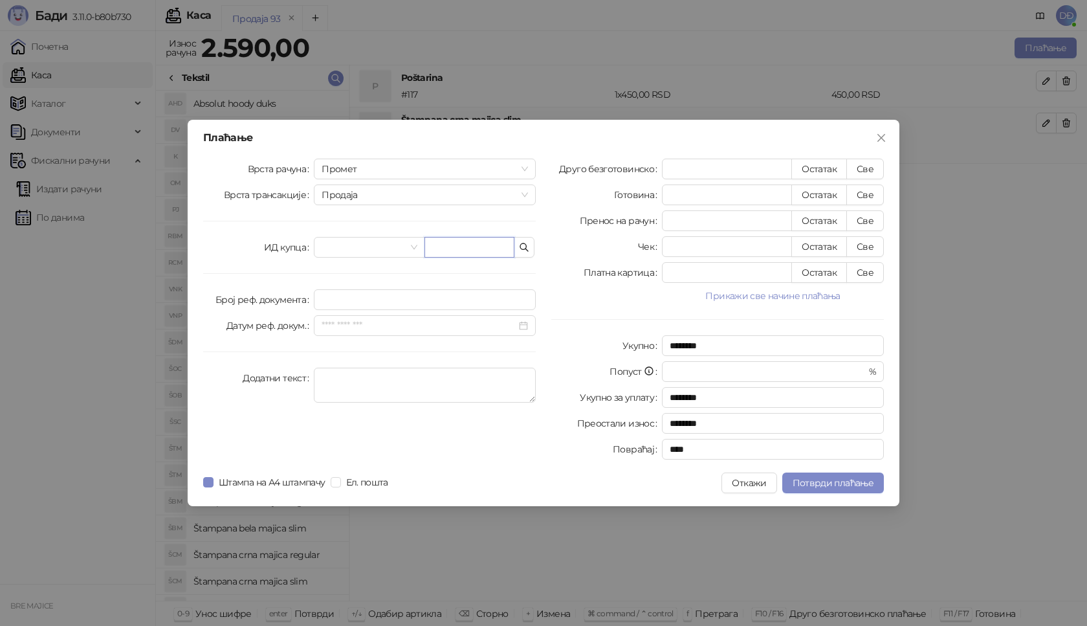
click at [493, 248] on input "text" at bounding box center [470, 247] width 90 height 21
paste input "**********"
type input "**********"
click at [869, 170] on button "Све" at bounding box center [866, 169] width 38 height 21
type input "****"
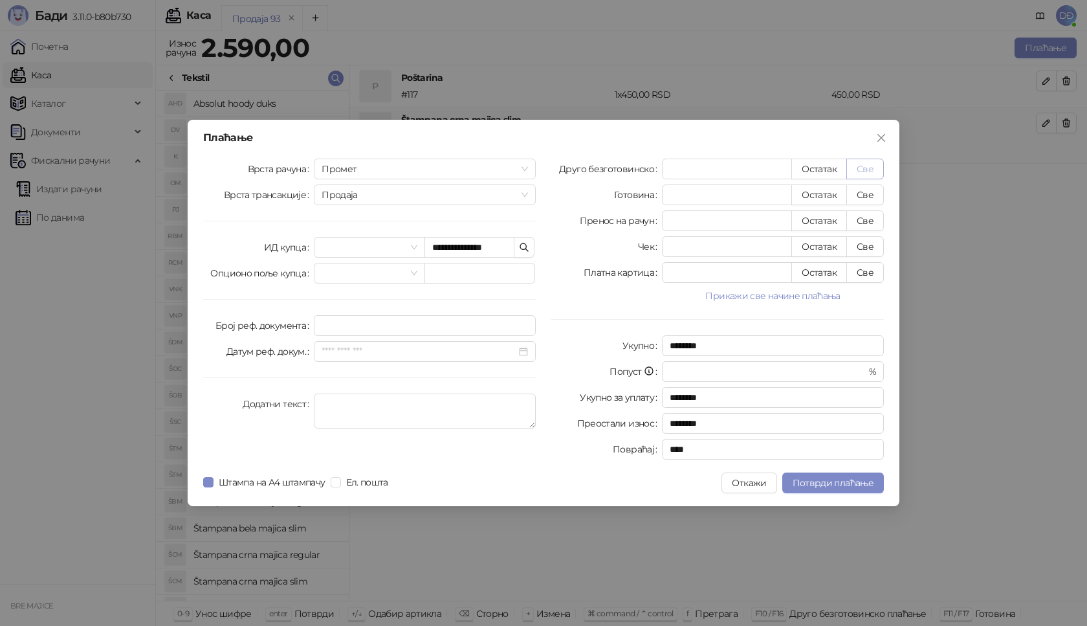
type input "****"
click at [821, 489] on button "Потврди плаћање" at bounding box center [834, 483] width 102 height 21
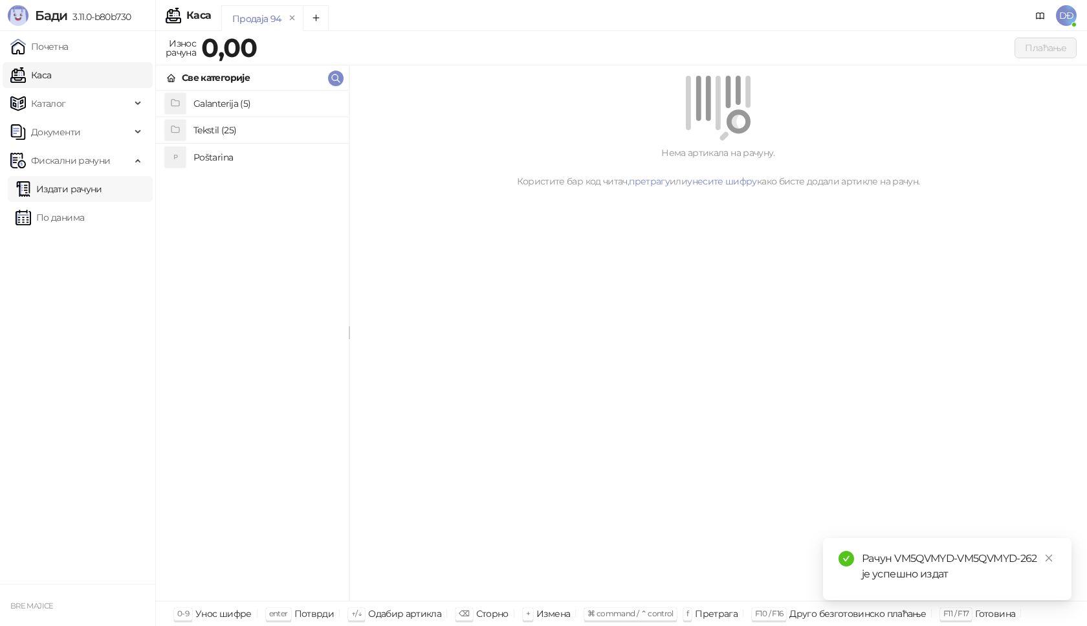
click at [92, 188] on link "Издати рачуни" at bounding box center [59, 189] width 87 height 26
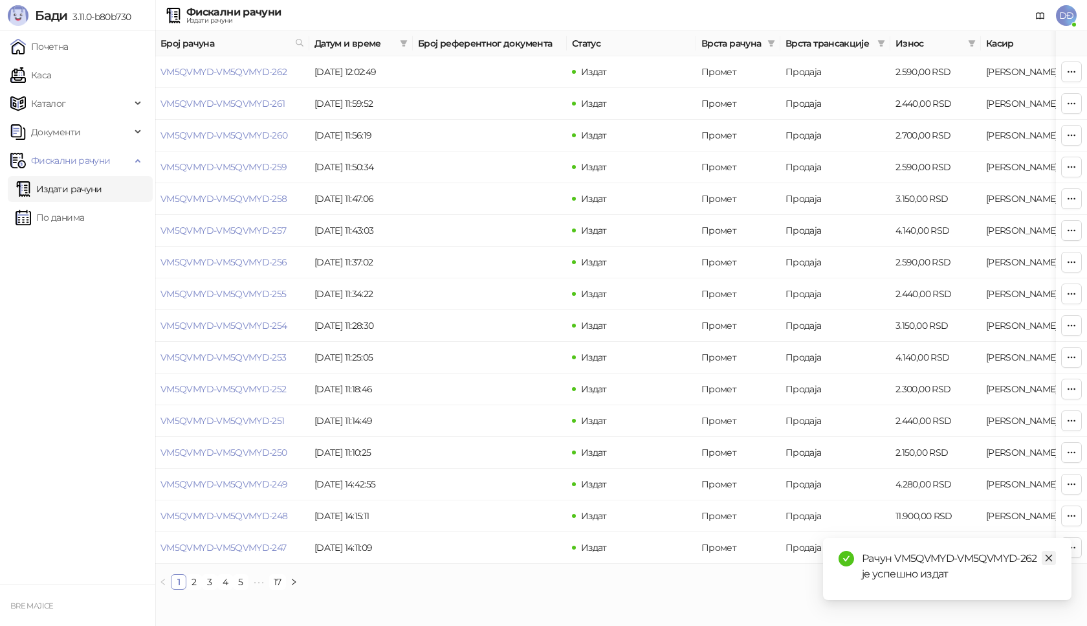
click at [1043, 553] on link "Close" at bounding box center [1049, 558] width 14 height 14
click at [262, 73] on link "VM5QVMYD-VM5QVMYD-262" at bounding box center [224, 72] width 127 height 12
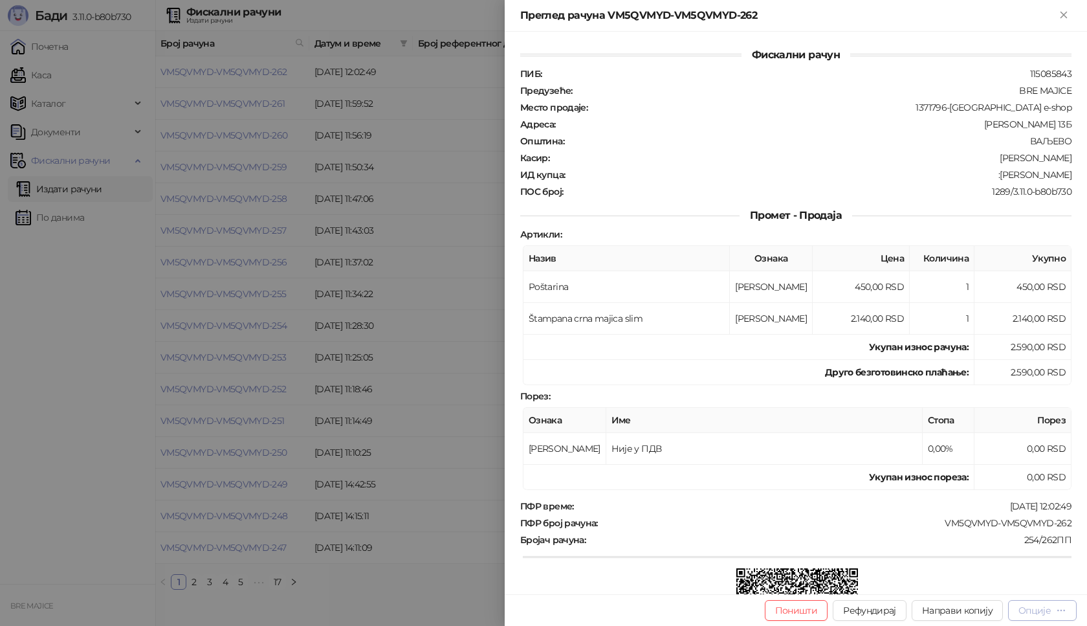
click at [1046, 611] on div "Опције" at bounding box center [1035, 611] width 32 height 12
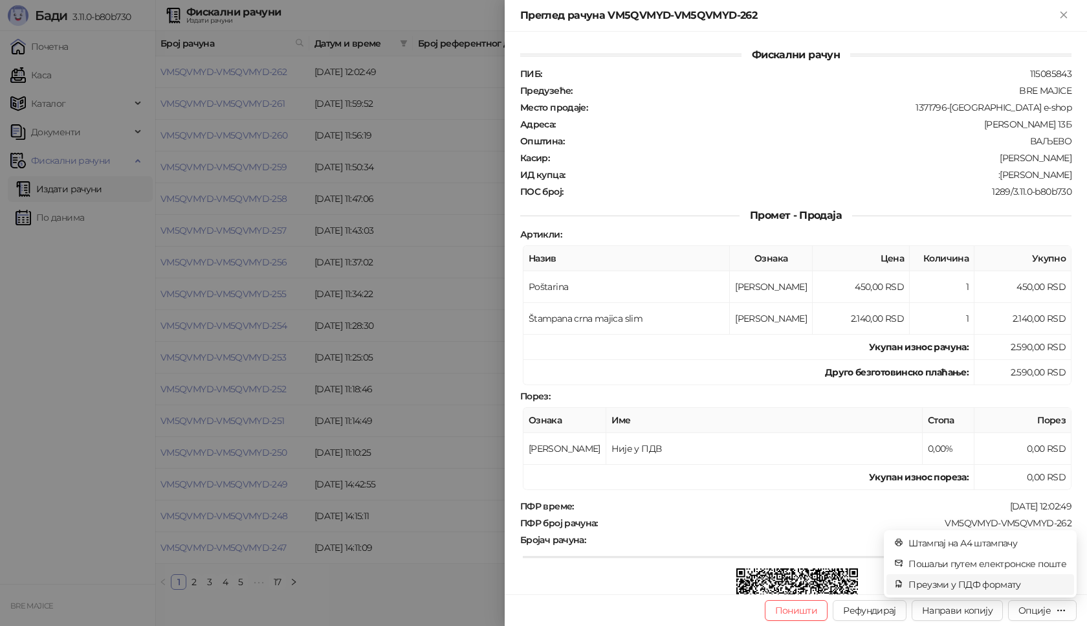
click at [1003, 579] on span "Преузми у ПДФ формату" at bounding box center [988, 584] width 158 height 14
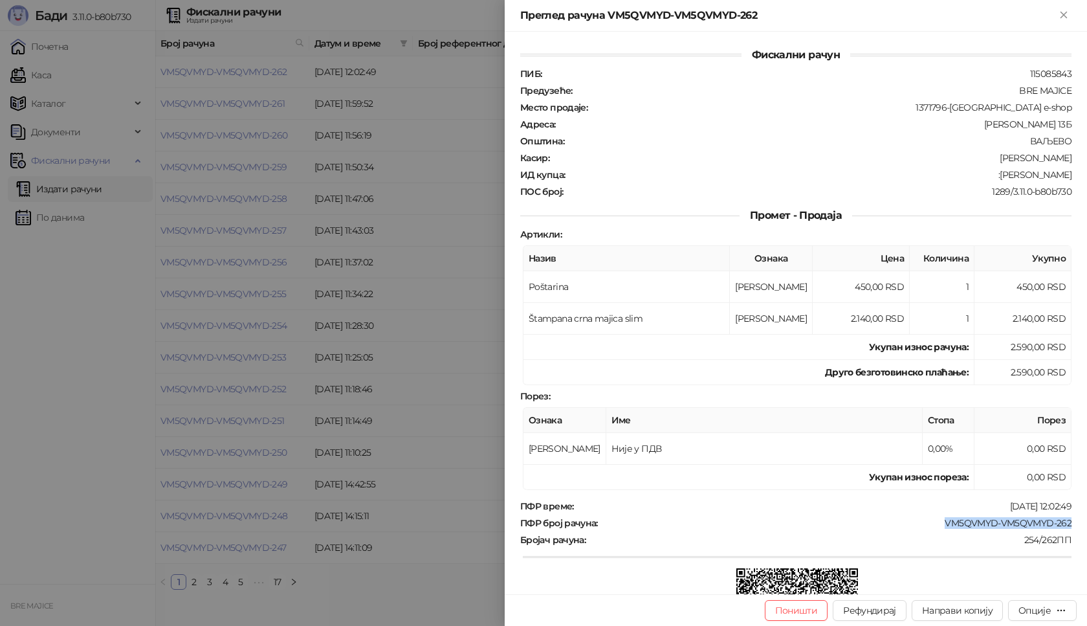
drag, startPoint x: 1053, startPoint y: 524, endPoint x: 911, endPoint y: 521, distance: 141.8
click at [925, 522] on div "Фискални рачун ПИБ : 115085843 Предузеће : BRE MAJICE Место продаје : 1371796-B…" at bounding box center [796, 313] width 583 height 562
drag, startPoint x: 1064, startPoint y: 174, endPoint x: 999, endPoint y: 177, distance: 64.8
click at [999, 177] on div "Фискални рачун ПИБ : 115085843 Предузеће : BRE MAJICE Место продаје : 1371796-B…" at bounding box center [796, 313] width 583 height 562
click at [1067, 19] on icon "Close" at bounding box center [1064, 15] width 12 height 12
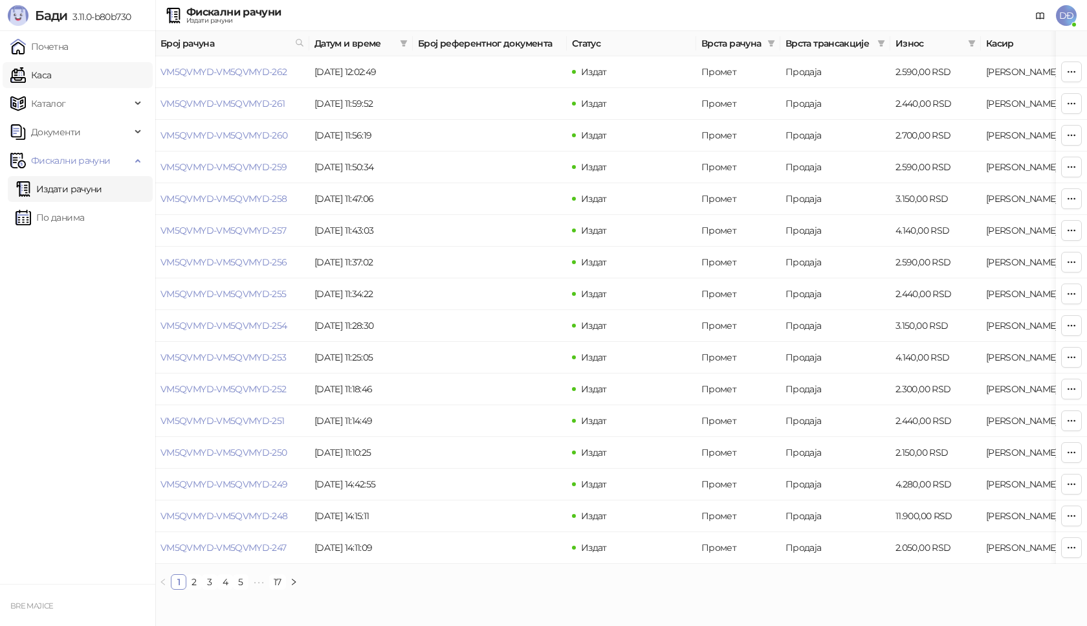
click at [51, 76] on link "Каса" at bounding box center [30, 75] width 41 height 26
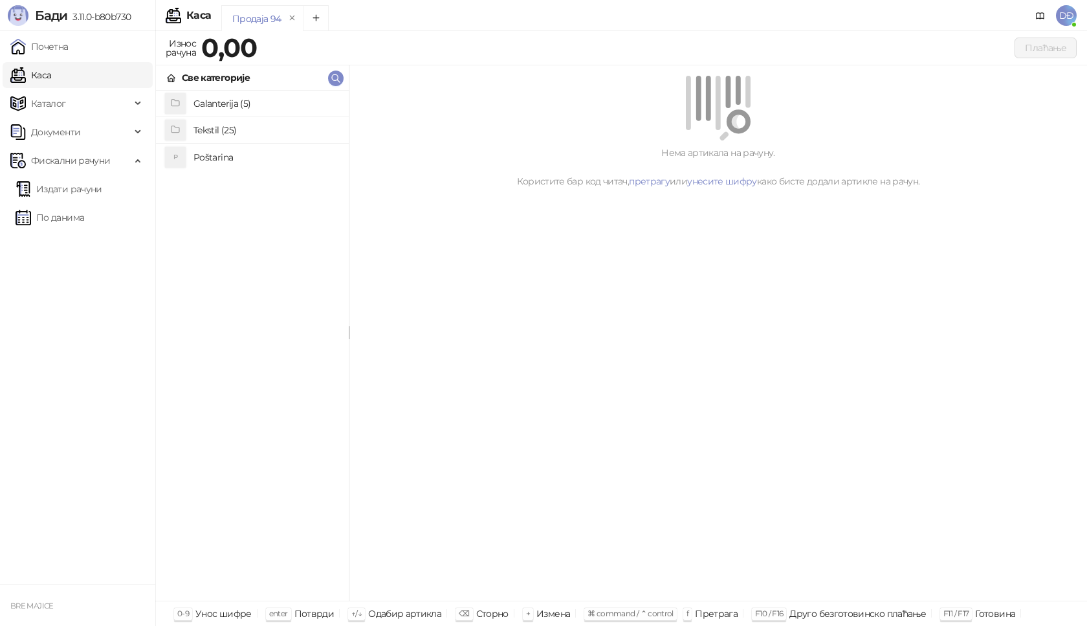
click at [216, 157] on h4 "Poštarina" at bounding box center [266, 157] width 145 height 21
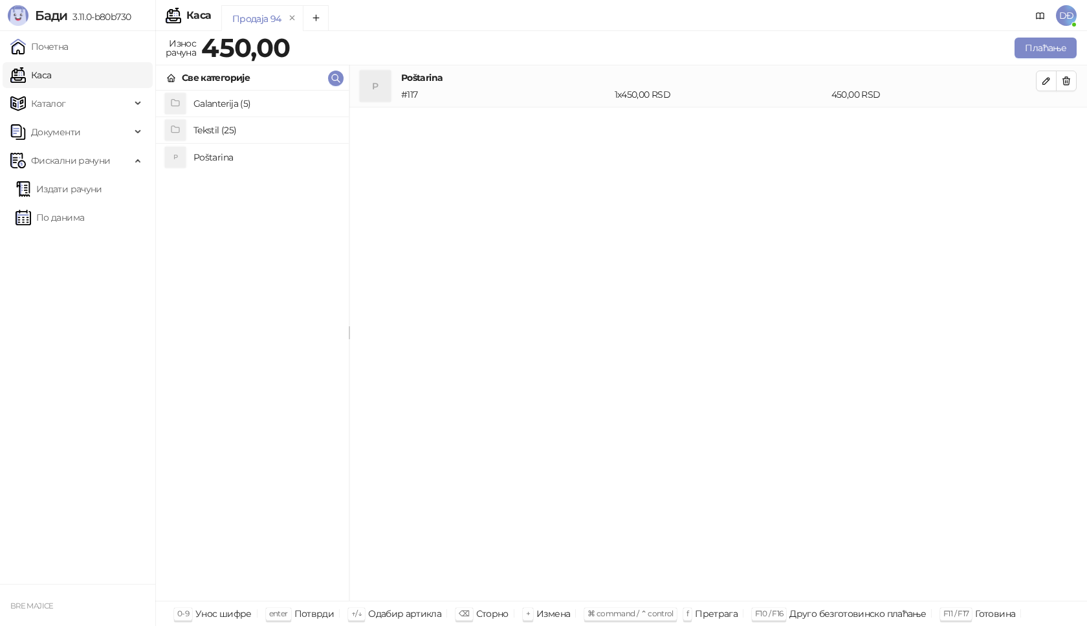
click at [219, 127] on h4 "Tekstil (25)" at bounding box center [266, 130] width 145 height 21
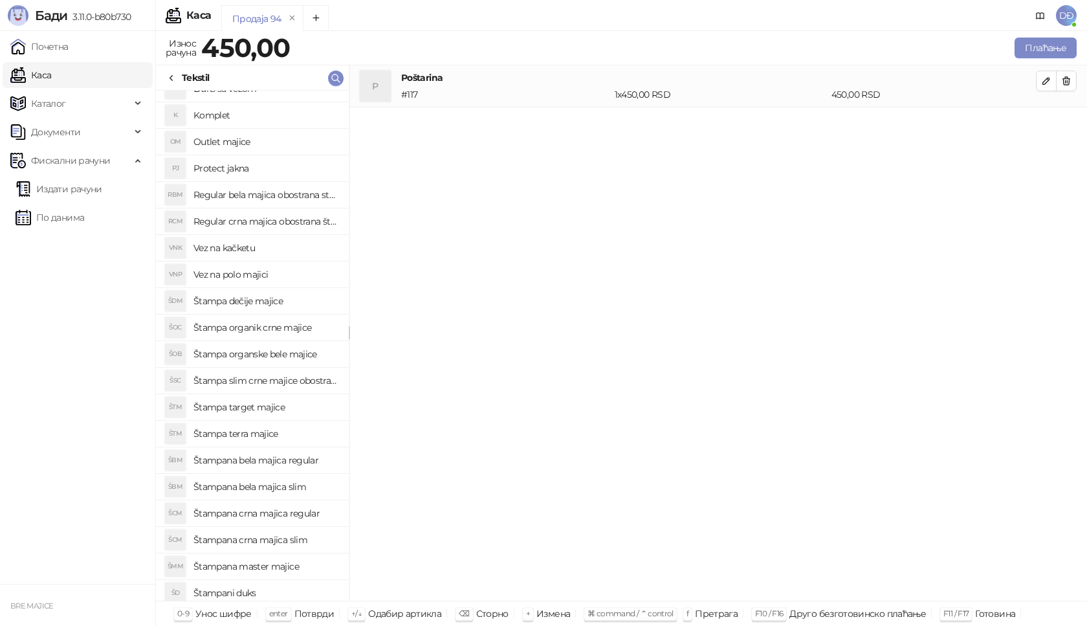
scroll to position [65, 0]
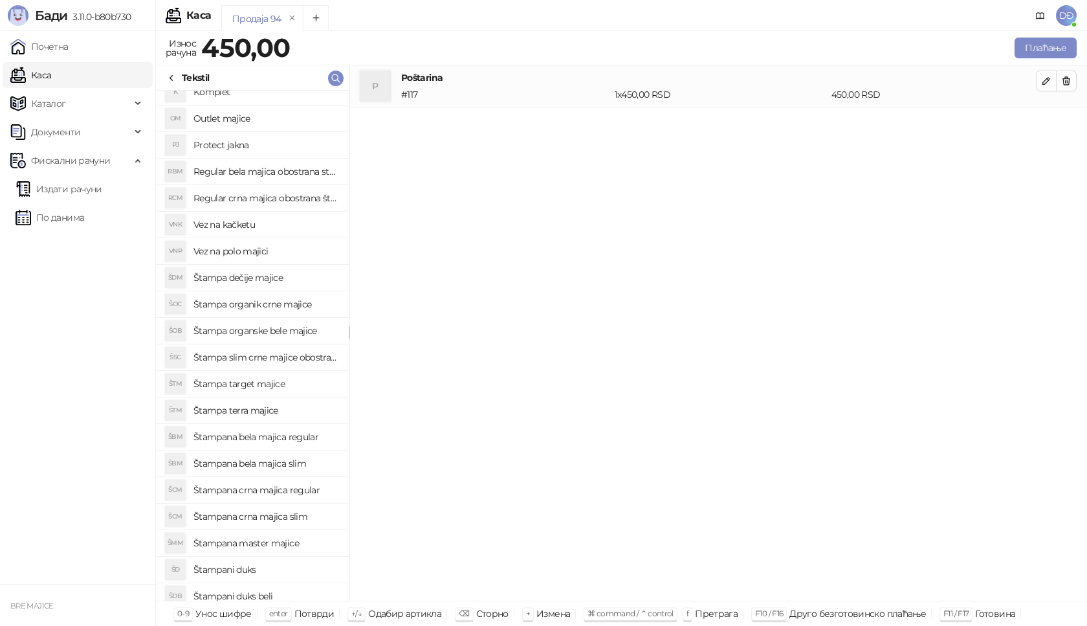
click at [301, 491] on h4 "Štampana crna majica regular" at bounding box center [266, 490] width 145 height 21
click at [1052, 122] on button "button" at bounding box center [1046, 123] width 21 height 21
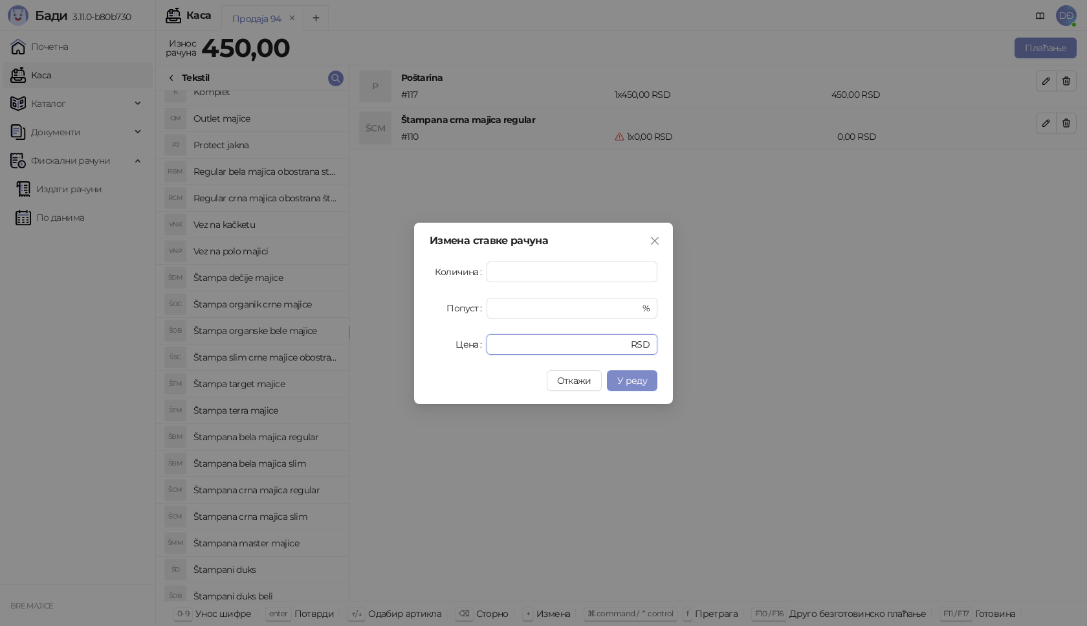
drag, startPoint x: 529, startPoint y: 350, endPoint x: 432, endPoint y: 331, distance: 98.9
click at [448, 344] on div "Цена * RSD" at bounding box center [544, 344] width 228 height 21
type input "****"
click at [634, 382] on span "У реду" at bounding box center [632, 381] width 30 height 12
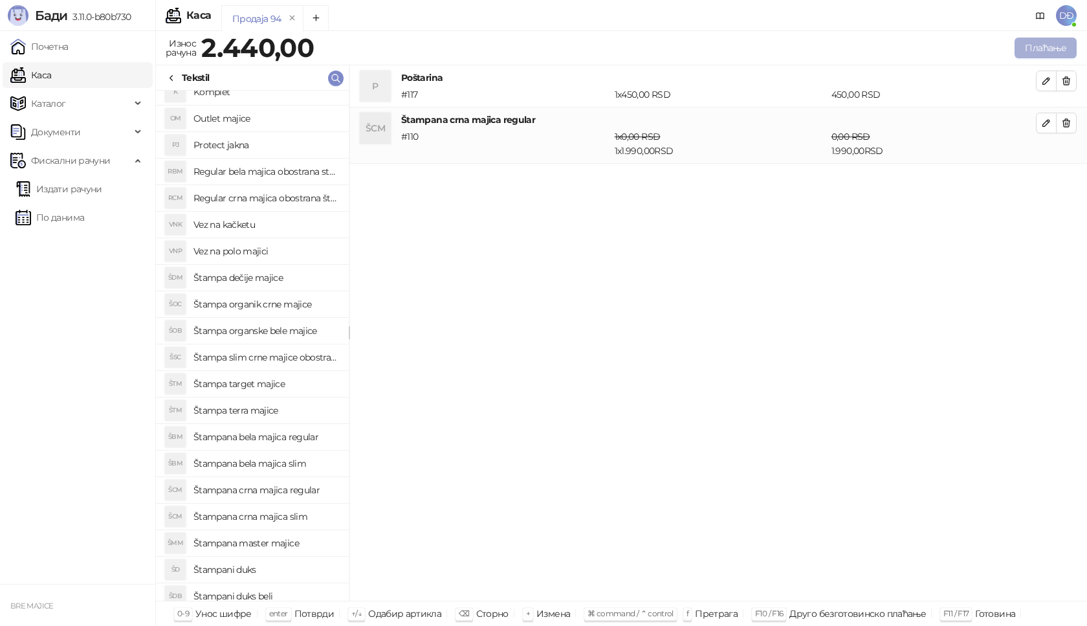
click at [1060, 45] on button "Плаћање" at bounding box center [1046, 48] width 62 height 21
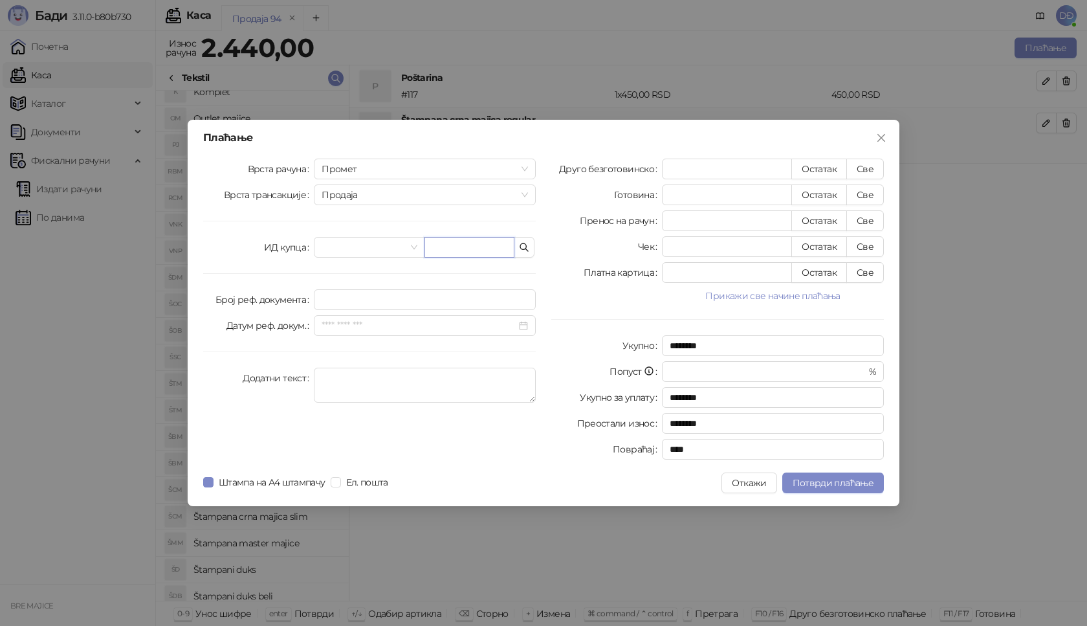
click at [456, 247] on input "text" at bounding box center [470, 247] width 90 height 21
paste input "**********"
type input "**********"
click at [863, 172] on button "Све" at bounding box center [866, 169] width 38 height 21
type input "****"
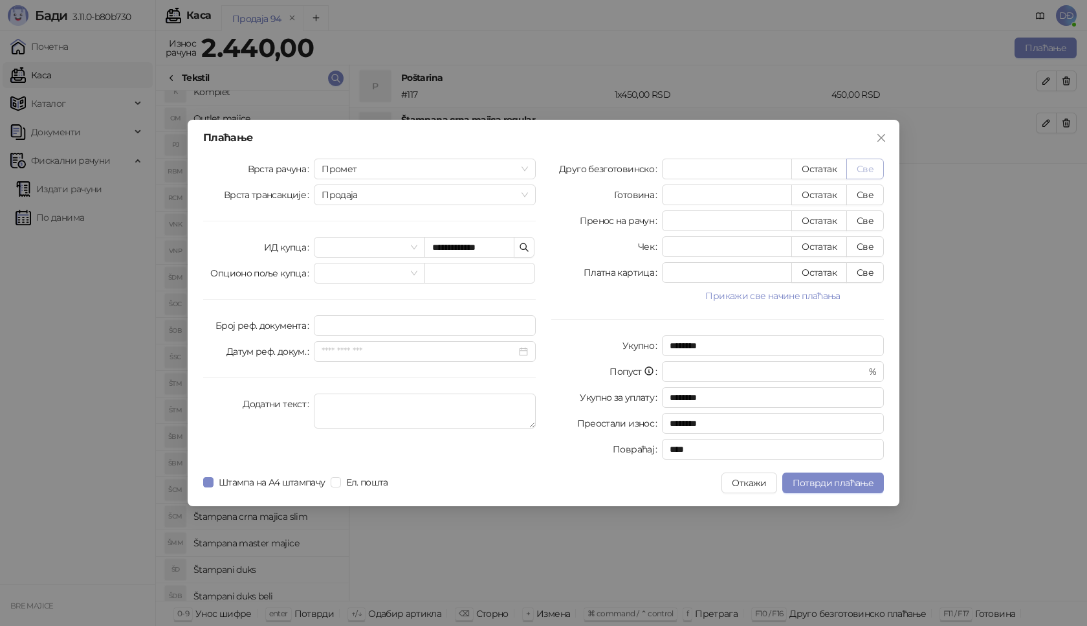
type input "****"
click at [796, 478] on span "Потврди плаћање" at bounding box center [833, 483] width 81 height 12
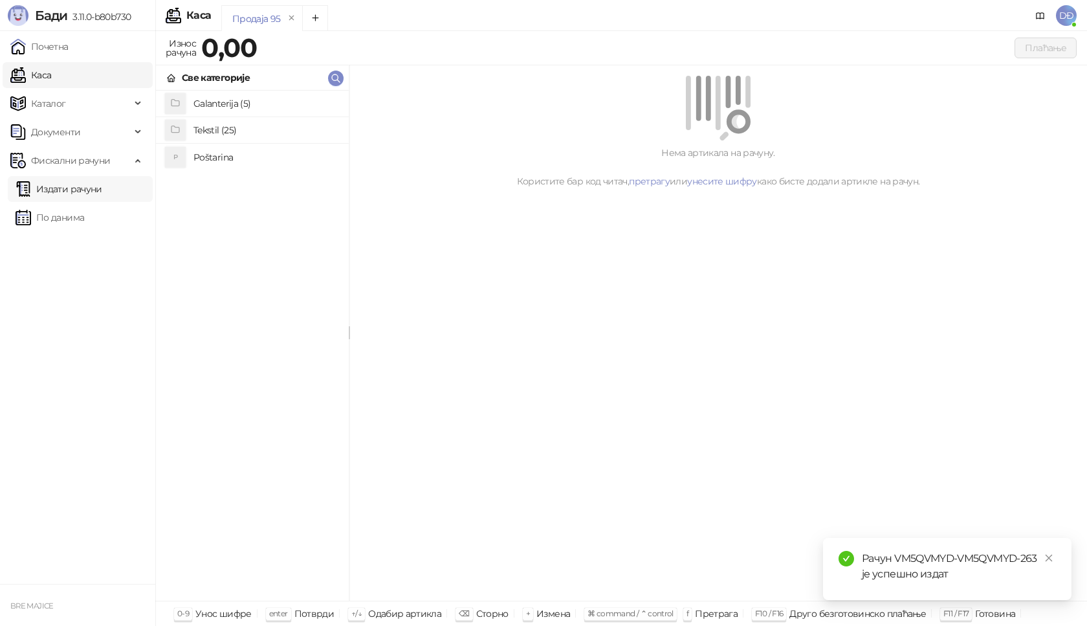
click at [91, 190] on link "Издати рачуни" at bounding box center [59, 189] width 87 height 26
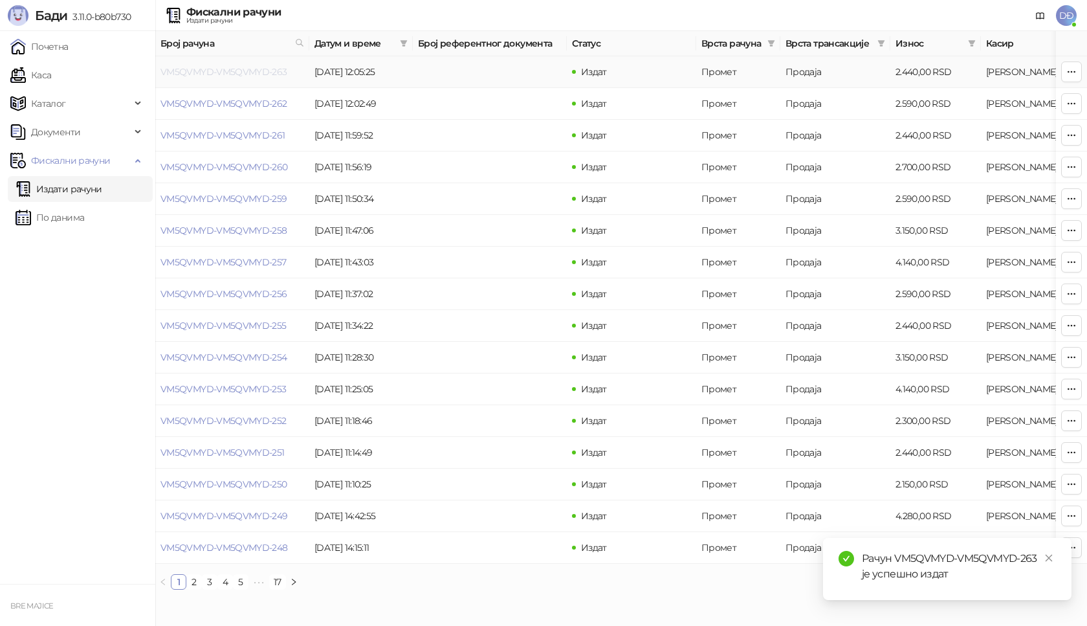
click at [256, 74] on link "VM5QVMYD-VM5QVMYD-263" at bounding box center [224, 72] width 127 height 12
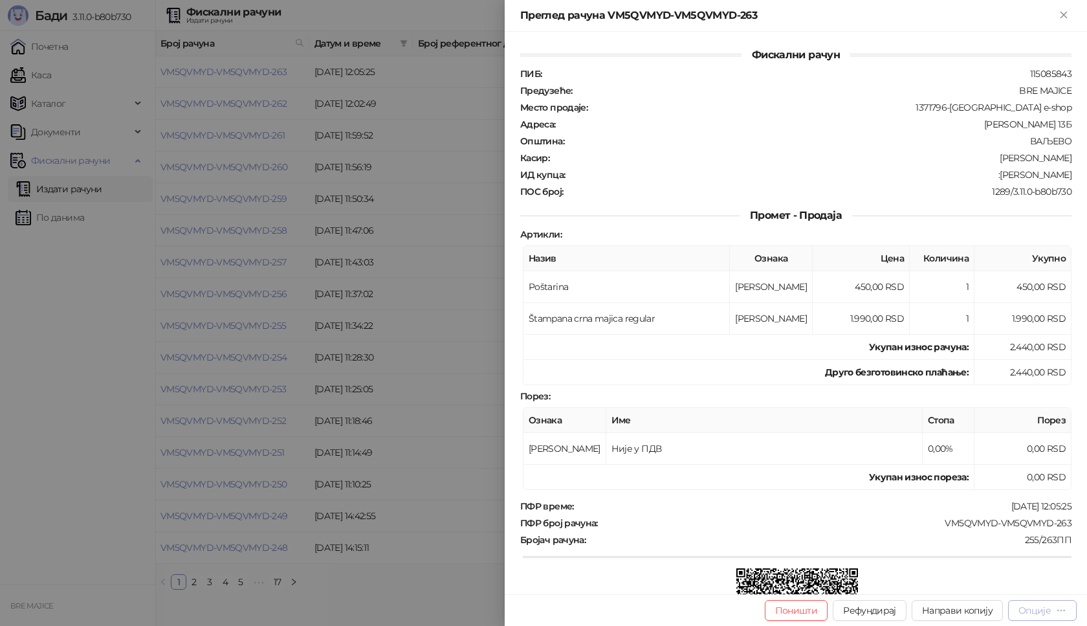
click at [1037, 610] on div "Опције" at bounding box center [1035, 611] width 32 height 12
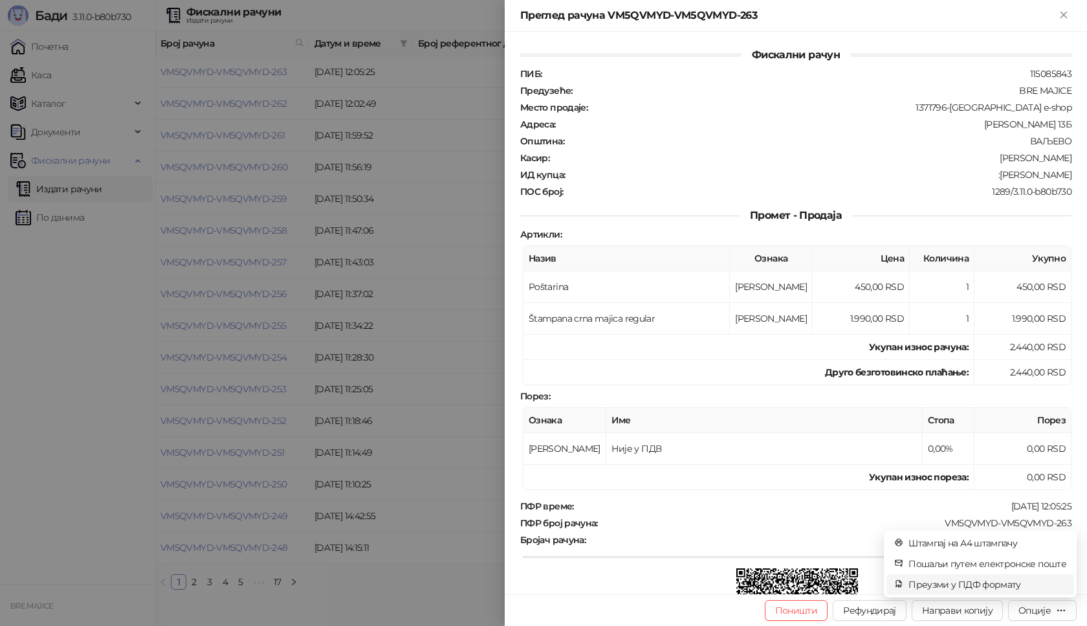
click at [1016, 583] on span "Преузми у ПДФ формату" at bounding box center [988, 584] width 158 height 14
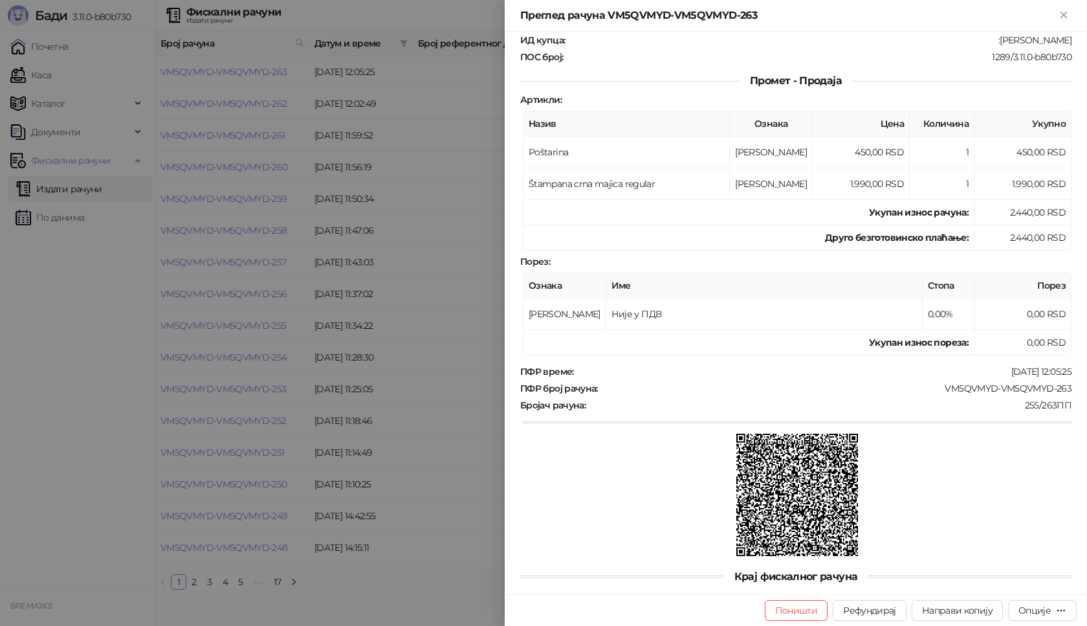
scroll to position [156, 0]
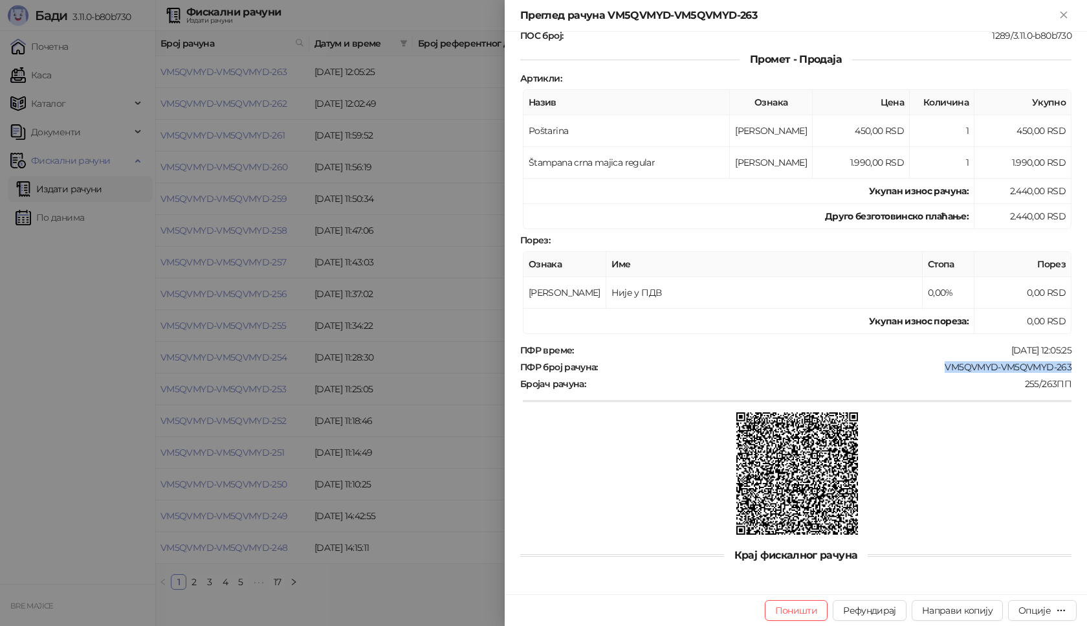
drag, startPoint x: 1071, startPoint y: 363, endPoint x: 921, endPoint y: 367, distance: 149.6
click at [921, 367] on div "Фискални рачун ПИБ : 115085843 Предузеће : BRE MAJICE Место продаје : 1371796-B…" at bounding box center [796, 313] width 583 height 562
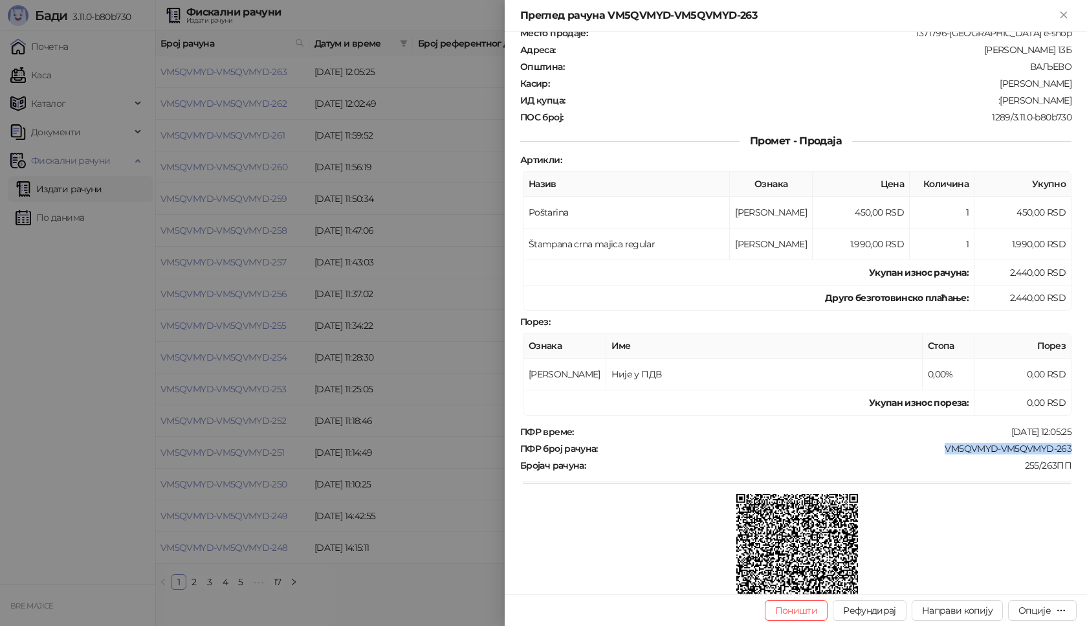
scroll to position [27, 0]
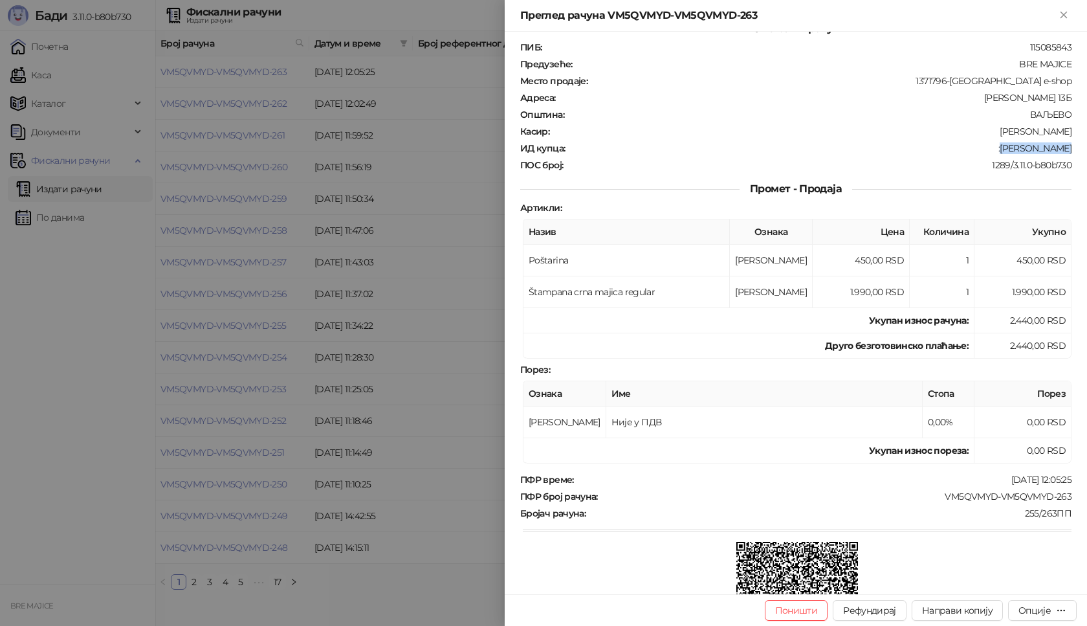
drag, startPoint x: 1062, startPoint y: 145, endPoint x: 1010, endPoint y: 151, distance: 51.5
click at [1010, 151] on div "Фискални рачун ПИБ : 115085843 Предузеће : BRE MAJICE Место продаје : 1371796-B…" at bounding box center [796, 313] width 583 height 562
click at [1067, 16] on icon "Close" at bounding box center [1064, 15] width 12 height 12
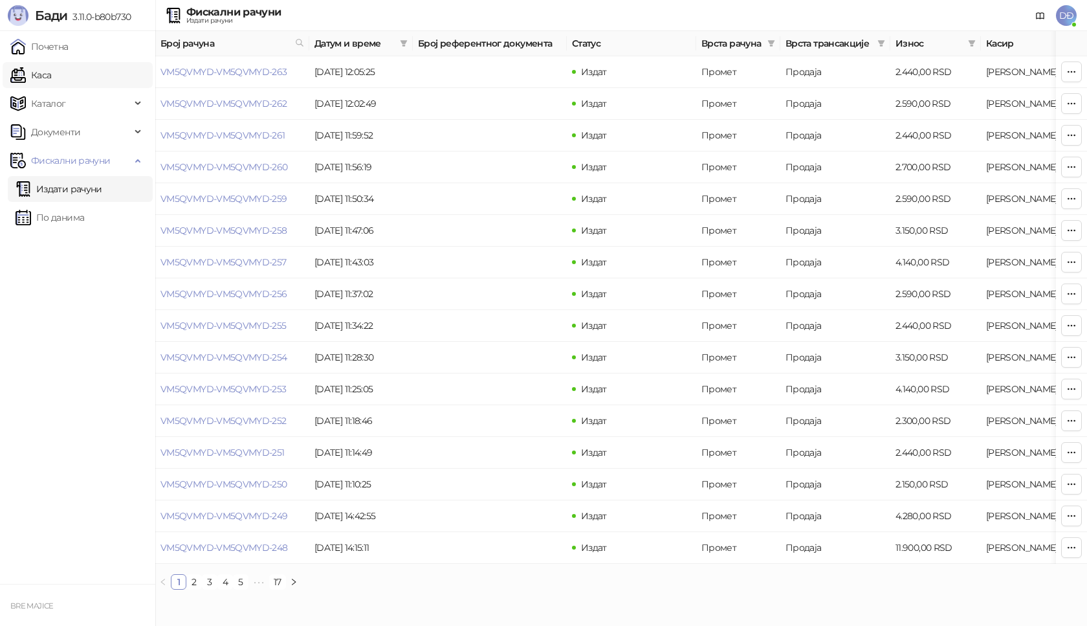
click at [51, 76] on link "Каса" at bounding box center [30, 75] width 41 height 26
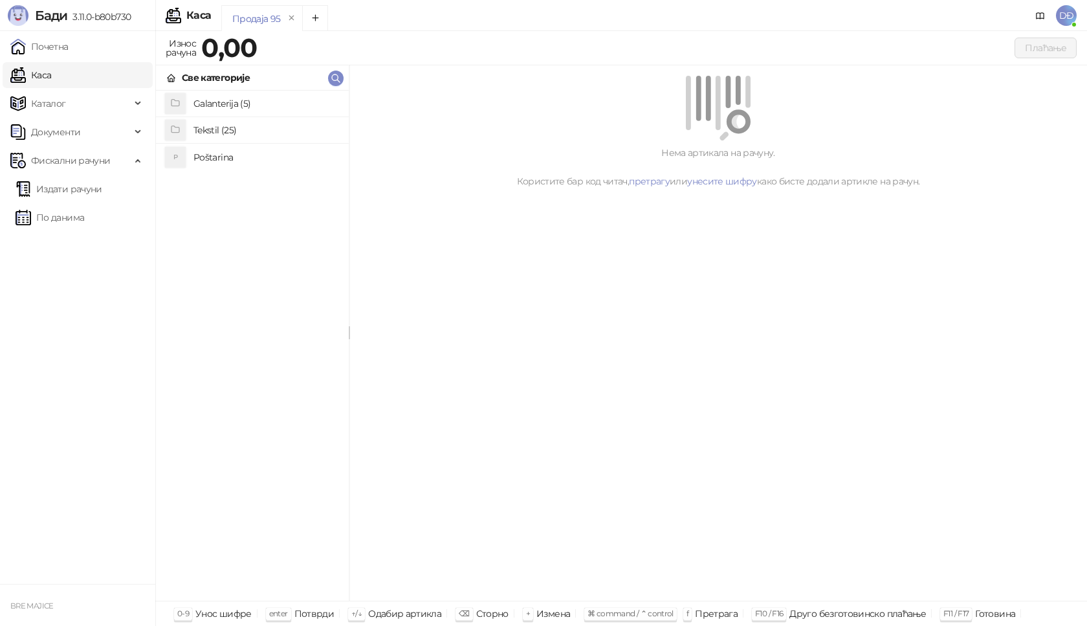
click at [238, 156] on h4 "Poštarina" at bounding box center [266, 157] width 145 height 21
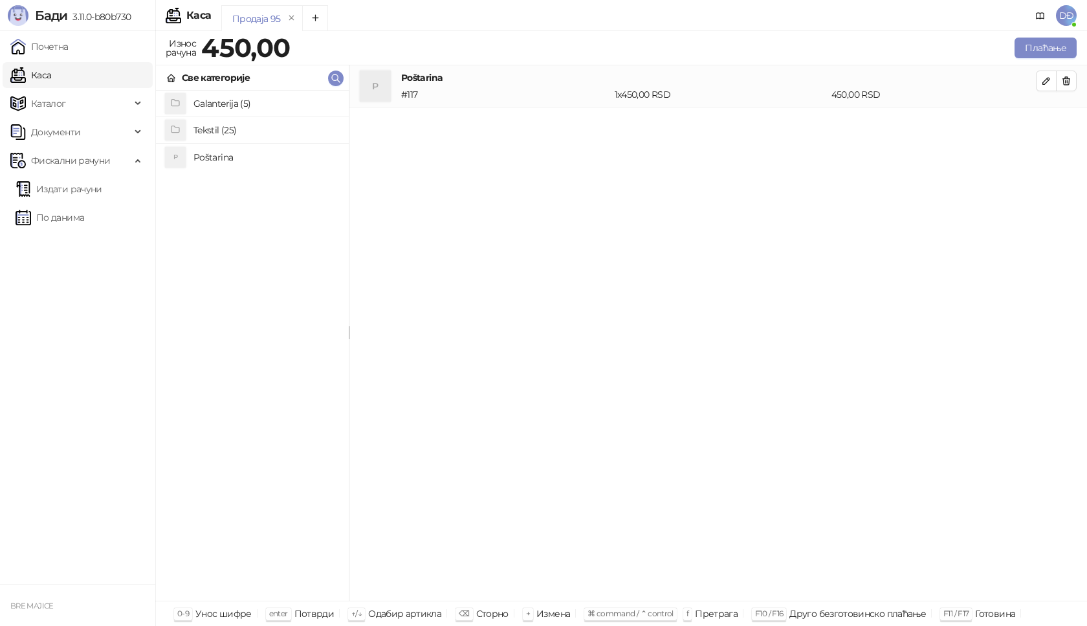
click at [243, 133] on h4 "Tekstil (25)" at bounding box center [266, 130] width 145 height 21
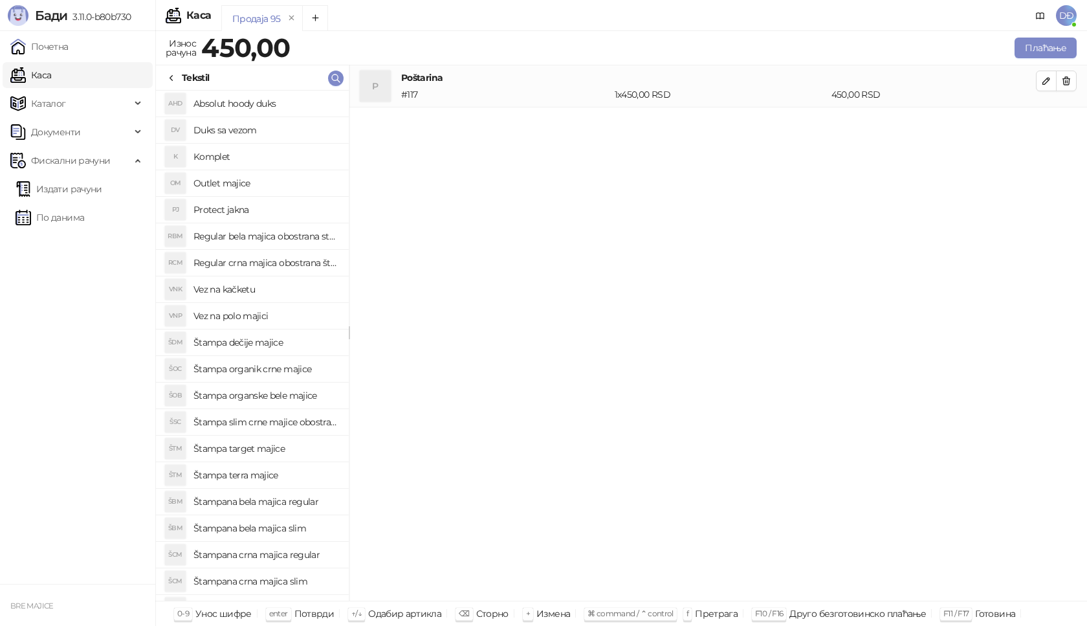
click at [301, 560] on h4 "Štampana crna majica regular" at bounding box center [266, 554] width 145 height 21
click at [1043, 118] on icon "button" at bounding box center [1046, 123] width 10 height 10
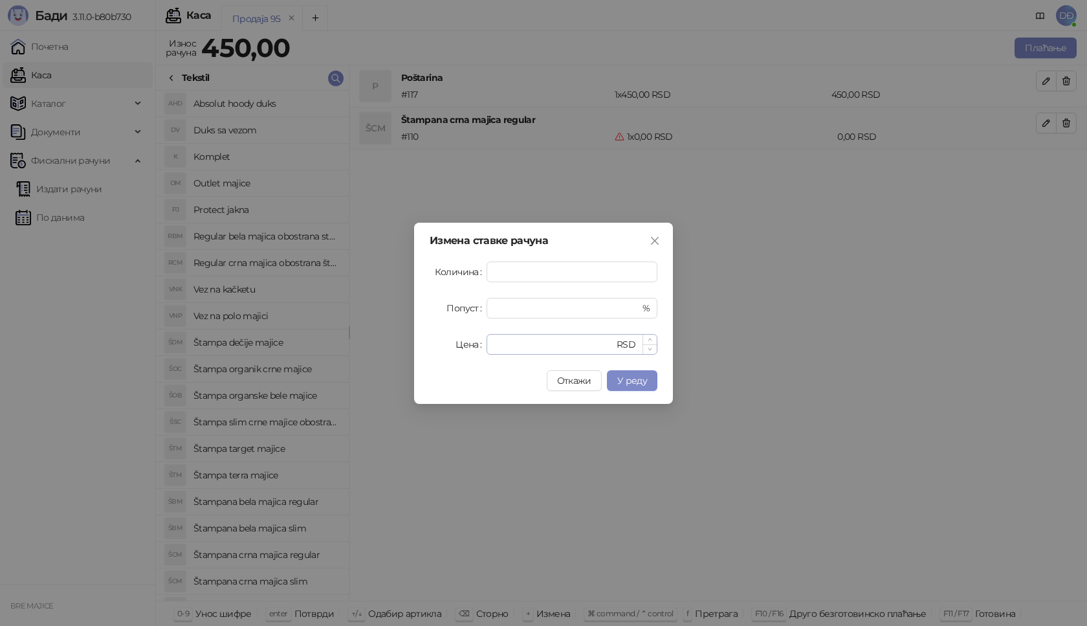
type input "*"
drag, startPoint x: 517, startPoint y: 350, endPoint x: 421, endPoint y: 350, distance: 95.8
click at [427, 350] on div "Измена ставке рачуна Количина * Попуст * % Цена * RSD Откажи У реду" at bounding box center [543, 313] width 259 height 181
type input "****"
click at [651, 382] on button "У реду" at bounding box center [632, 380] width 50 height 21
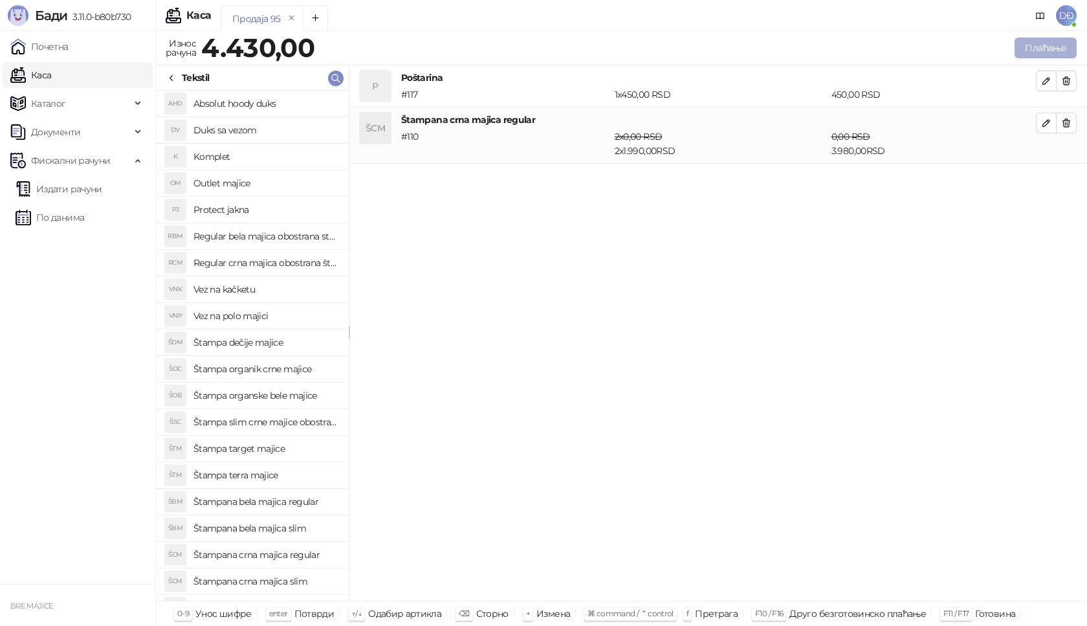
click at [1038, 45] on button "Плаћање" at bounding box center [1046, 48] width 62 height 21
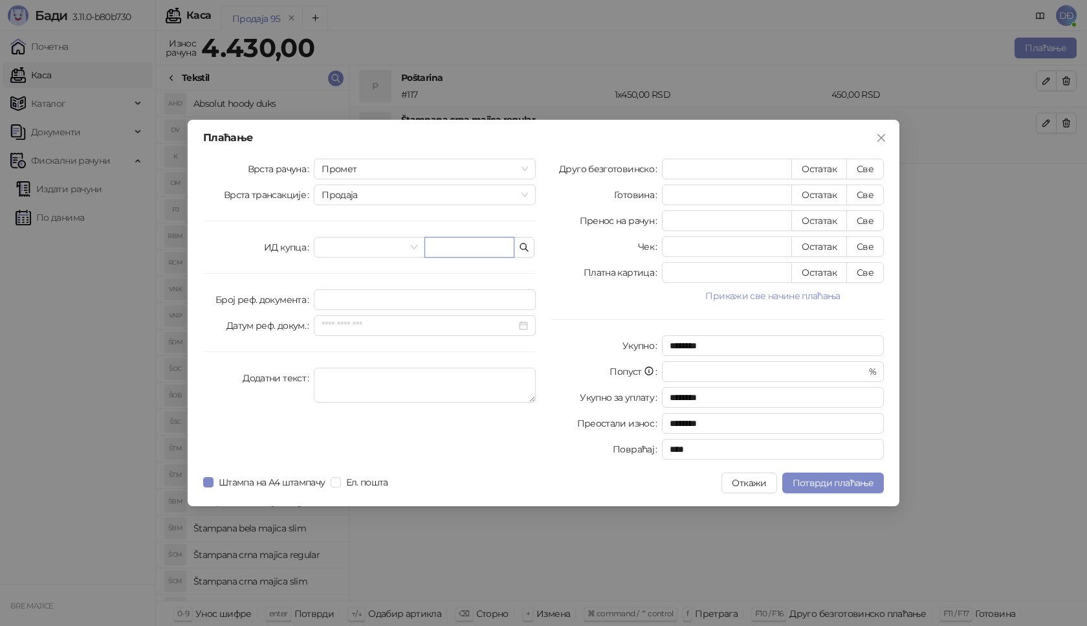
click at [477, 247] on input "text" at bounding box center [470, 247] width 90 height 21
paste input "**********"
type input "**********"
click at [862, 162] on button "Све" at bounding box center [866, 169] width 38 height 21
type input "****"
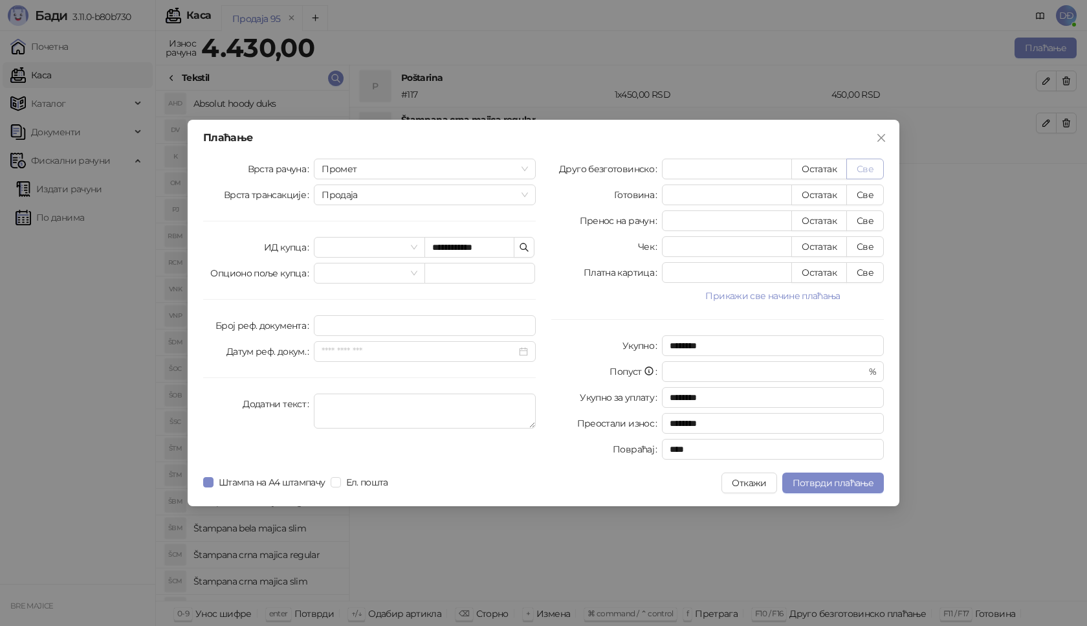
type input "****"
click at [840, 484] on span "Потврди плаћање" at bounding box center [833, 483] width 81 height 12
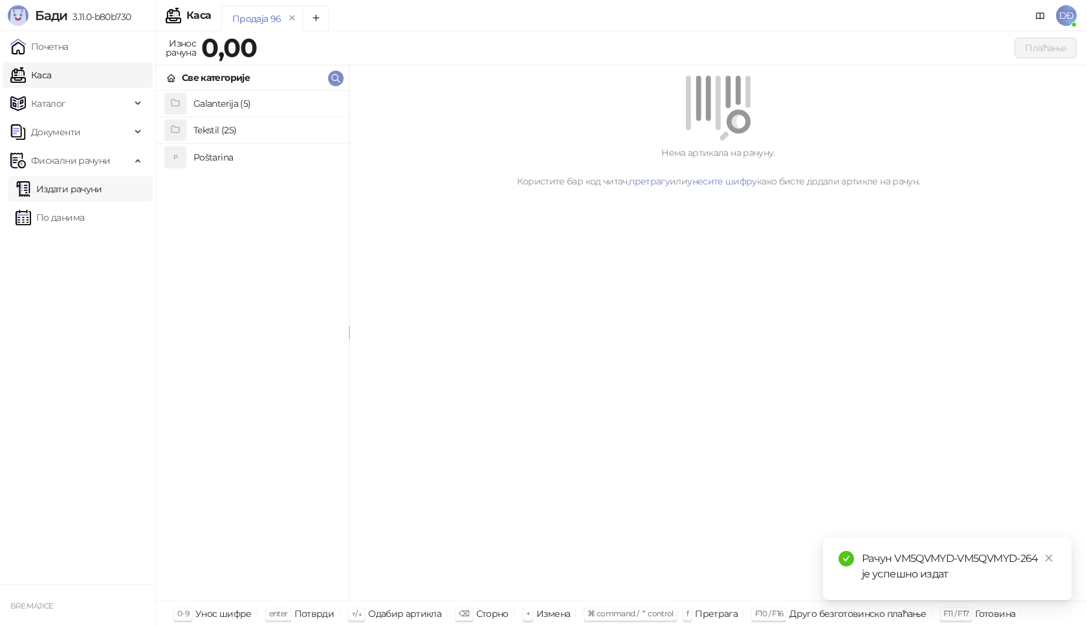
click at [81, 191] on link "Издати рачуни" at bounding box center [59, 189] width 87 height 26
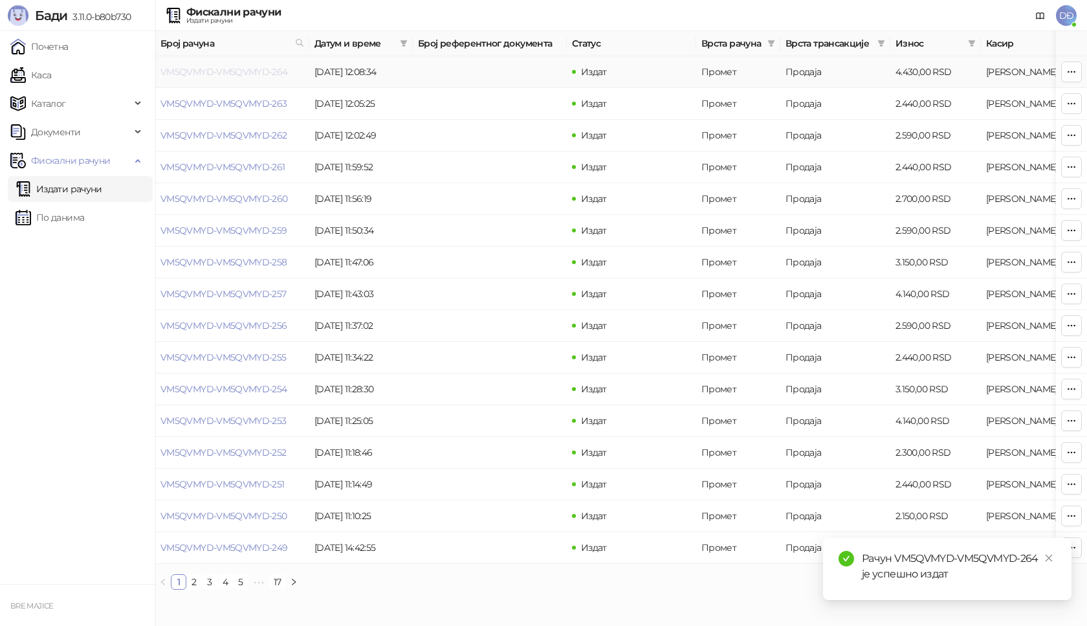
click at [239, 72] on link "VM5QVMYD-VM5QVMYD-264" at bounding box center [225, 72] width 128 height 12
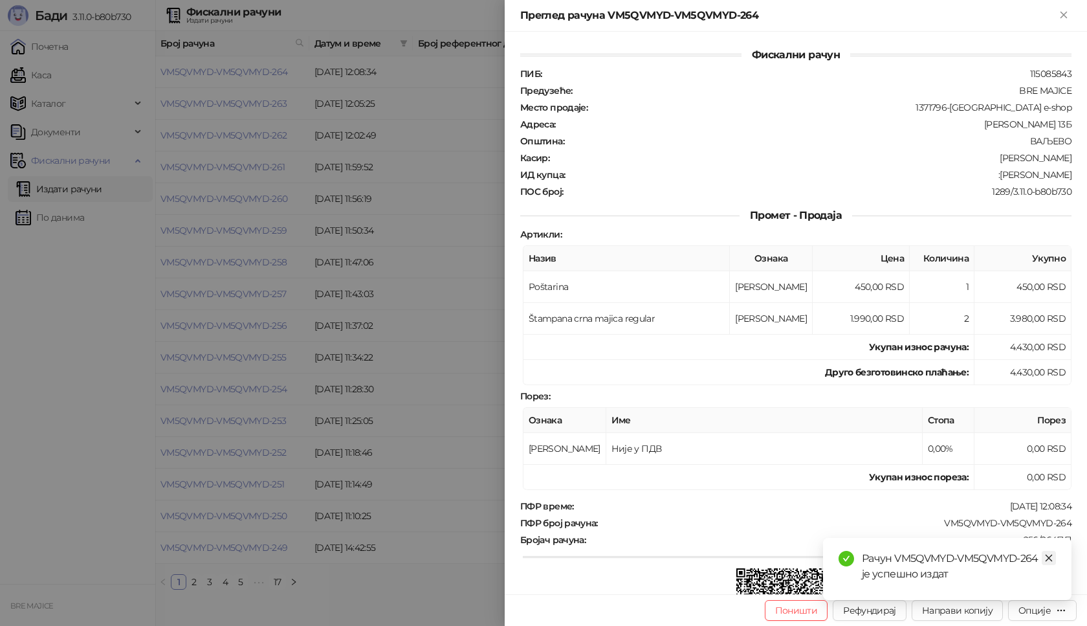
click at [1054, 558] on link "Close" at bounding box center [1049, 558] width 14 height 14
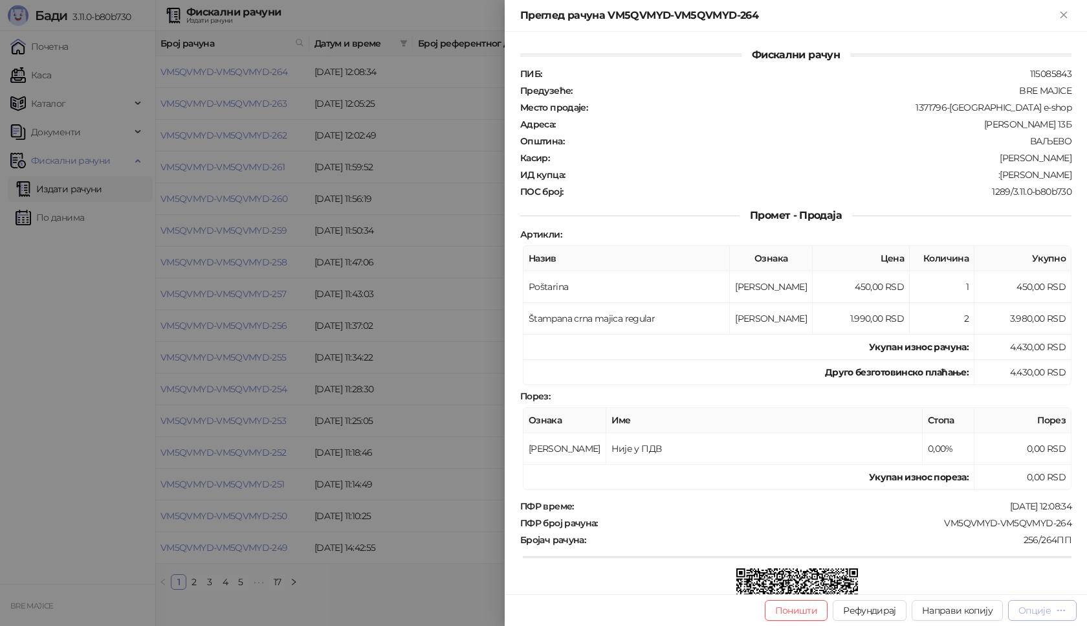
click at [1052, 612] on div "Опције" at bounding box center [1043, 610] width 48 height 12
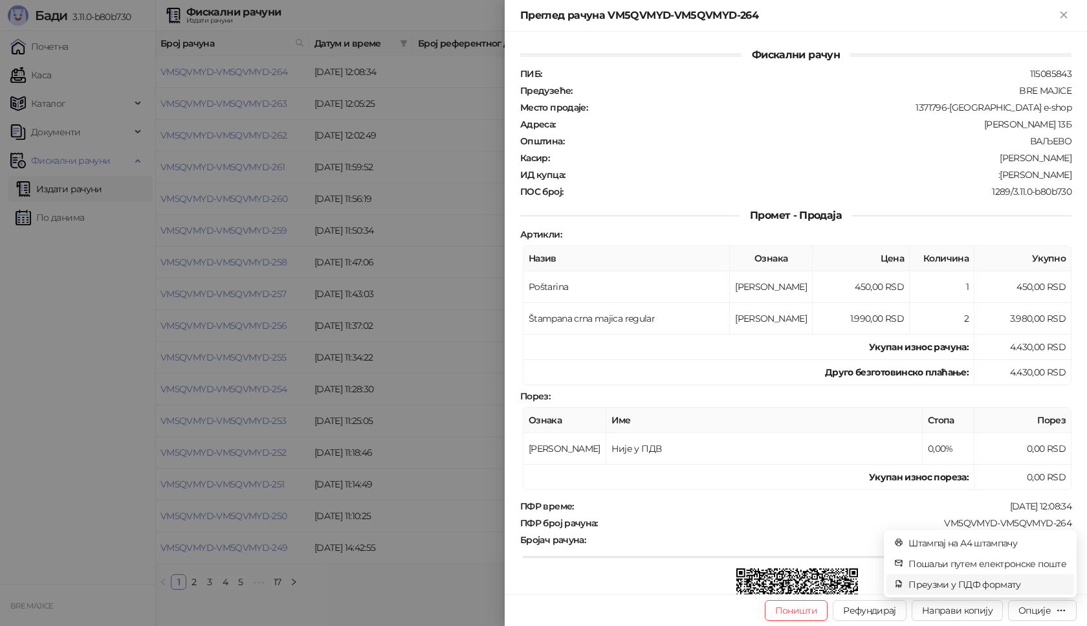
click at [1005, 581] on span "Преузми у ПДФ формату" at bounding box center [988, 584] width 158 height 14
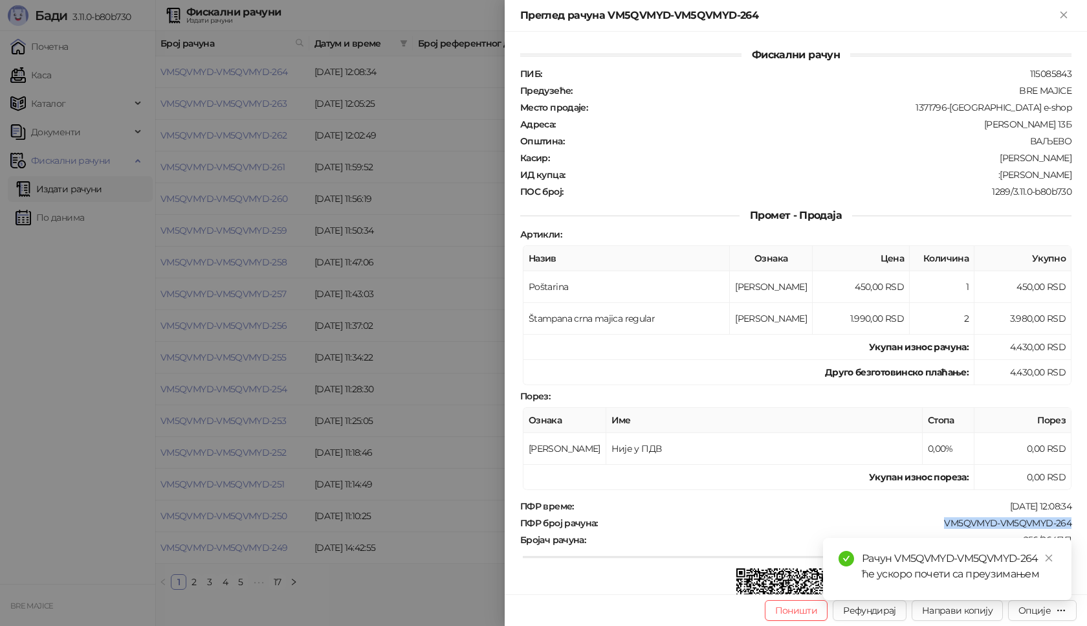
drag, startPoint x: 1056, startPoint y: 522, endPoint x: 927, endPoint y: 522, distance: 129.5
click at [927, 522] on div "Фискални рачун ПИБ : 115085843 Предузеће : BRE MAJICE Место продаје : 1371796-[…" at bounding box center [796, 313] width 583 height 562
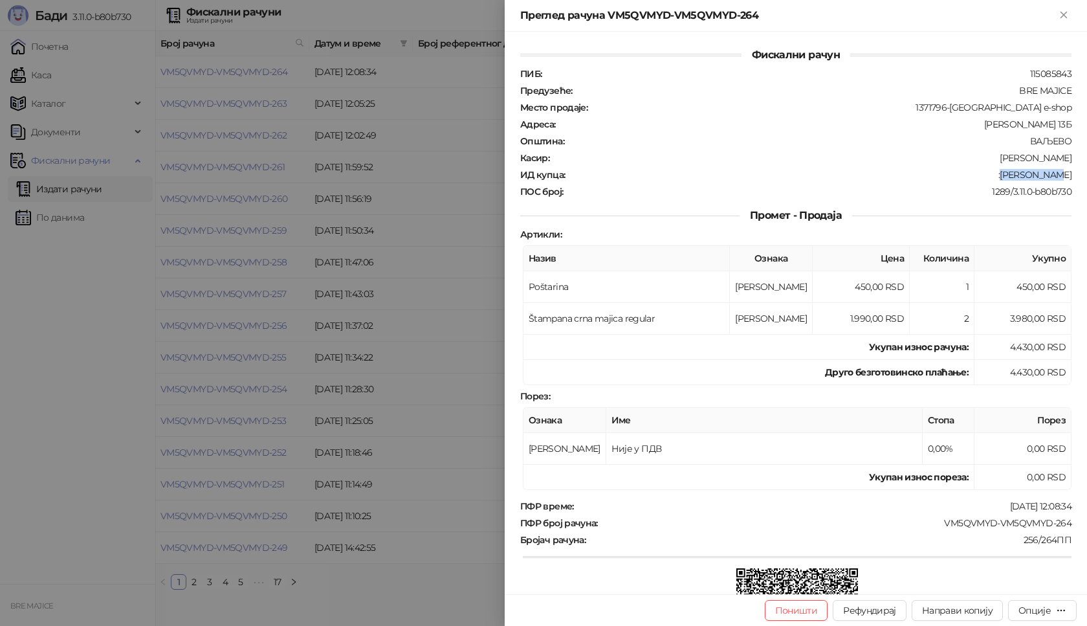
drag, startPoint x: 1062, startPoint y: 175, endPoint x: 1012, endPoint y: 178, distance: 49.3
click at [1012, 178] on div ":[PERSON_NAME]" at bounding box center [819, 175] width 507 height 12
click at [1062, 10] on icon "Close" at bounding box center [1064, 15] width 12 height 12
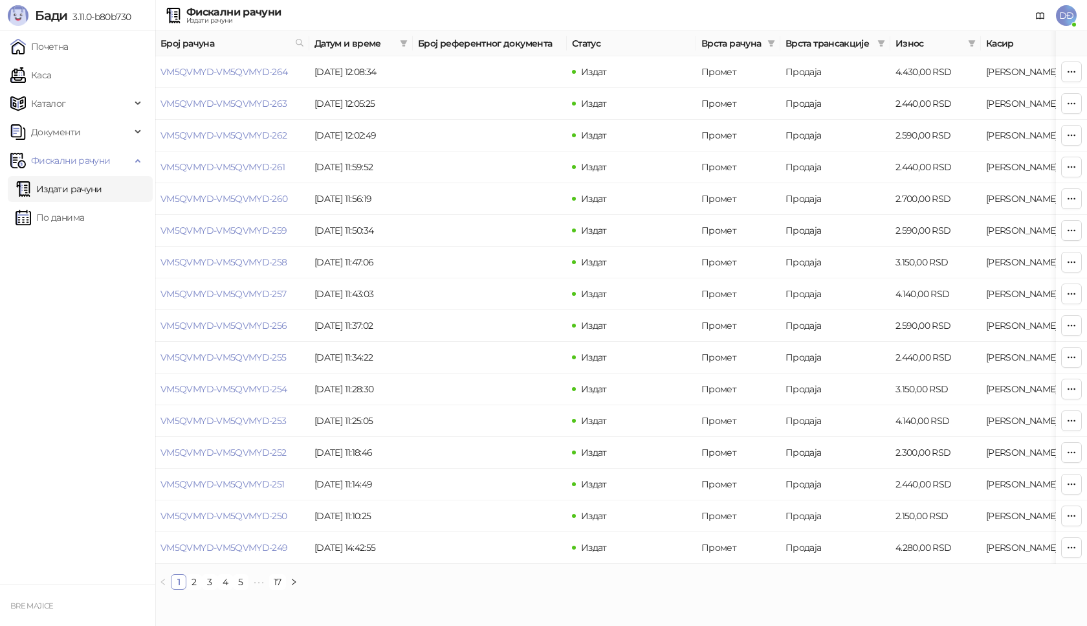
click at [42, 83] on link "Каса" at bounding box center [30, 75] width 41 height 26
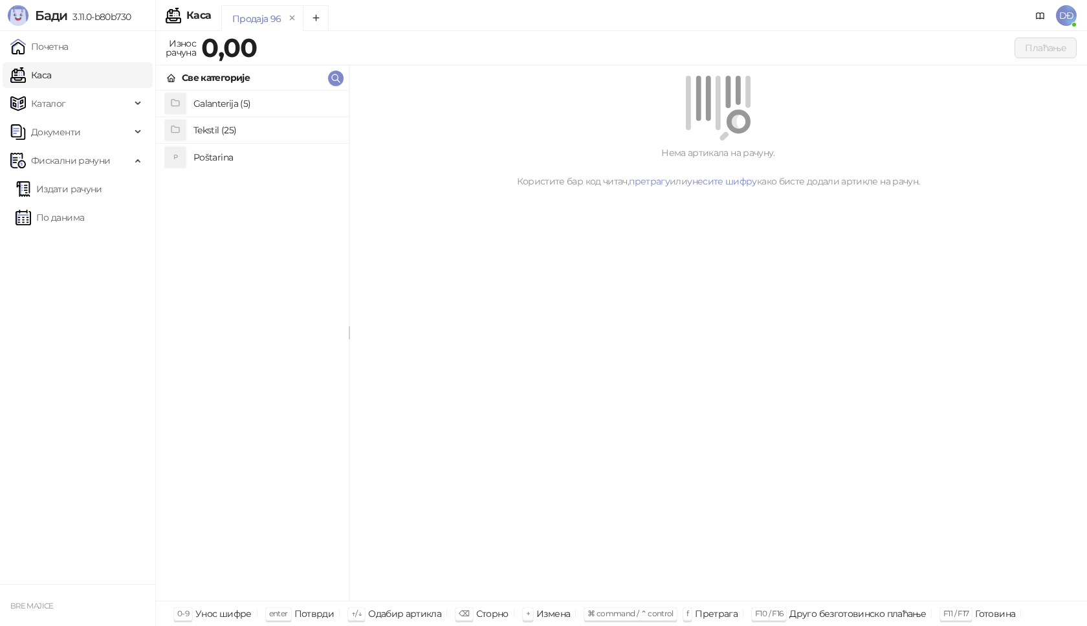
drag, startPoint x: 221, startPoint y: 154, endPoint x: 214, endPoint y: 142, distance: 14.5
click at [221, 153] on h4 "Poštarina" at bounding box center [266, 157] width 145 height 21
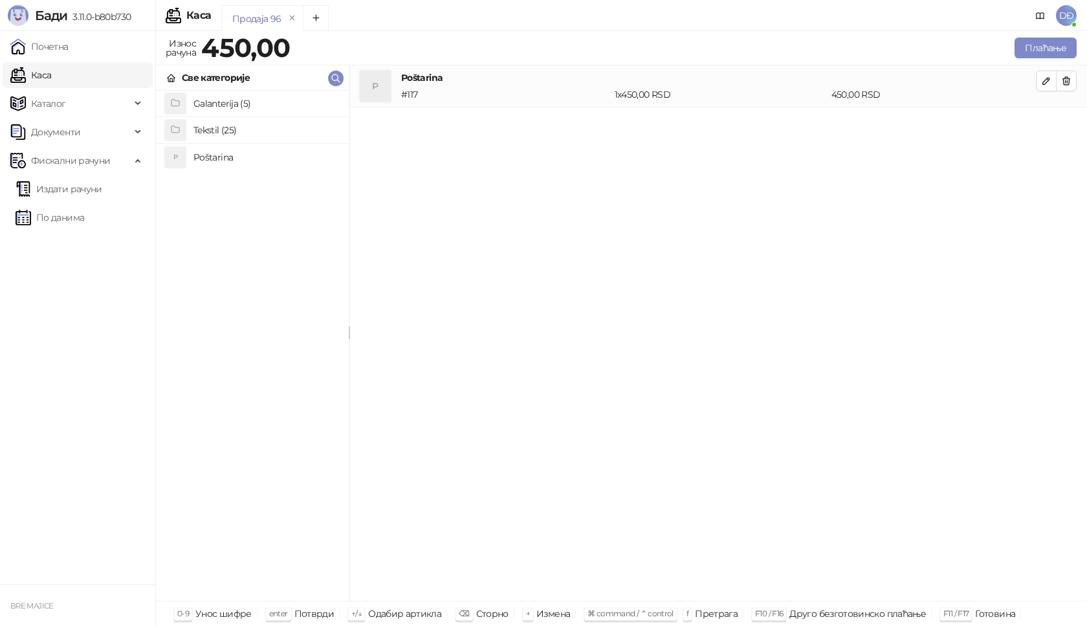
click at [221, 128] on h4 "Tekstil (25)" at bounding box center [266, 130] width 145 height 21
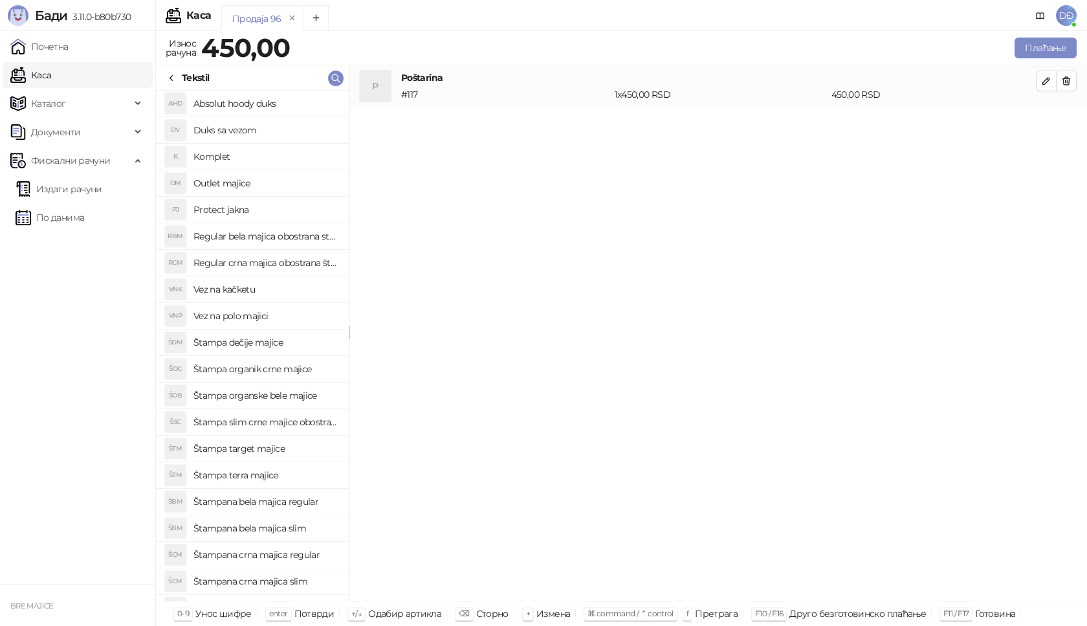
click at [290, 370] on h4 "Štampa organik crne majice" at bounding box center [266, 369] width 145 height 21
click at [1043, 119] on icon "button" at bounding box center [1046, 123] width 10 height 10
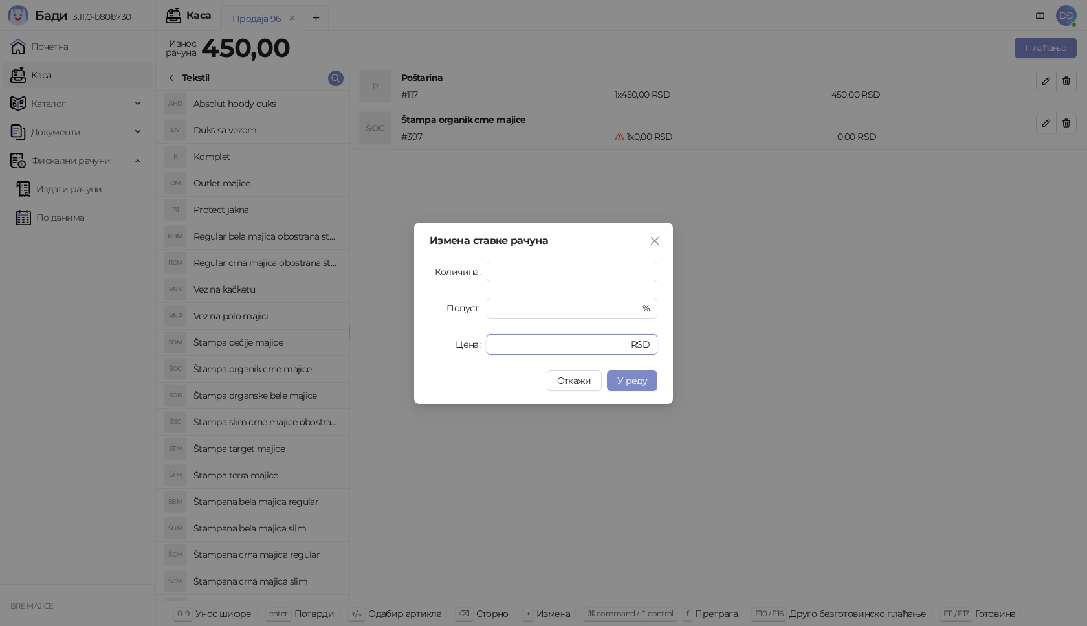
drag, startPoint x: 510, startPoint y: 344, endPoint x: 451, endPoint y: 343, distance: 58.9
click at [451, 343] on div "Цена * RSD" at bounding box center [544, 344] width 228 height 21
type input "****"
click at [634, 377] on span "У реду" at bounding box center [632, 381] width 30 height 12
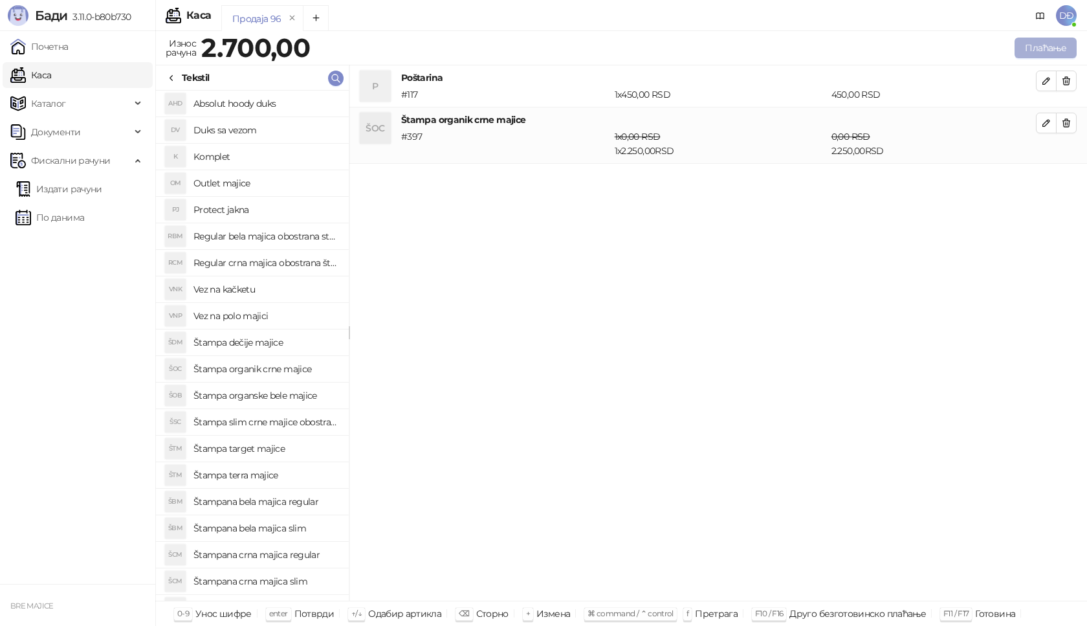
click at [1038, 47] on button "Плаћање" at bounding box center [1046, 48] width 62 height 21
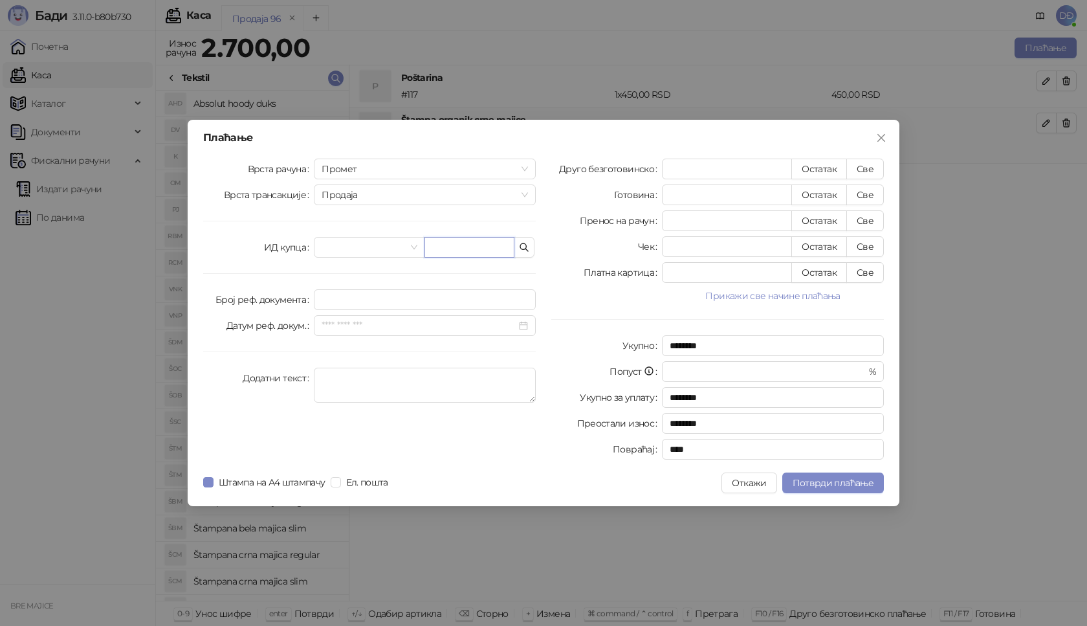
click at [466, 242] on input "text" at bounding box center [470, 247] width 90 height 21
paste input "**********"
type input "**********"
click at [869, 166] on button "Све" at bounding box center [866, 169] width 38 height 21
type input "****"
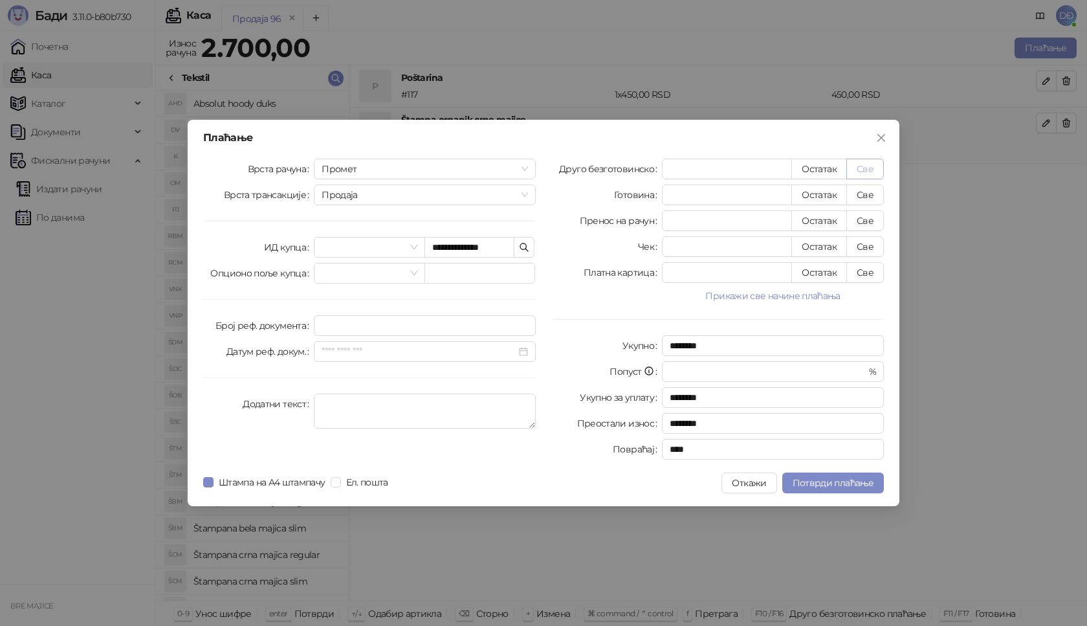
type input "****"
click at [810, 485] on span "Потврди плаћање" at bounding box center [833, 483] width 81 height 12
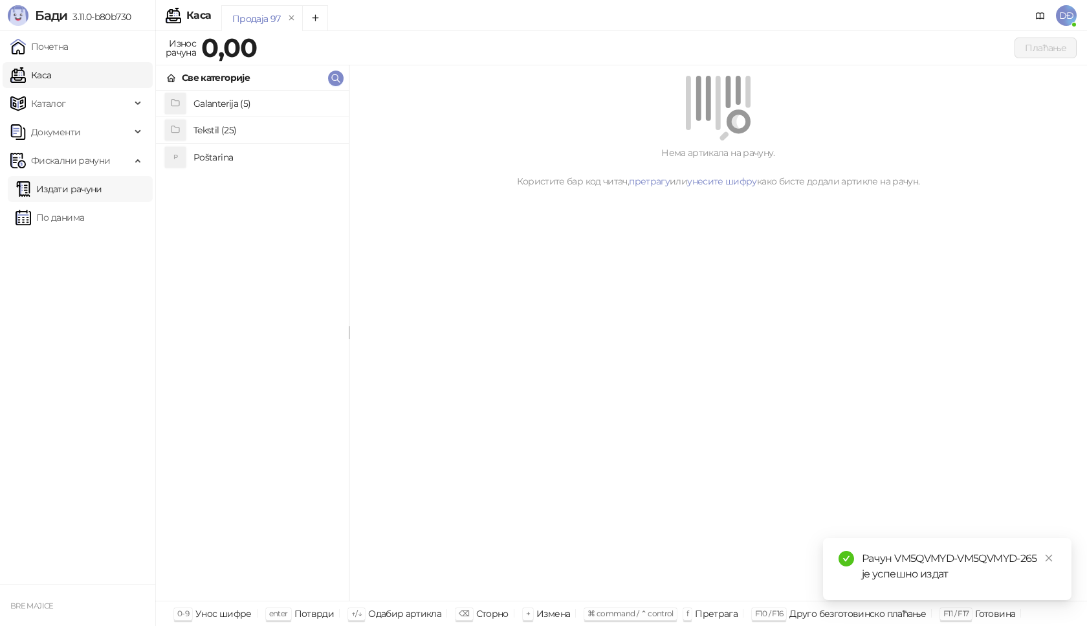
click at [86, 190] on link "Издати рачуни" at bounding box center [59, 189] width 87 height 26
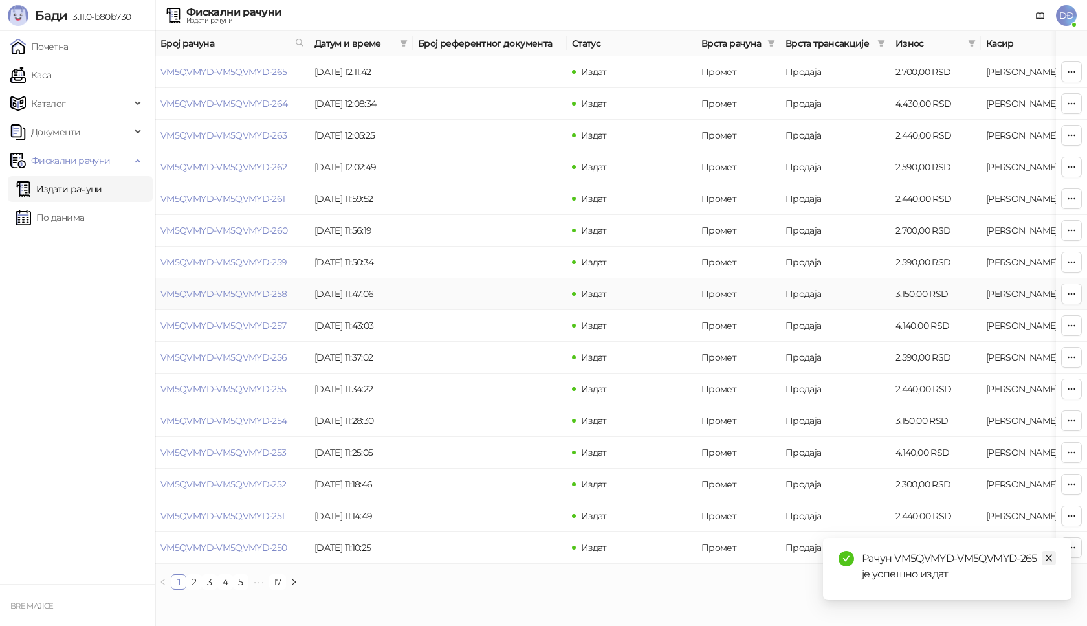
click at [1048, 557] on icon "close" at bounding box center [1049, 557] width 9 height 9
click at [203, 72] on link "VM5QVMYD-VM5QVMYD-265" at bounding box center [224, 72] width 127 height 12
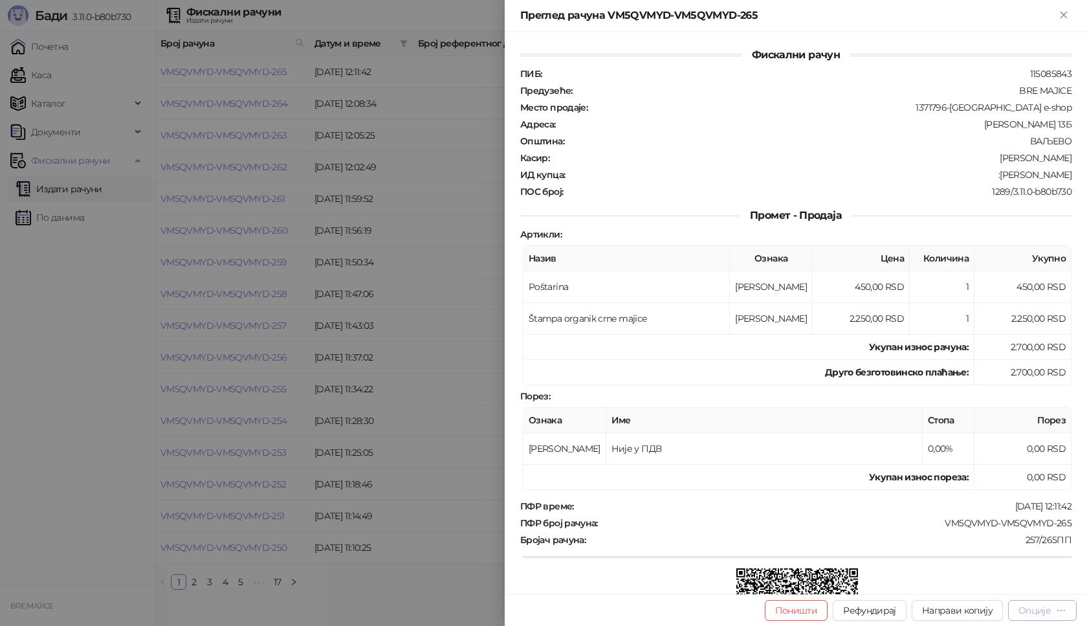
click at [1062, 615] on icon "button" at bounding box center [1061, 610] width 10 height 10
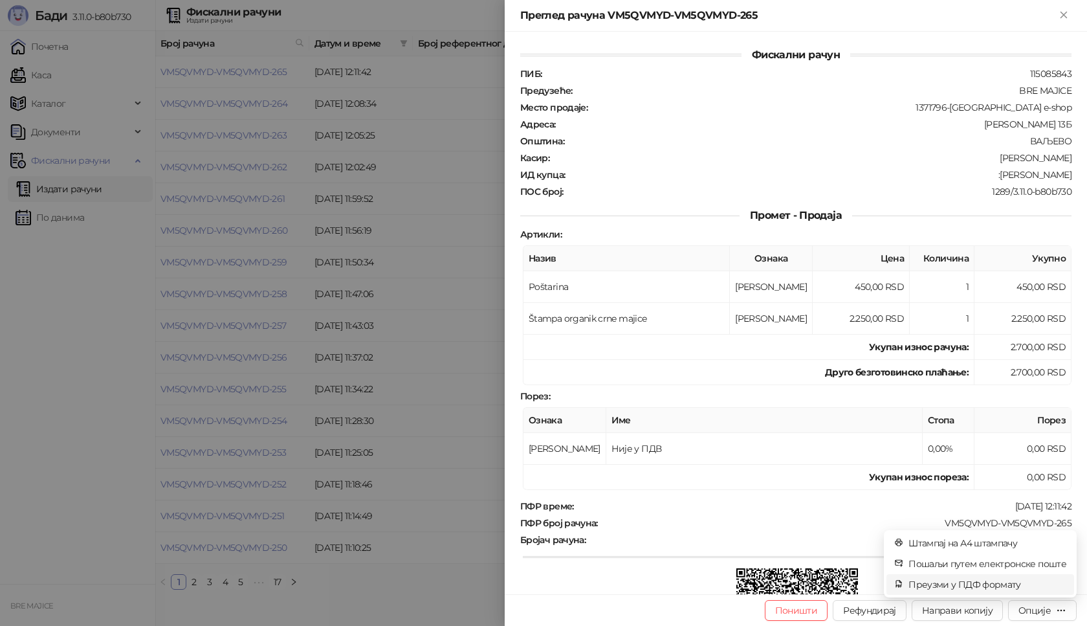
click at [1013, 589] on span "Преузми у ПДФ формату" at bounding box center [988, 584] width 158 height 14
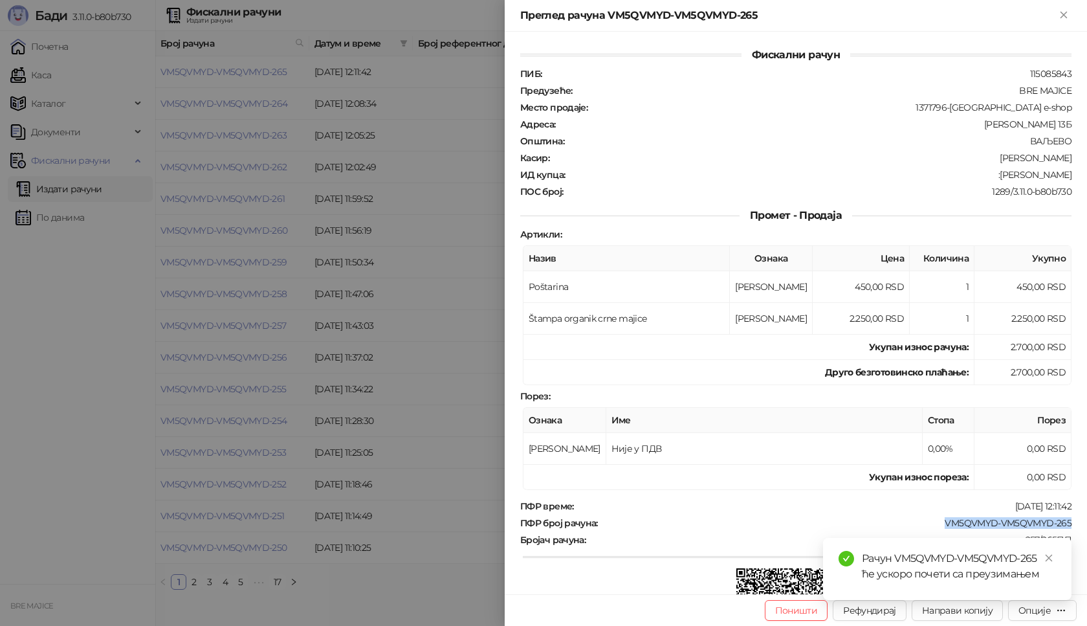
drag, startPoint x: 1065, startPoint y: 521, endPoint x: 931, endPoint y: 529, distance: 134.2
click at [933, 530] on div "Фискални рачун ПИБ : 115085843 Предузеће : BRE MAJICE Место продаје : 1371796-B…" at bounding box center [796, 313] width 583 height 562
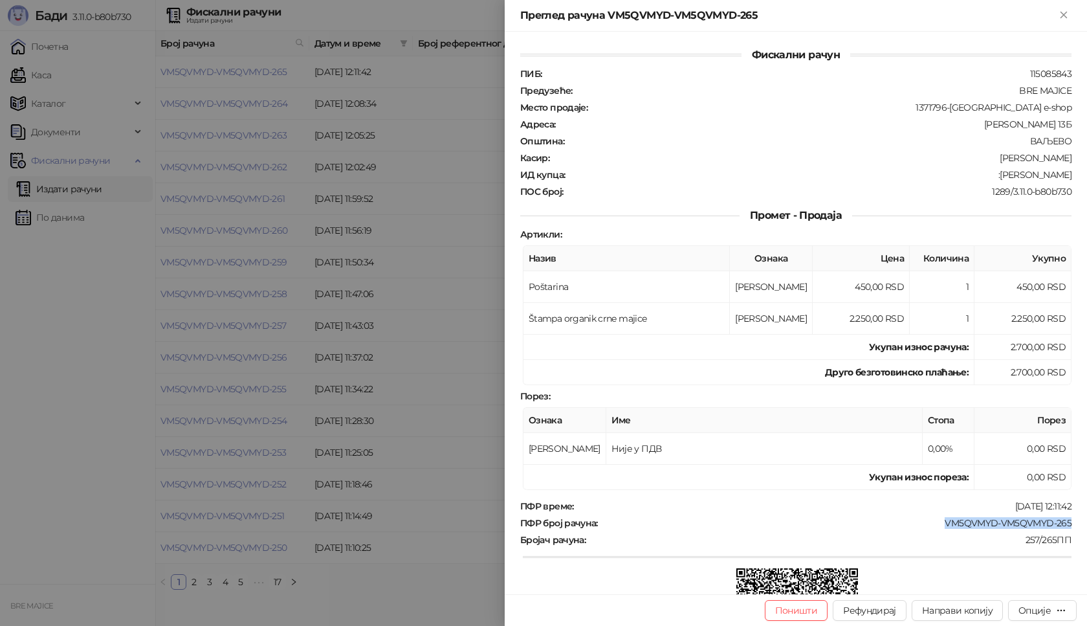
drag, startPoint x: 1062, startPoint y: 174, endPoint x: 1000, endPoint y: 180, distance: 61.8
click at [1000, 180] on div ":[PERSON_NAME]" at bounding box center [819, 175] width 507 height 12
click at [1066, 16] on icon "Close" at bounding box center [1064, 15] width 6 height 6
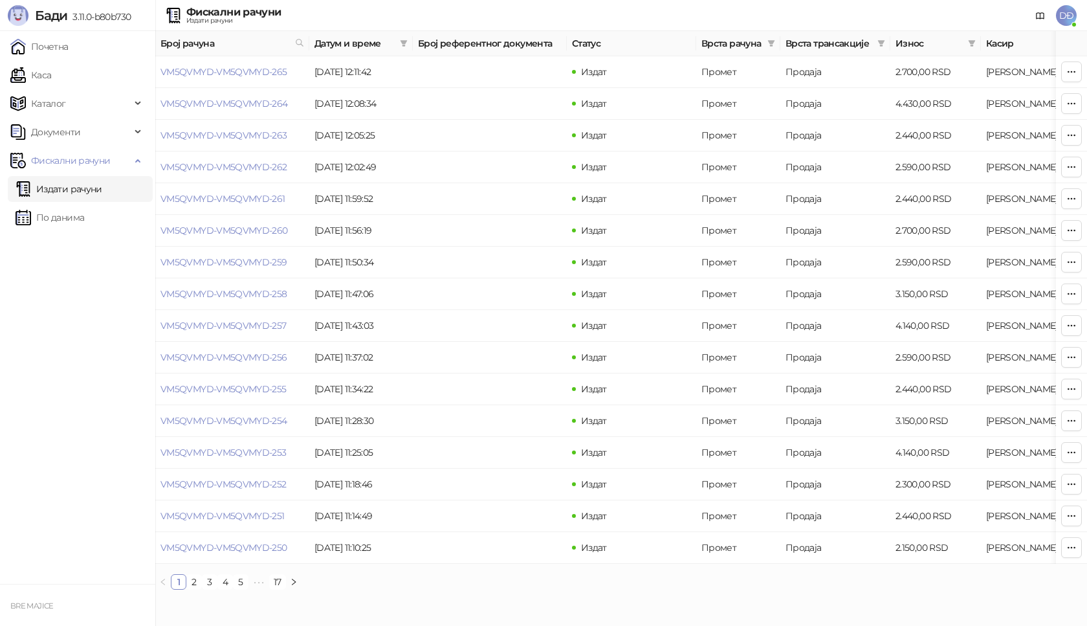
click at [1065, 19] on span "DĐ" at bounding box center [1066, 15] width 21 height 21
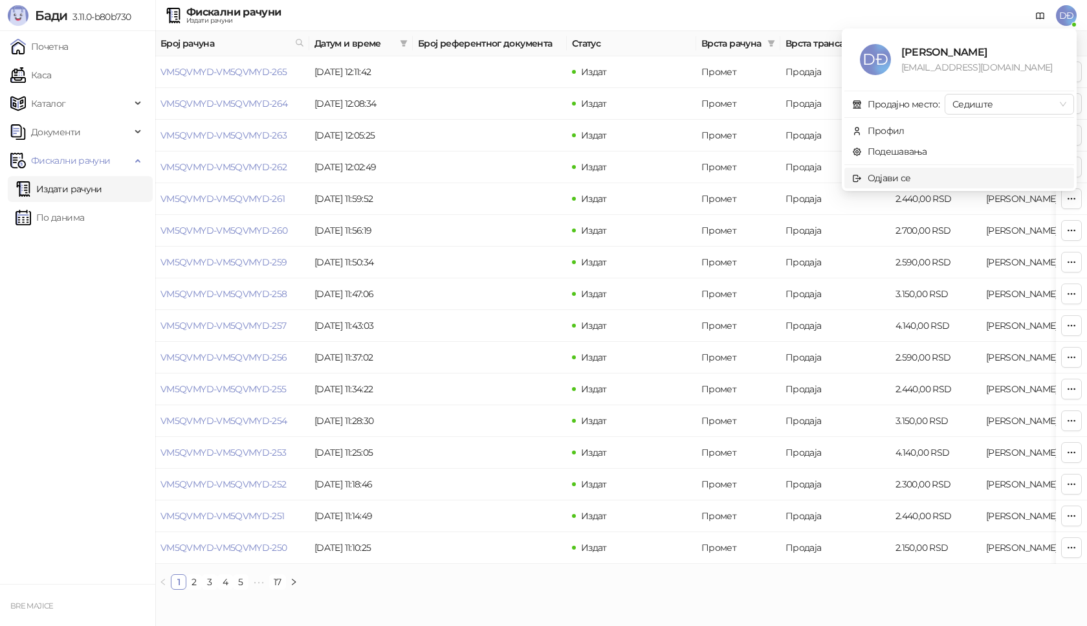
click at [912, 177] on span "Одјави се" at bounding box center [959, 178] width 214 height 14
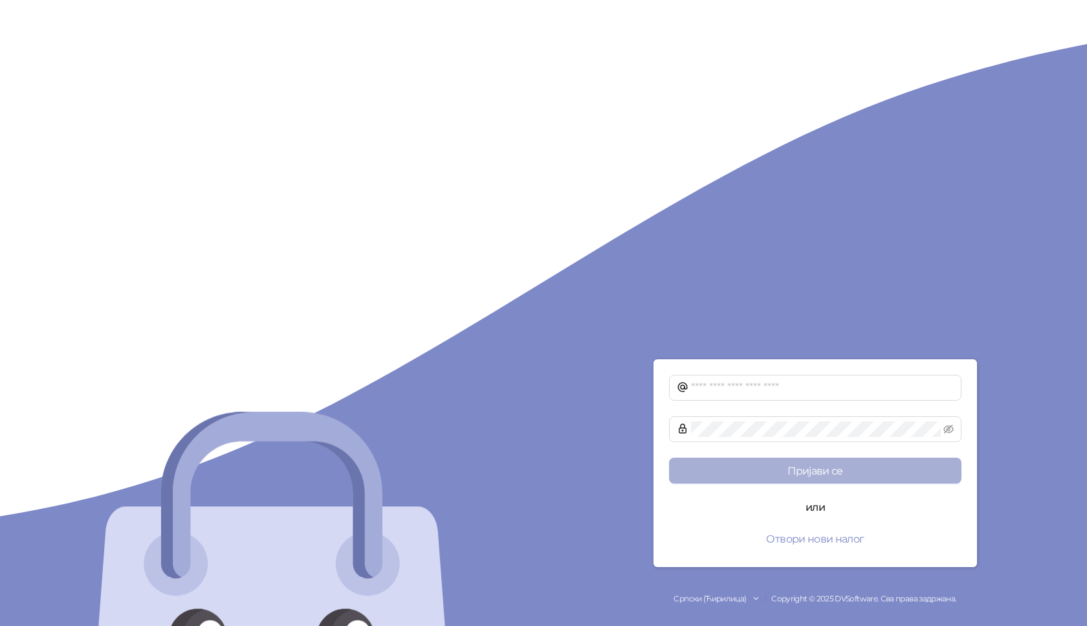
click at [776, 467] on button "Пријави се" at bounding box center [815, 471] width 293 height 26
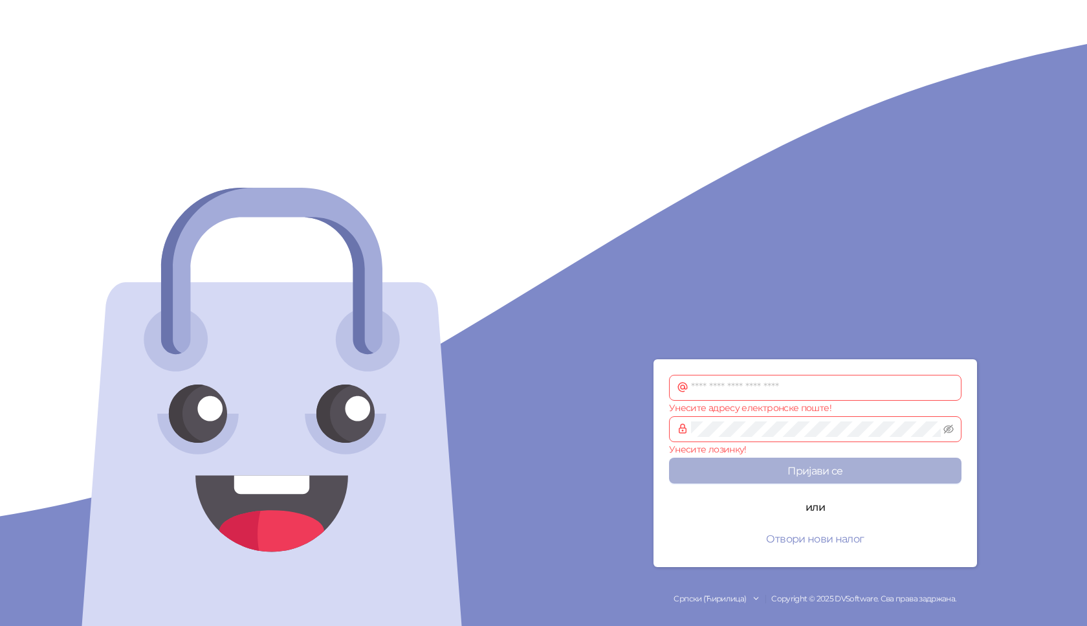
click at [775, 469] on button "Пријави се" at bounding box center [815, 471] width 293 height 26
click at [708, 392] on input "text" at bounding box center [822, 388] width 263 height 16
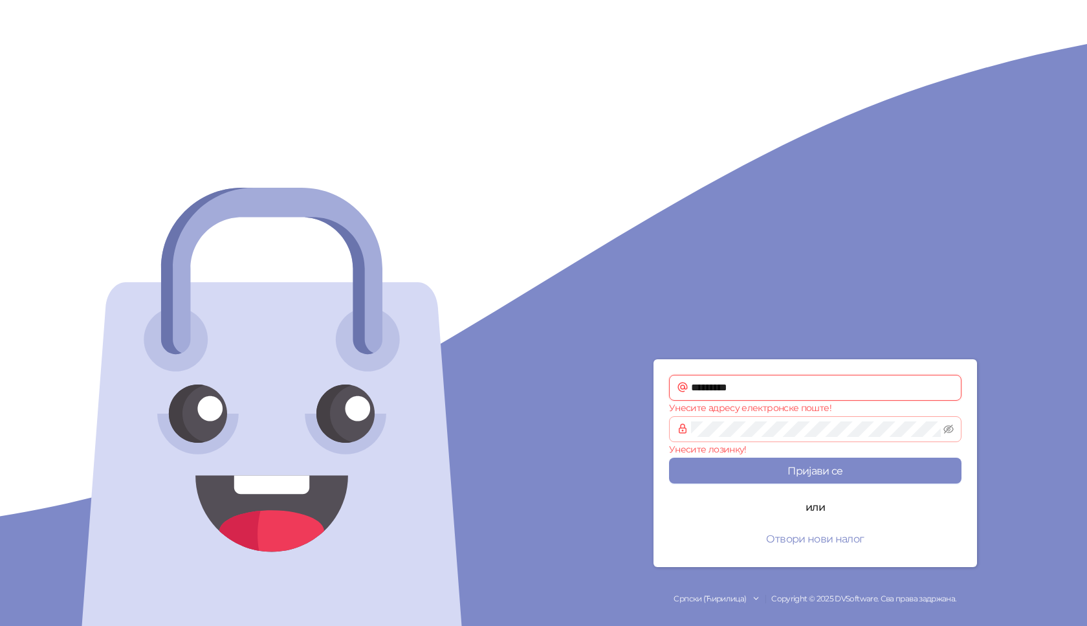
type input "*********"
click at [794, 461] on button "Пријави се" at bounding box center [815, 471] width 293 height 26
